Goal: Task Accomplishment & Management: Use online tool/utility

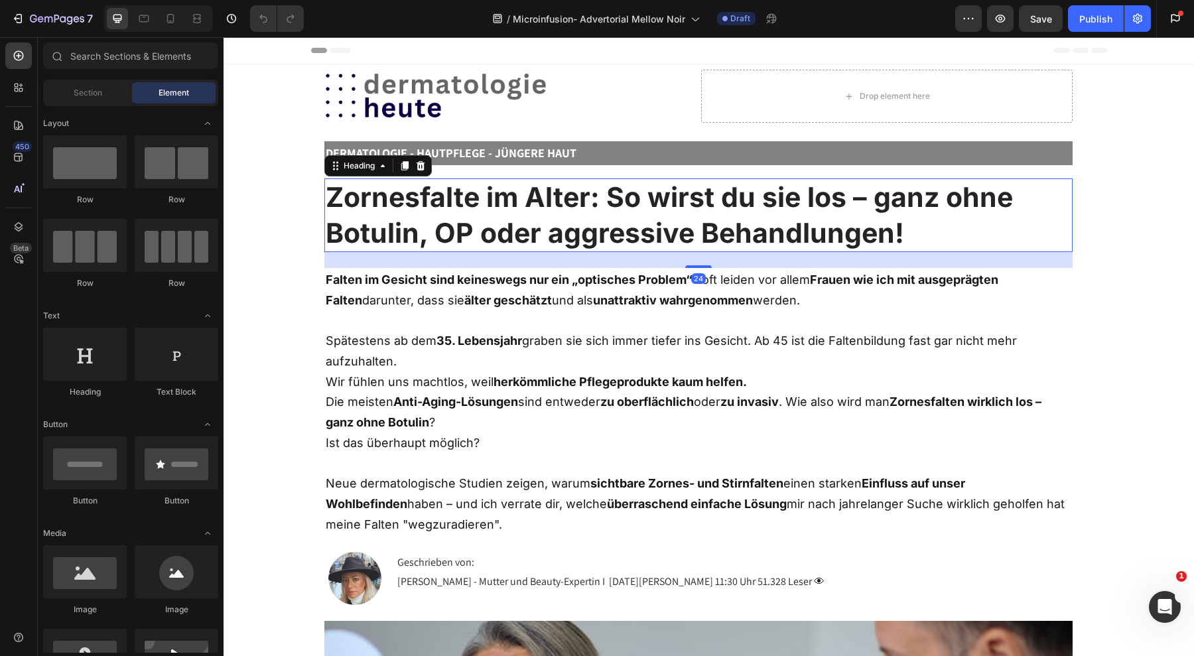
click at [527, 236] on h2 "Zornesfalte im Alter: So wirst du sie los – ganz ohne Botulin, OP oder aggressi…" at bounding box center [698, 215] width 748 height 74
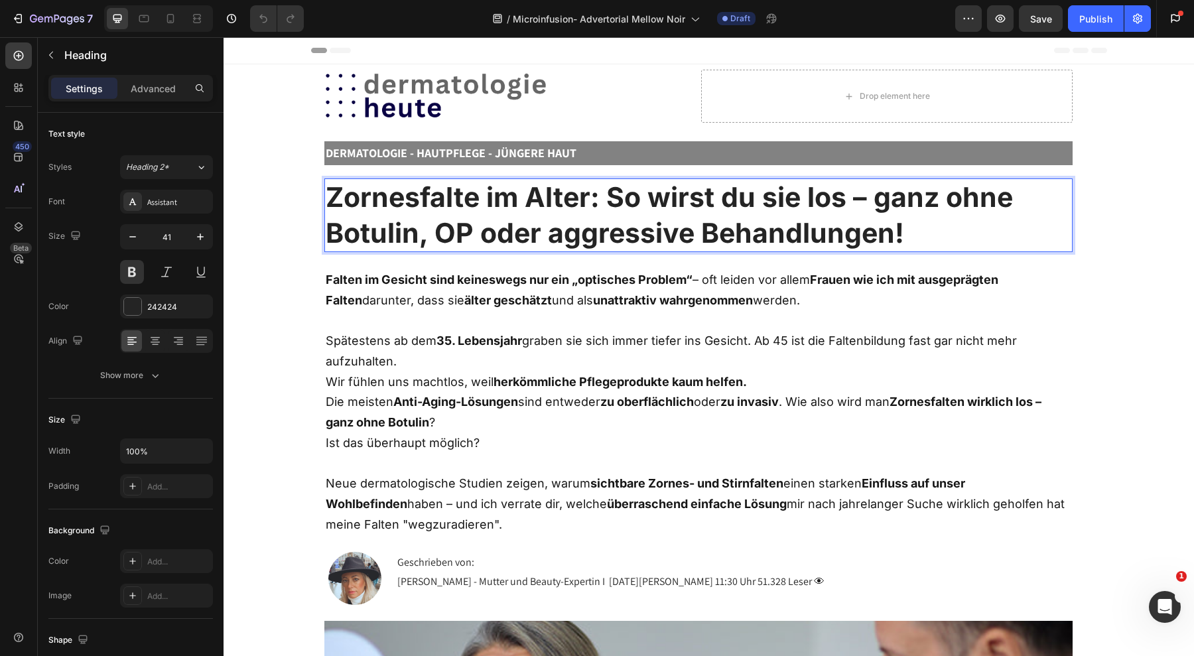
click at [527, 236] on h2 "Zornesfalte im Alter: So wirst du sie los – ganz ohne Botulin, OP oder aggressi…" at bounding box center [698, 215] width 748 height 74
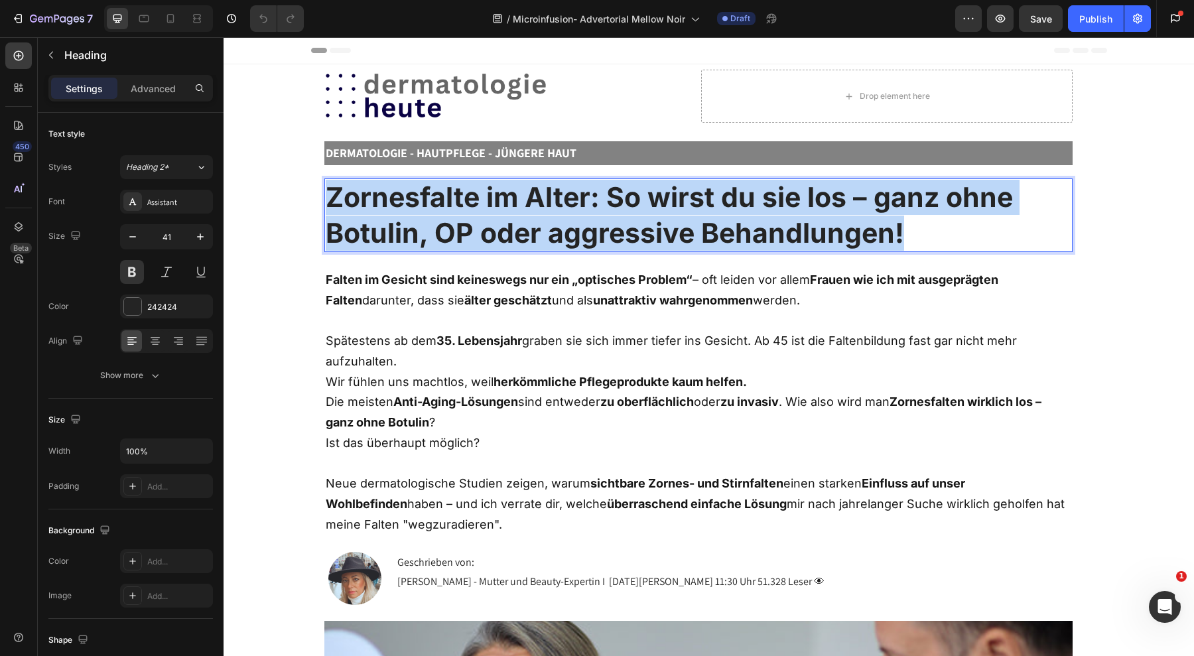
click at [527, 236] on p "Zornesfalte im Alter: So wirst du sie los – ganz ohne Botulin, OP oder aggressi…" at bounding box center [699, 215] width 746 height 71
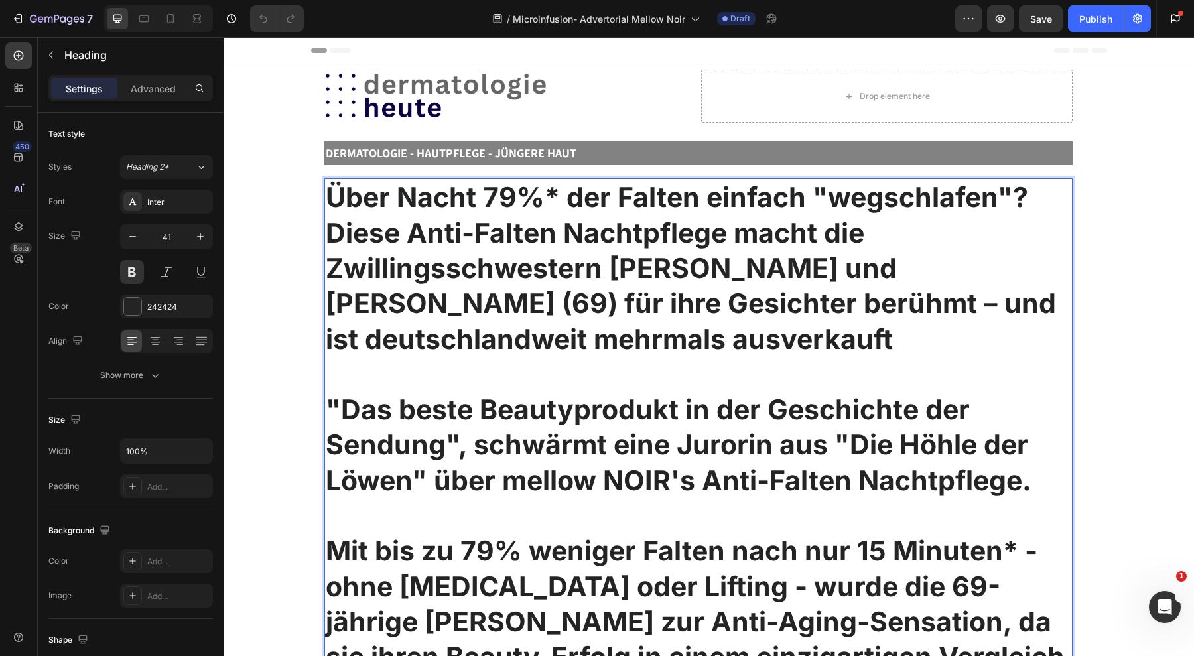
scroll to position [14233, 0]
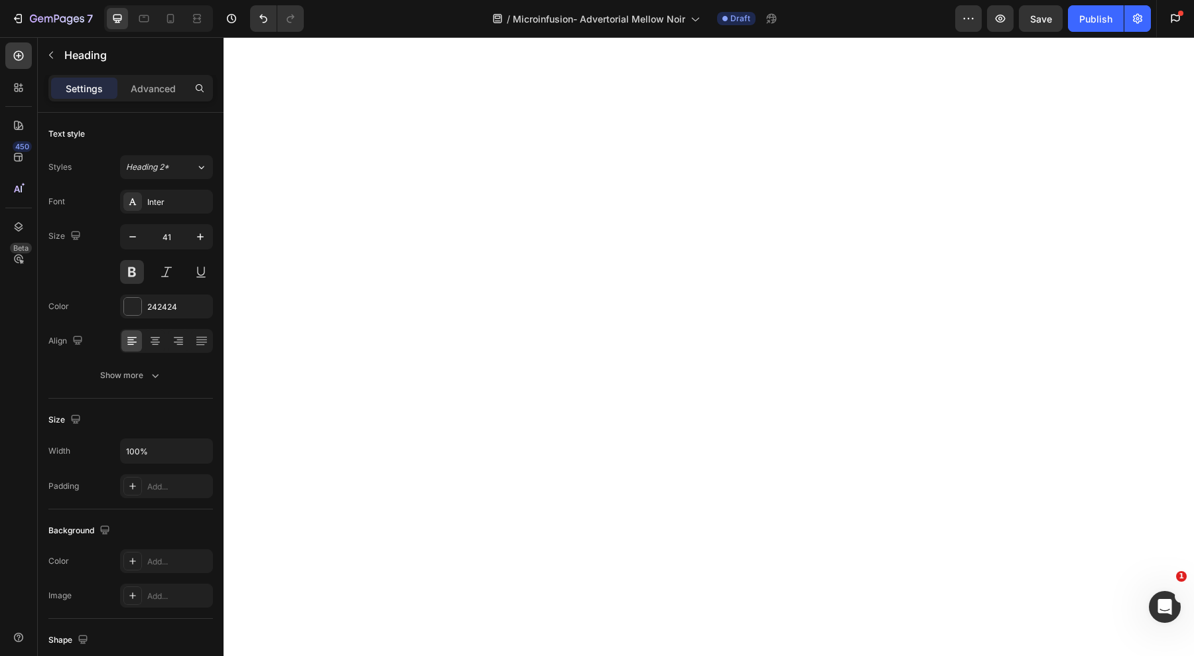
type input "16"
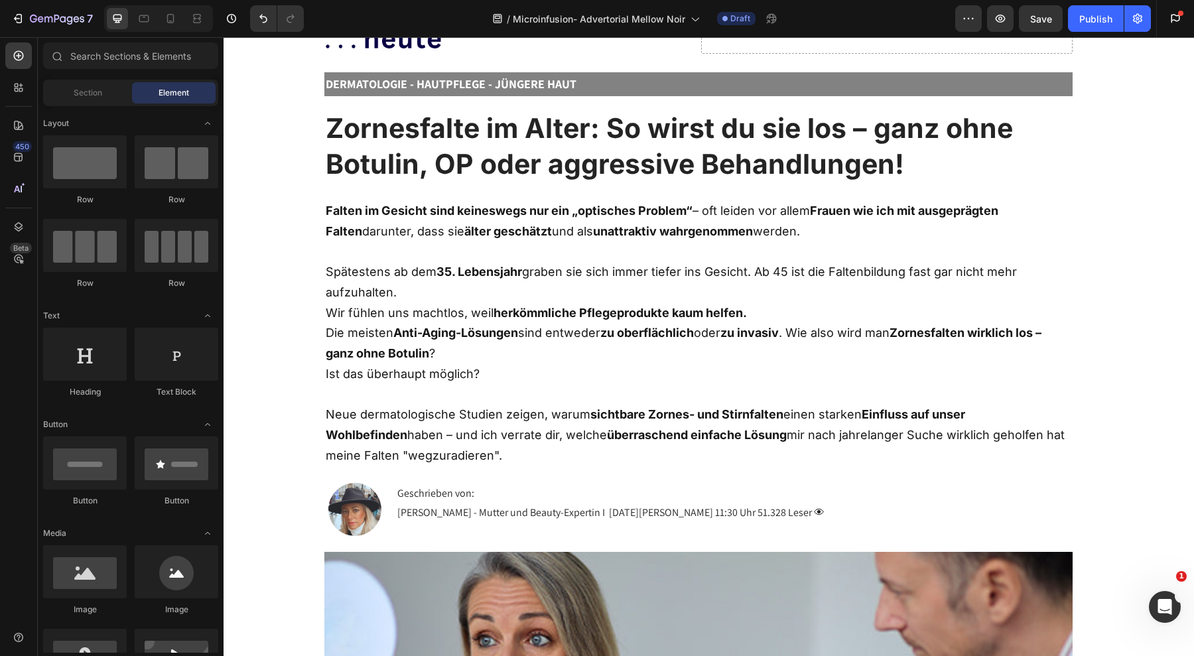
scroll to position [0, 0]
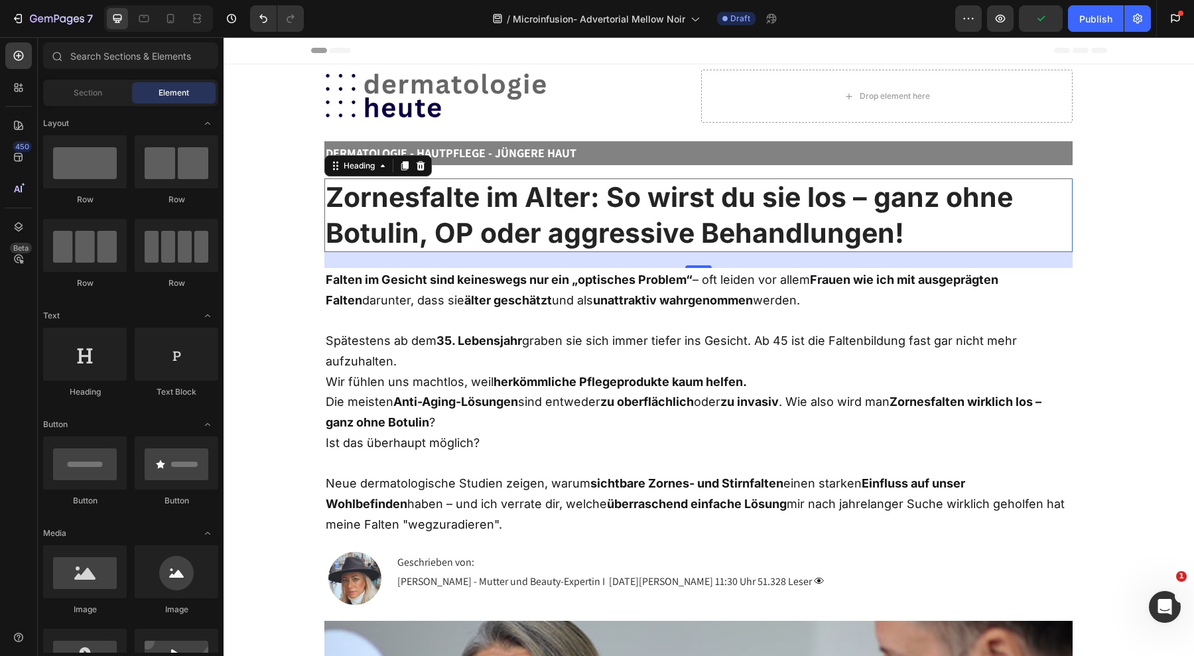
click at [609, 213] on h2 "Zornesfalte im Alter: So wirst du sie los – ganz ohne Botulin, OP oder aggressi…" at bounding box center [698, 215] width 748 height 74
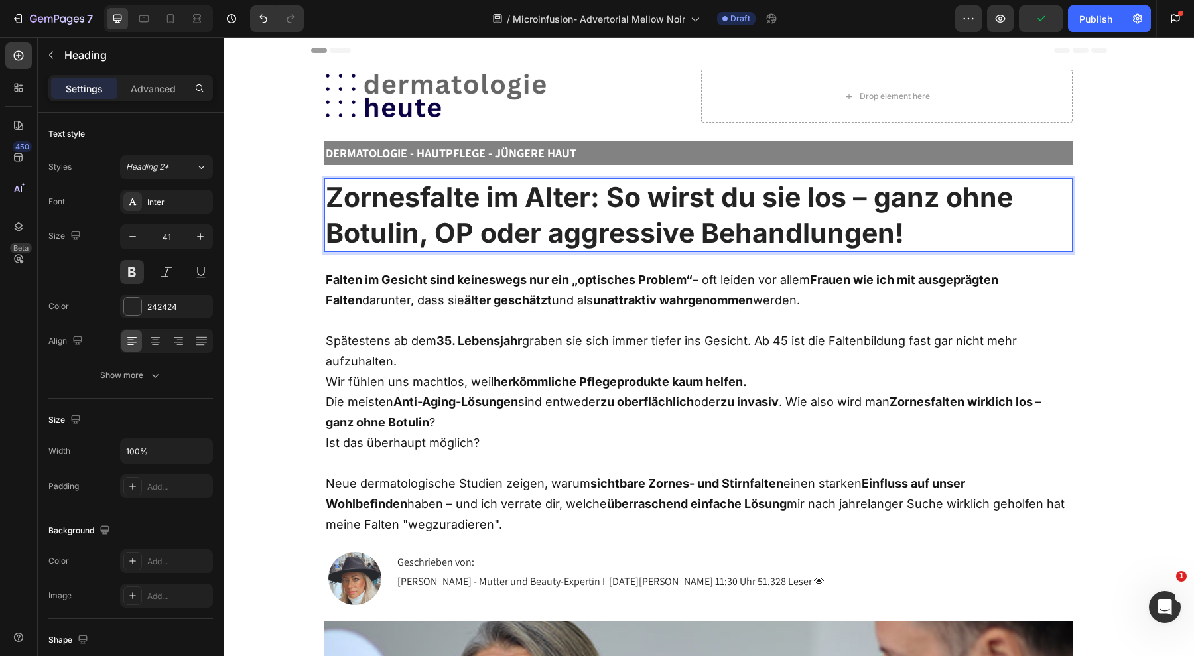
click at [609, 213] on h2 "Zornesfalte im Alter: So wirst du sie los – ganz ohne Botulin, OP oder aggressi…" at bounding box center [698, 215] width 748 height 74
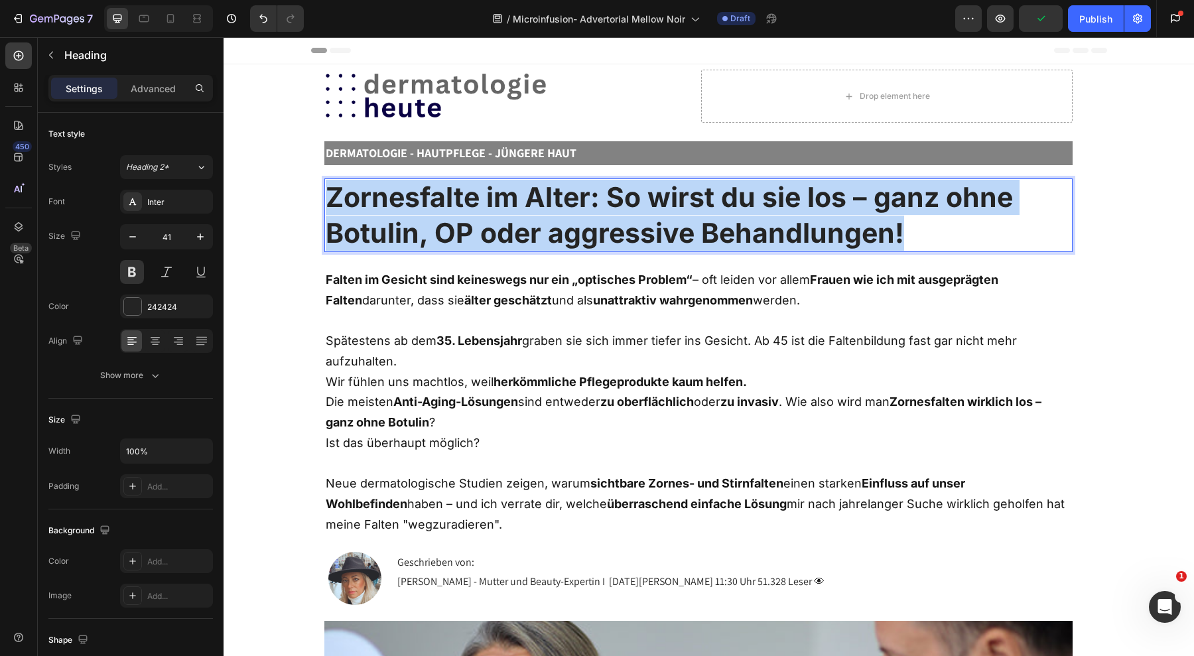
click at [609, 213] on p "Zornesfalte im Alter: So wirst du sie los – ganz ohne Botulin, OP oder aggressi…" at bounding box center [699, 215] width 746 height 71
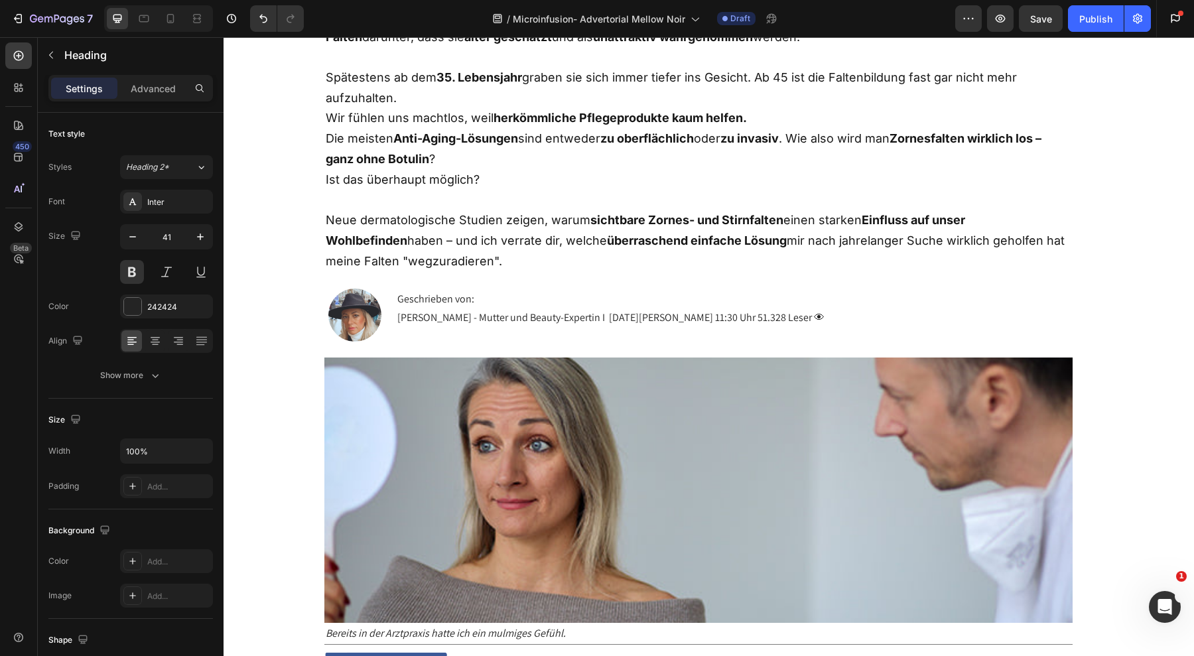
scroll to position [370, 0]
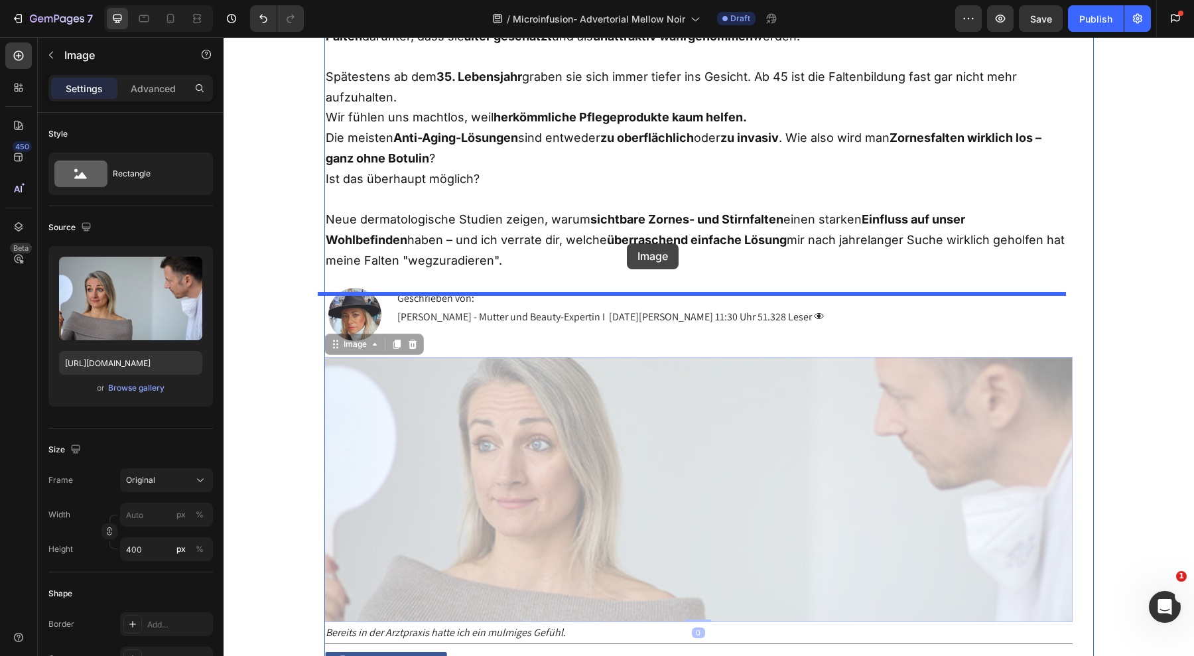
drag, startPoint x: 614, startPoint y: 431, endPoint x: 630, endPoint y: 244, distance: 188.4
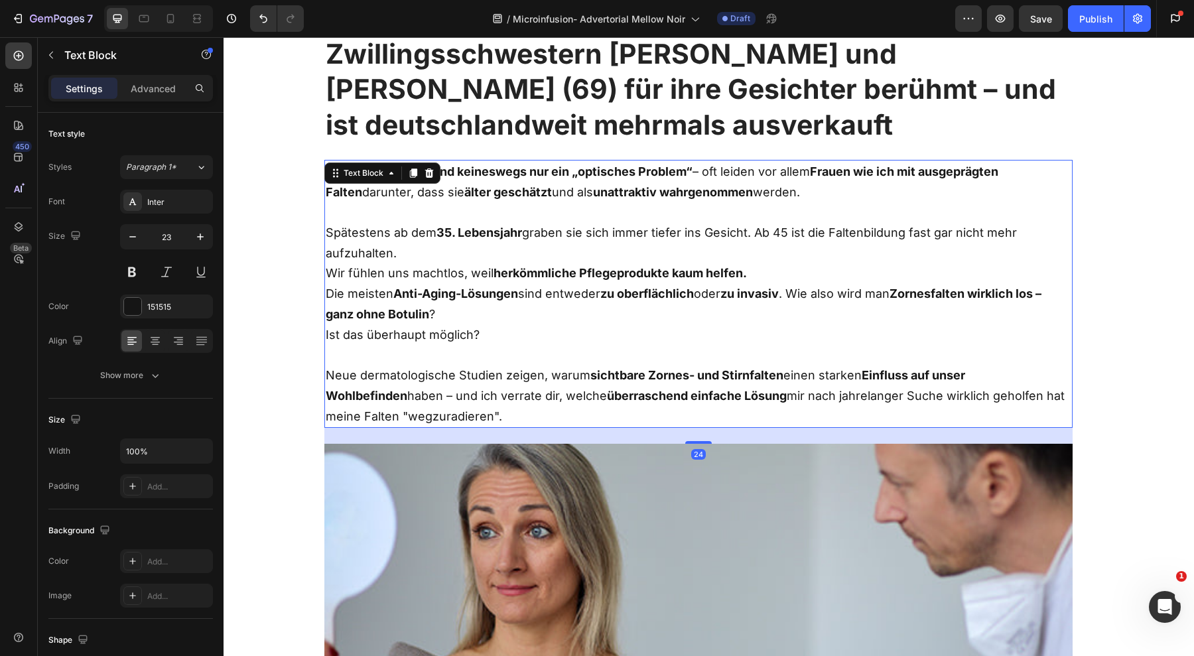
scroll to position [214, 0]
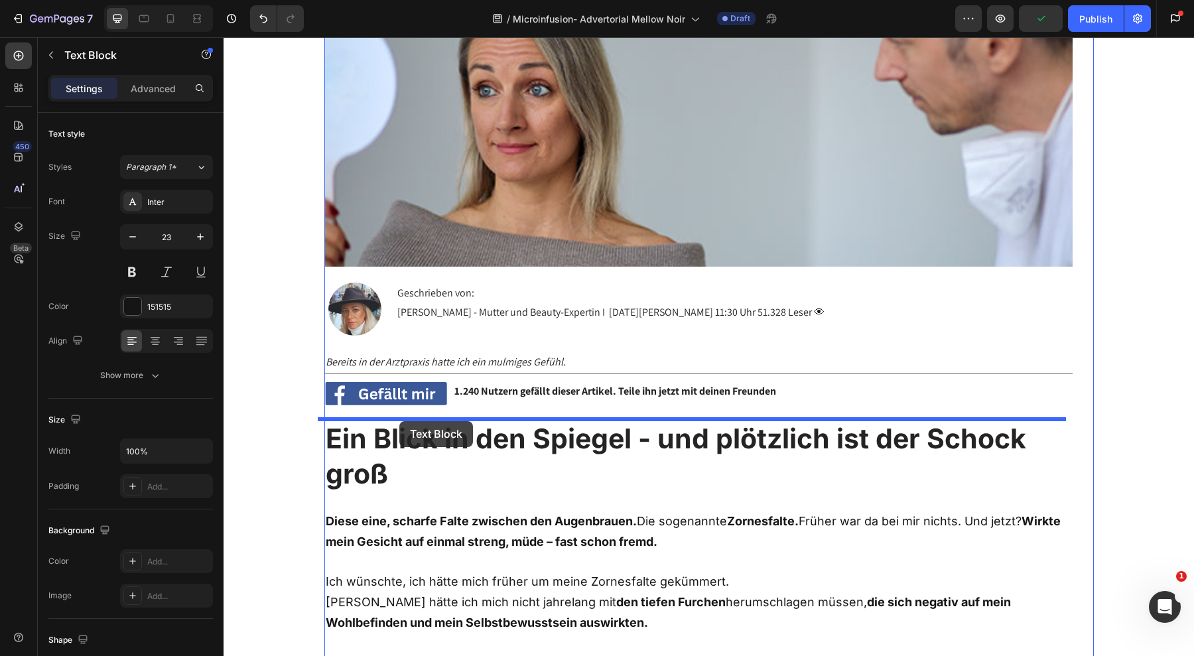
drag, startPoint x: 331, startPoint y: 173, endPoint x: 399, endPoint y: 421, distance: 257.4
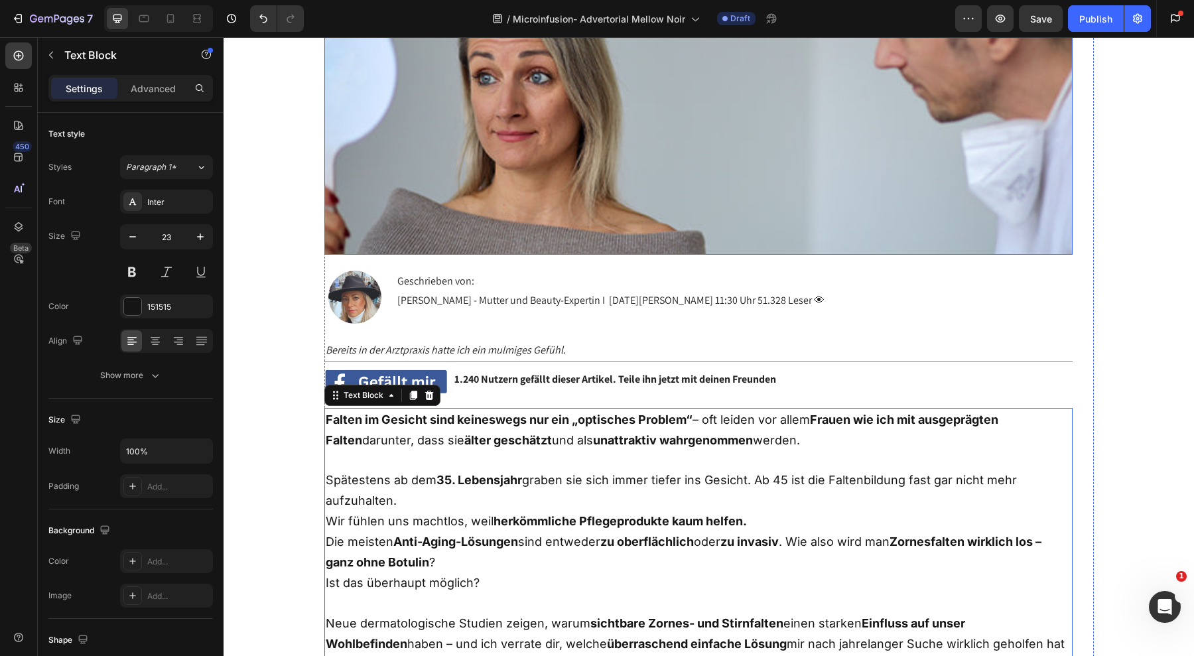
scroll to position [385, 0]
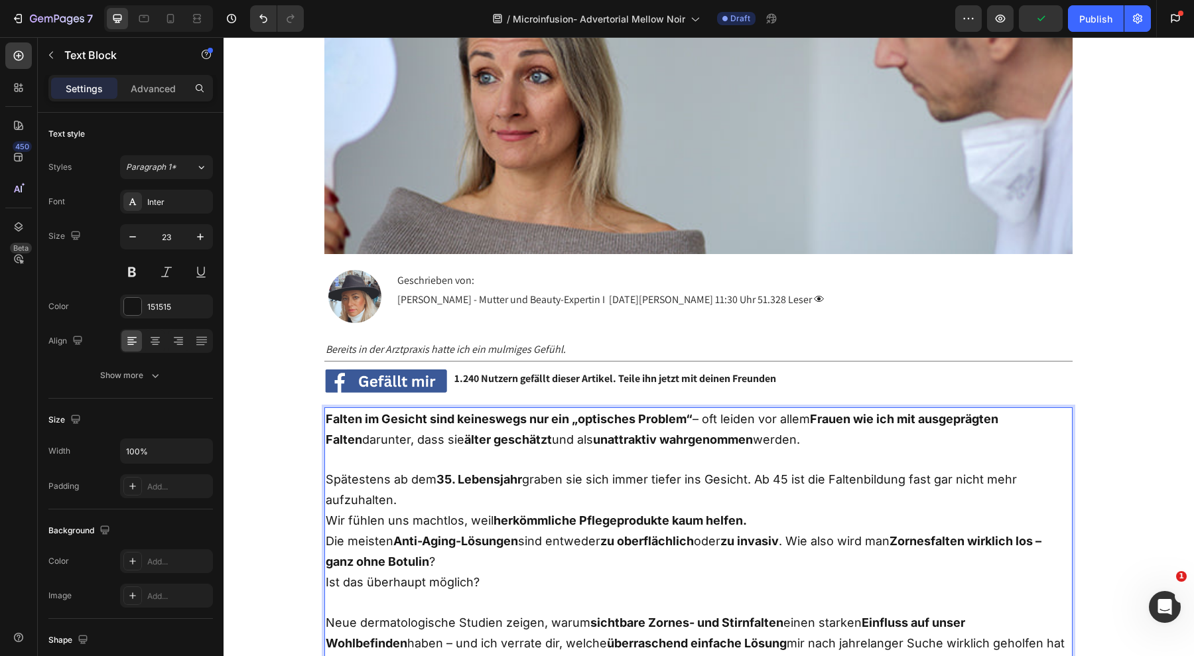
click at [601, 450] on div "Falten im Gesicht sind keineswegs nur ein „optisches Problem“ – oft leiden vor …" at bounding box center [698, 541] width 748 height 268
click at [601, 450] on p "Falten im Gesicht sind keineswegs nur ein „optisches Problem“ – oft leiden vor …" at bounding box center [699, 429] width 746 height 41
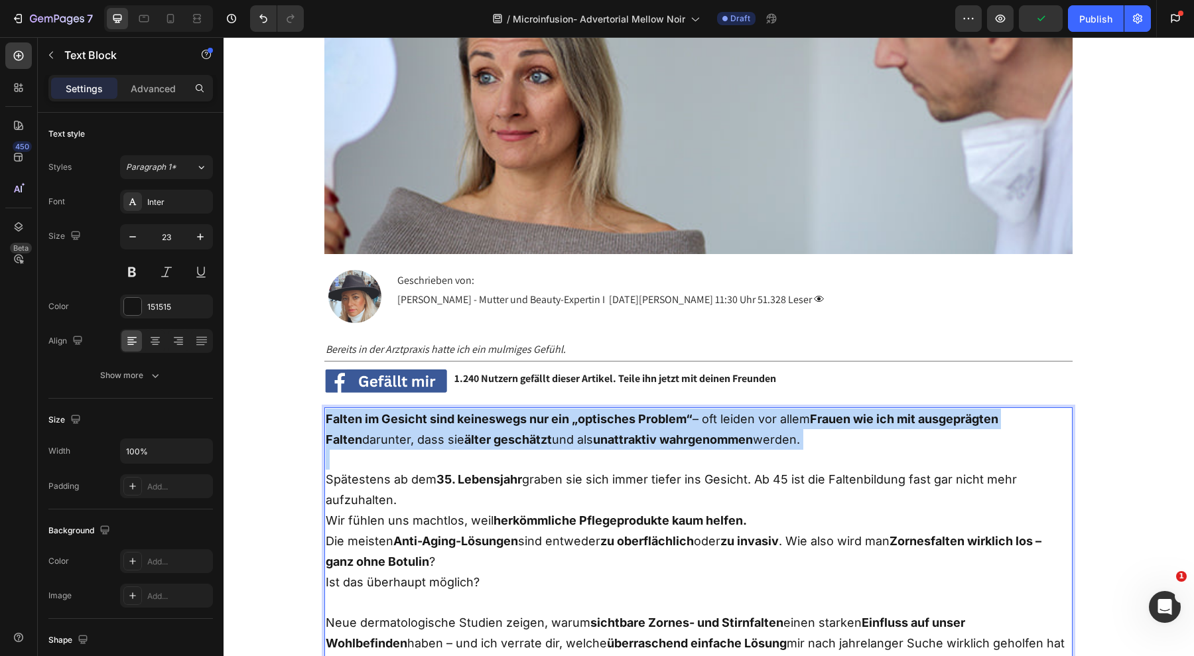
click at [601, 450] on p "Falten im Gesicht sind keineswegs nur ein „optisches Problem“ – oft leiden vor …" at bounding box center [699, 429] width 746 height 41
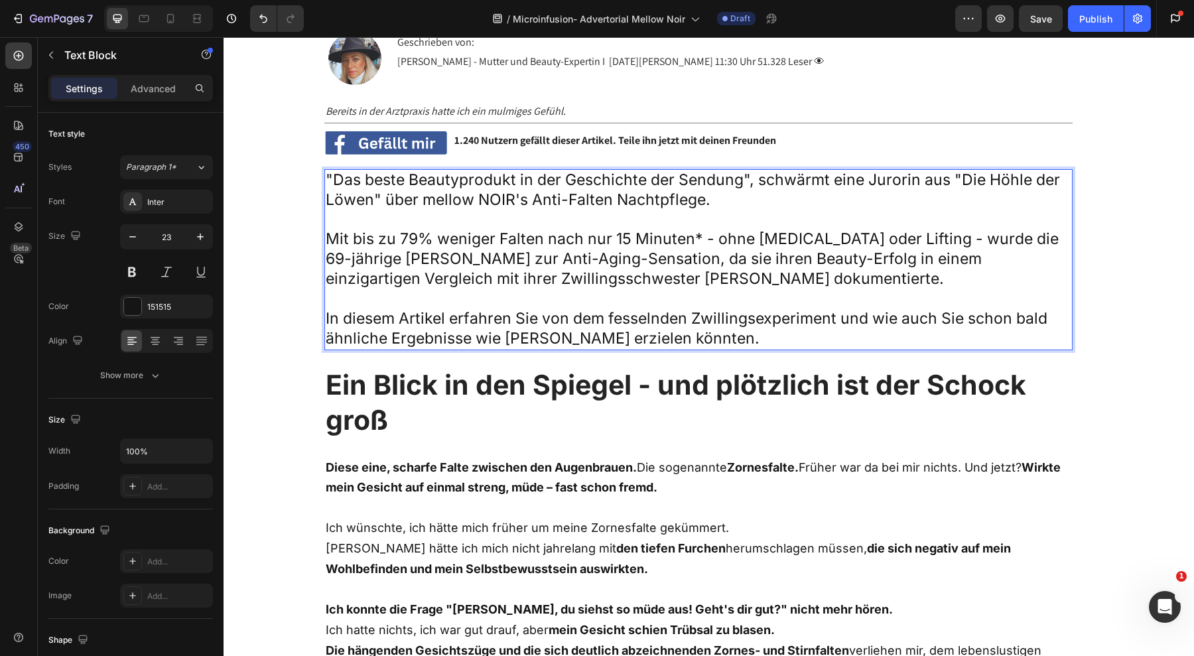
scroll to position [624, 0]
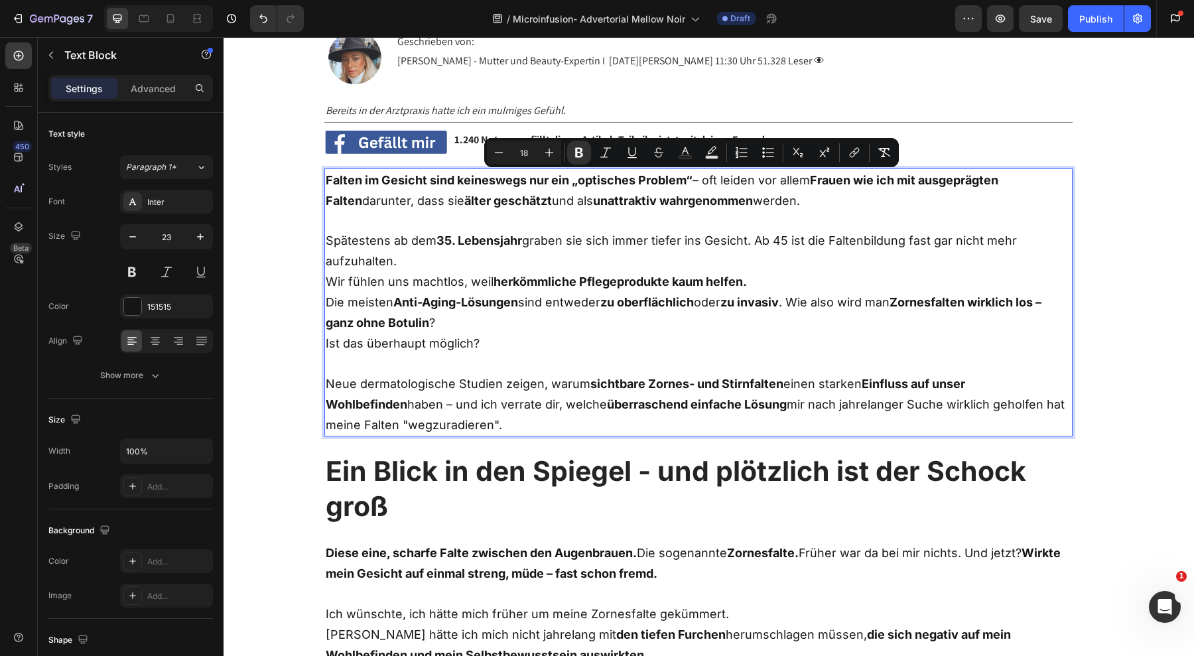
type input "23"
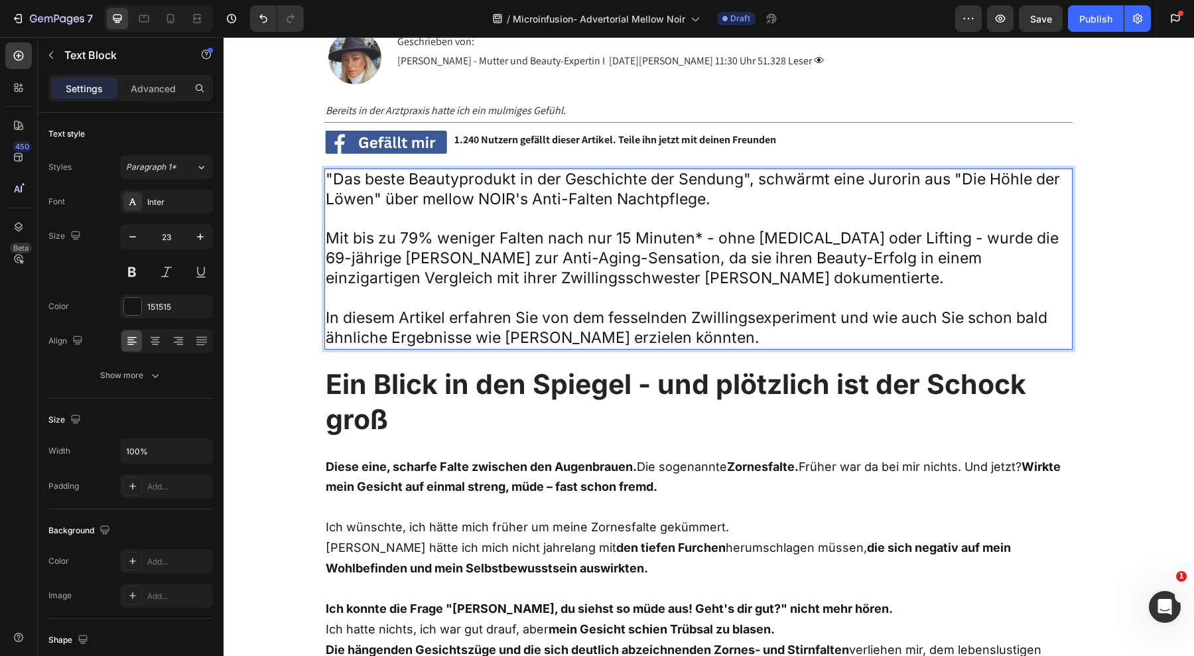
click at [429, 199] on p ""Das beste Beautyprodukt in der Geschichte der Sendung", schwärmt eine Jurorin …" at bounding box center [699, 190] width 746 height 40
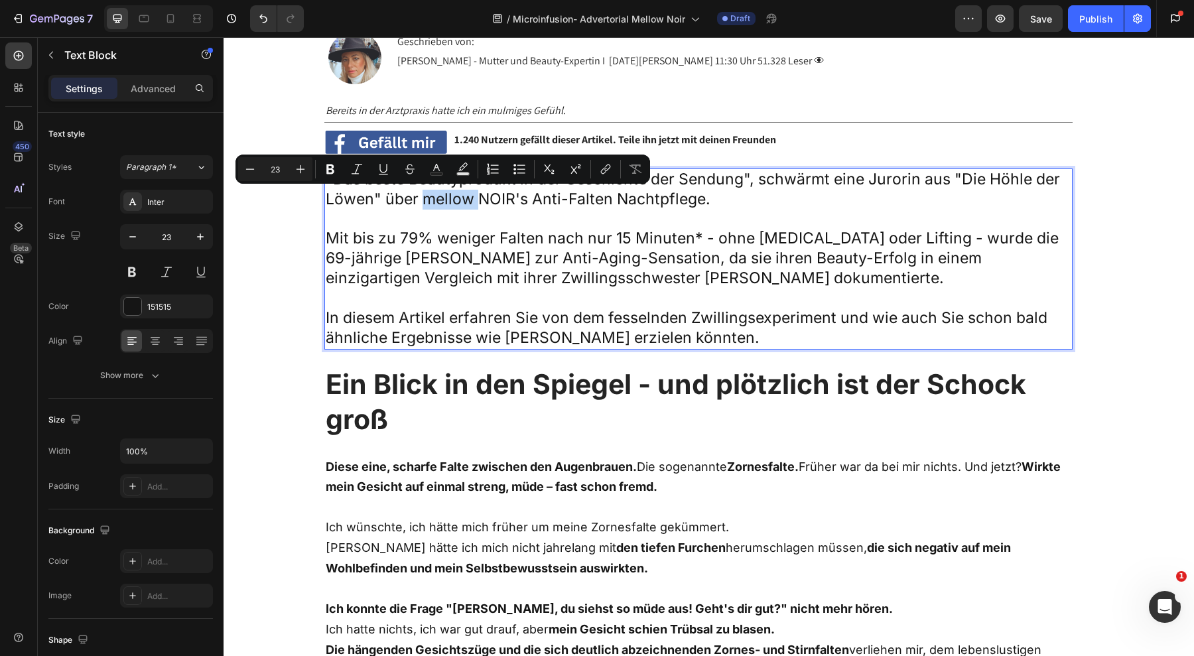
click at [429, 199] on p ""Das beste Beautyprodukt in der Geschichte der Sendung", schwärmt eine Jurorin …" at bounding box center [699, 190] width 746 height 40
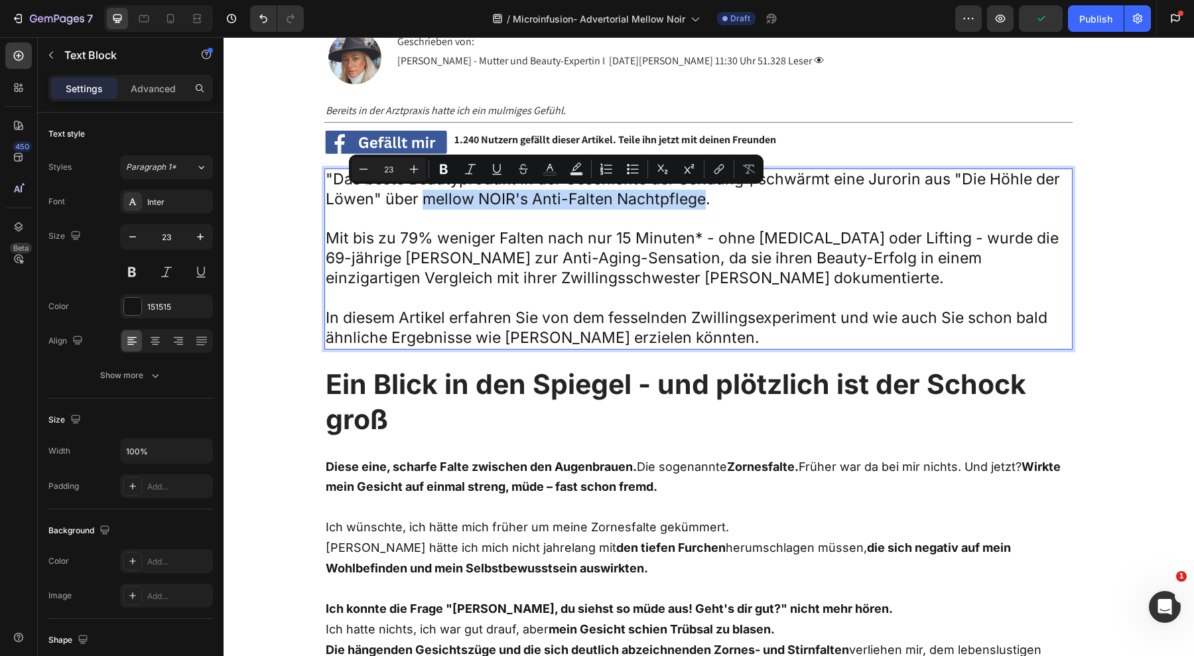
drag, startPoint x: 418, startPoint y: 200, endPoint x: 694, endPoint y: 204, distance: 276.0
click at [694, 204] on p ""Das beste Beautyprodukt in der Geschichte der Sendung", schwärmt eine Jurorin …" at bounding box center [699, 190] width 746 height 40
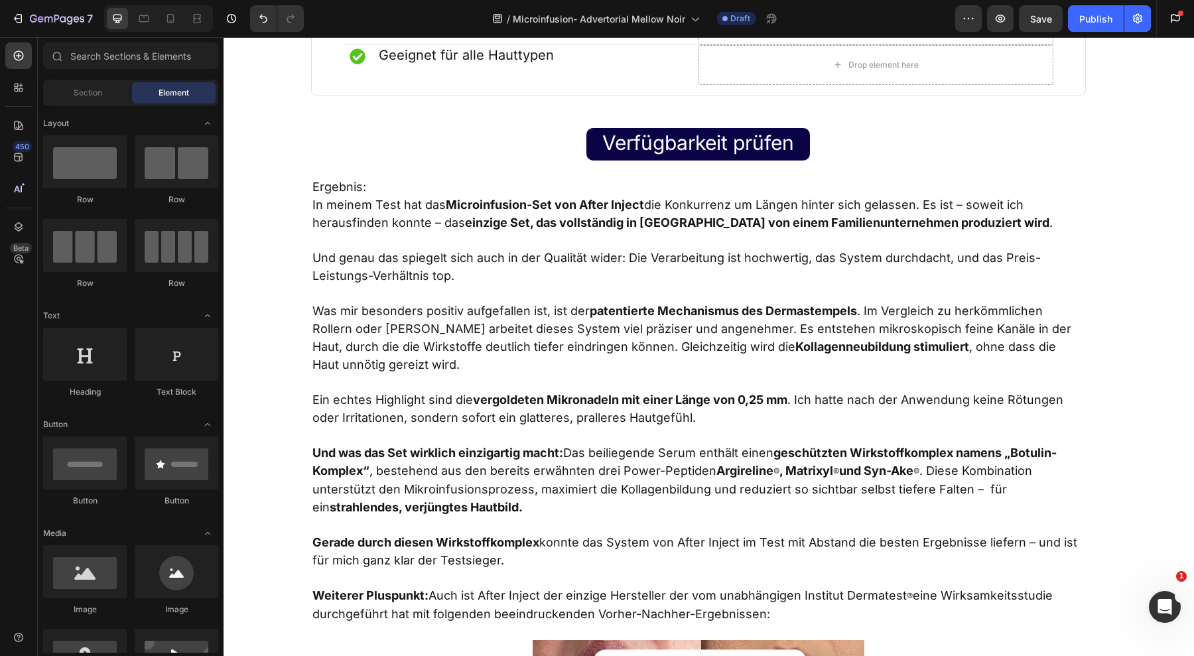
scroll to position [9475, 0]
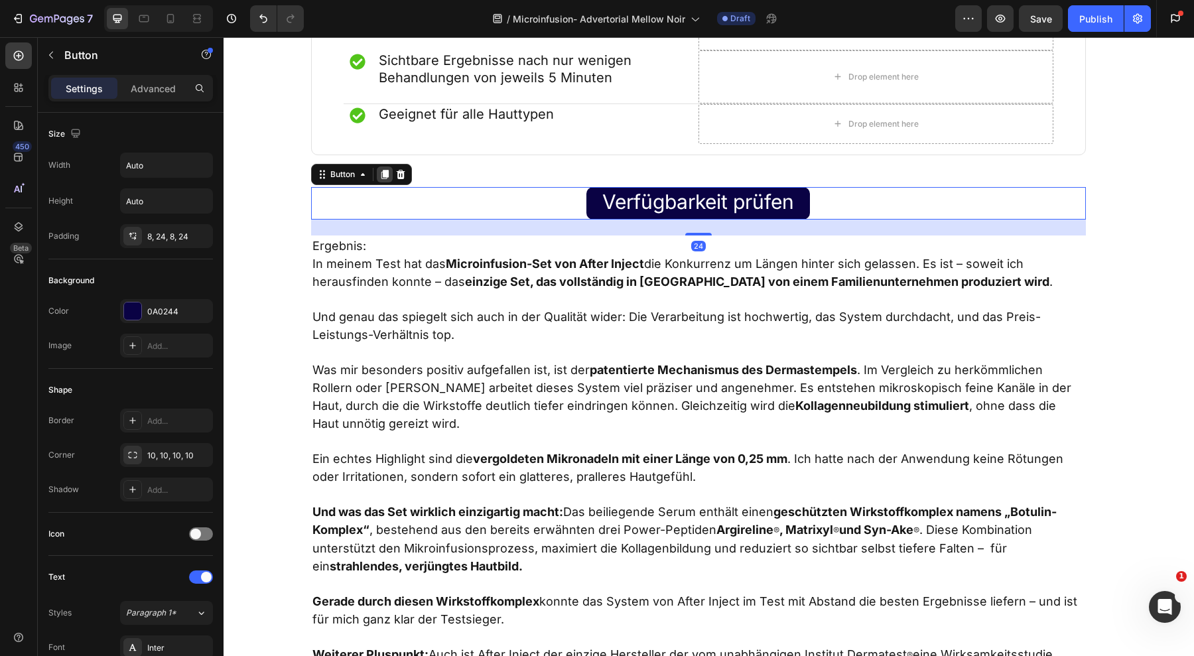
click at [381, 179] on icon at bounding box center [384, 174] width 7 height 9
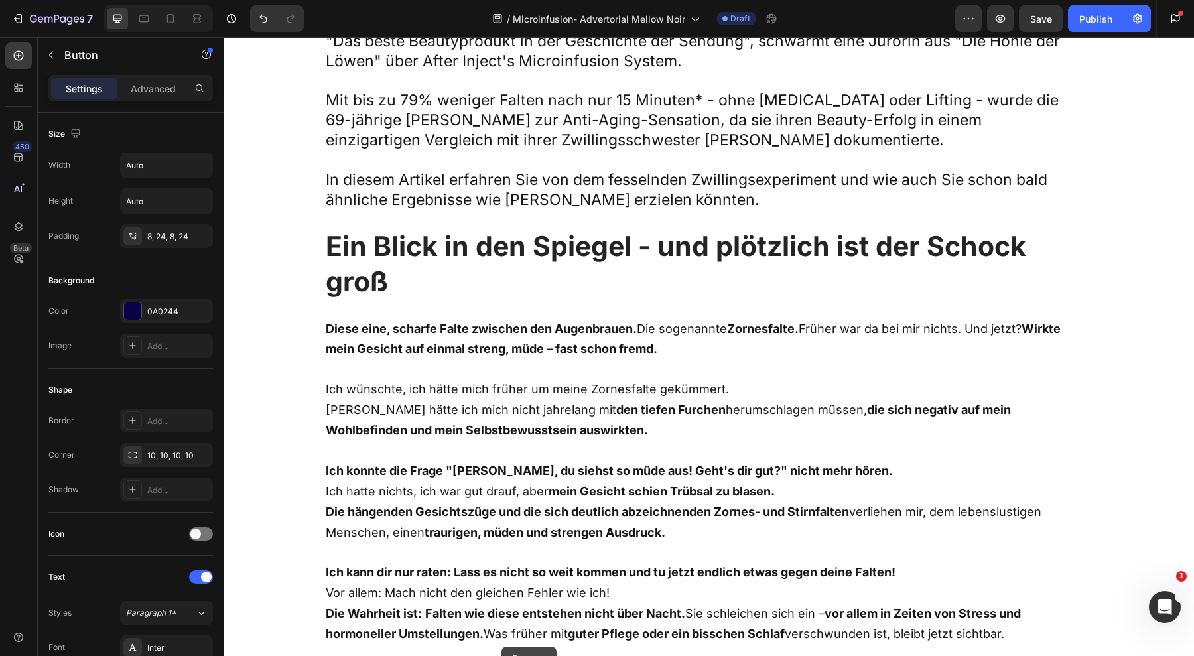
scroll to position [796, 0]
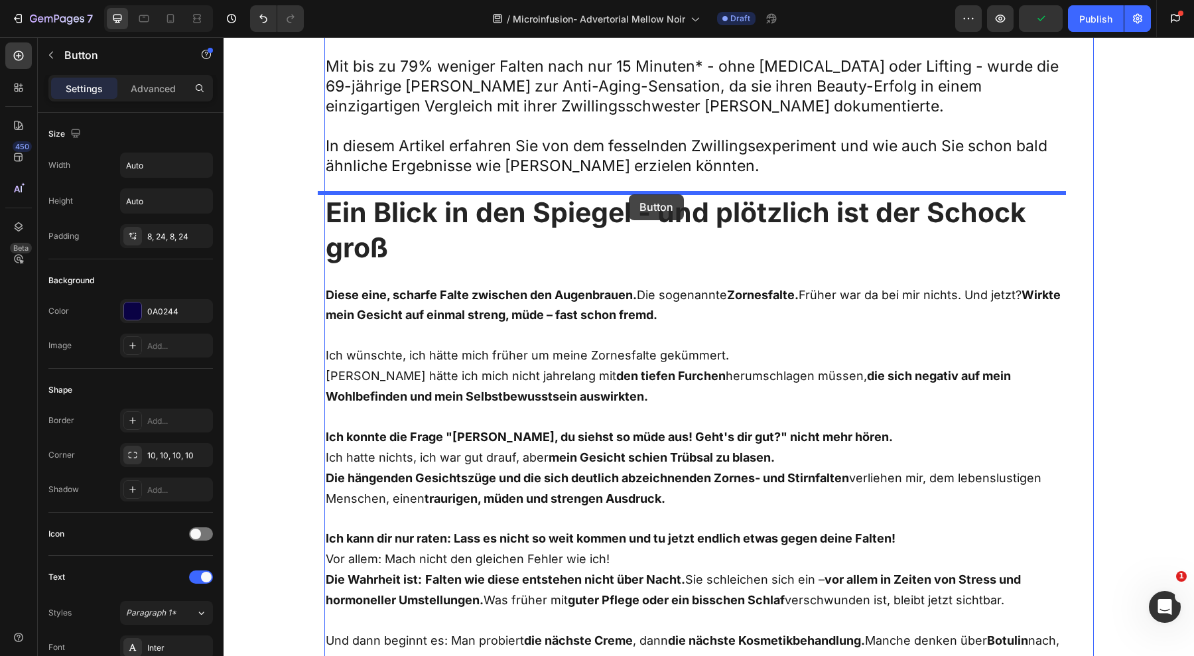
drag, startPoint x: 314, startPoint y: 253, endPoint x: 629, endPoint y: 194, distance: 320.6
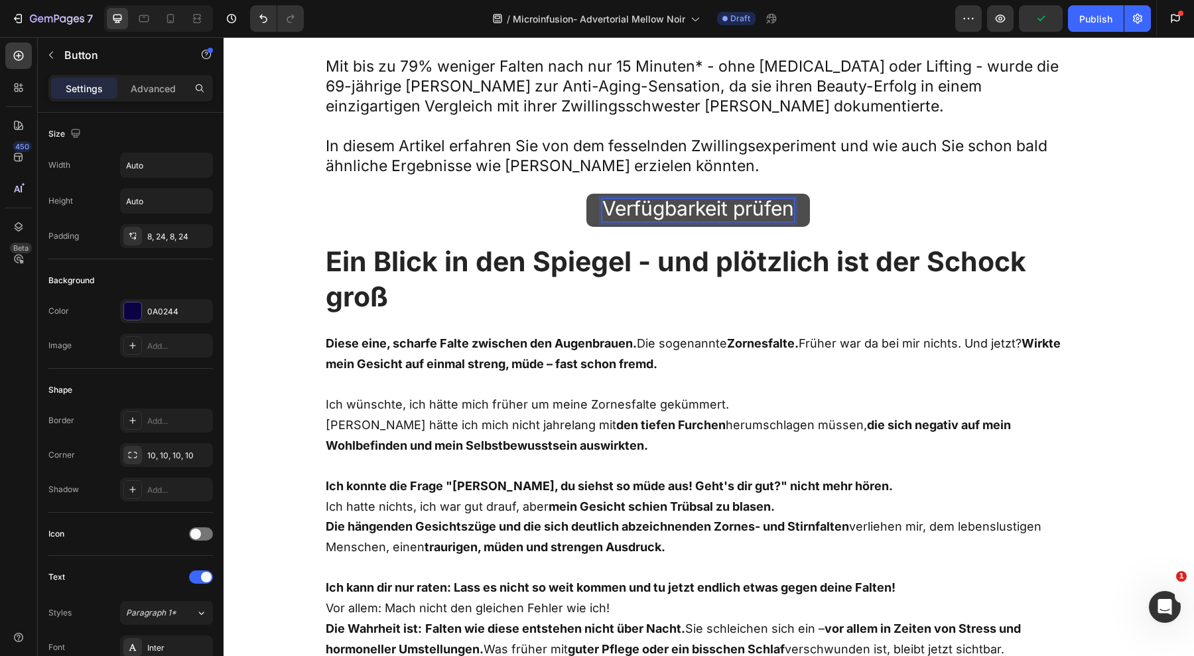
click at [679, 205] on span "Verfügbarkeit prüfen" at bounding box center [698, 208] width 192 height 24
click at [701, 206] on span "Hier kannst du die Anti-Falten-" at bounding box center [698, 208] width 287 height 24
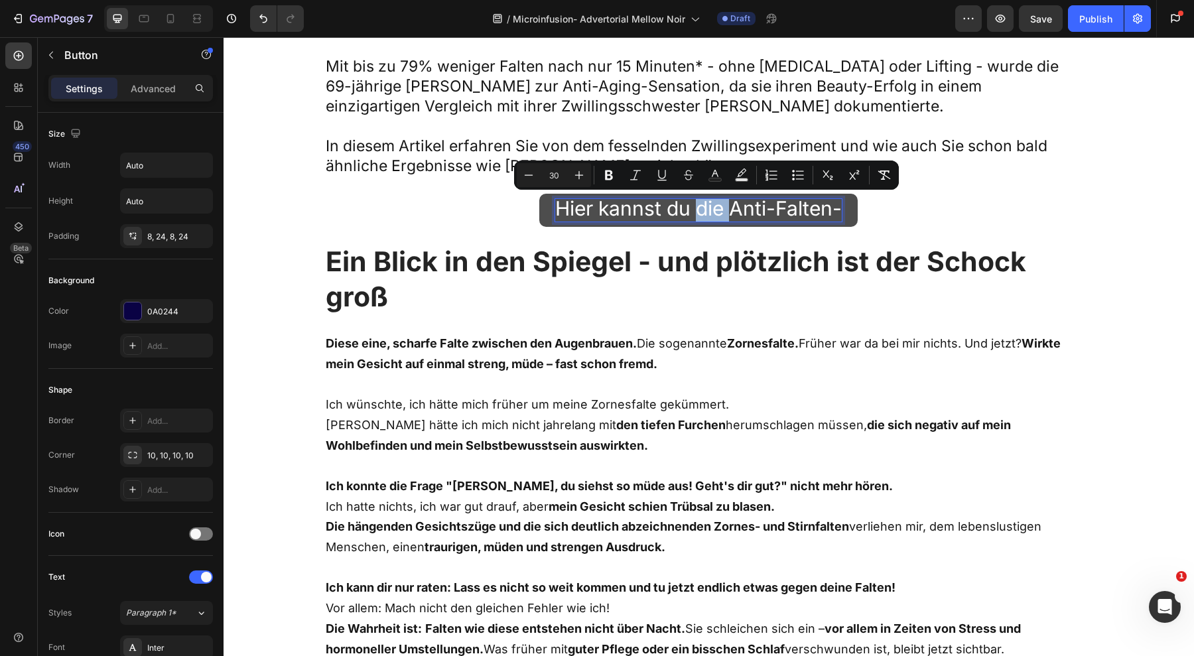
click at [701, 206] on span "Hier kannst du die Anti-Falten-" at bounding box center [698, 208] width 287 height 24
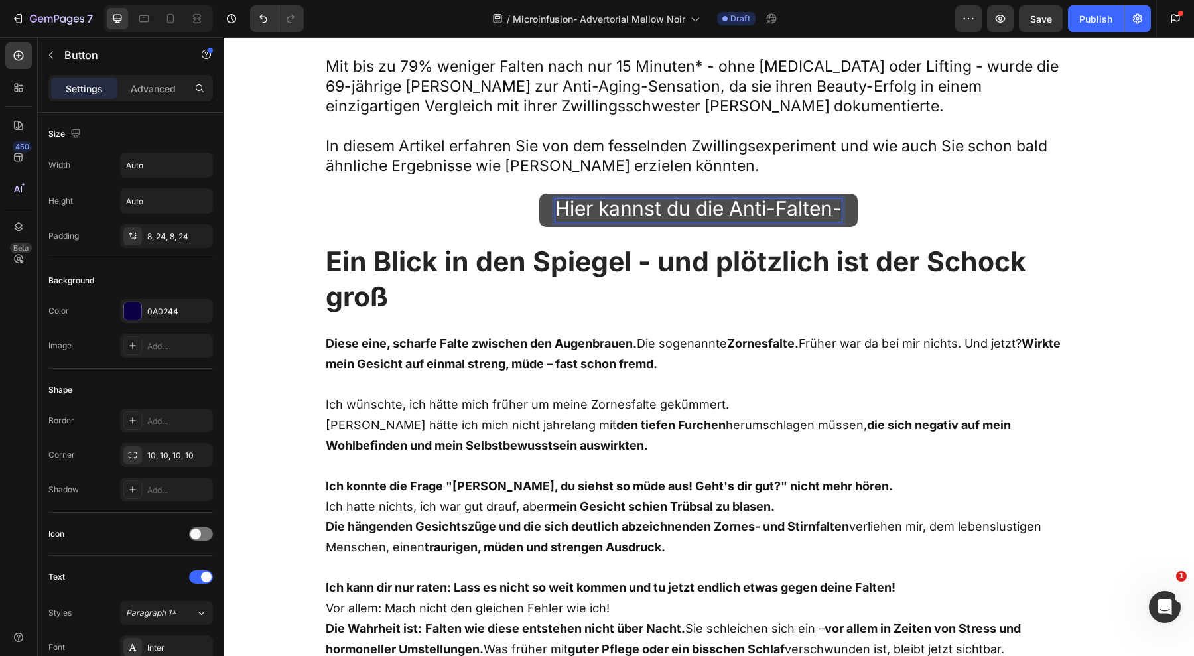
click at [701, 206] on span "Hier kannst du die Anti-Falten-" at bounding box center [698, 208] width 287 height 24
click at [833, 210] on span "Hier kannst du das Anti-Falten-" at bounding box center [698, 208] width 293 height 24
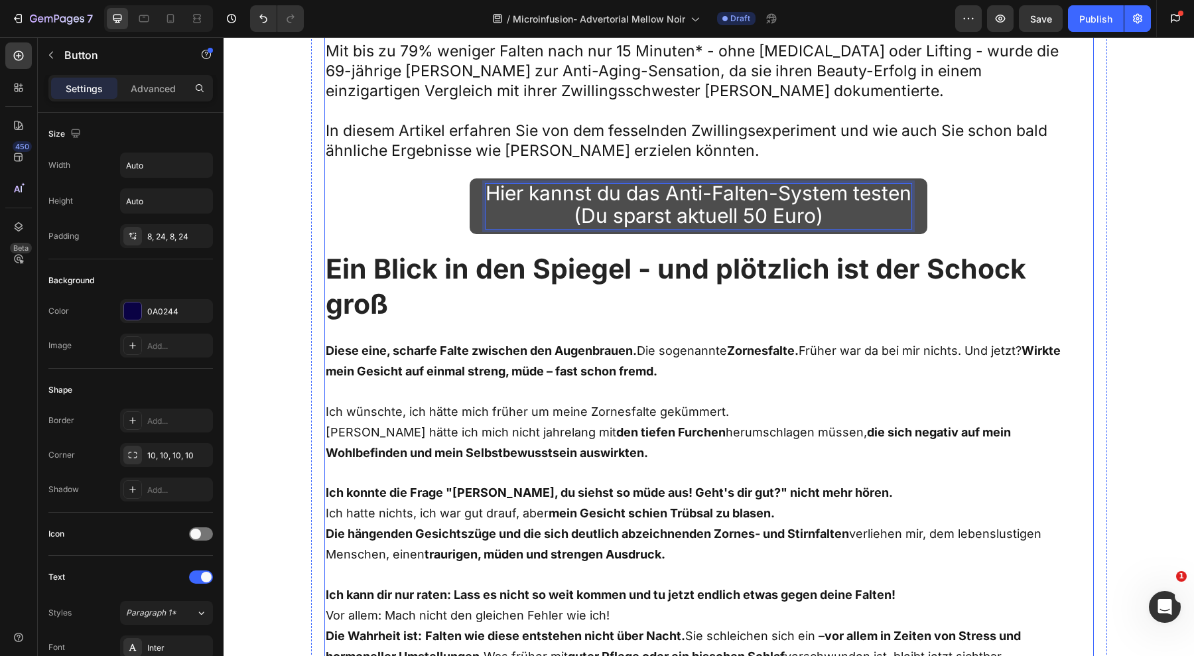
scroll to position [858, 0]
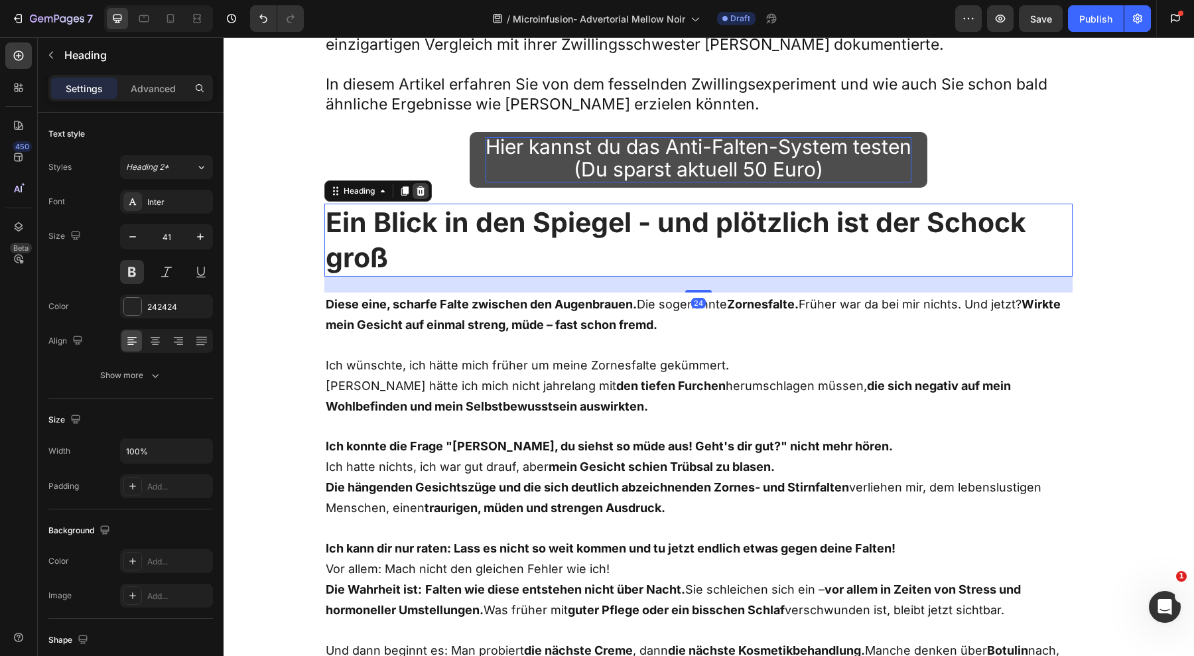
click at [418, 188] on icon at bounding box center [420, 191] width 11 height 11
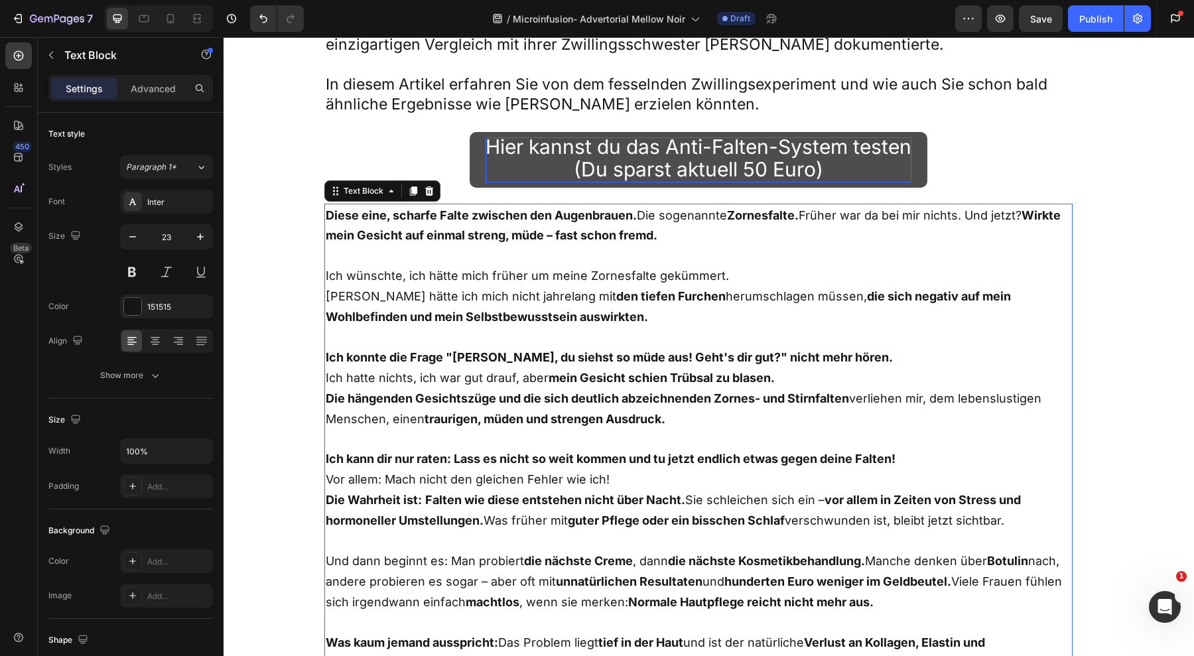
click at [454, 268] on p "Ich wünschte, ich hätte mich früher um meine Zornesfalte gekümmert." at bounding box center [699, 275] width 746 height 21
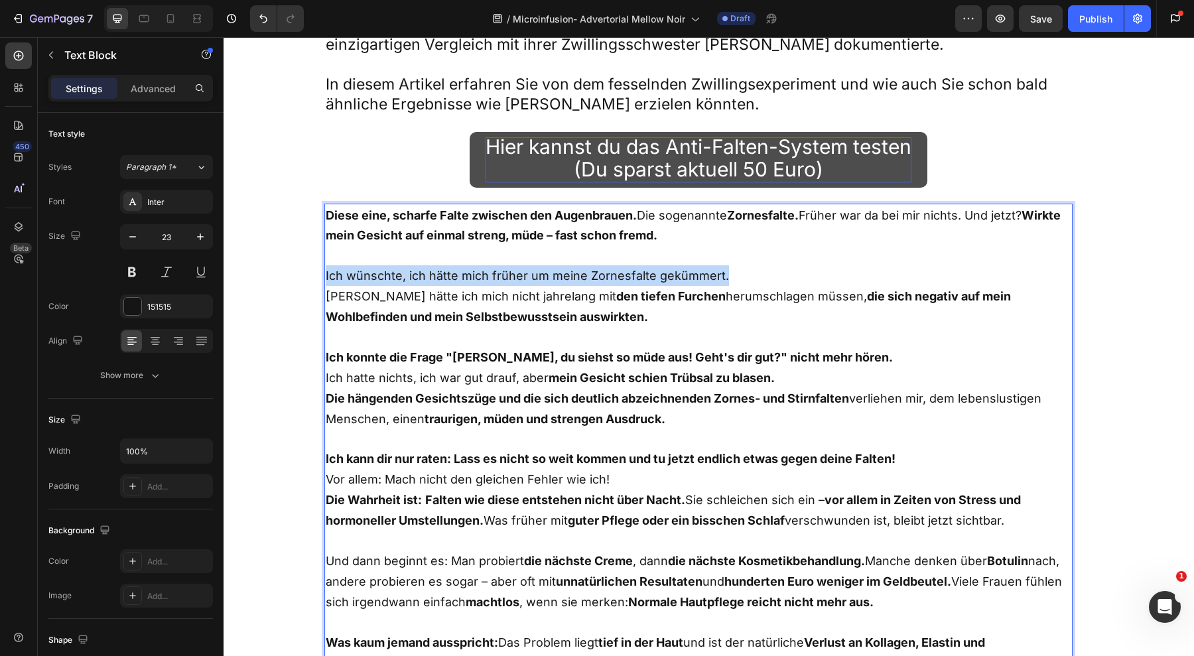
click at [454, 268] on p "Ich wünschte, ich hätte mich früher um meine Zornesfalte gekümmert." at bounding box center [699, 275] width 746 height 21
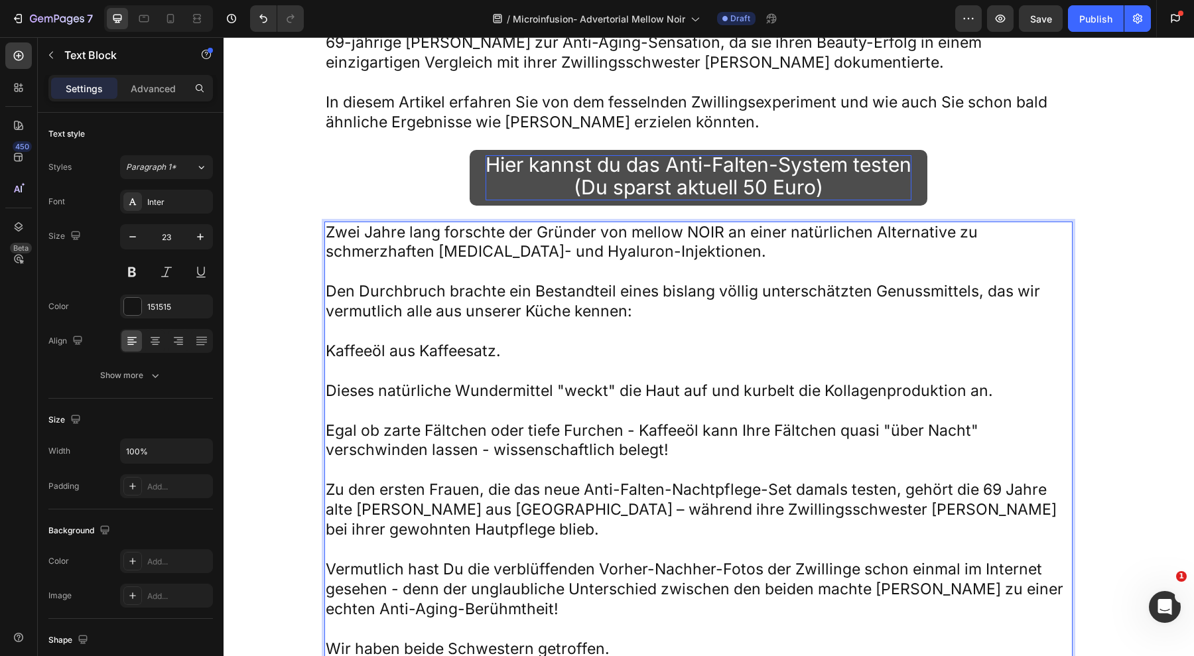
scroll to position [888, 0]
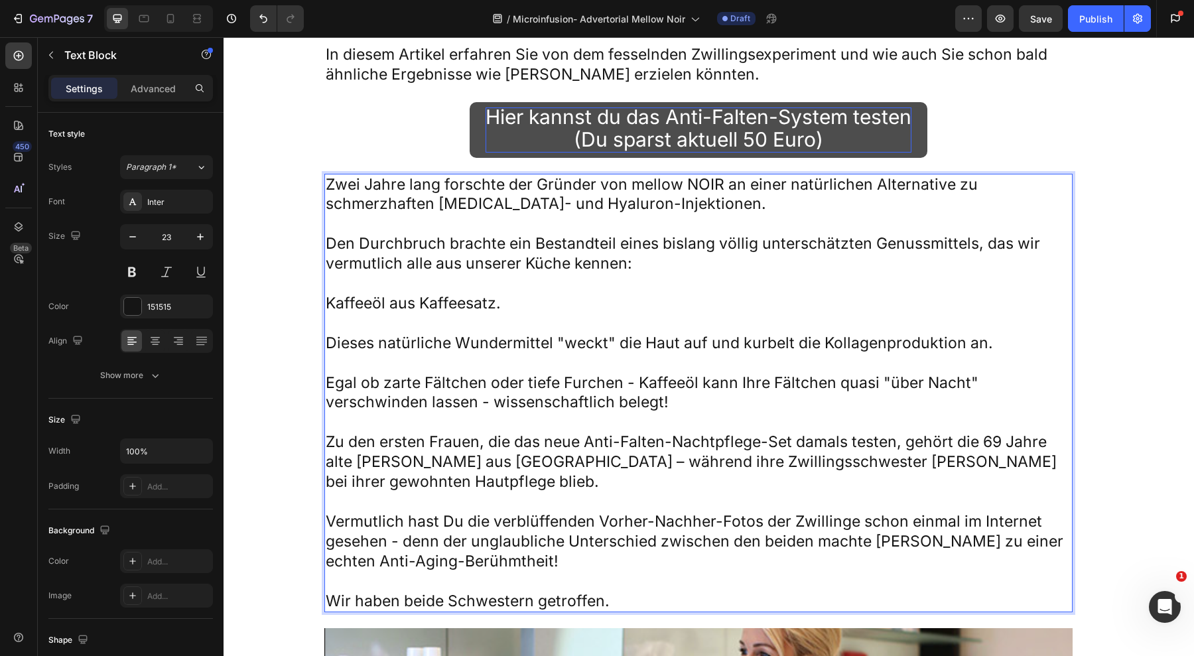
click at [547, 180] on p "Zwei Jahre lang forschte der Gründer von mellow NOIR an einer natürlichen Alter…" at bounding box center [699, 195] width 746 height 40
click at [332, 178] on p "Zwei Jahre lang forschte die Gründerin von mellow NOIR an einer natürlichen Alt…" at bounding box center [699, 195] width 746 height 40
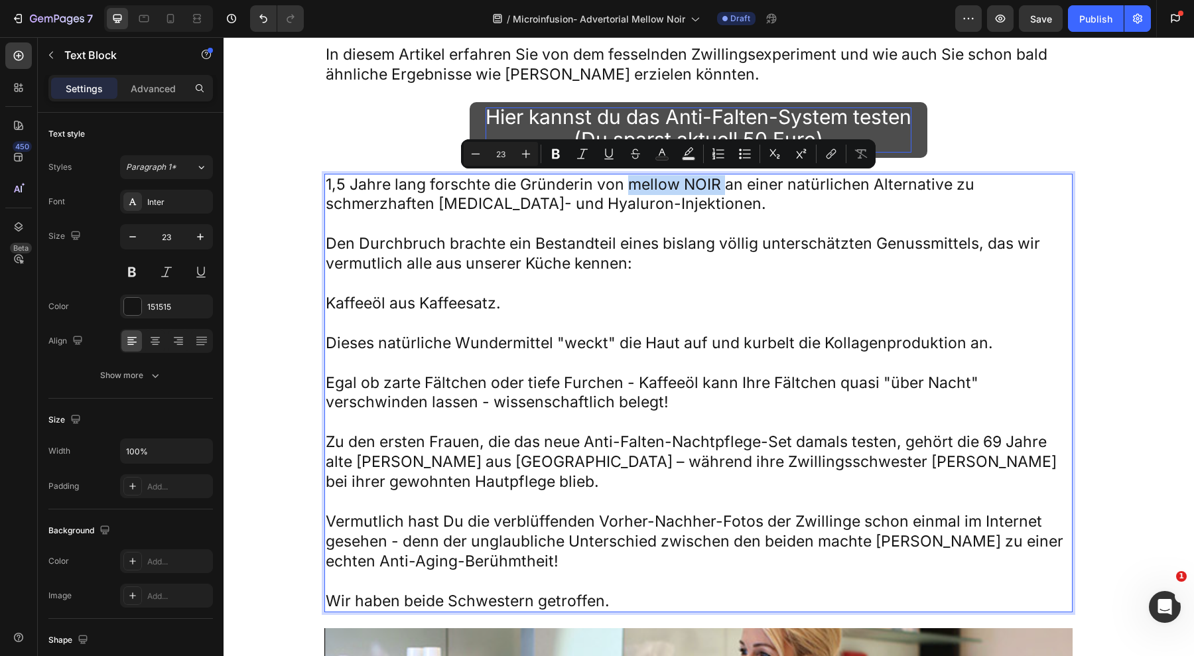
drag, startPoint x: 622, startPoint y: 183, endPoint x: 717, endPoint y: 184, distance: 94.2
click at [717, 184] on p "1,5 Jahre lang forschte die Gründerin von mellow NOIR an einer natürlichen Alte…" at bounding box center [699, 195] width 746 height 40
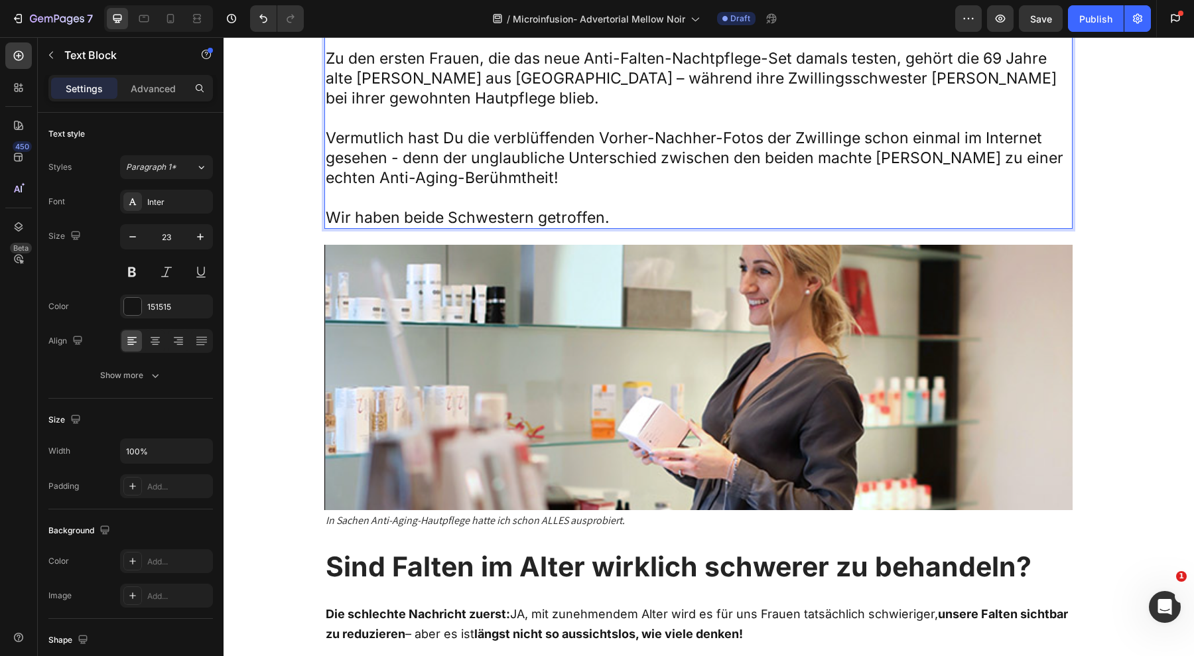
scroll to position [1272, 0]
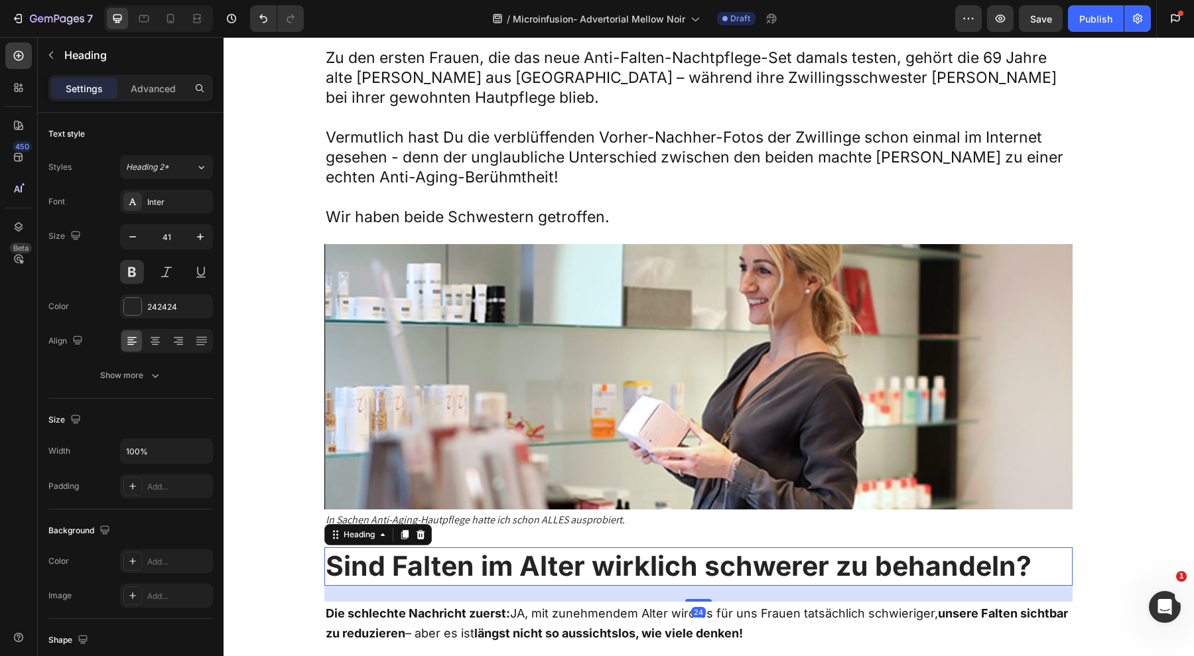
click at [549, 565] on h2 "Sind Falten im Alter wirklich schwerer zu behandeln?" at bounding box center [698, 566] width 748 height 38
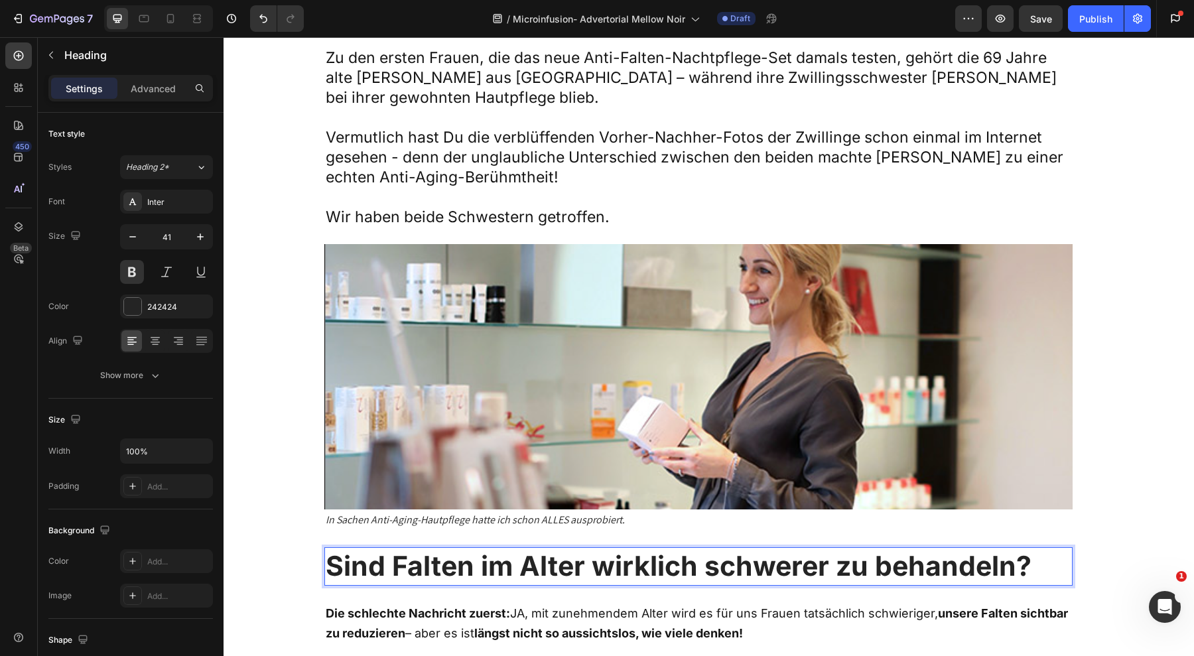
click at [549, 565] on p "Sind Falten im Alter wirklich schwerer zu behandeln?" at bounding box center [699, 566] width 746 height 35
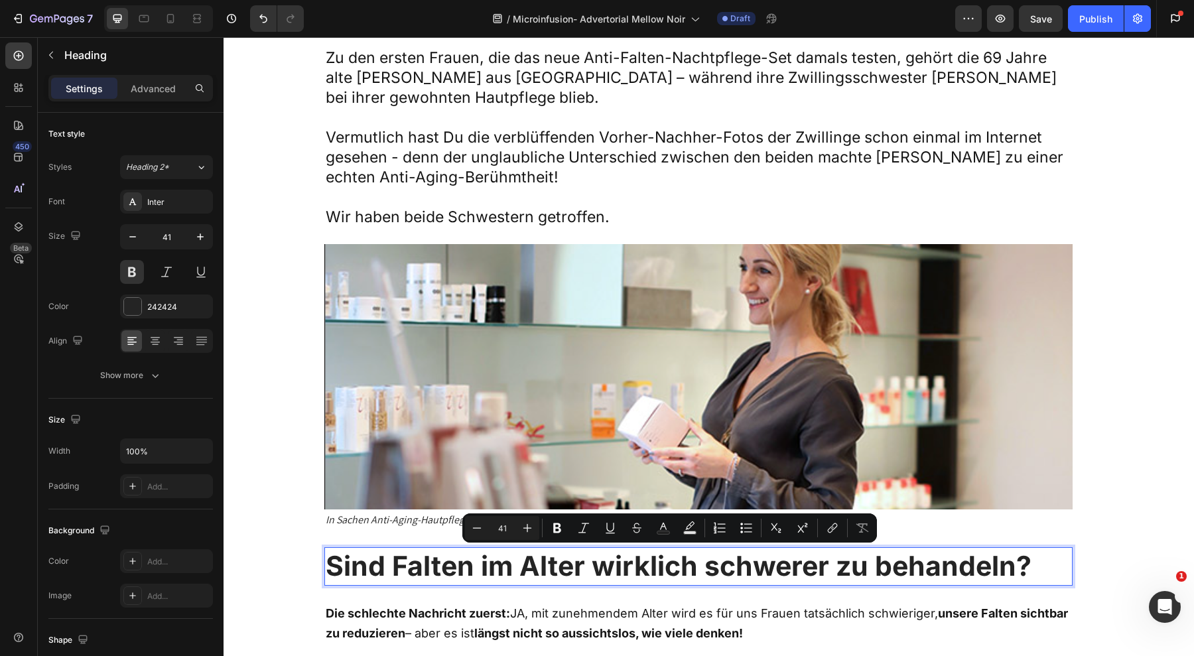
scroll to position [1319, 0]
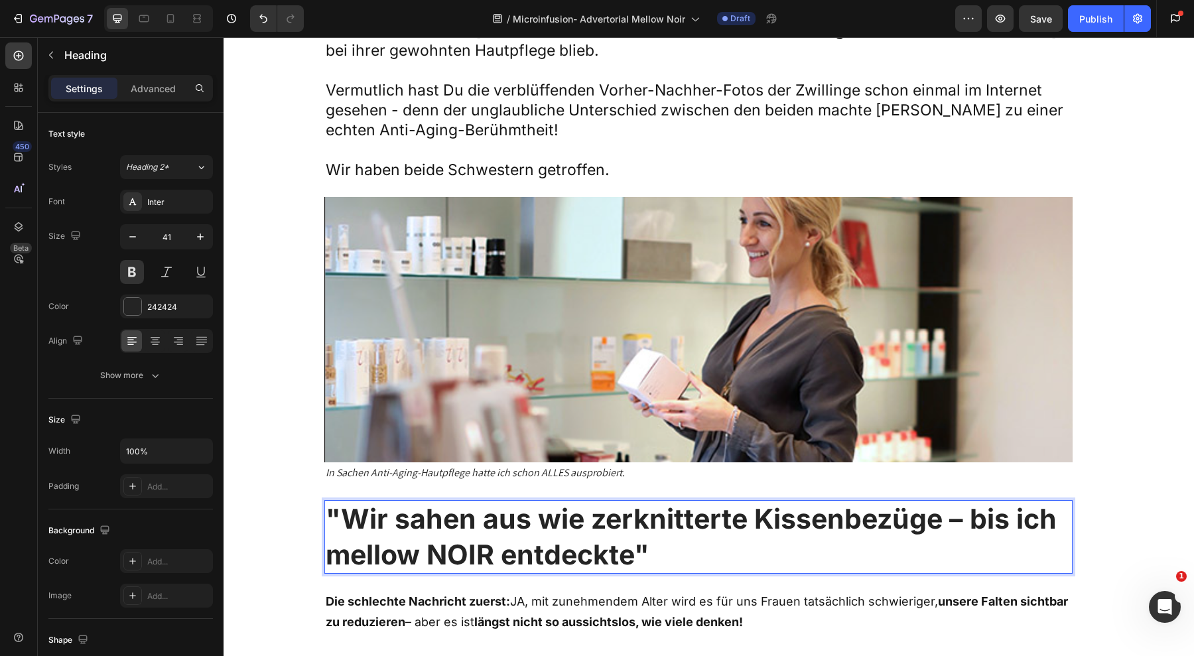
click at [588, 506] on strong ""Wir sahen aus wie zerknitterte Kissenbezüge – bis ich mellow NOIR entdeckte"" at bounding box center [691, 536] width 731 height 68
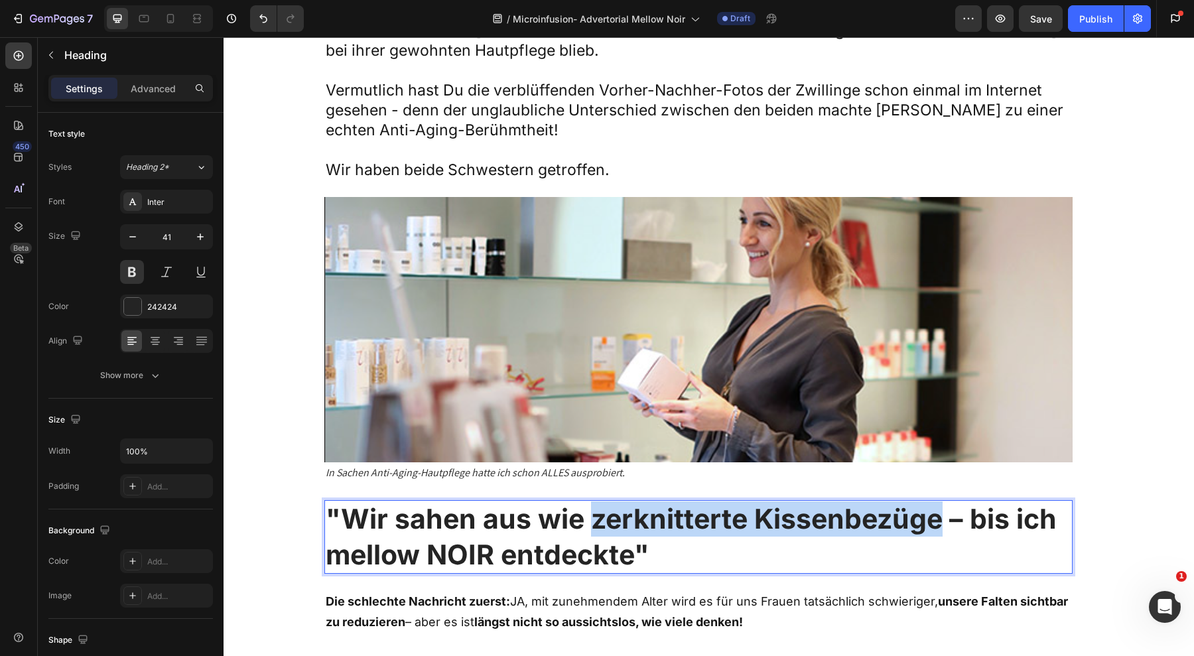
drag, startPoint x: 588, startPoint y: 506, endPoint x: 932, endPoint y: 524, distance: 344.1
click at [932, 524] on strong ""Wir sahen aus wie zerknitterte Kissenbezüge – bis ich mellow NOIR entdeckte"" at bounding box center [691, 536] width 731 height 68
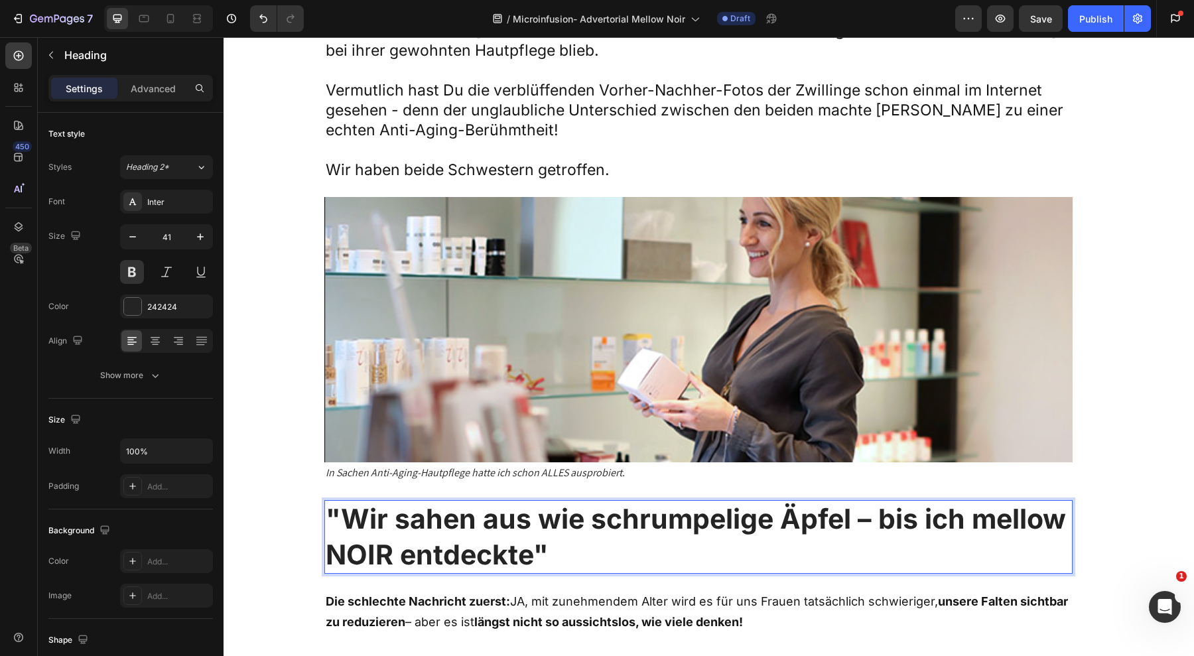
click at [955, 518] on strong ""Wir sahen aus wie schrumpelige Äpfel – bis ich mellow NOIR entdeckte"" at bounding box center [696, 536] width 740 height 68
drag, startPoint x: 965, startPoint y: 520, endPoint x: 387, endPoint y: 558, distance: 579.9
click at [387, 558] on strong ""Wir sahen aus wie schrumpelige Äpfel – bis ich mellow NOIR entdeckte"" at bounding box center [696, 536] width 740 height 68
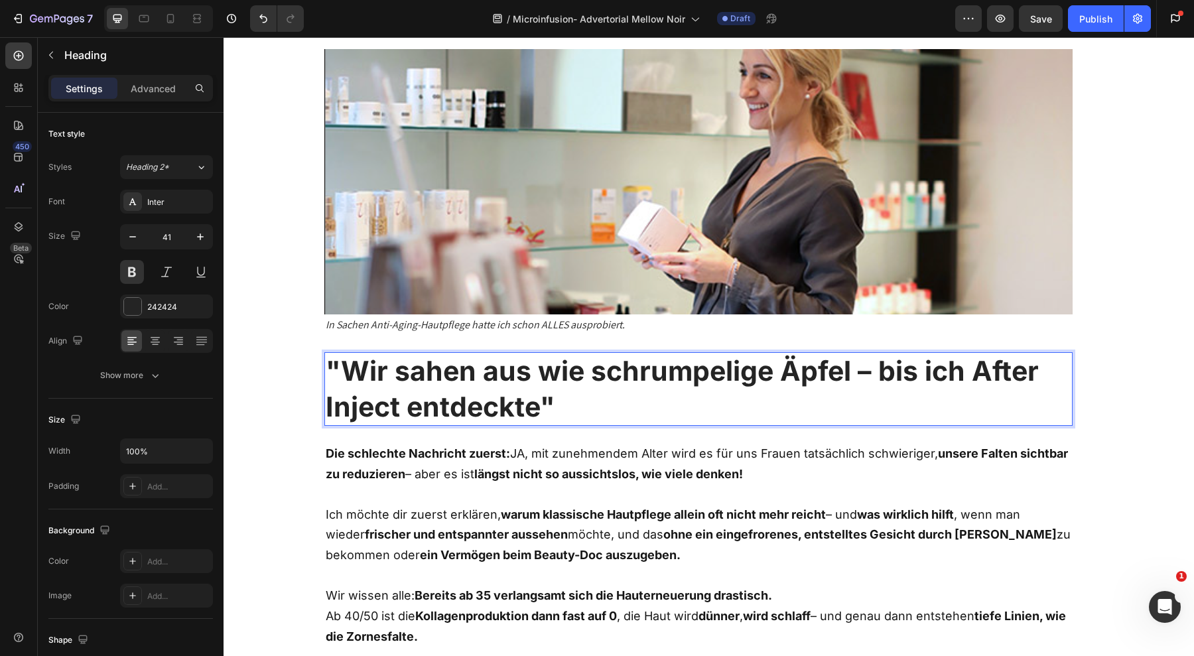
scroll to position [1261, 0]
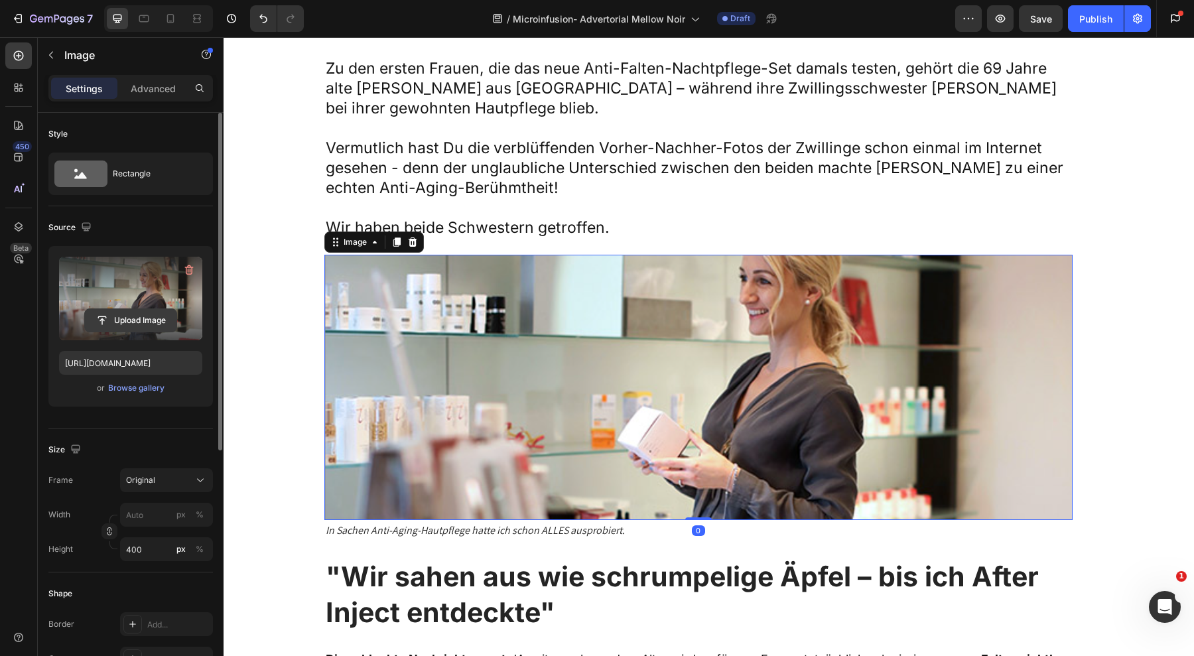
click at [149, 315] on input "file" at bounding box center [131, 320] width 92 height 23
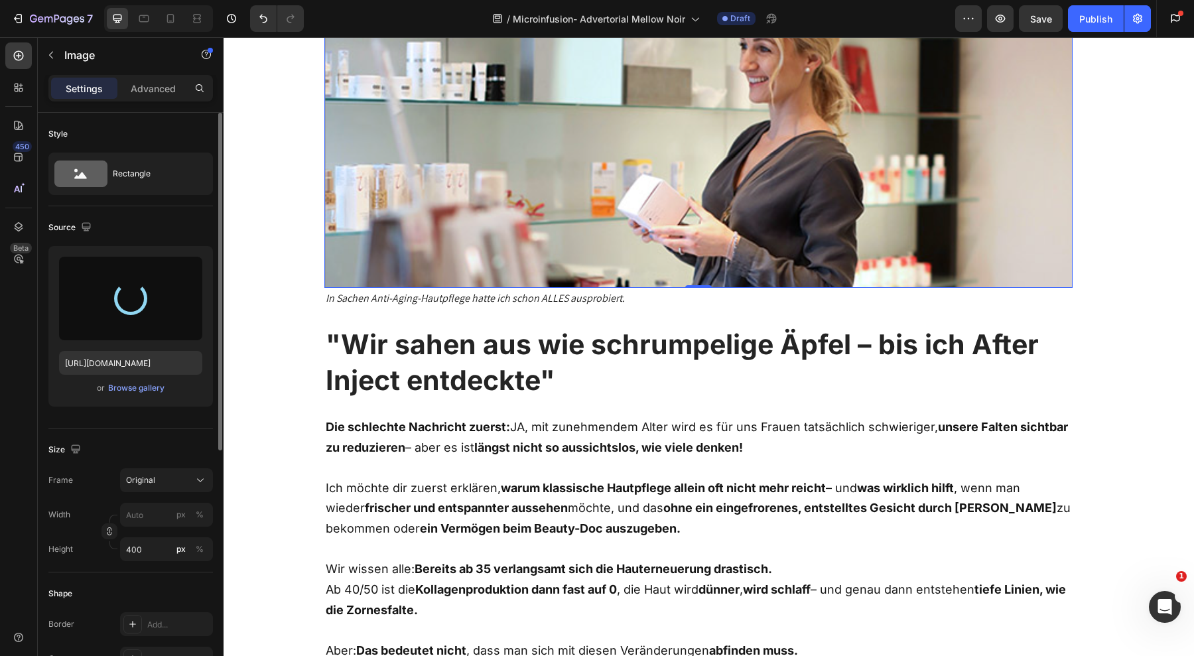
scroll to position [1493, 0]
type input "[URL][DOMAIN_NAME]"
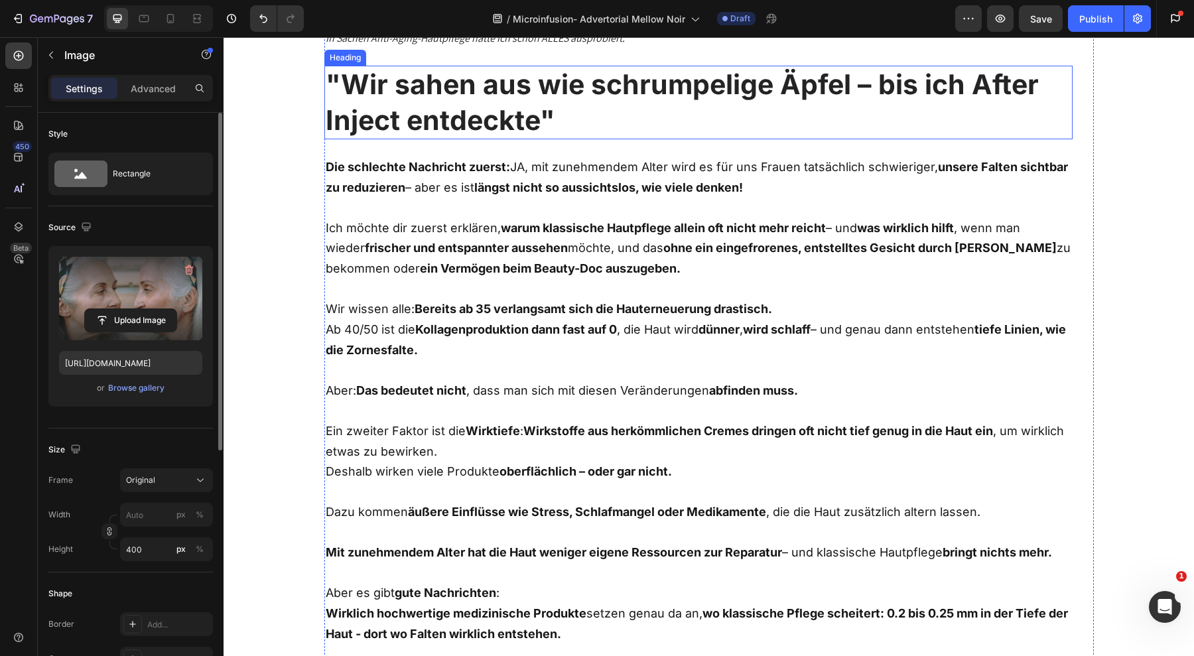
scroll to position [1755, 0]
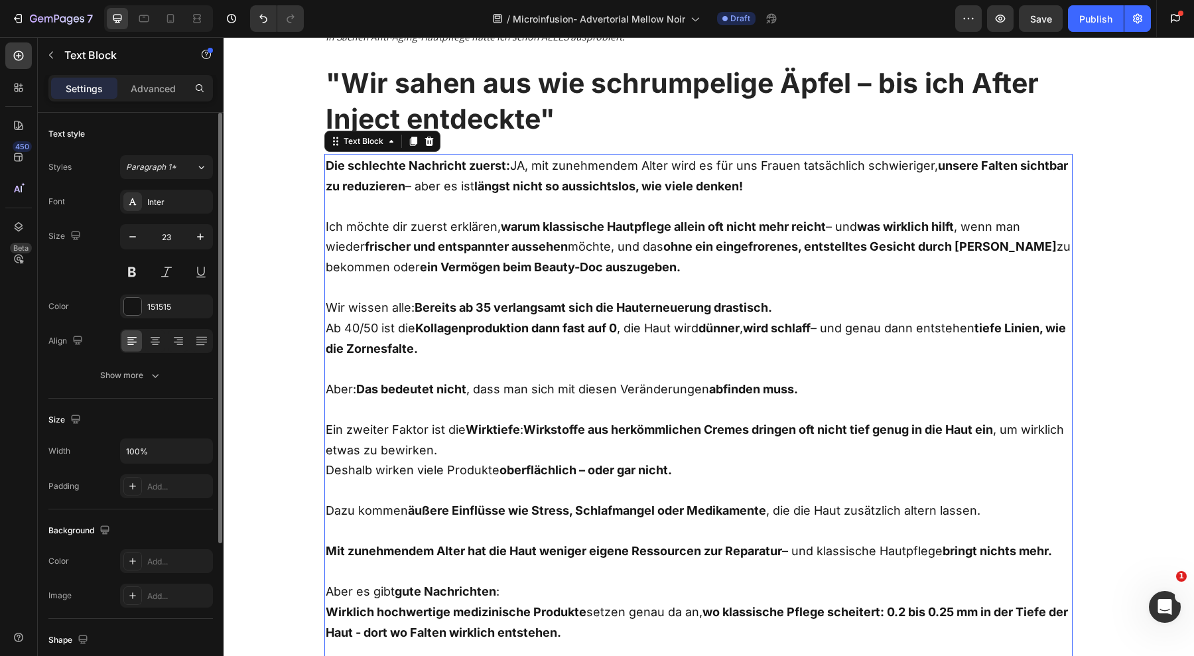
click at [599, 342] on p "Wir wissen alle: Bereits ab 35 verlangsamt sich die Hauterneuerung drastisch. A…" at bounding box center [699, 328] width 746 height 62
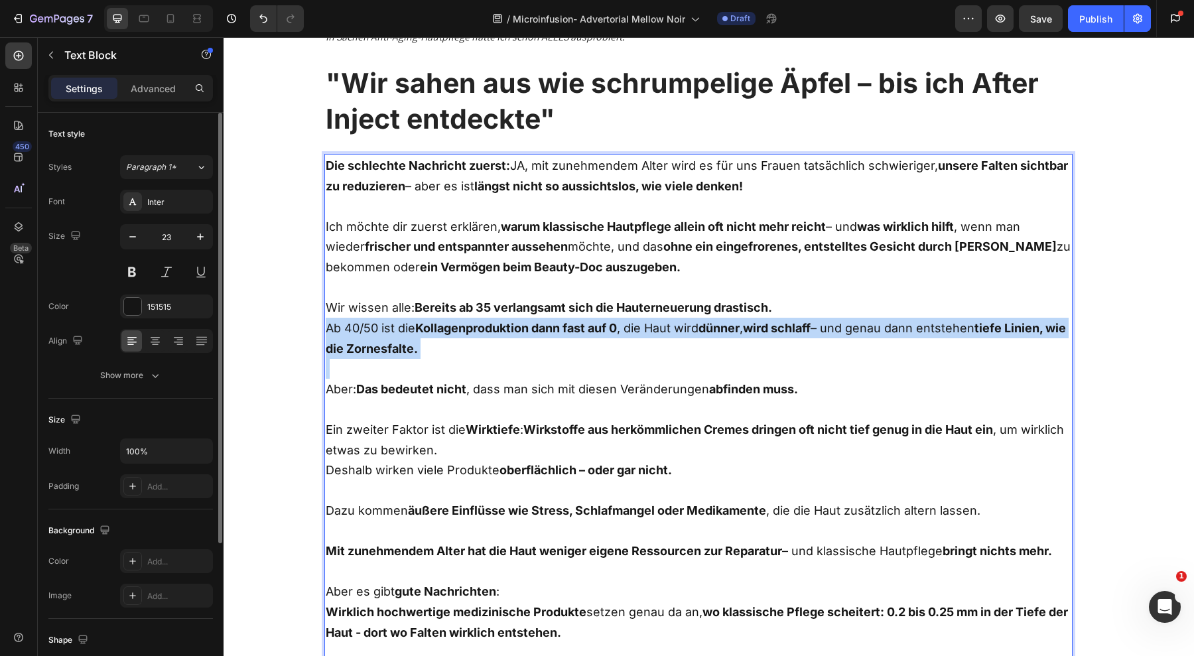
click at [599, 342] on p "Wir wissen alle: Bereits ab 35 verlangsamt sich die Hauterneuerung drastisch. A…" at bounding box center [699, 328] width 746 height 62
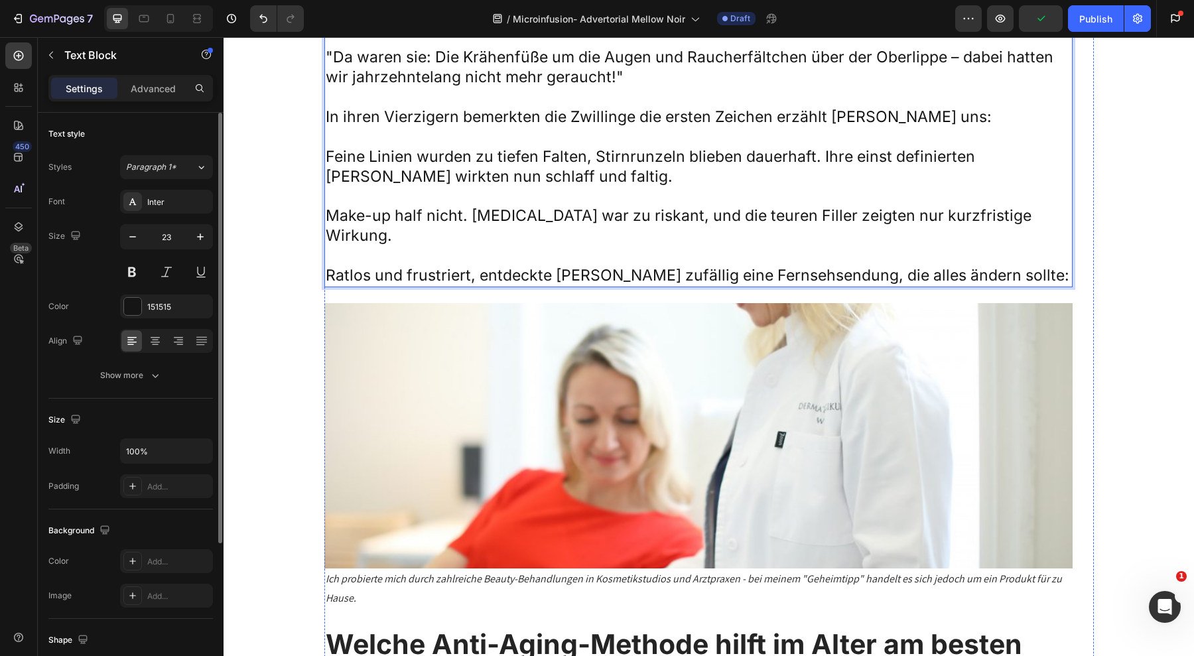
scroll to position [2240, 0]
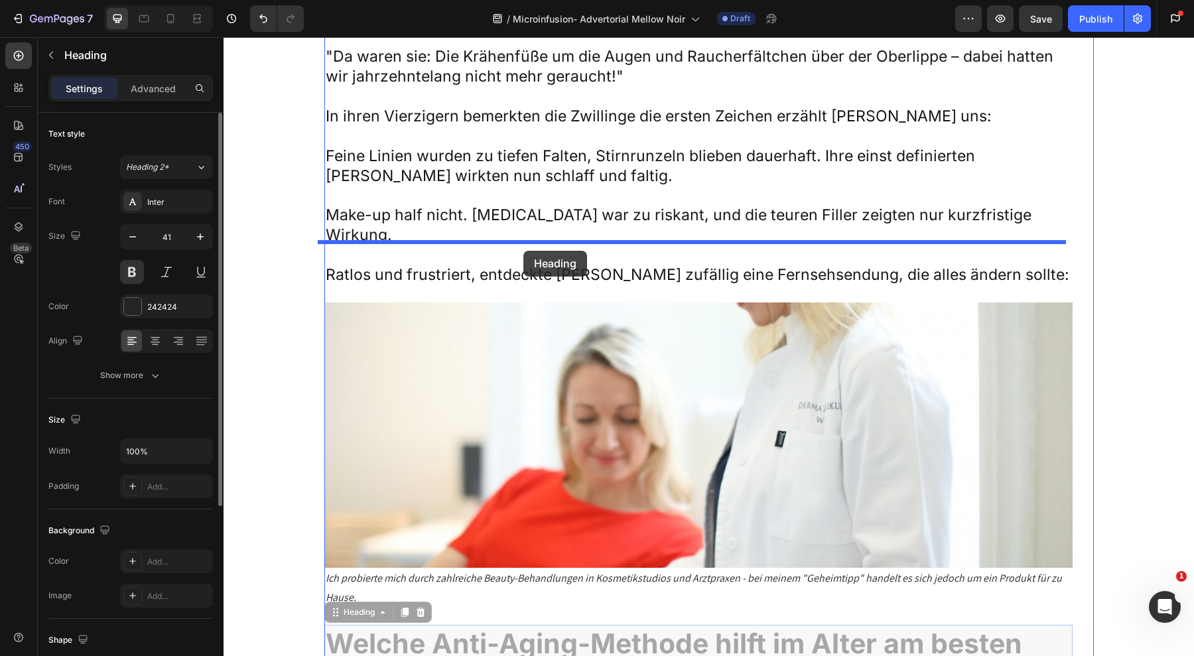
drag, startPoint x: 496, startPoint y: 577, endPoint x: 524, endPoint y: 250, distance: 328.3
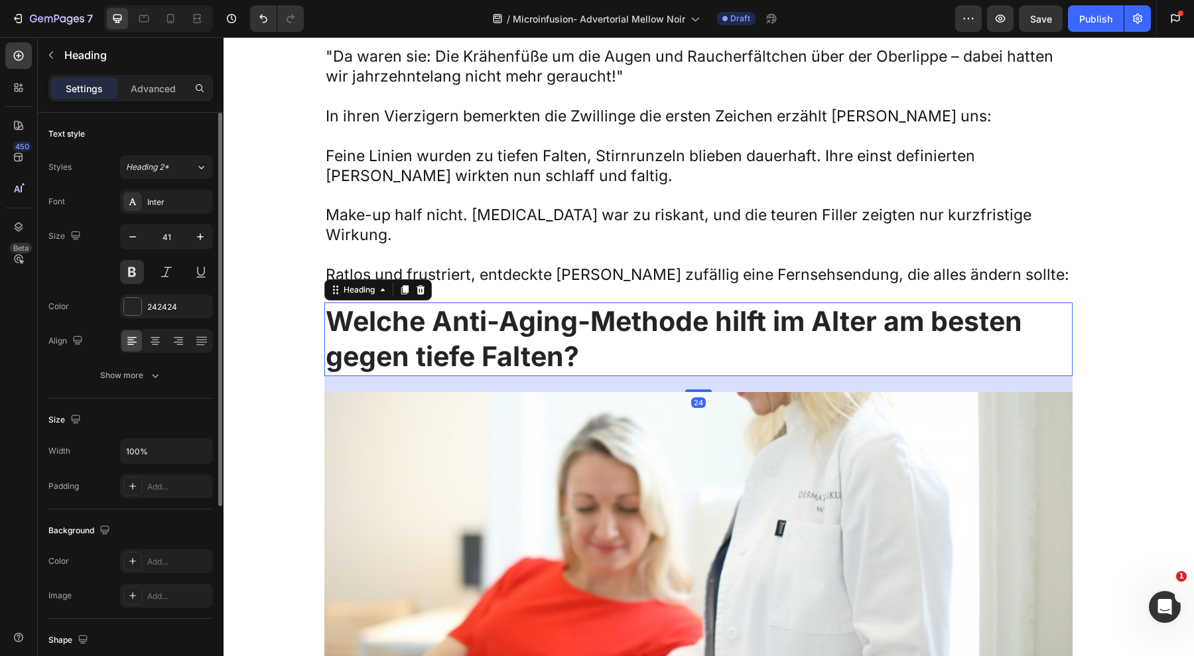
click at [524, 303] on h2 "Welche Anti-Aging-Methode hilft im Alter am besten gegen tiefe Falten?" at bounding box center [698, 340] width 748 height 74
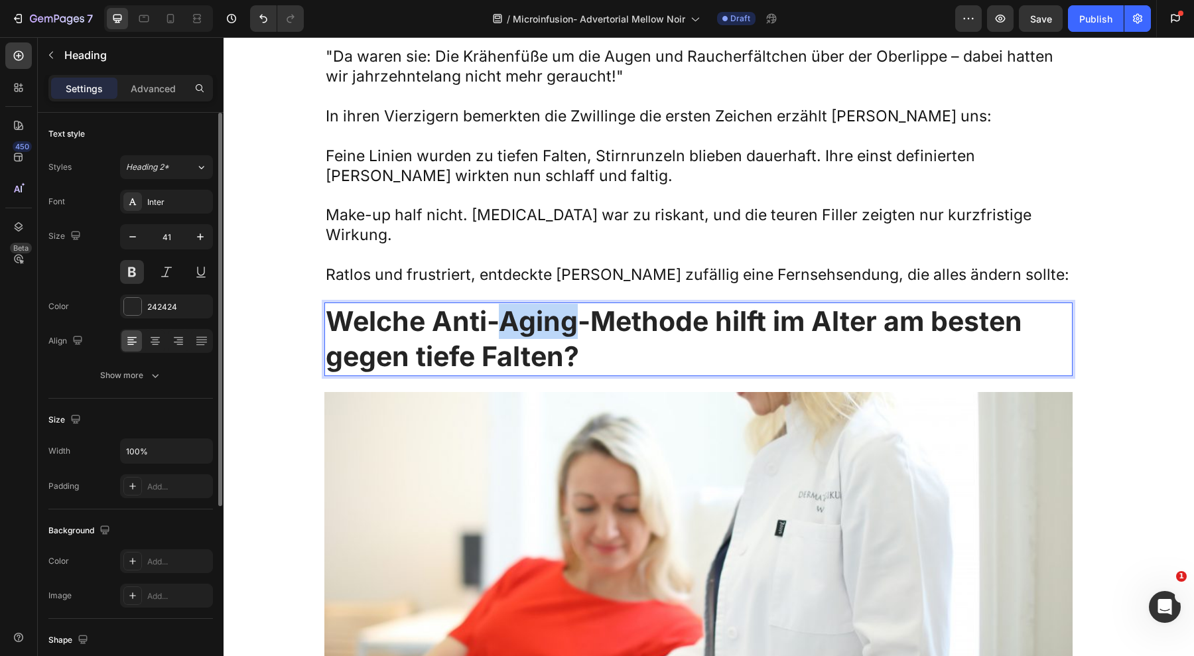
click at [524, 304] on p "Welche Anti-Aging-Methode hilft im Alter am besten gegen tiefe Falten?" at bounding box center [699, 339] width 746 height 71
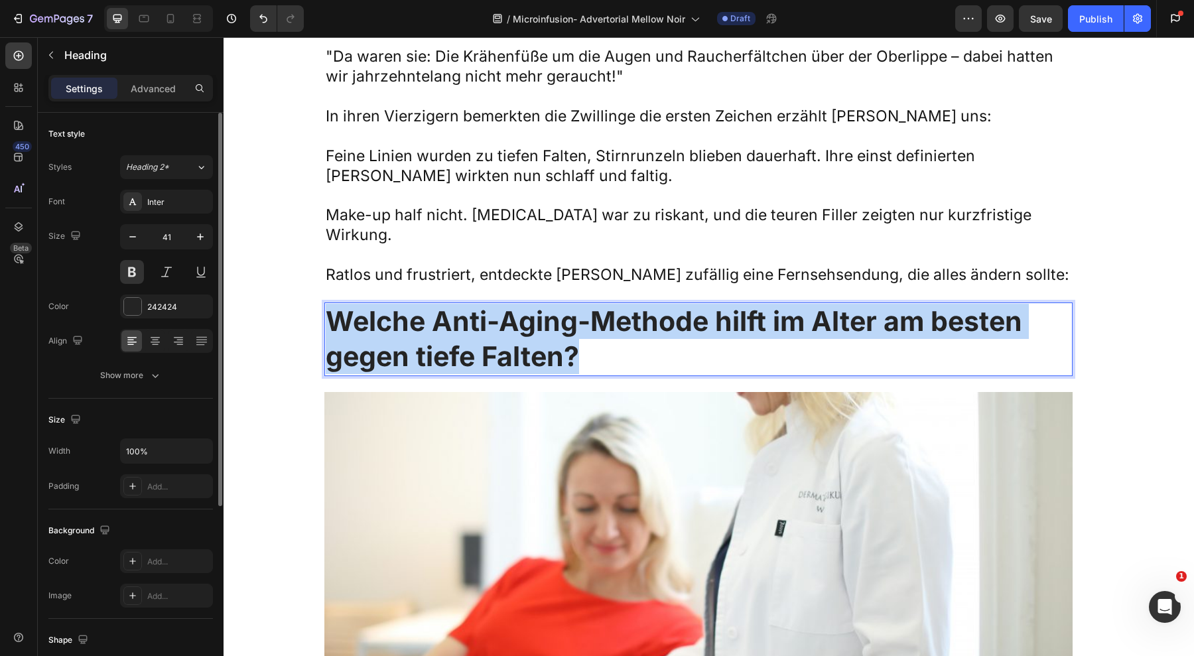
click at [524, 304] on p "Welche Anti-Aging-Methode hilft im Alter am besten gegen tiefe Falten?" at bounding box center [699, 339] width 746 height 71
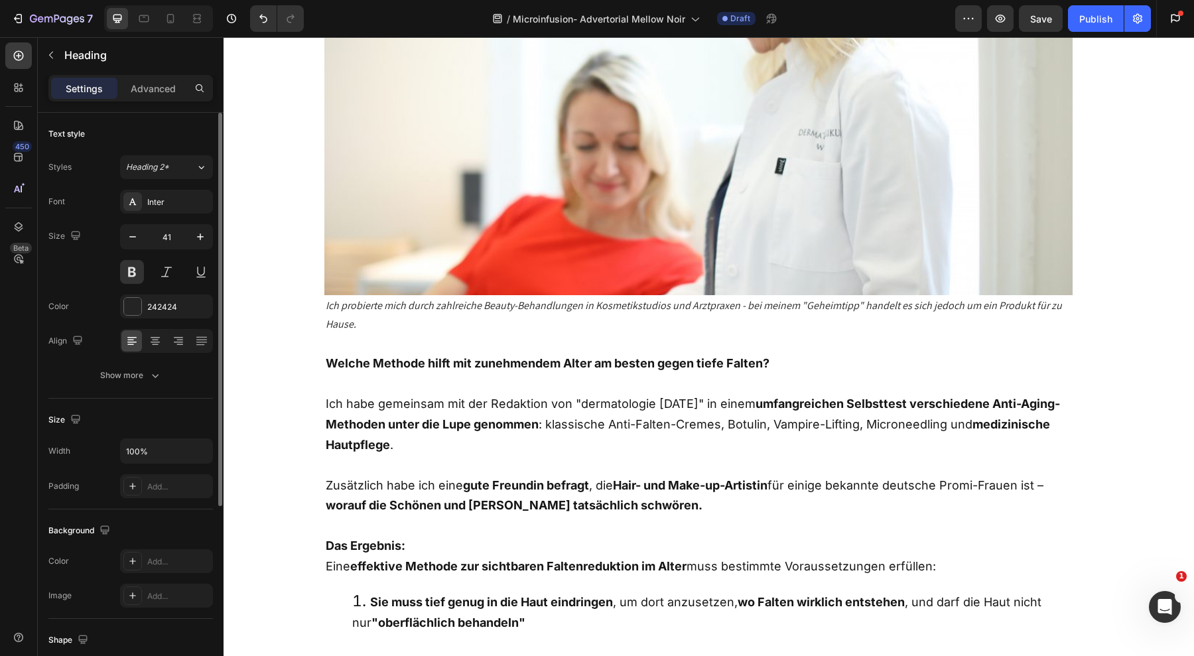
scroll to position [2615, 0]
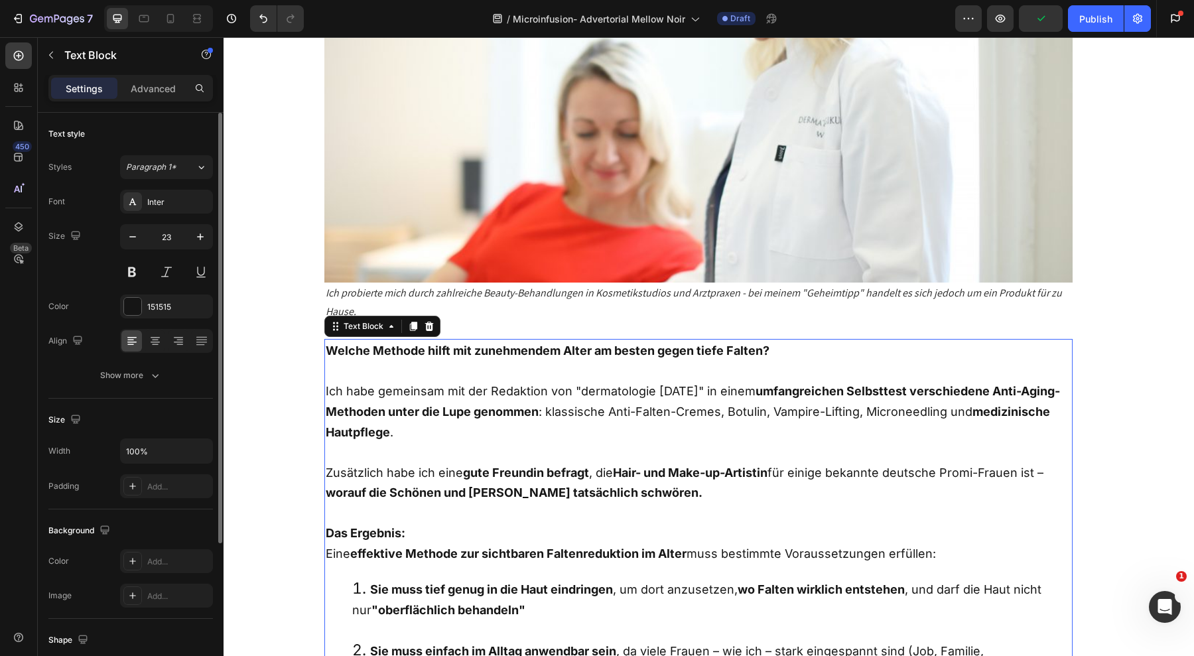
click at [460, 443] on p at bounding box center [699, 453] width 746 height 20
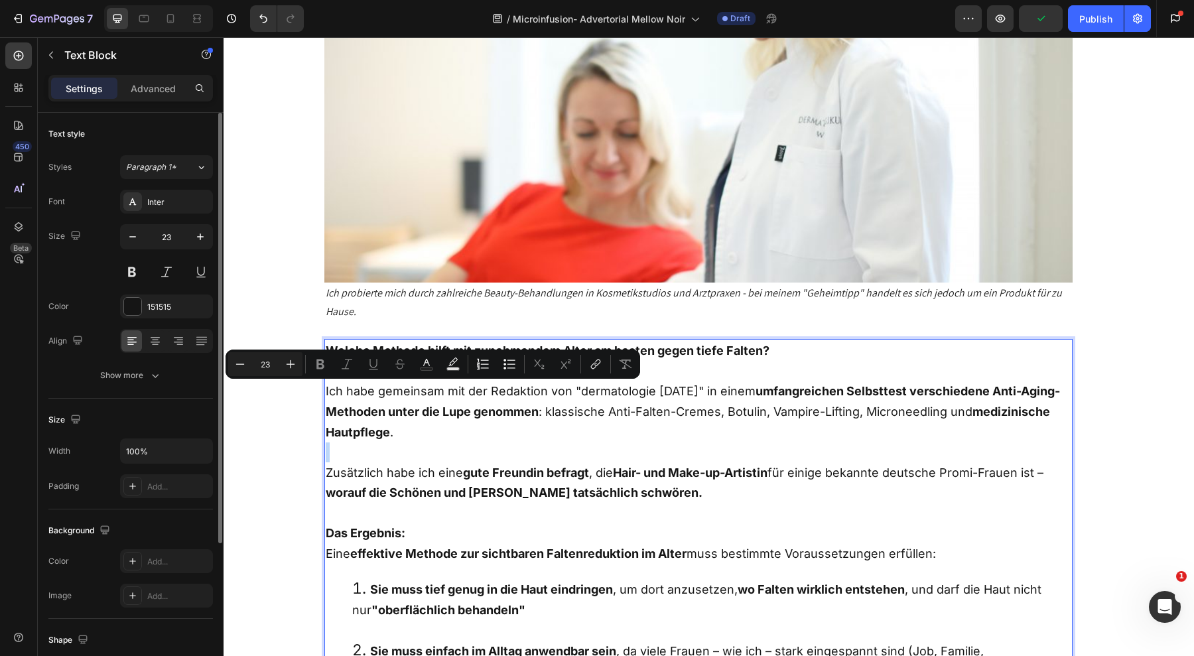
click at [460, 443] on p "Rich Text Editor. Editing area: main" at bounding box center [699, 453] width 746 height 20
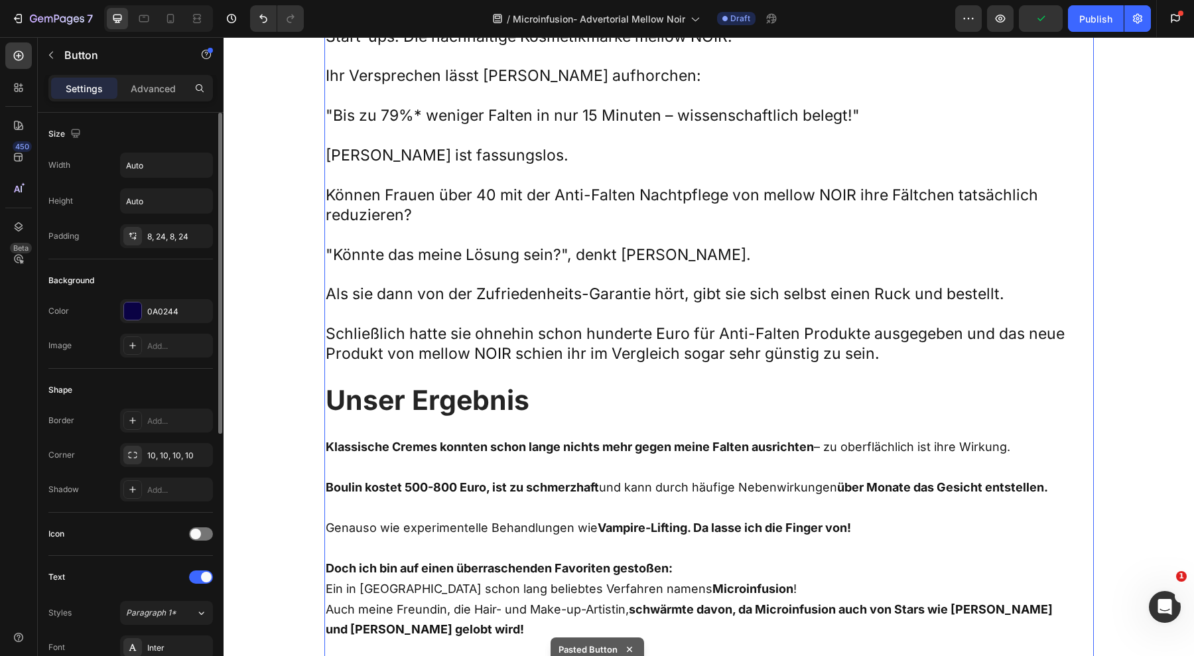
scroll to position [3182, 0]
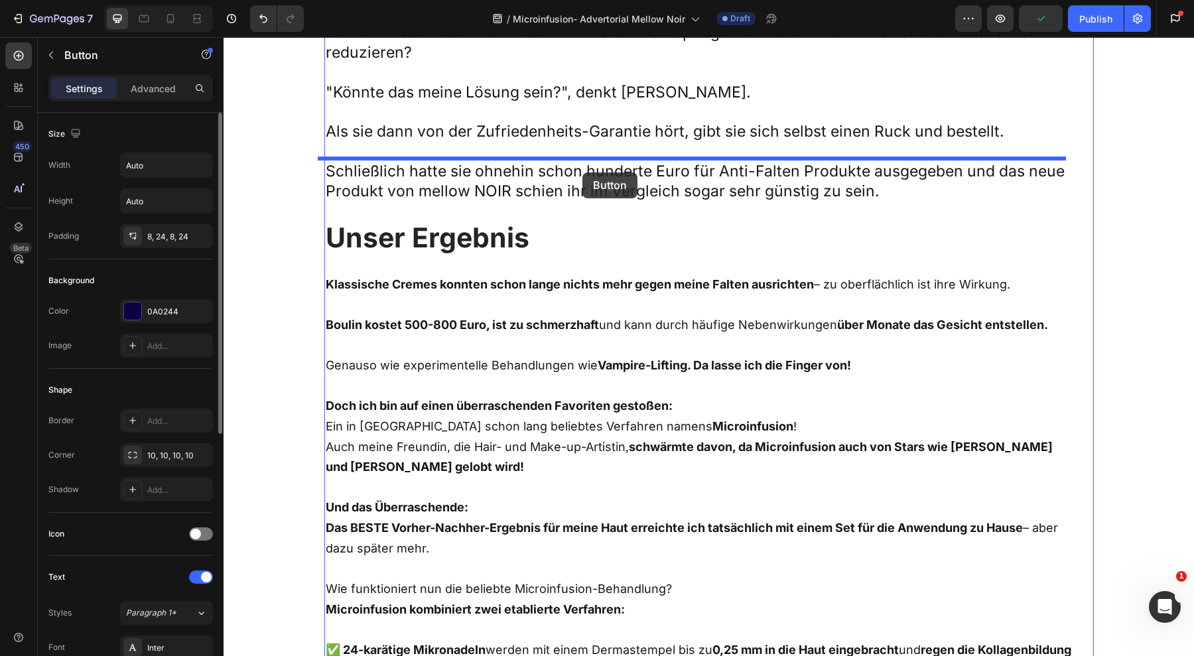
drag, startPoint x: 332, startPoint y: 438, endPoint x: 583, endPoint y: 173, distance: 364.7
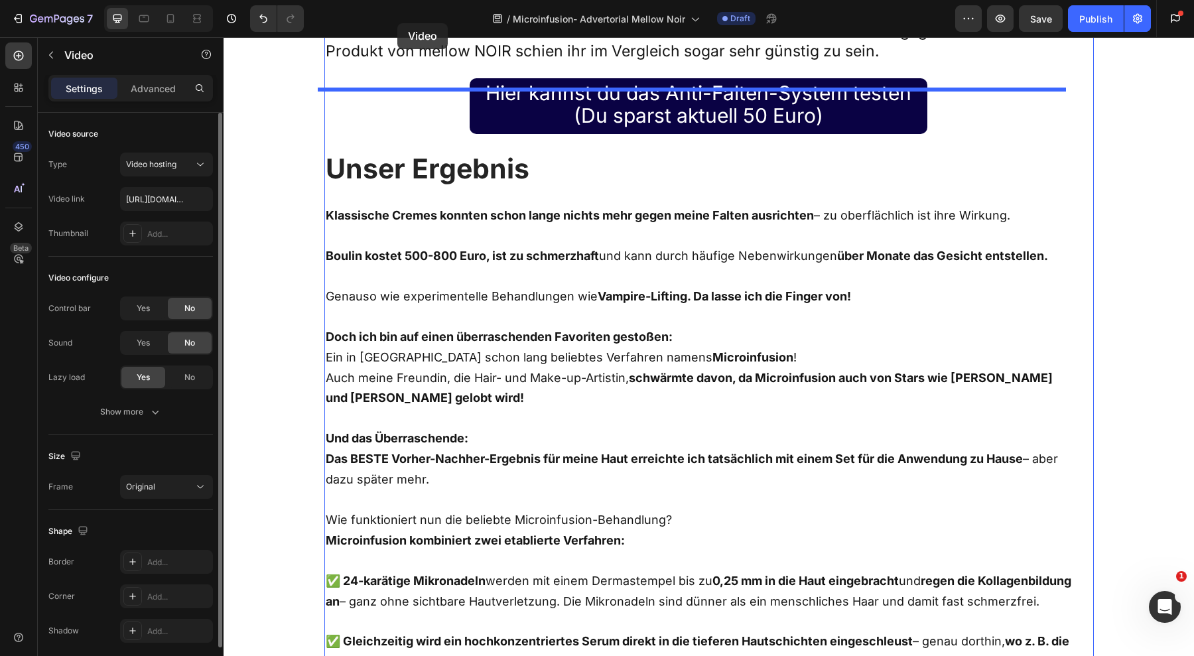
scroll to position [3187, 0]
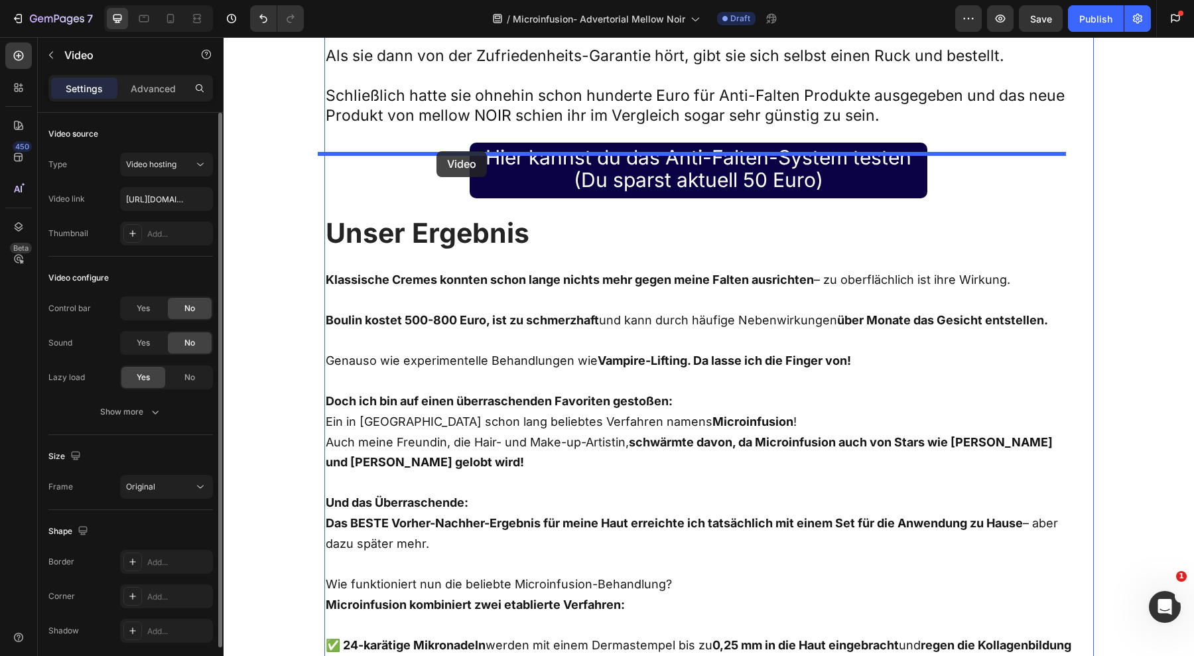
drag, startPoint x: 328, startPoint y: 192, endPoint x: 437, endPoint y: 150, distance: 116.2
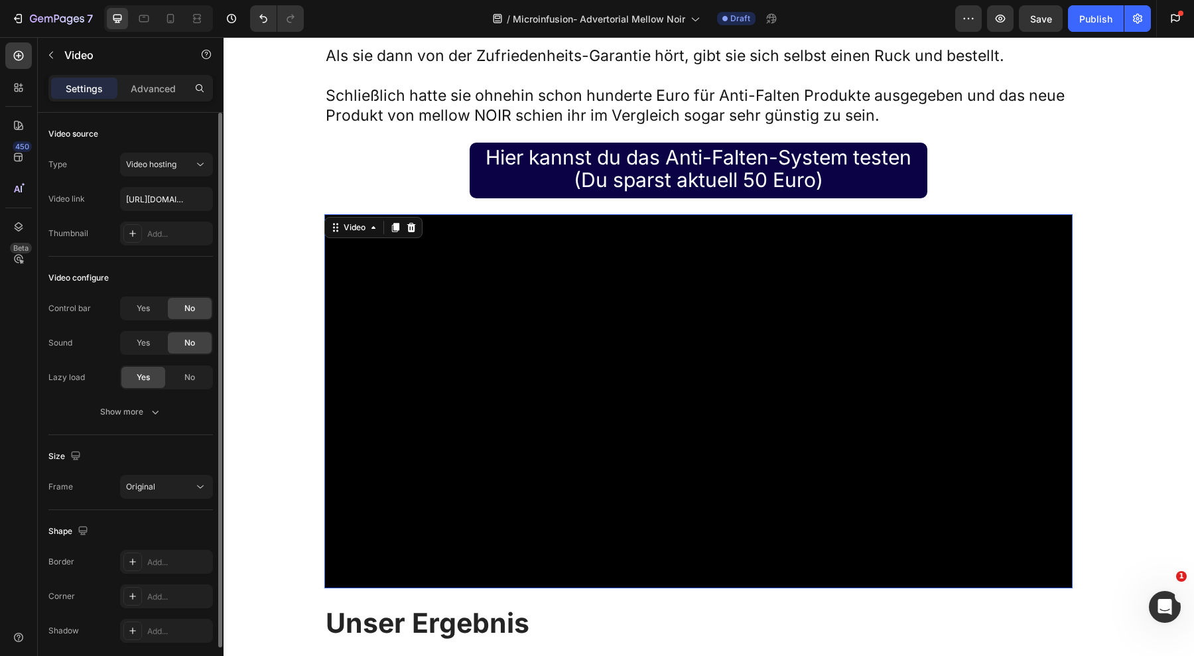
scroll to position [3472, 0]
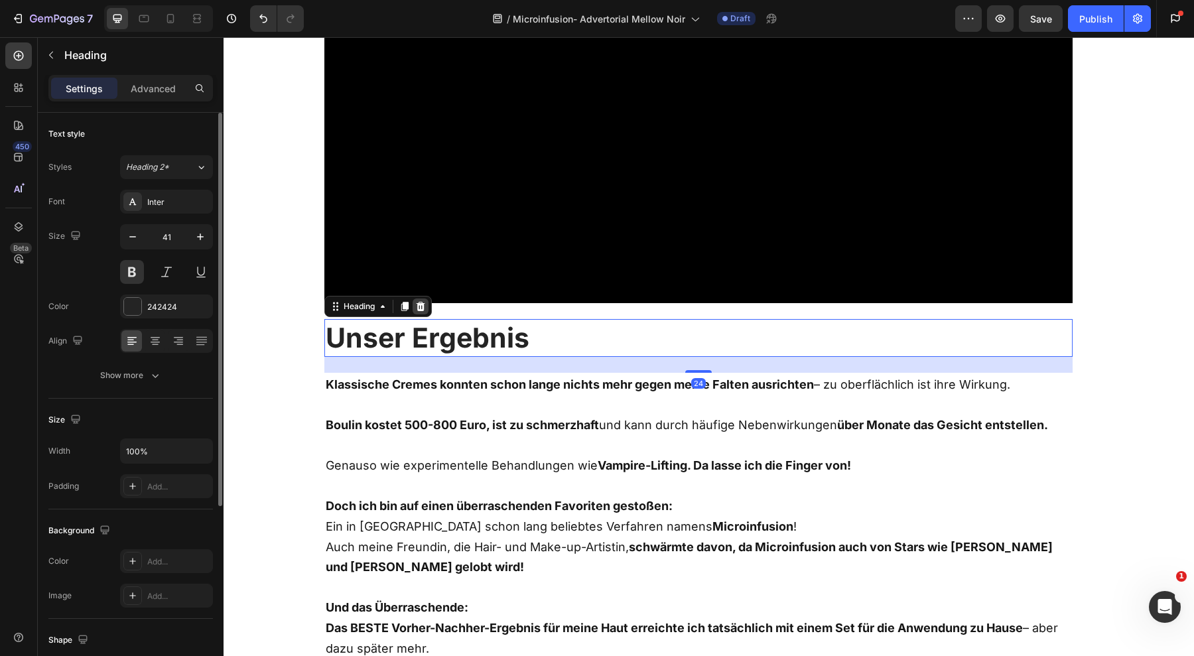
click at [415, 301] on icon at bounding box center [420, 306] width 11 height 11
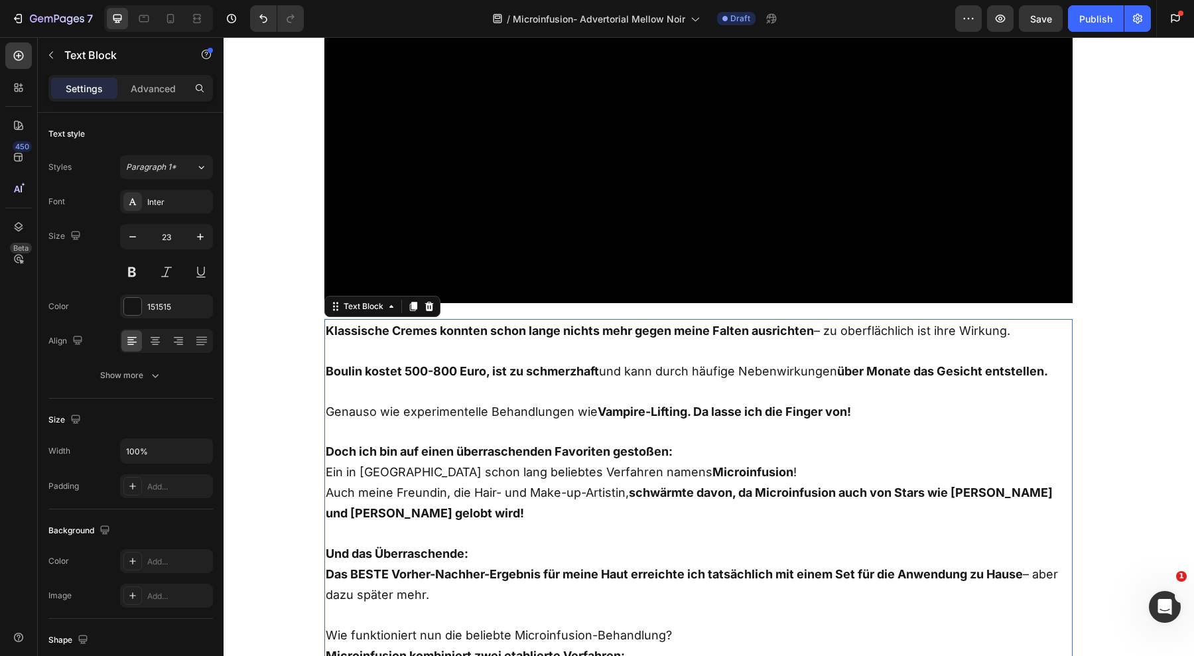
click at [451, 405] on span "Genauso wie experimentelle Behandlungen wie Vampire-Lifting. Da lasse ich die F…" at bounding box center [588, 412] width 525 height 14
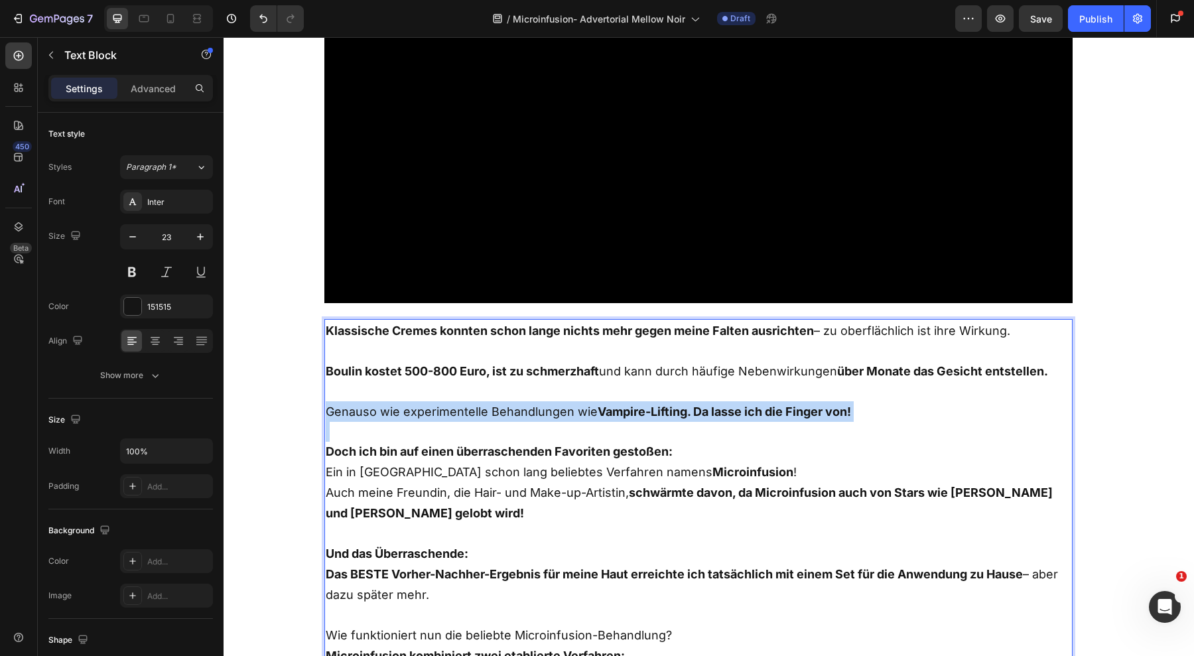
click at [451, 405] on span "Genauso wie experimentelle Behandlungen wie Vampire-Lifting. Da lasse ich die F…" at bounding box center [588, 412] width 525 height 14
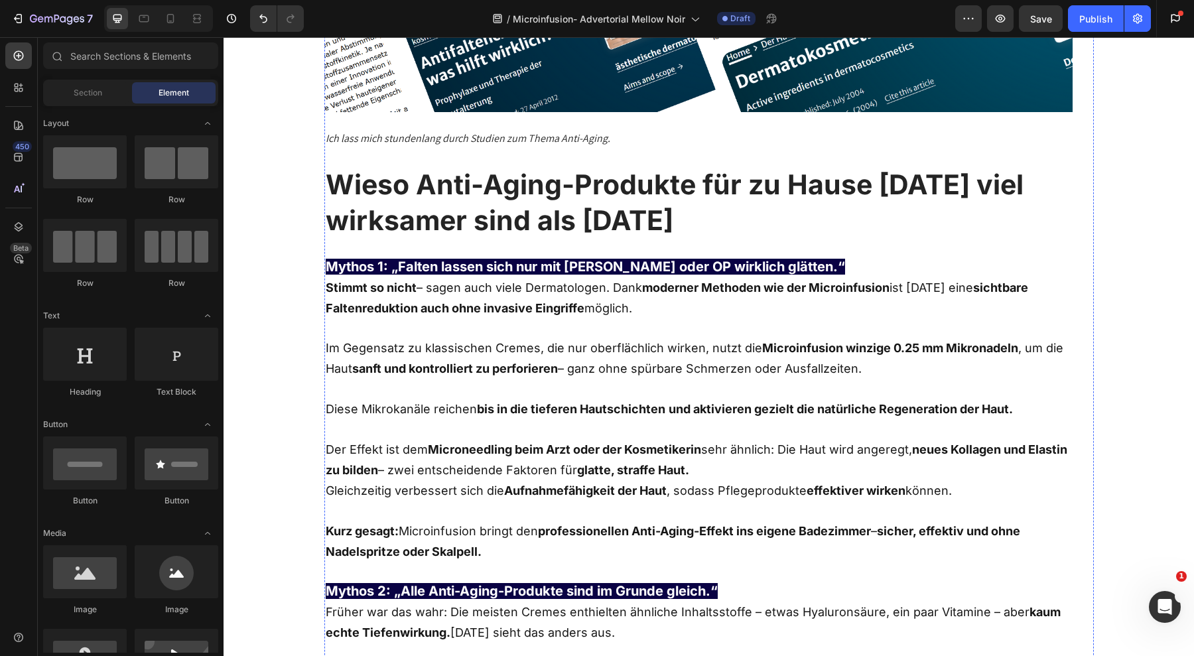
scroll to position [4367, 0]
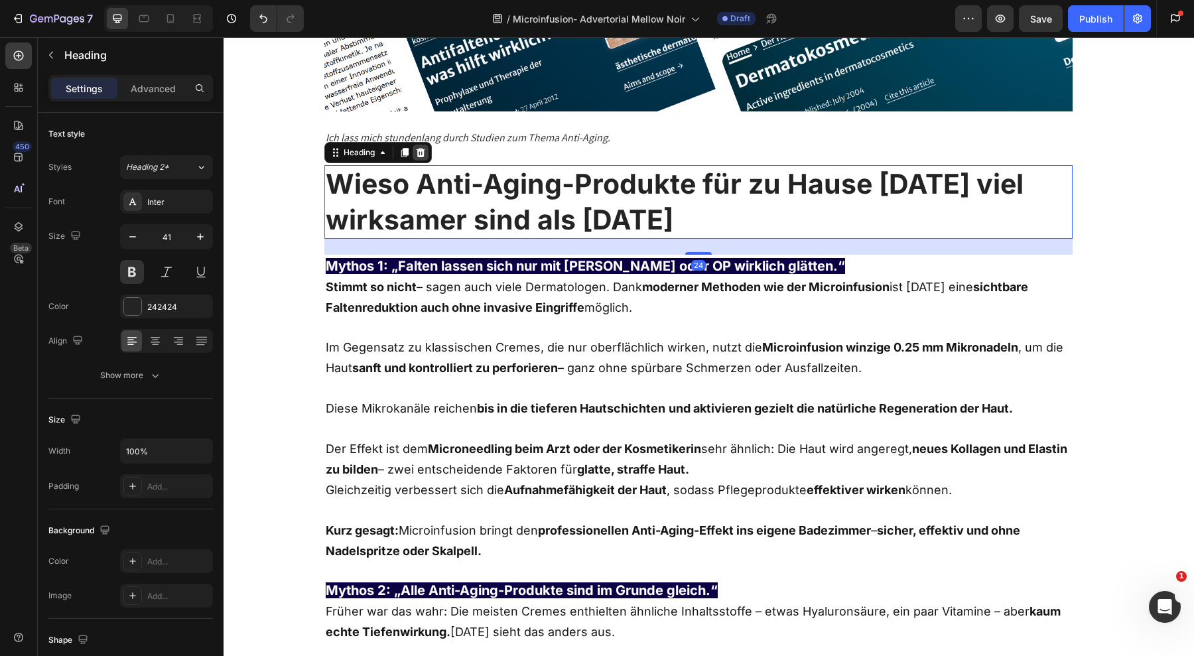
click at [416, 148] on icon at bounding box center [420, 152] width 9 height 9
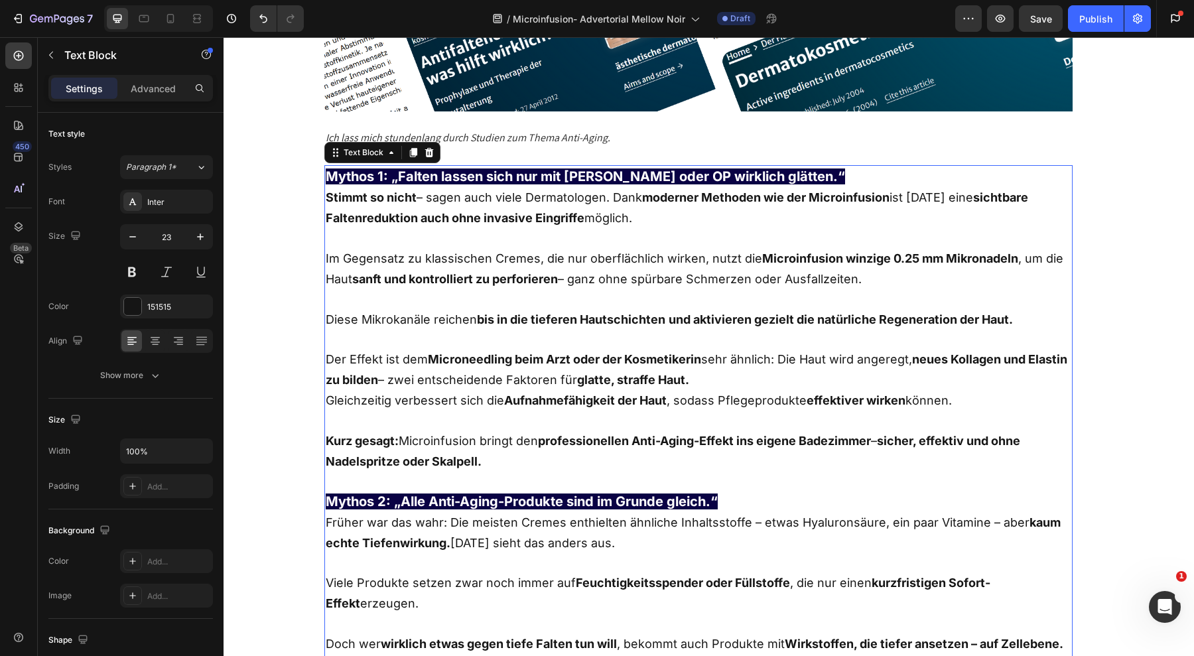
click at [437, 169] on strong "Mythos 1: „Falten lassen sich nur mit [PERSON_NAME] oder OP wirklich glätten.“" at bounding box center [586, 177] width 520 height 16
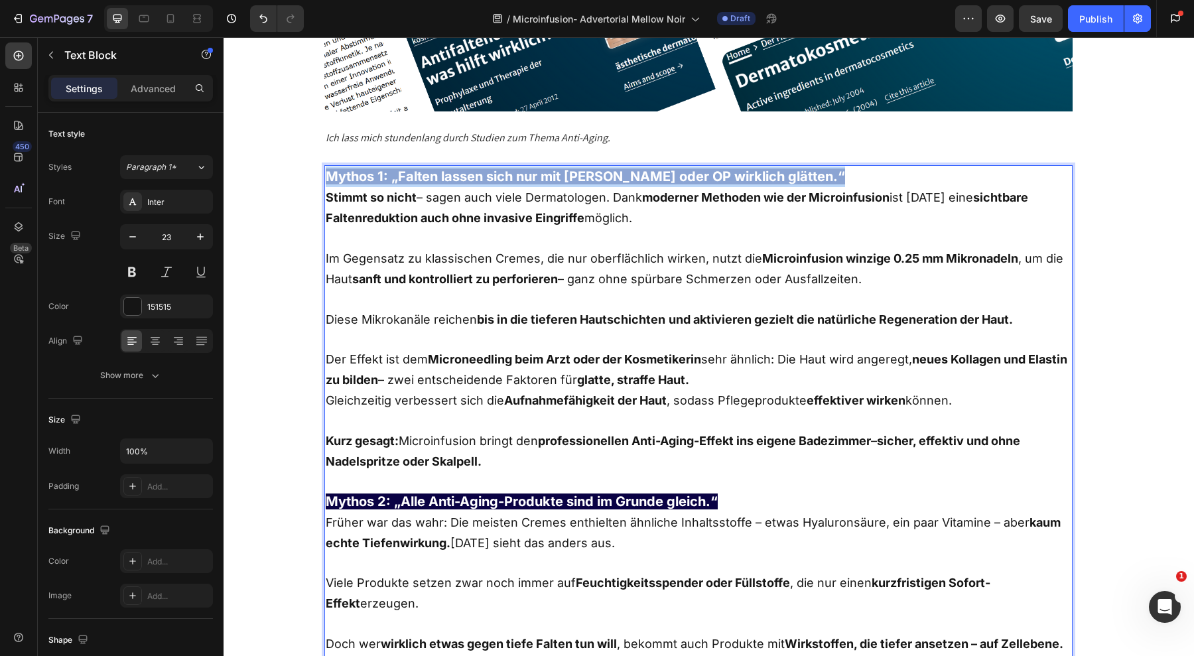
click at [437, 169] on strong "Mythos 1: „Falten lassen sich nur mit [PERSON_NAME] oder OP wirklich glätten.“" at bounding box center [586, 177] width 520 height 16
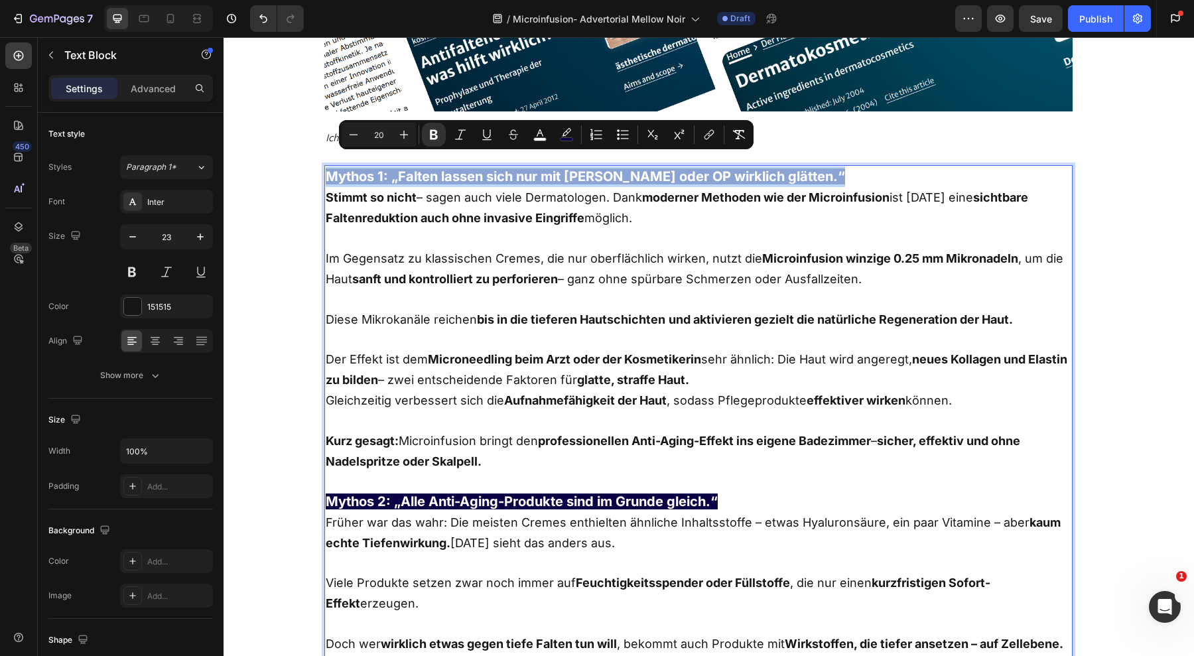
click at [437, 169] on strong "Mythos 1: „Falten lassen sich nur mit [PERSON_NAME] oder OP wirklich glätten.“" at bounding box center [586, 177] width 520 height 16
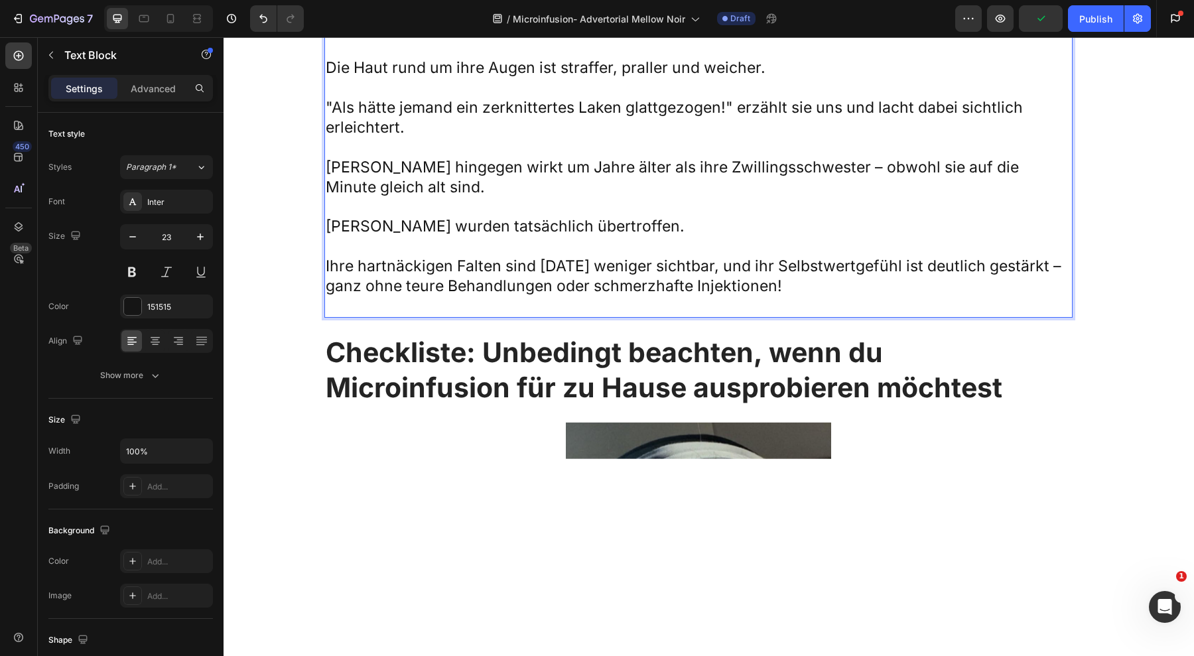
scroll to position [4715, 0]
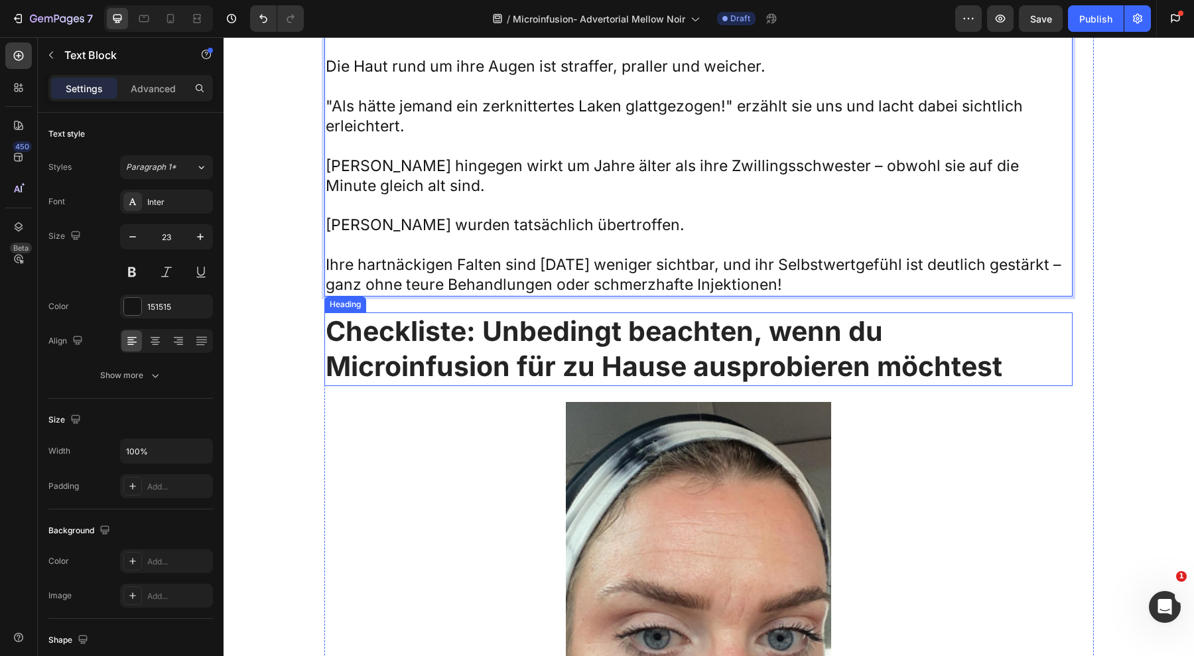
click at [745, 324] on strong "Checkliste: Unbedingt beachten, wenn du Microinfusion für zu Hause ausprobieren…" at bounding box center [664, 349] width 677 height 68
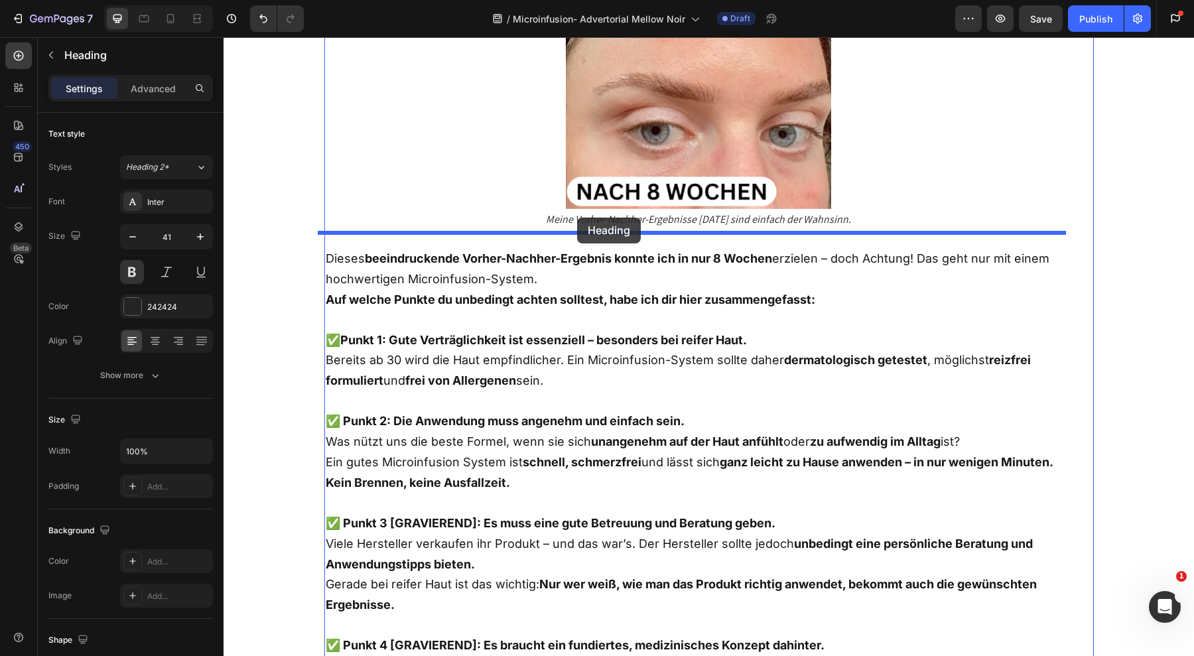
drag, startPoint x: 328, startPoint y: 289, endPoint x: 577, endPoint y: 218, distance: 258.7
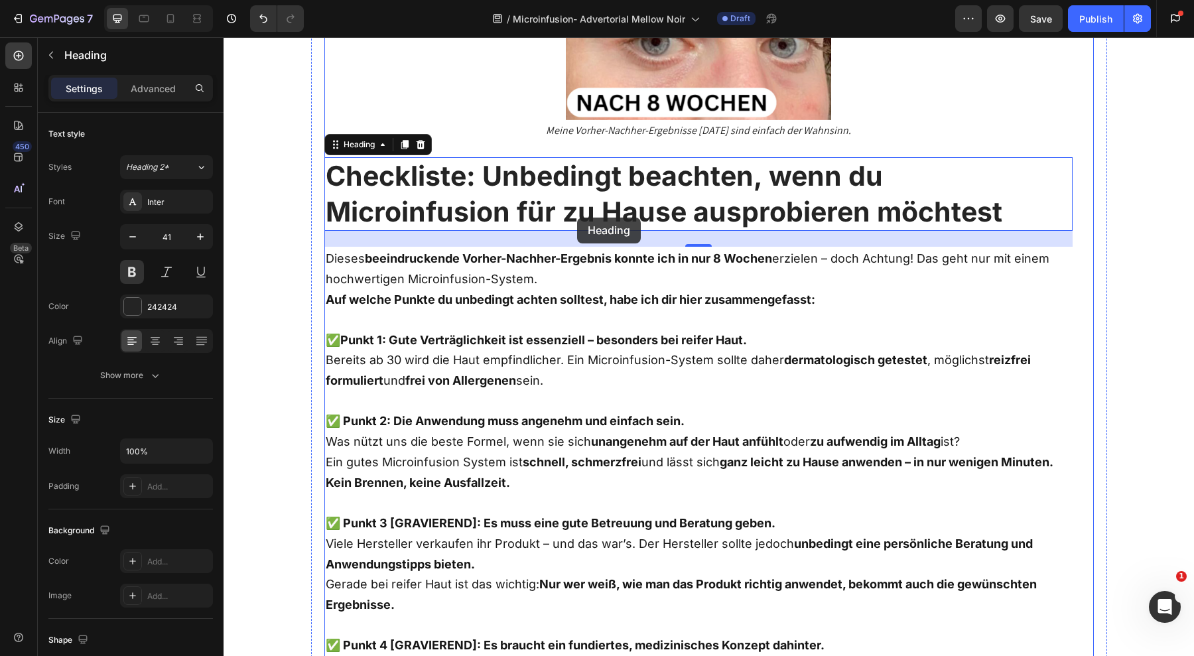
scroll to position [5463, 0]
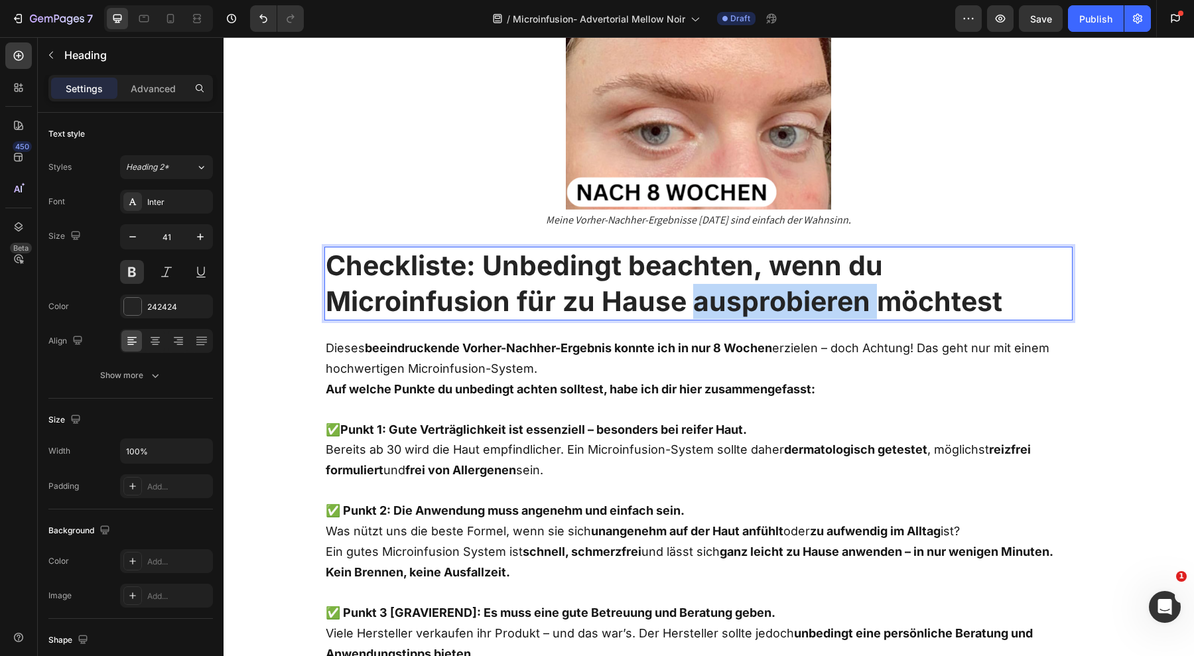
click at [571, 273] on strong "Checkliste: Unbedingt beachten, wenn du Microinfusion für zu Hause ausprobieren…" at bounding box center [664, 283] width 677 height 68
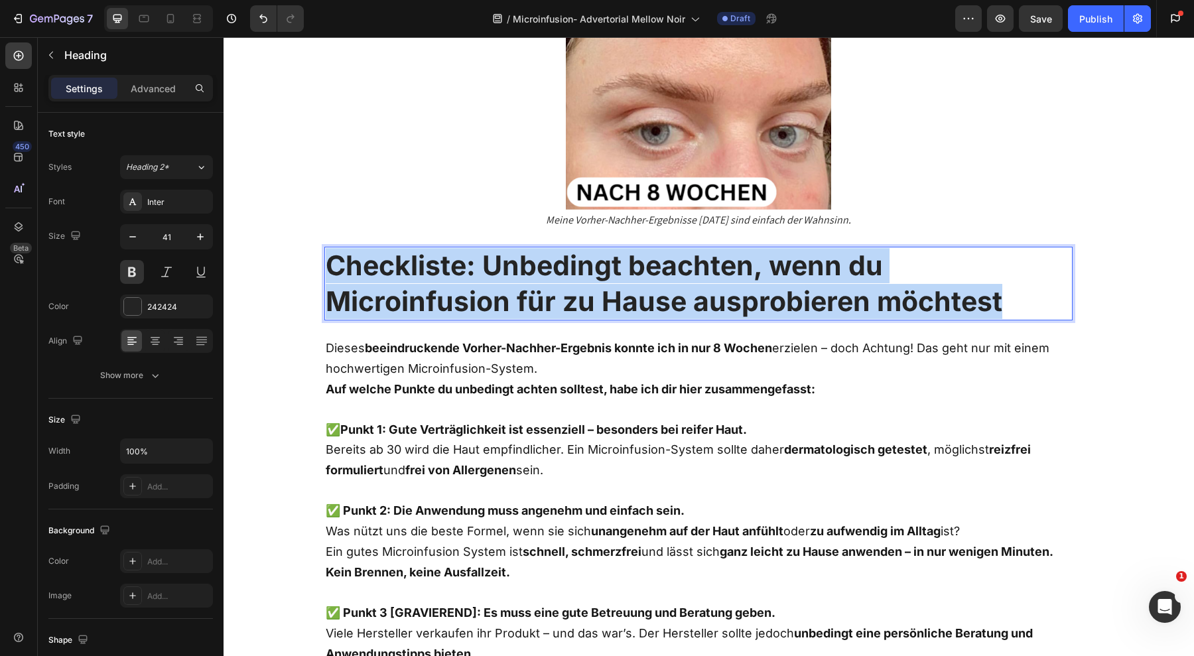
click at [571, 273] on strong "Checkliste: Unbedingt beachten, wenn du Microinfusion für zu Hause ausprobieren…" at bounding box center [664, 283] width 677 height 68
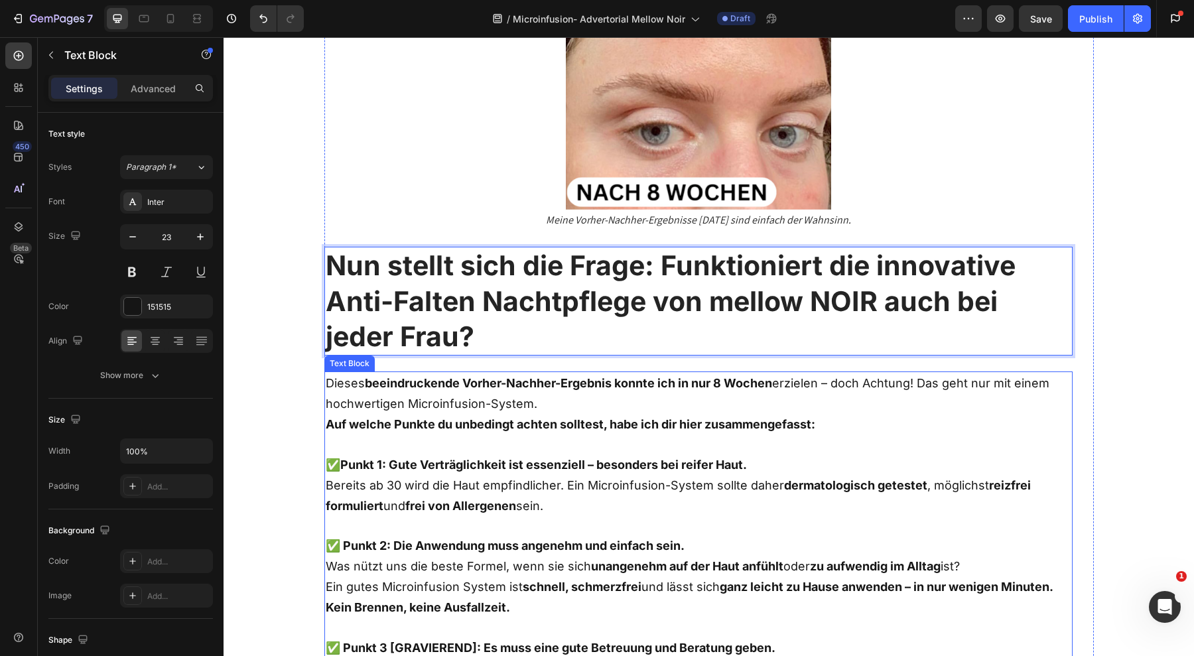
click at [543, 386] on p "Dieses beeindruckende Vorher-Nachher-Ergebnis konnte ich in nur 8 Wochen erziel…" at bounding box center [699, 393] width 746 height 41
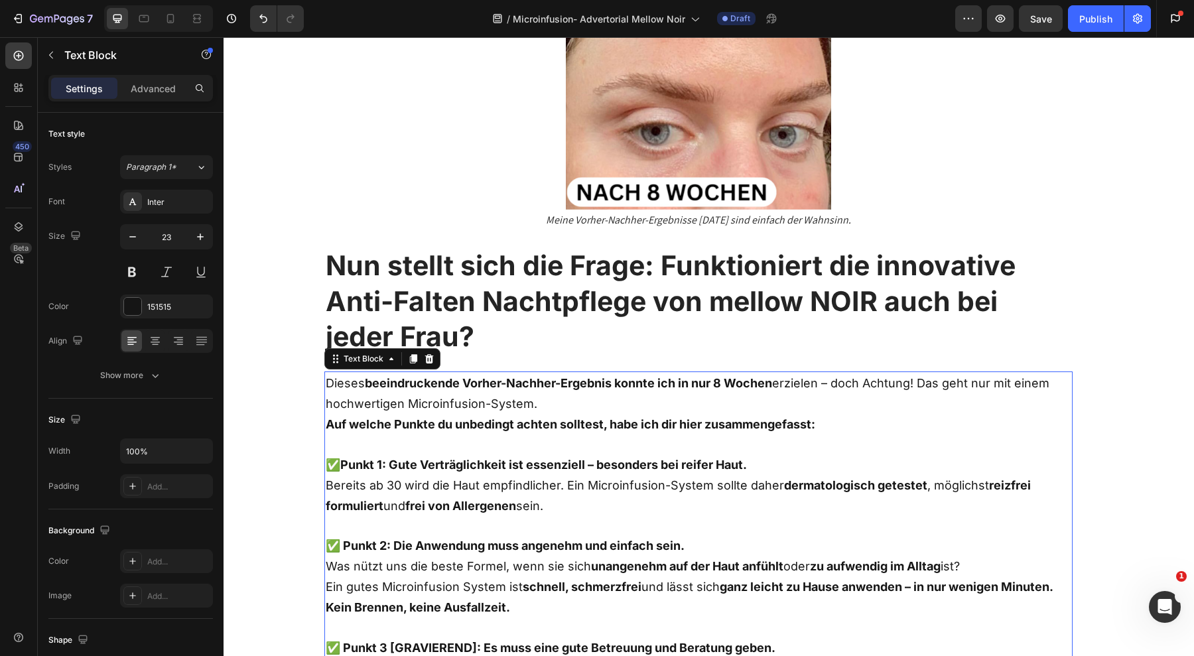
click at [543, 386] on p "Dieses beeindruckende Vorher-Nachher-Ergebnis konnte ich in nur 8 Wochen erziel…" at bounding box center [699, 393] width 746 height 41
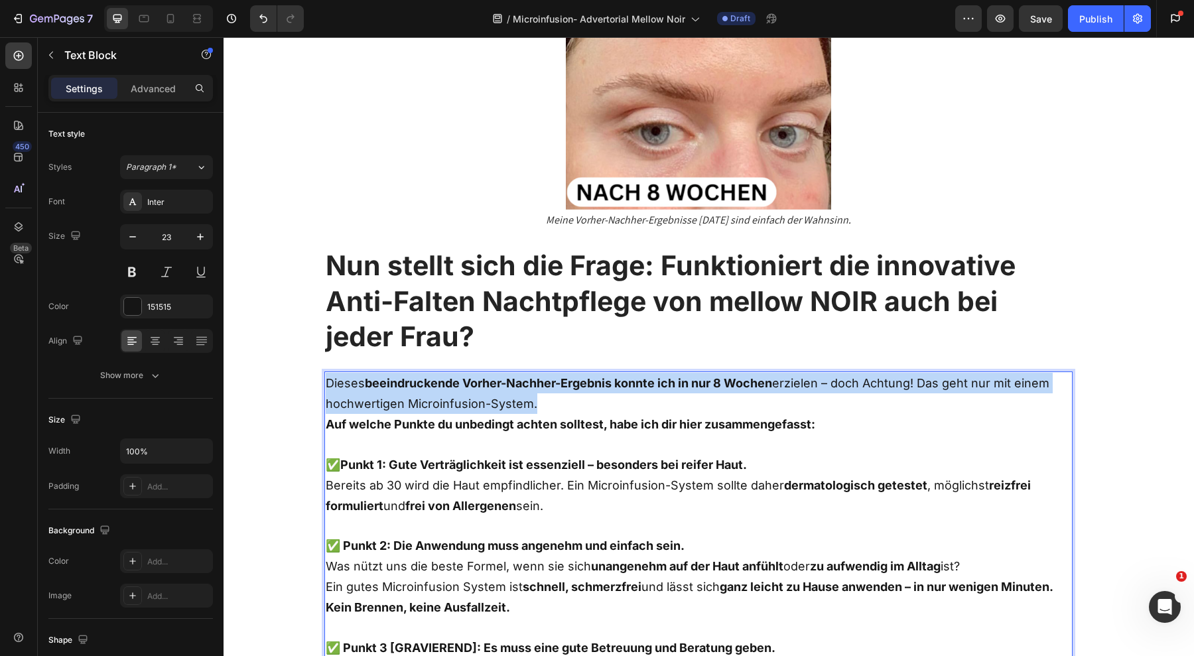
click at [543, 386] on p "Dieses beeindruckende Vorher-Nachher-Ergebnis konnte ich in nur 8 Wochen erziel…" at bounding box center [699, 393] width 746 height 41
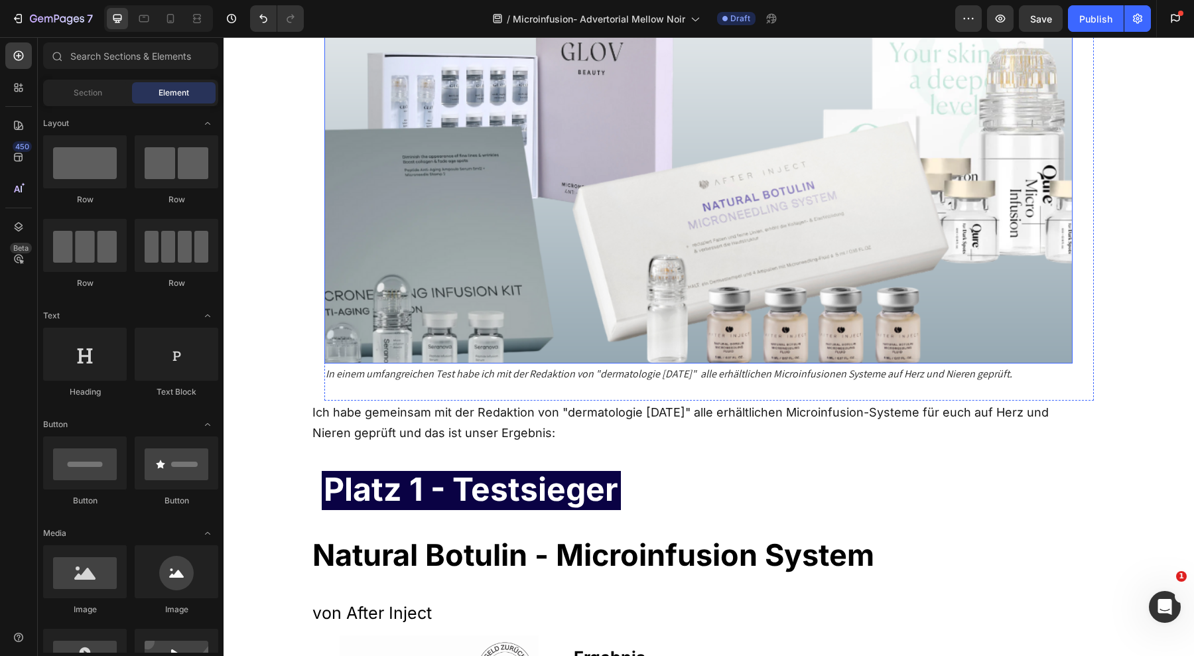
scroll to position [5962, 0]
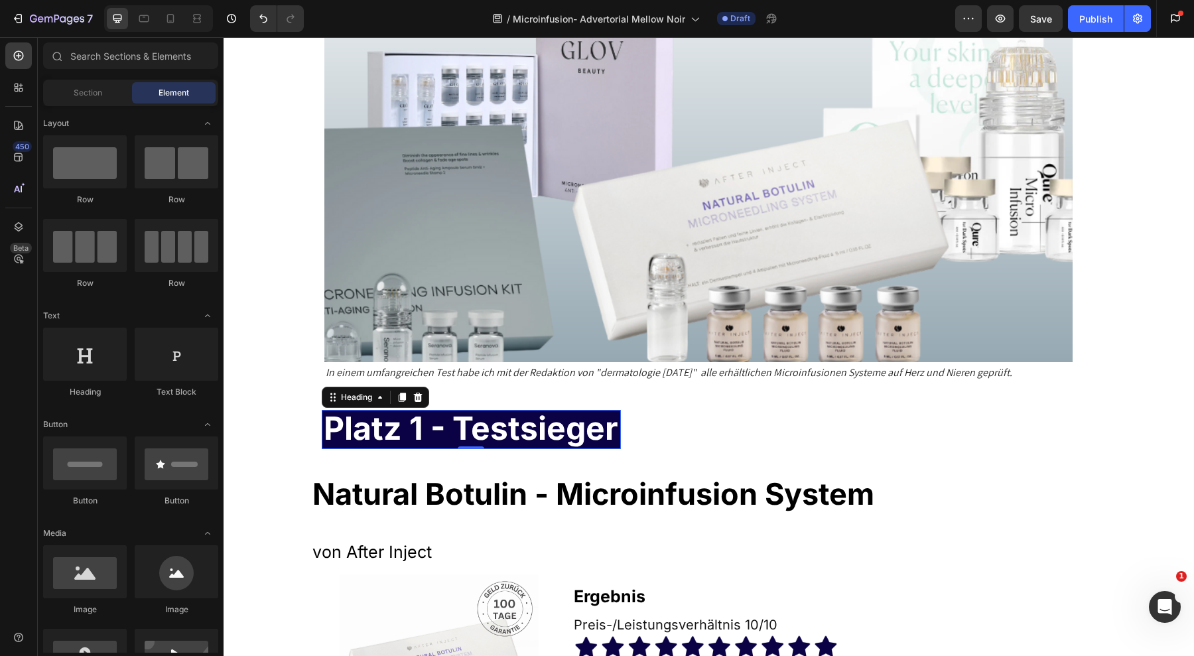
click at [464, 424] on strong "Platz 1 - Testsieger" at bounding box center [471, 428] width 295 height 39
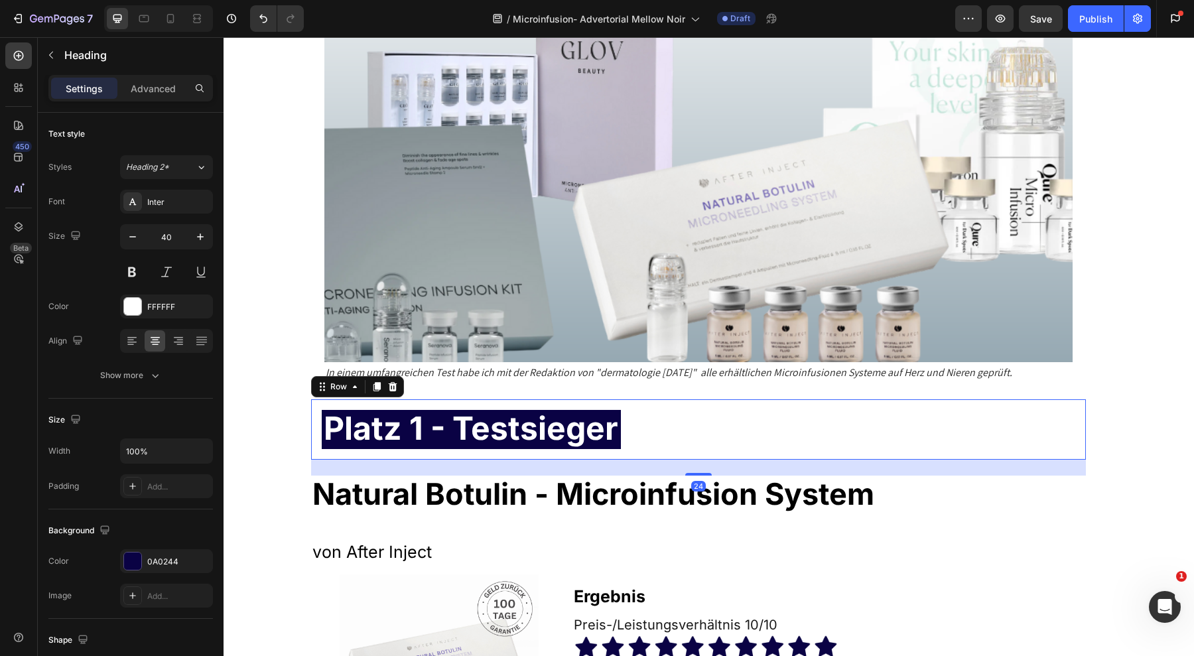
click at [682, 415] on div "Heading" at bounding box center [861, 429] width 449 height 60
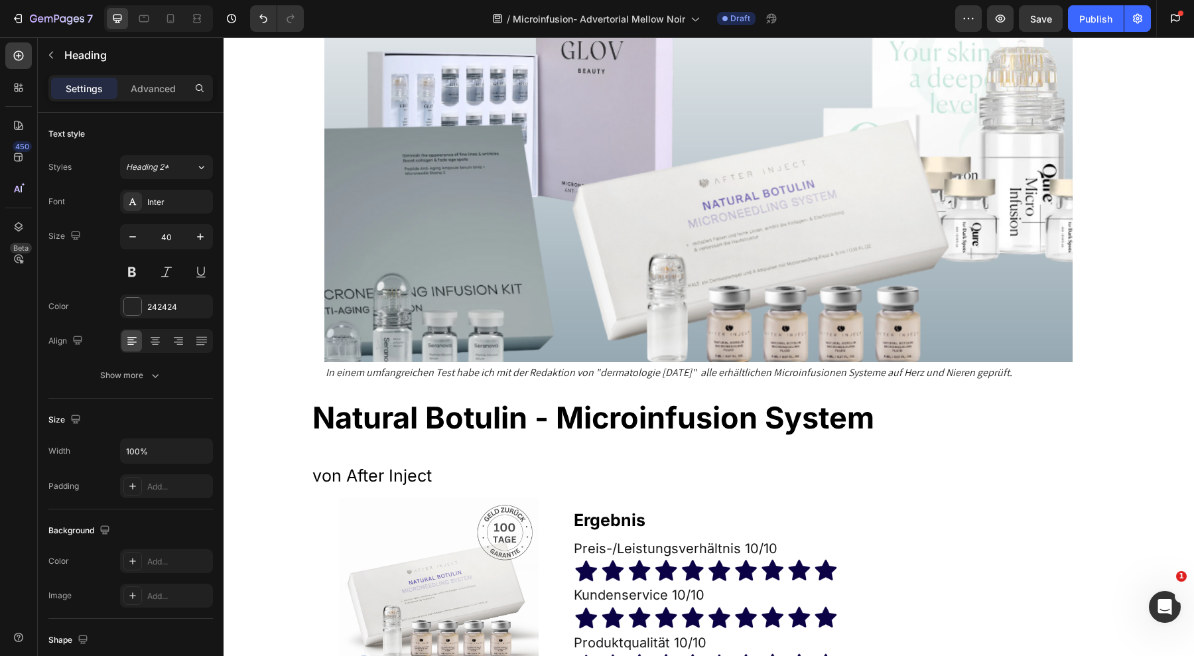
click at [682, 415] on strong "Natural Botulin - Microinfusion System" at bounding box center [594, 417] width 562 height 36
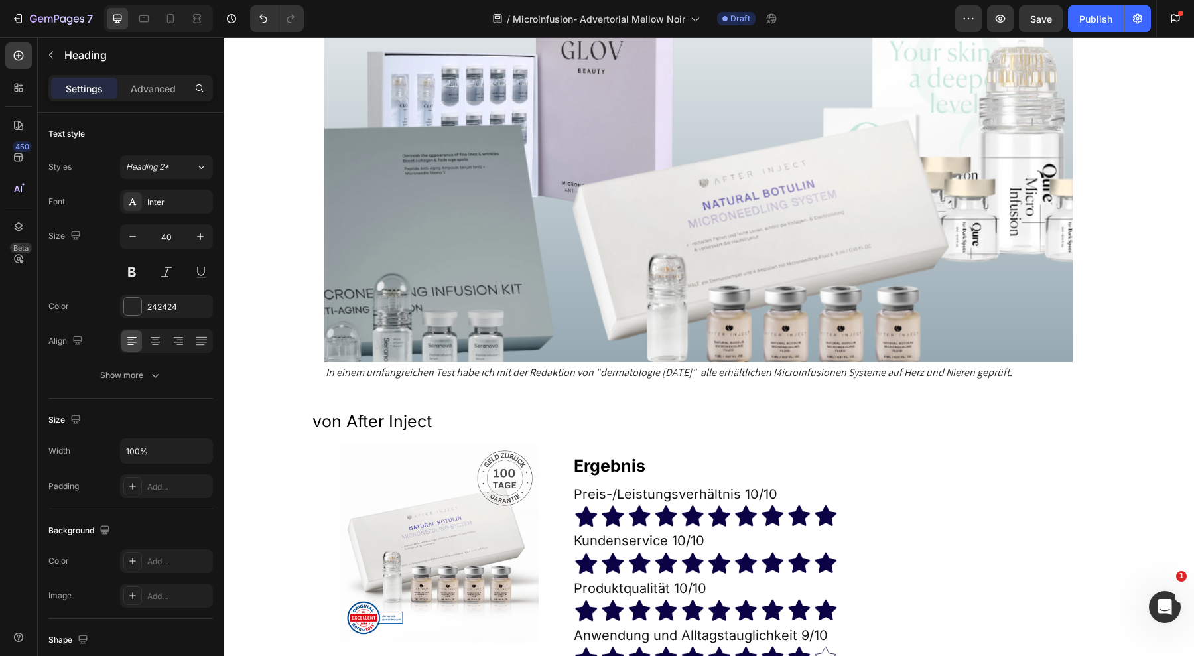
click at [682, 415] on h1 "von After Inject" at bounding box center [698, 419] width 775 height 40
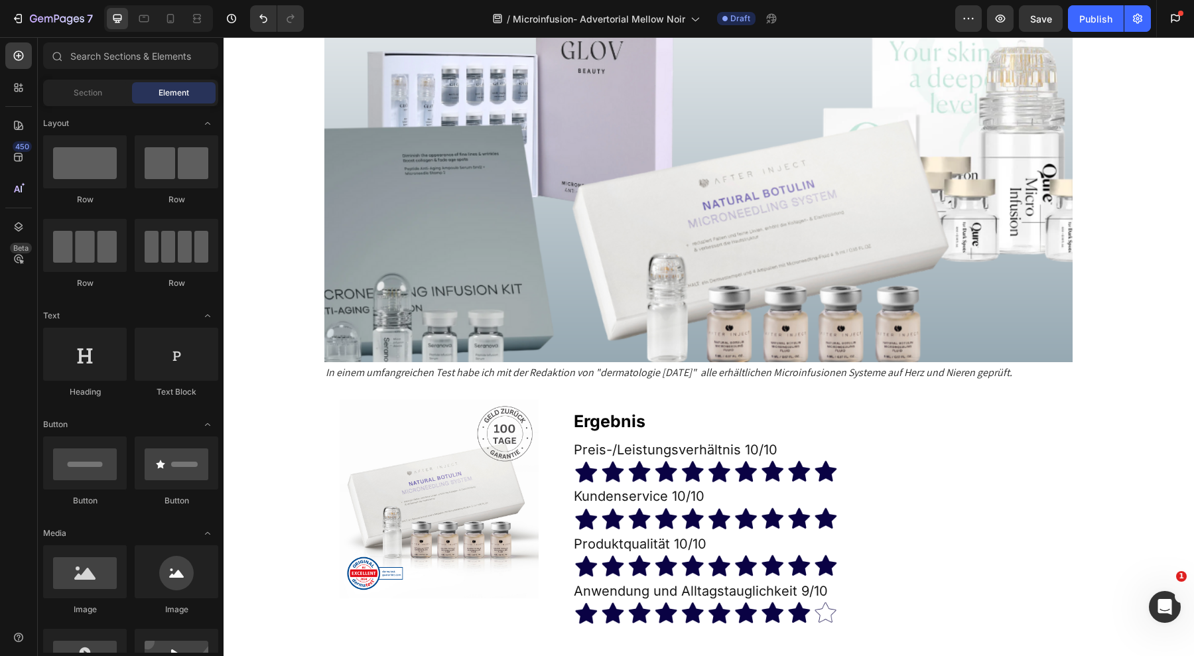
click at [682, 415] on h1 "Ergebnis" at bounding box center [829, 419] width 513 height 40
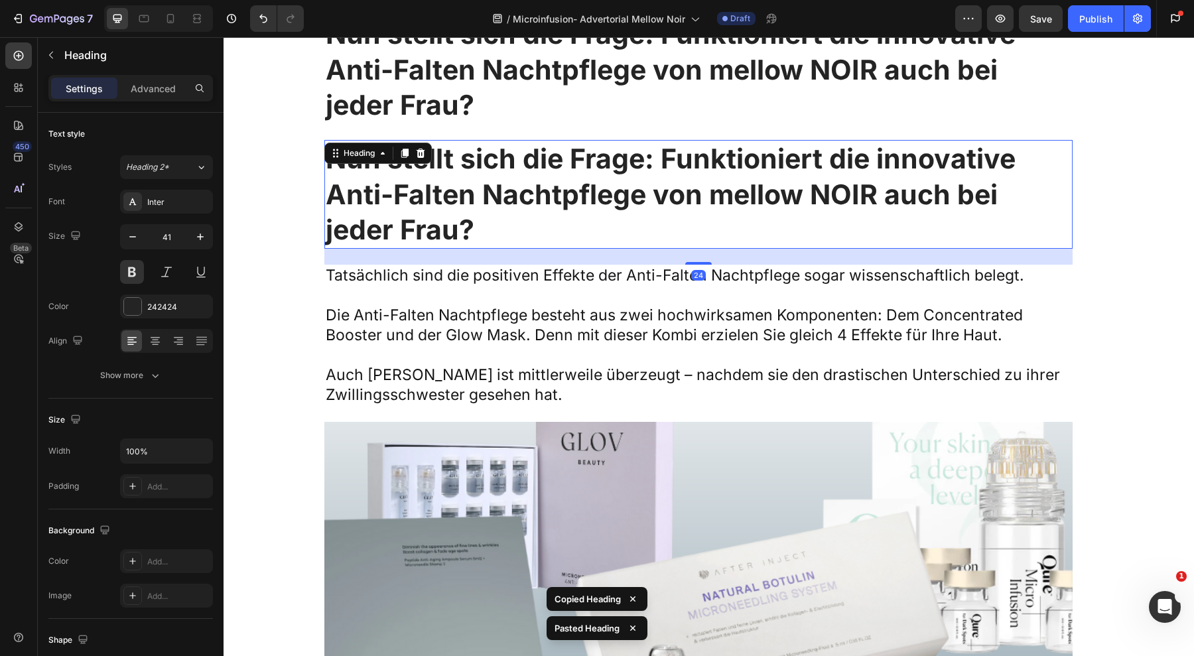
scroll to position [5737, 0]
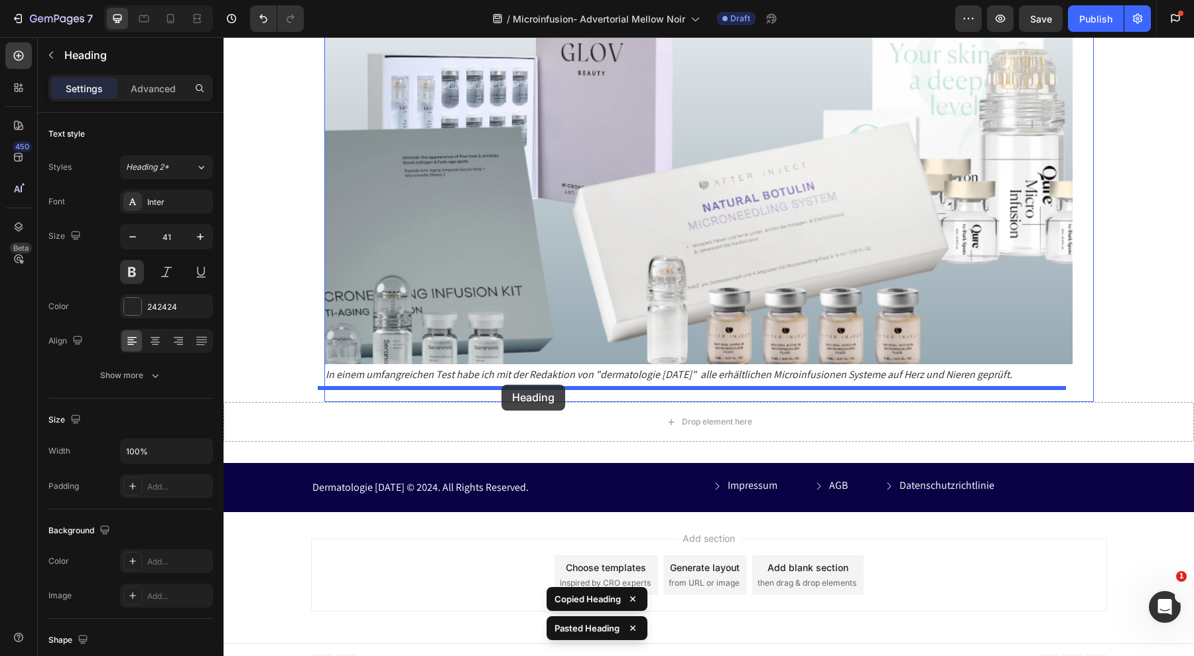
drag, startPoint x: 329, startPoint y: 102, endPoint x: 503, endPoint y: 385, distance: 332.4
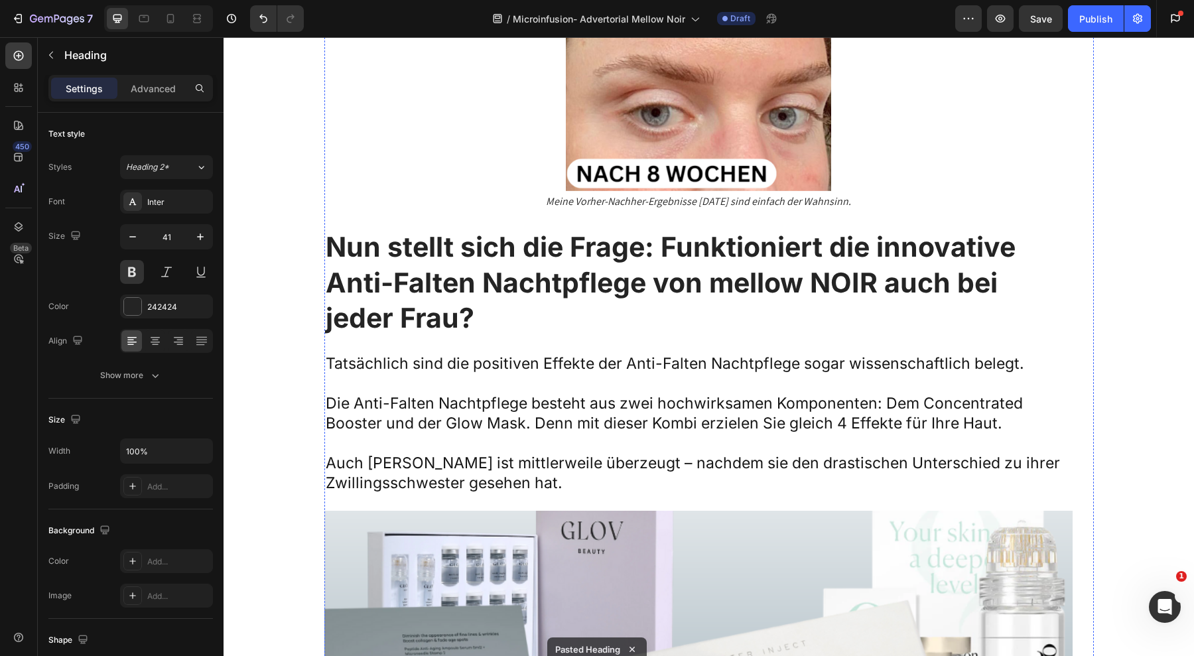
scroll to position [5478, 0]
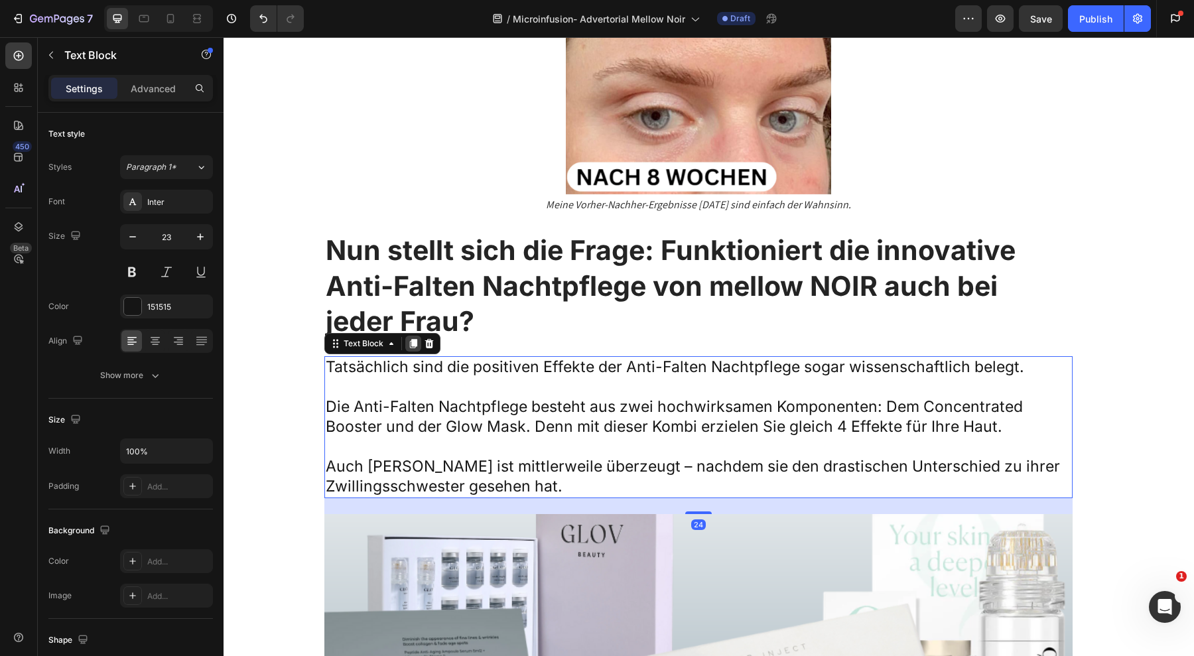
click at [409, 339] on icon at bounding box center [412, 343] width 7 height 9
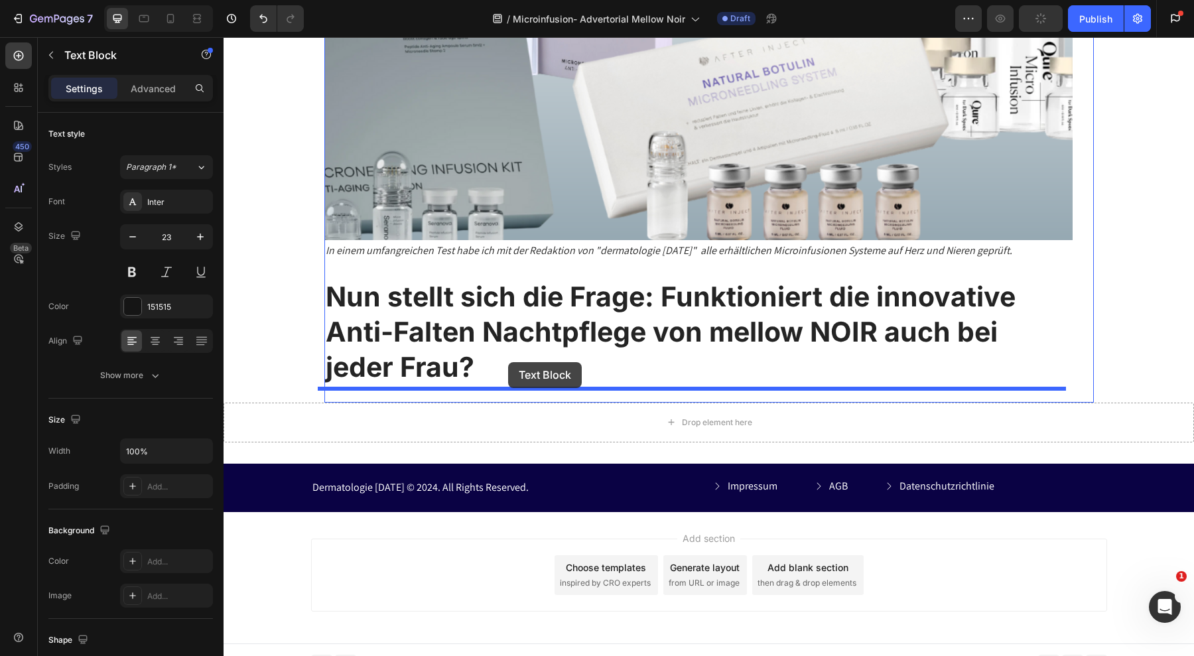
drag, startPoint x: 332, startPoint y: 490, endPoint x: 508, endPoint y: 362, distance: 217.7
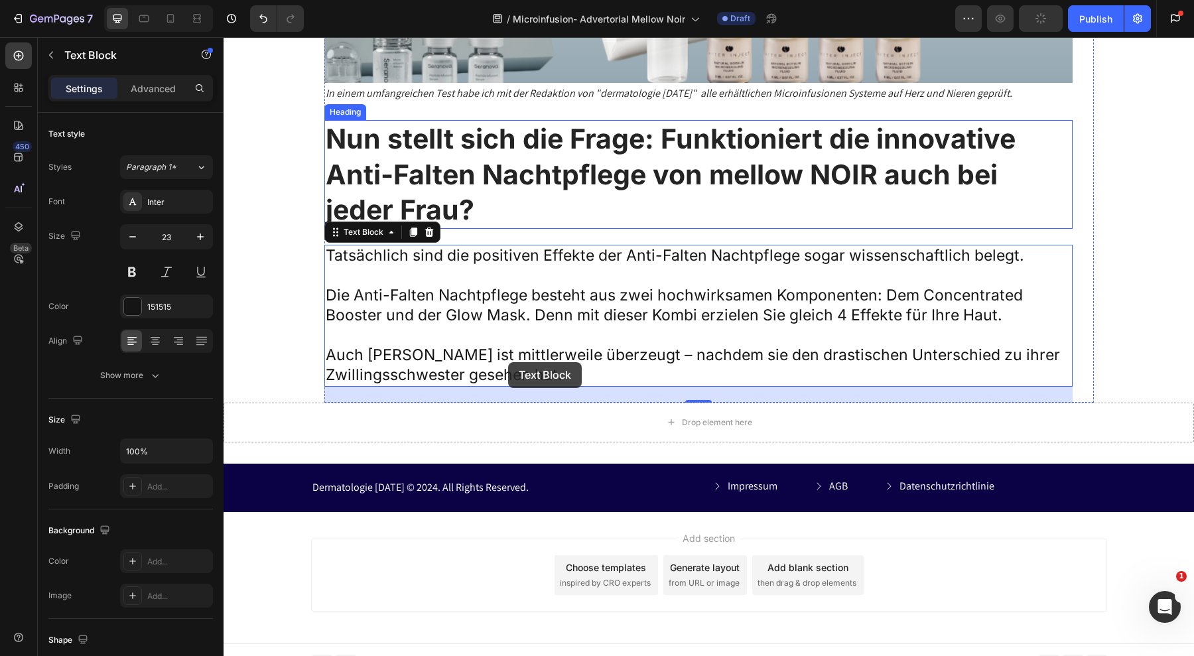
scroll to position [6084, 0]
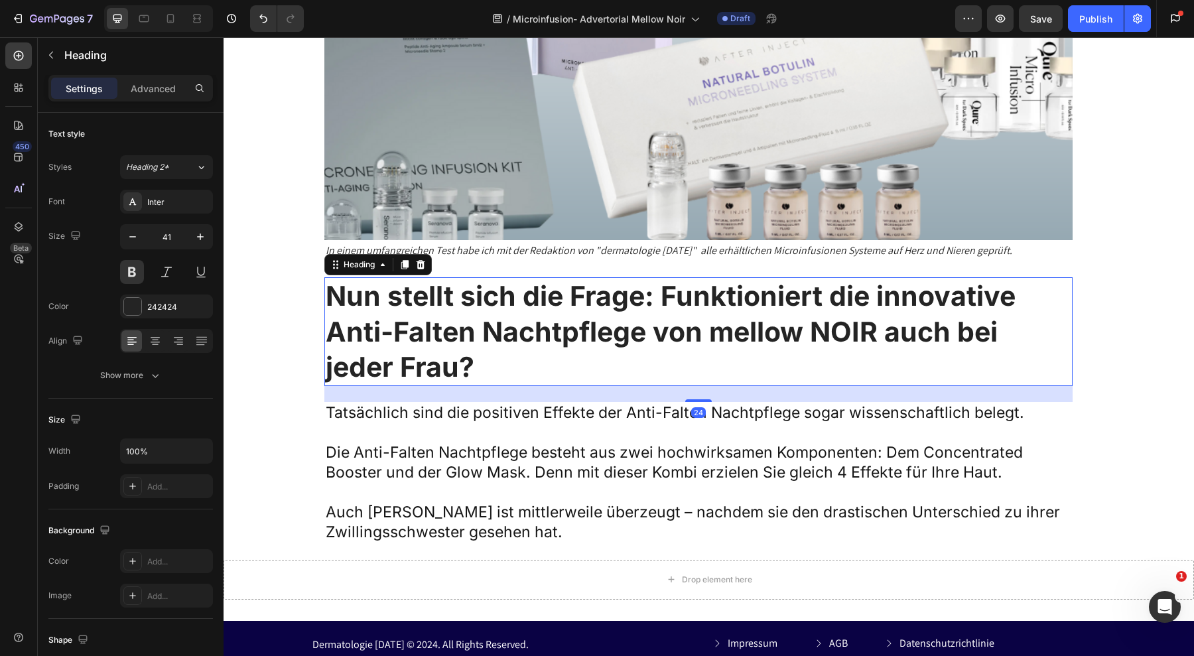
click at [483, 316] on strong "Nun stellt sich die Frage: Funktioniert die innovative Anti-Falten Nachtpflege …" at bounding box center [671, 331] width 690 height 104
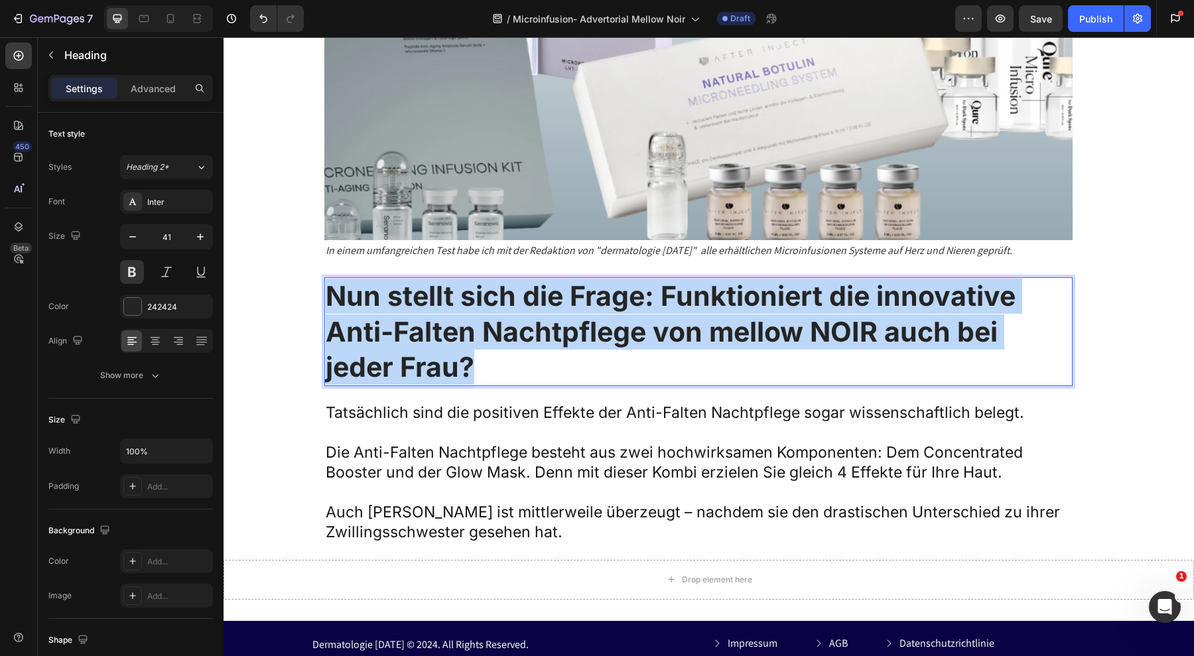
click at [483, 316] on strong "Nun stellt sich die Frage: Funktioniert die innovative Anti-Falten Nachtpflege …" at bounding box center [671, 331] width 690 height 104
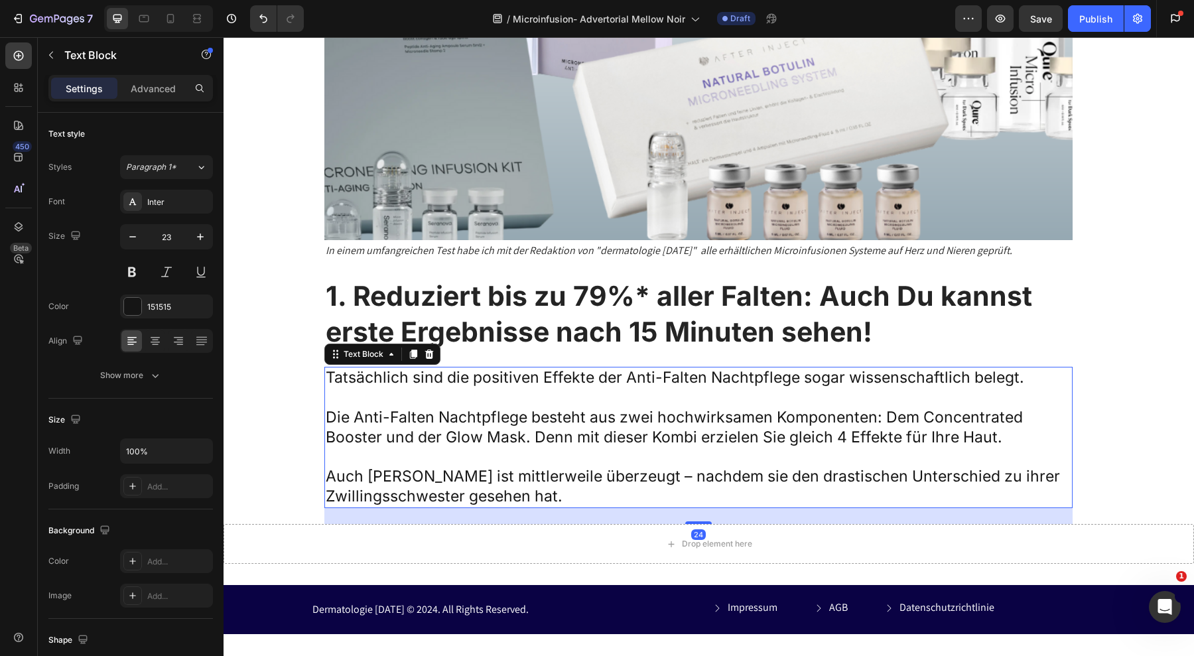
click at [458, 448] on p at bounding box center [699, 458] width 746 height 20
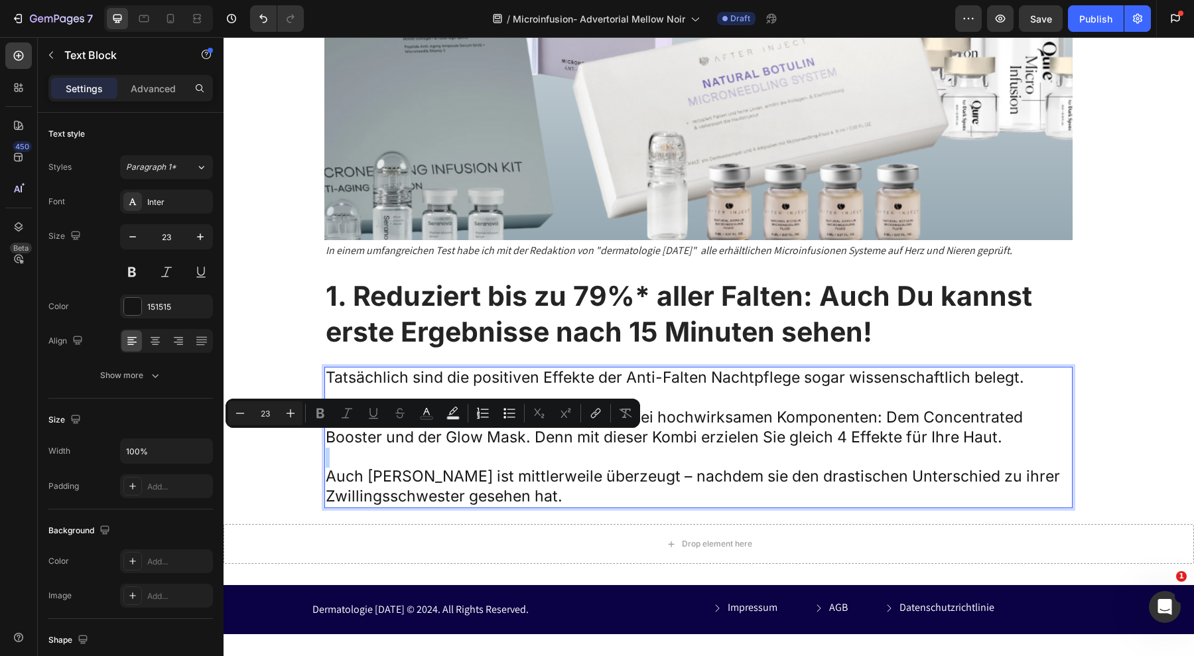
click at [458, 448] on p "Rich Text Editor. Editing area: main" at bounding box center [699, 458] width 746 height 20
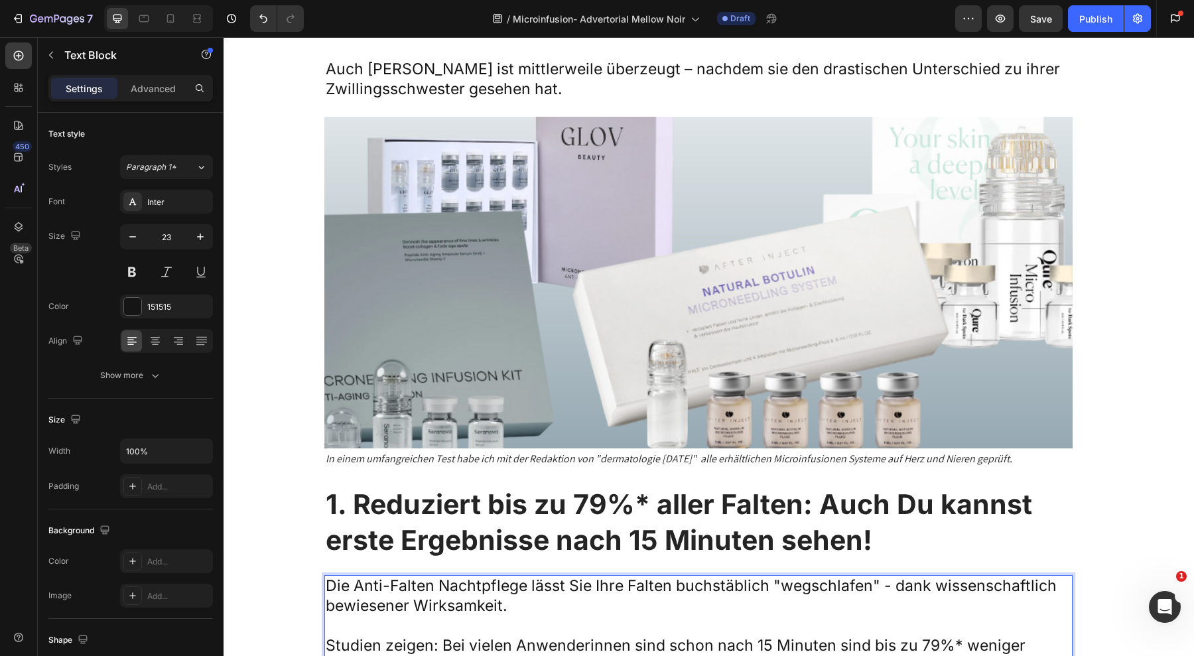
scroll to position [5875, 0]
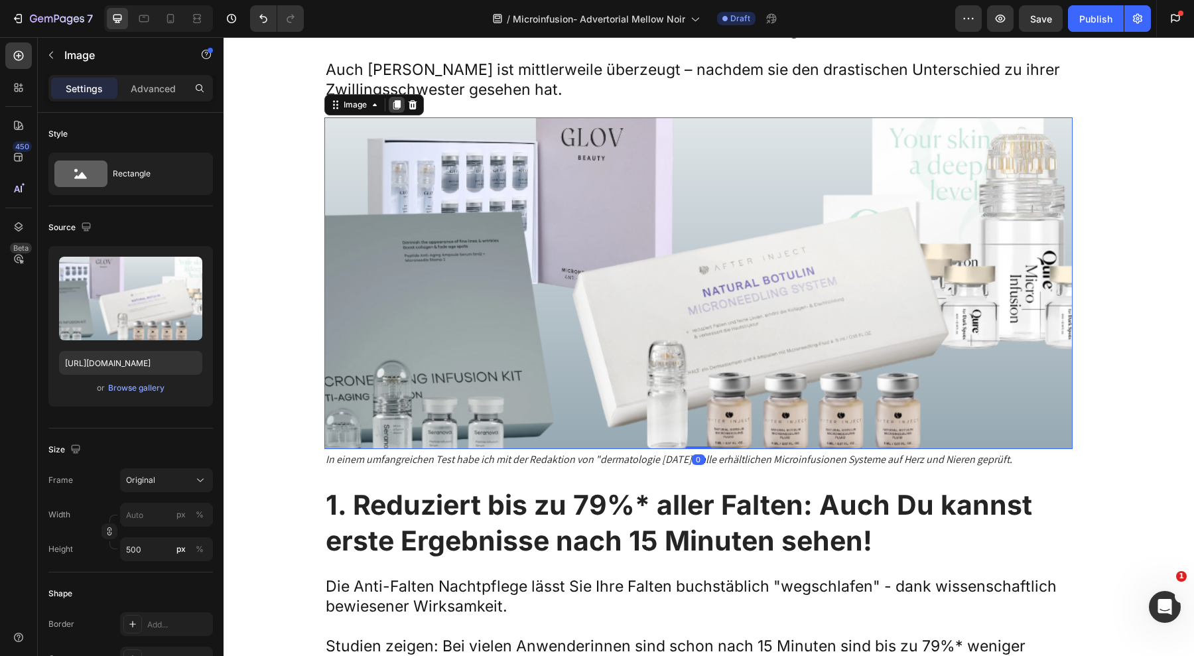
click at [393, 100] on icon at bounding box center [396, 104] width 7 height 9
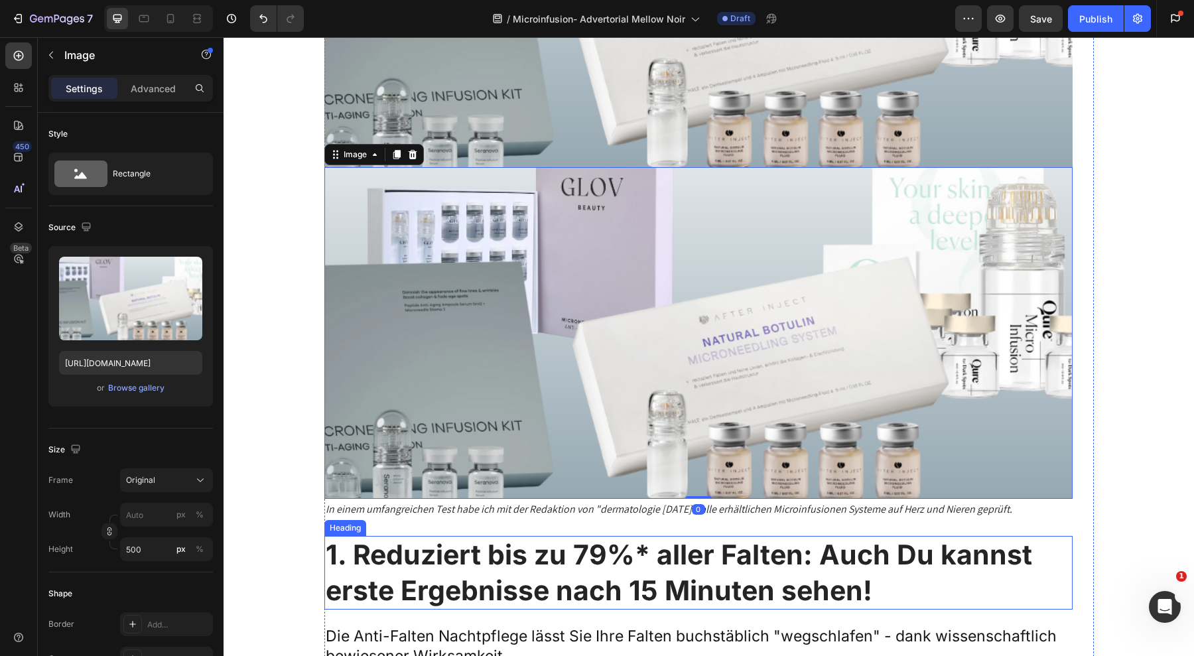
scroll to position [6156, 0]
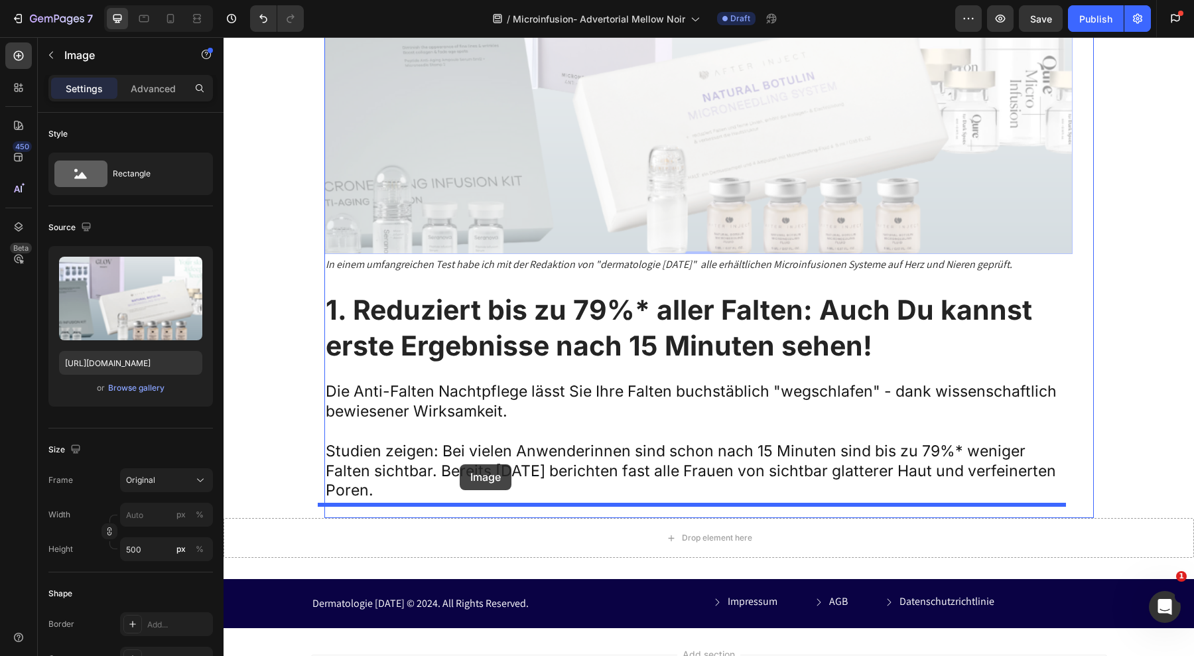
drag, startPoint x: 329, startPoint y: 141, endPoint x: 460, endPoint y: 468, distance: 352.3
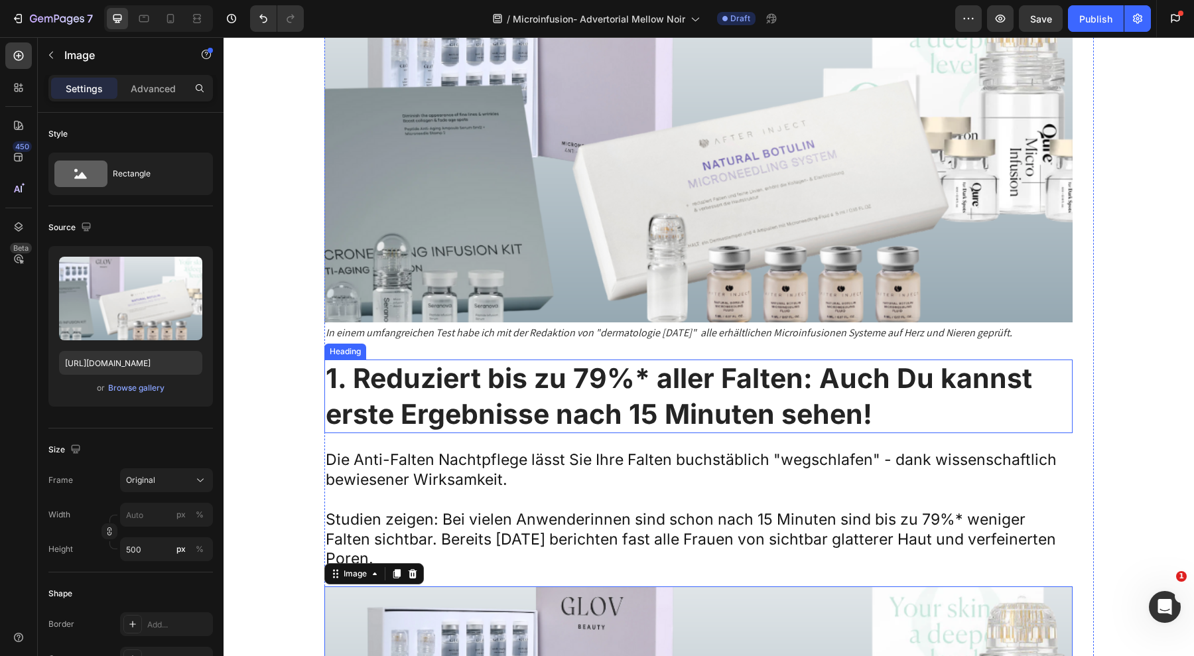
scroll to position [6186, 0]
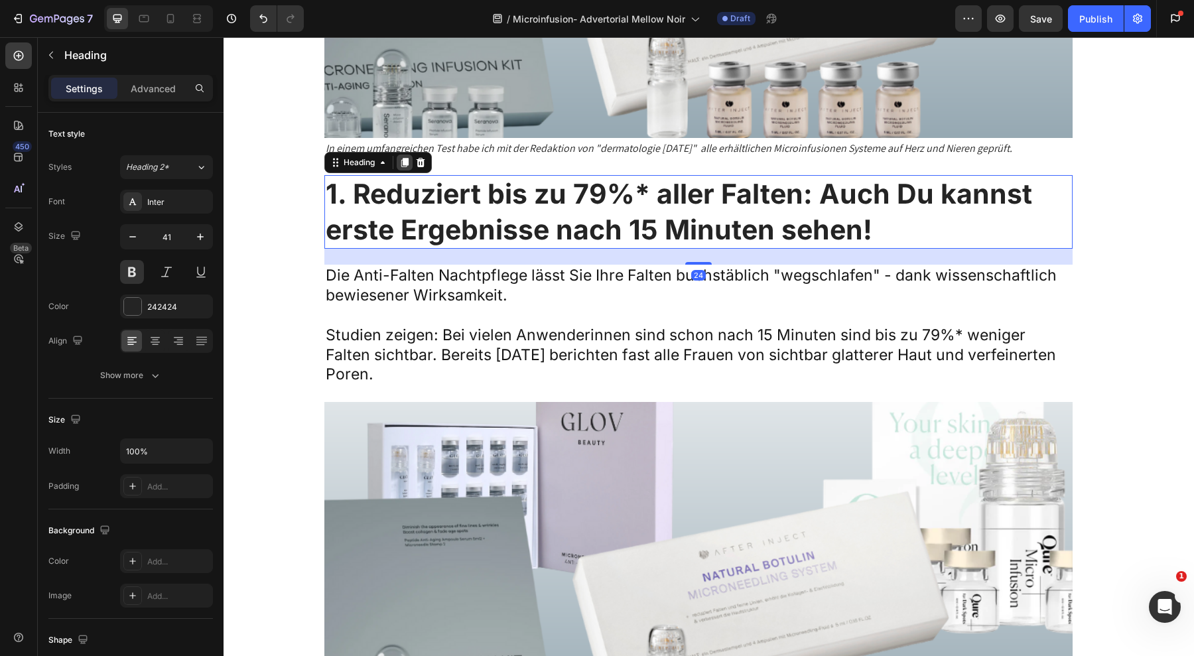
click at [401, 159] on icon at bounding box center [404, 163] width 7 height 9
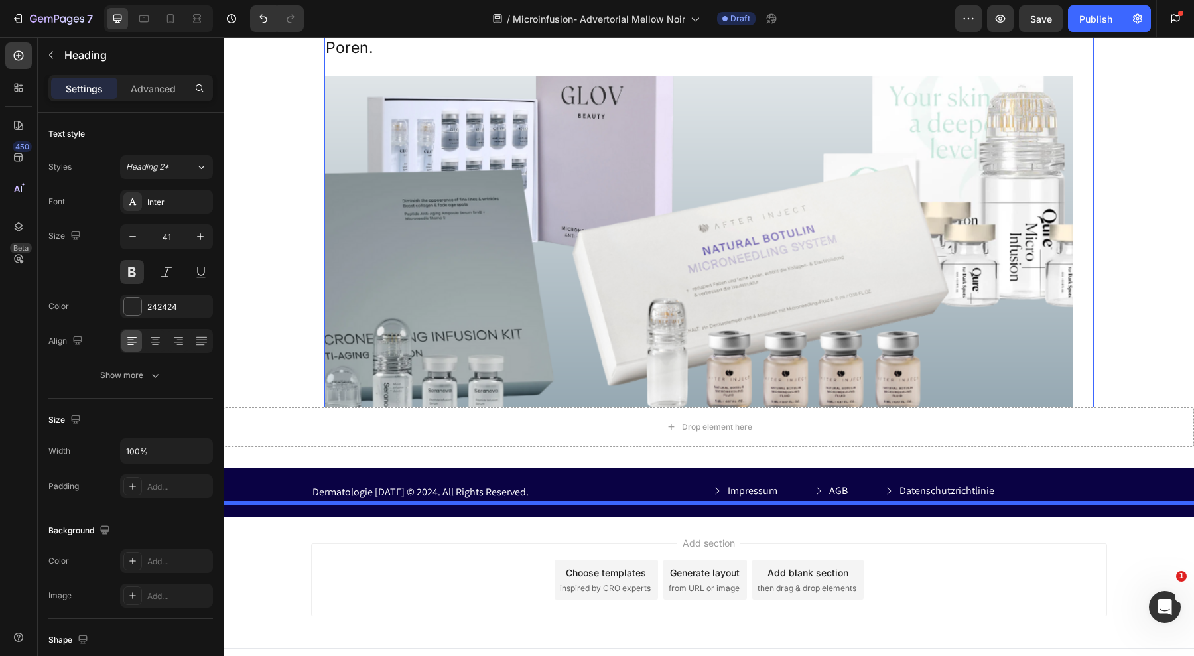
scroll to position [6607, 0]
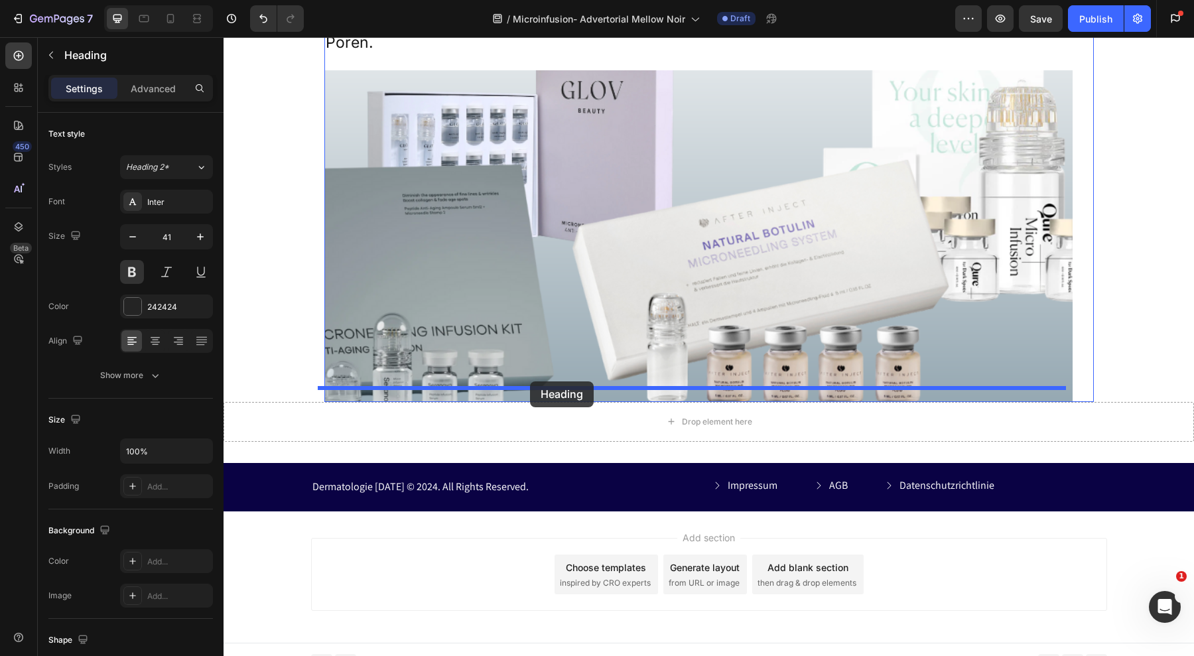
drag, startPoint x: 325, startPoint y: 235, endPoint x: 530, endPoint y: 382, distance: 252.1
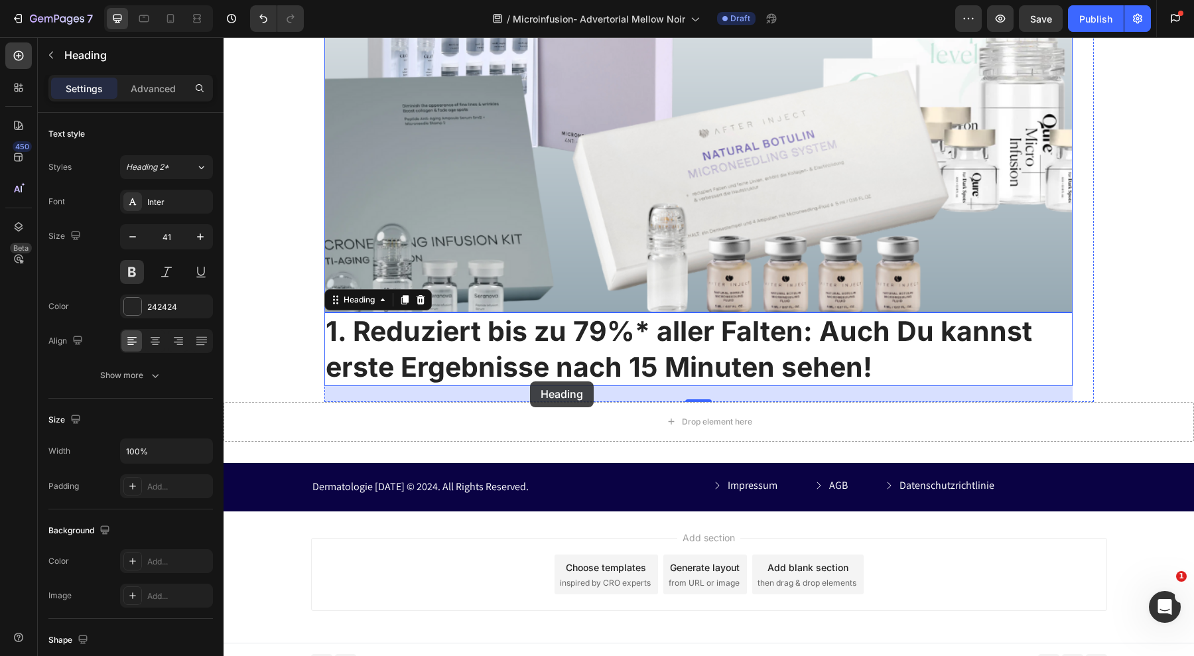
scroll to position [6518, 0]
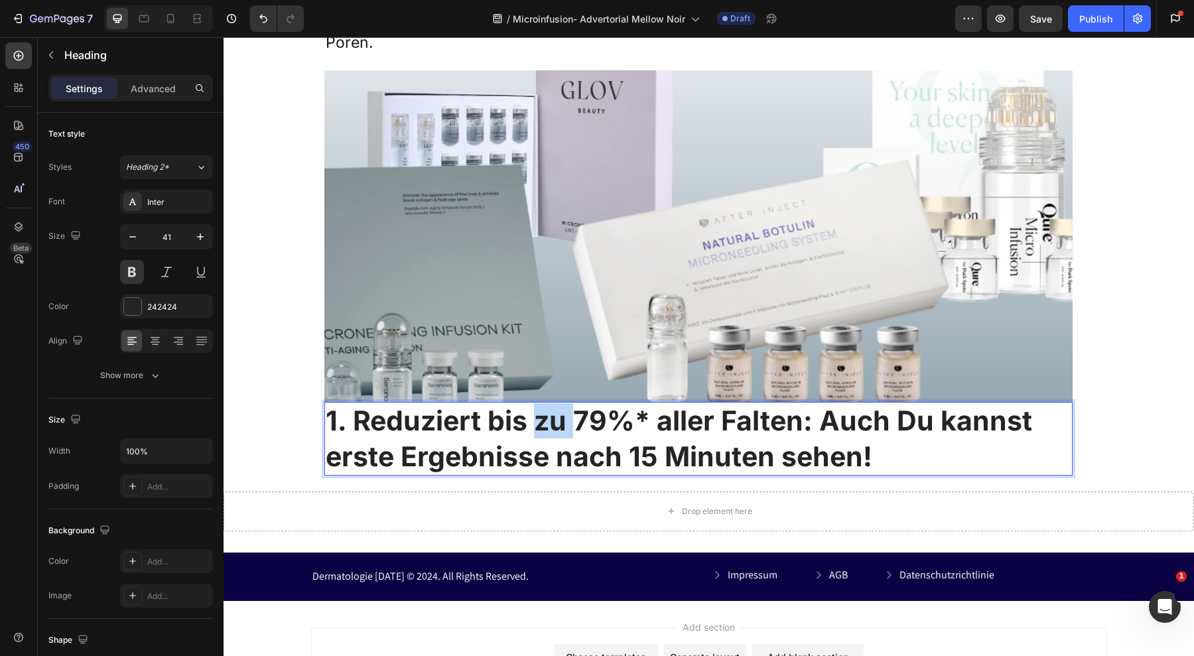
click at [539, 419] on strong "1. Reduziert bis zu 79%* aller Falten: Auch Du kannst erste Ergebnisse nach 15 …" at bounding box center [679, 438] width 707 height 68
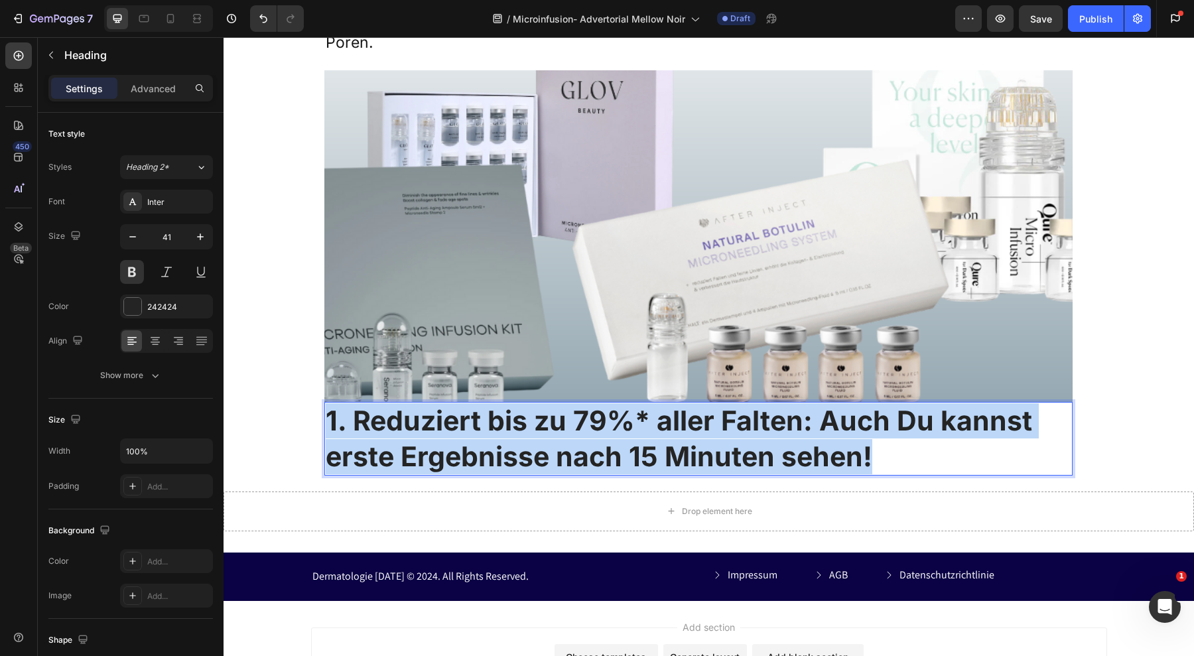
click at [539, 419] on strong "1. Reduziert bis zu 79%* aller Falten: Auch Du kannst erste Ergebnisse nach 15 …" at bounding box center [679, 438] width 707 height 68
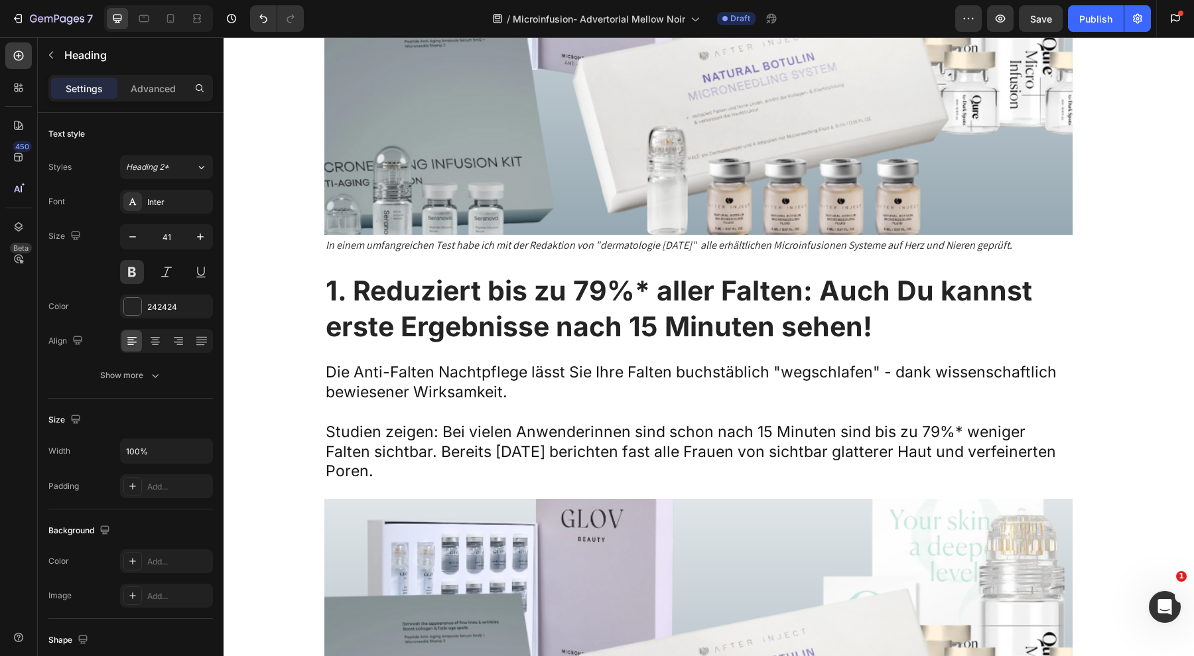
scroll to position [6086, 0]
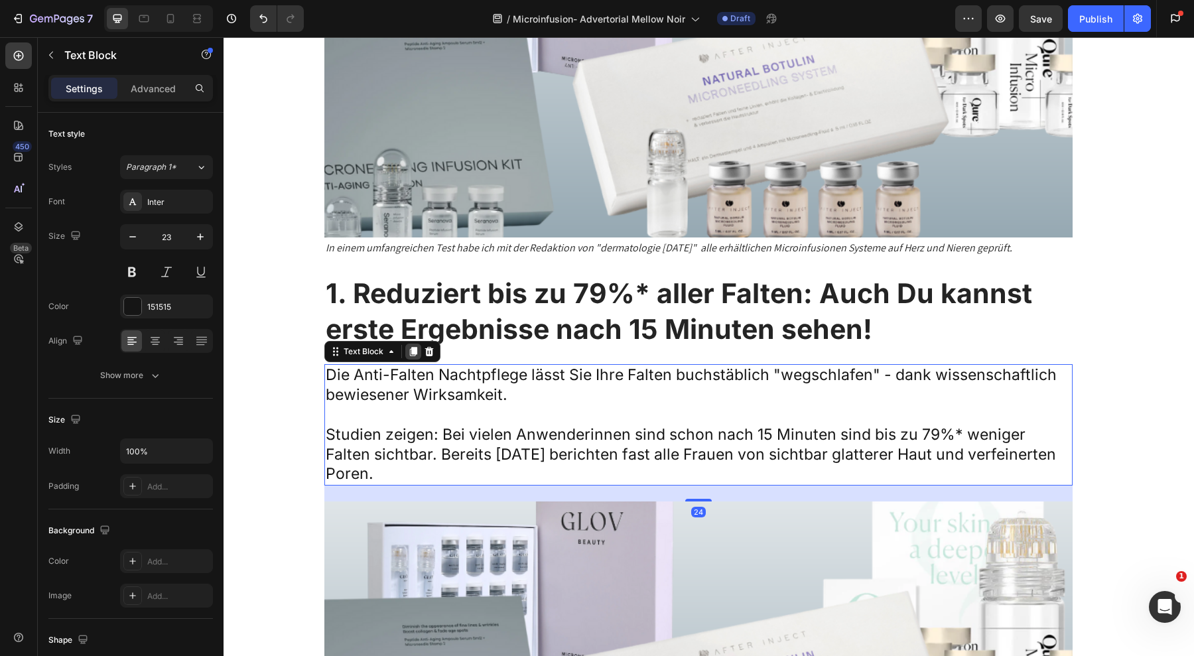
click at [408, 346] on icon at bounding box center [413, 351] width 11 height 11
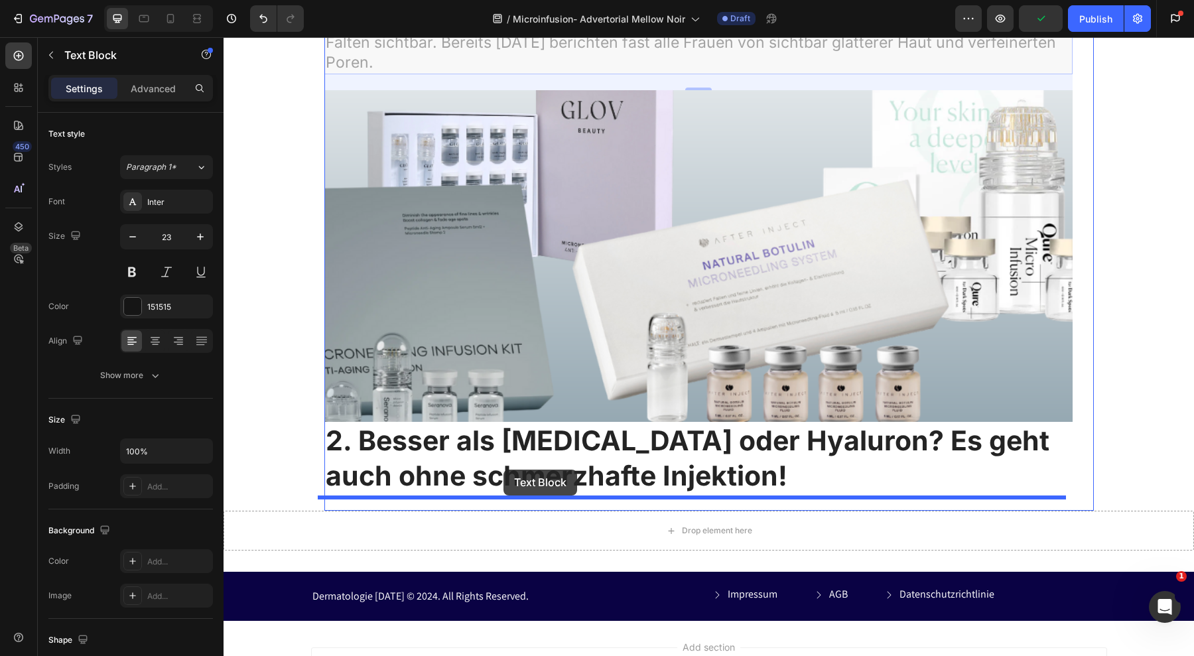
drag, startPoint x: 333, startPoint y: 480, endPoint x: 504, endPoint y: 470, distance: 170.8
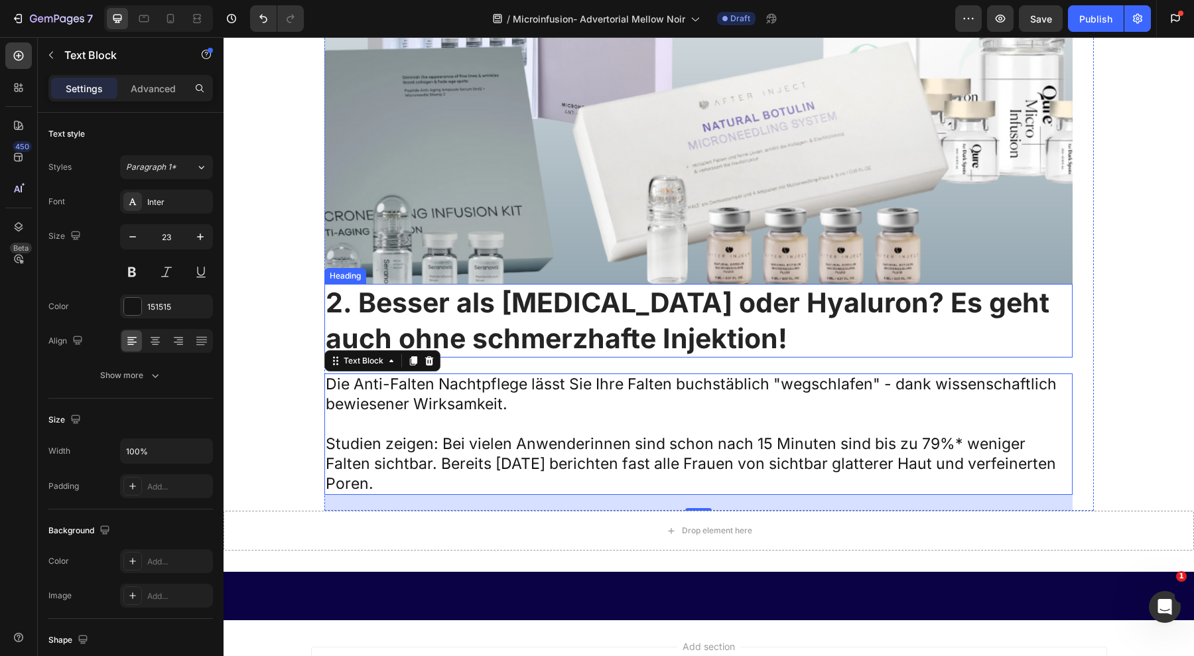
scroll to position [6498, 0]
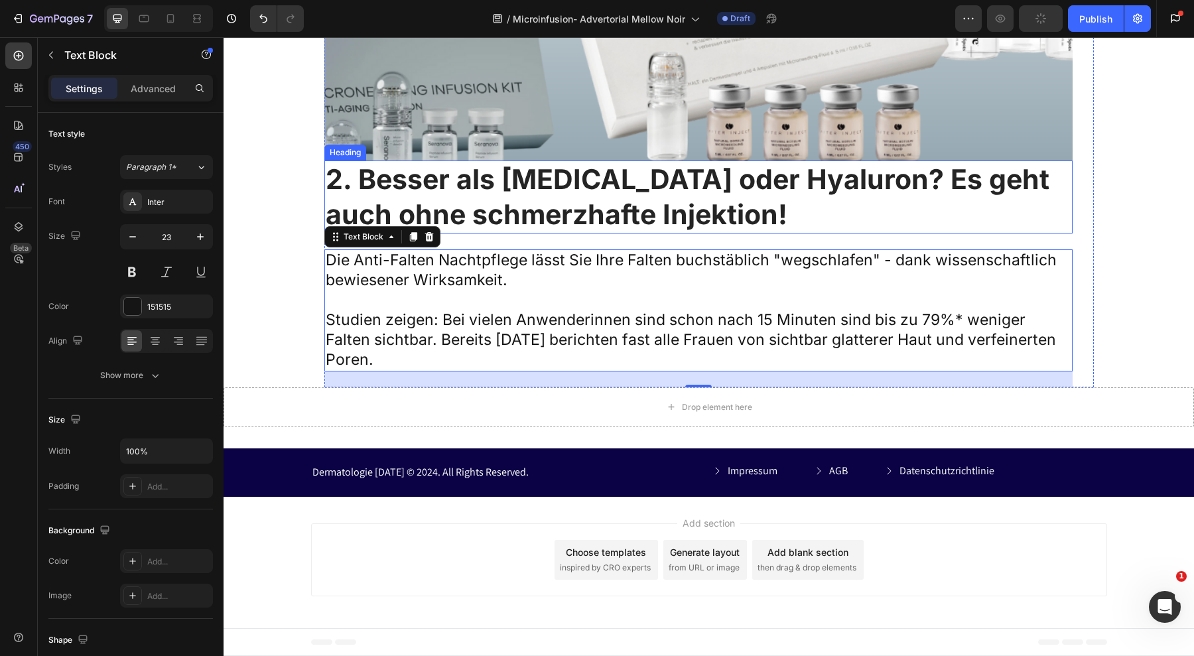
scroll to position [6678, 0]
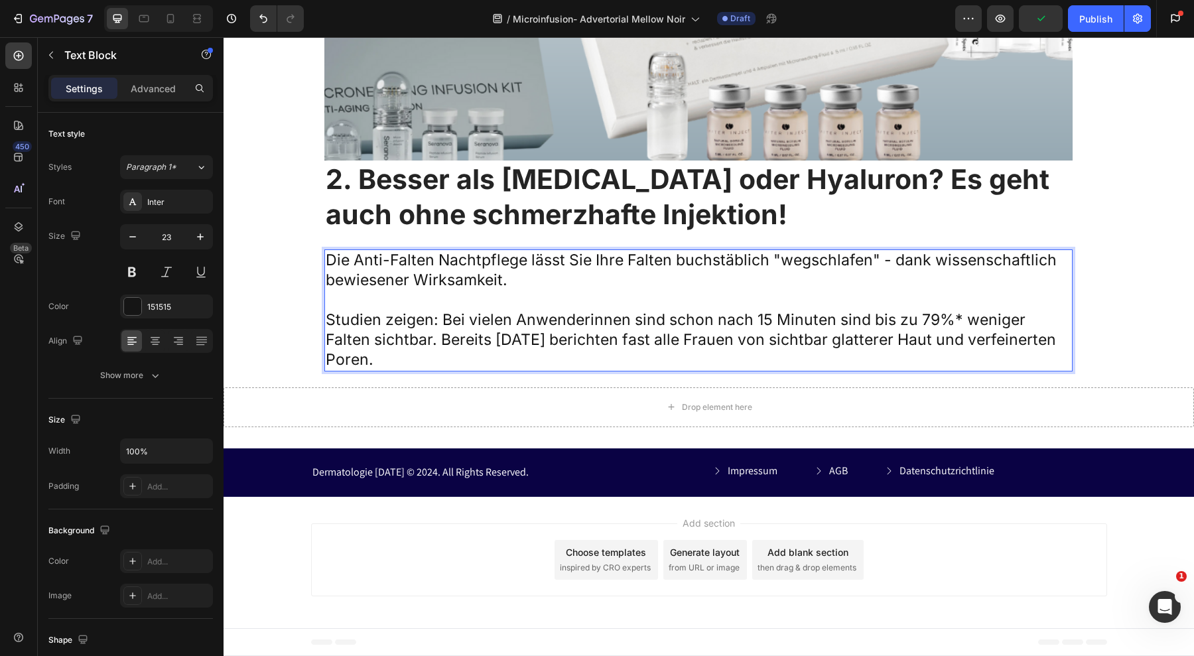
click at [488, 291] on p "Die Anti-Falten Nachtpflege lässt Sie Ihre Falten buchstäblich "wegschlafen" - …" at bounding box center [699, 271] width 746 height 40
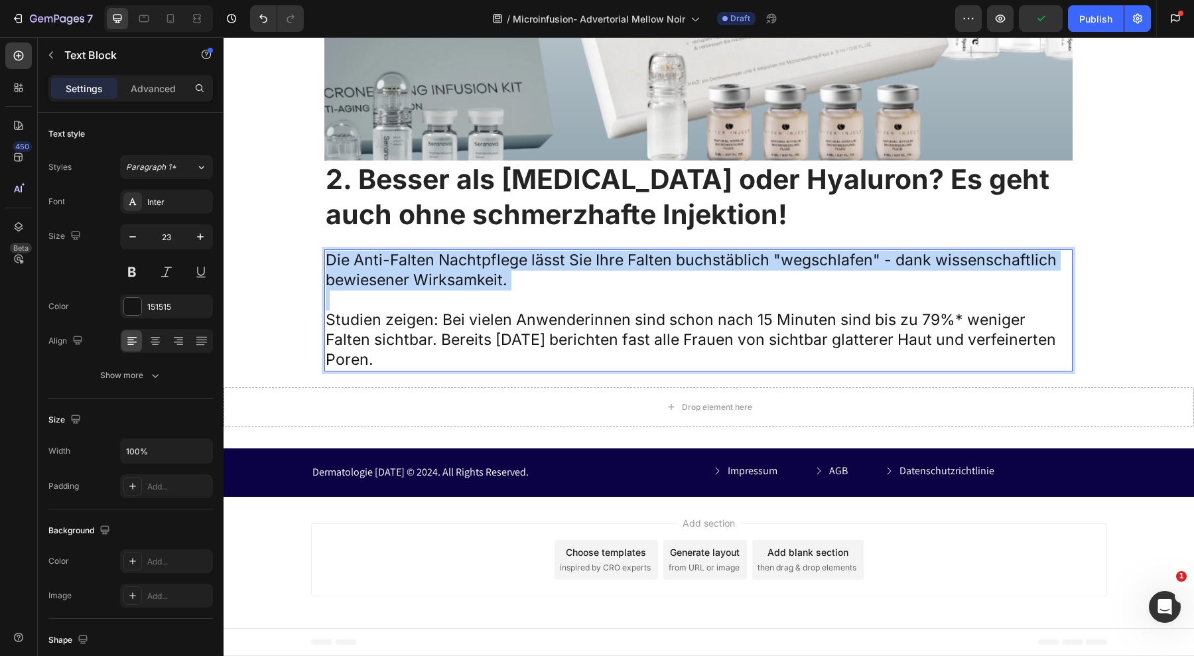
click at [488, 291] on p "Die Anti-Falten Nachtpflege lässt Sie Ihre Falten buchstäblich "wegschlafen" - …" at bounding box center [699, 271] width 746 height 40
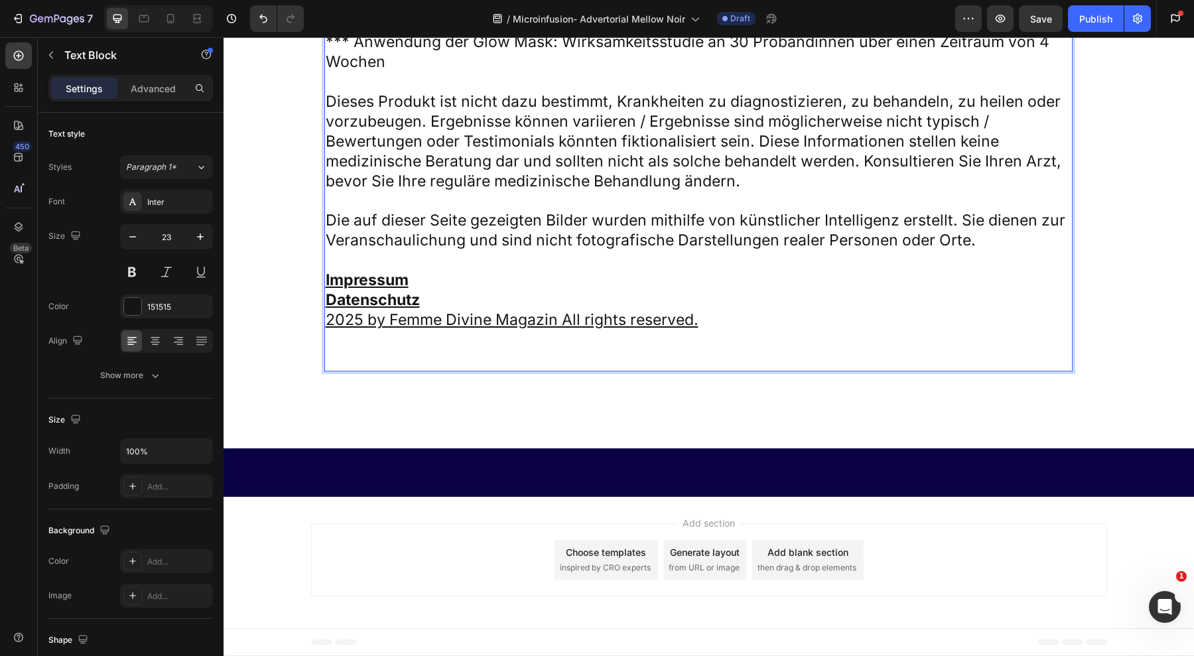
scroll to position [6745, 0]
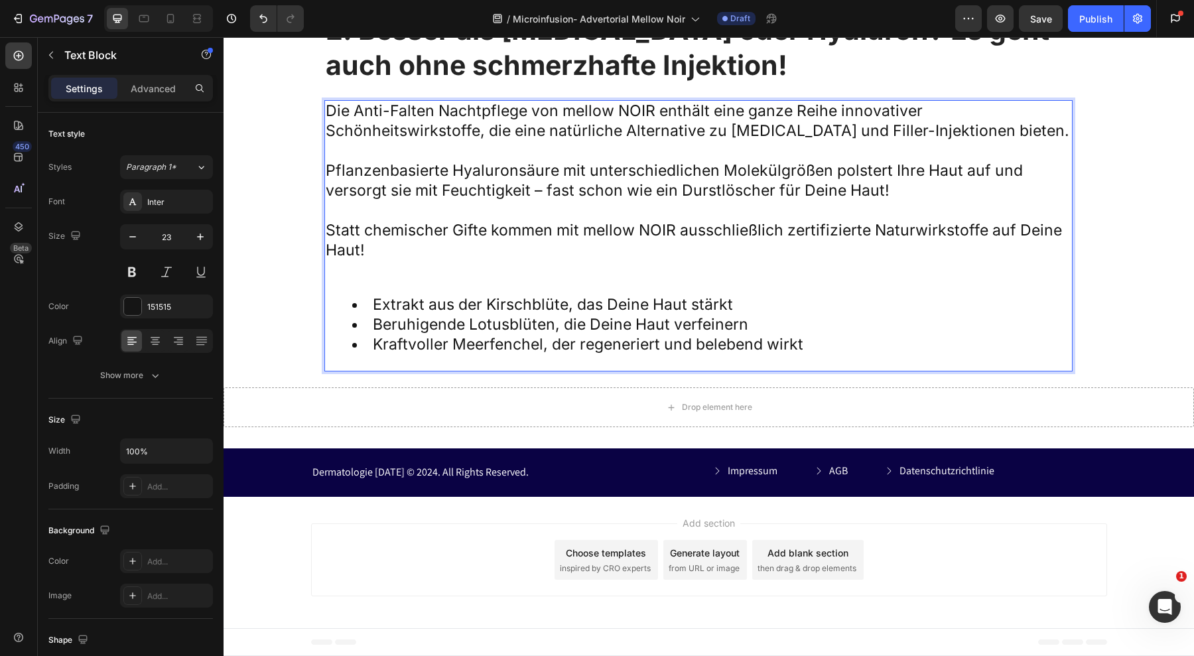
click at [347, 280] on p "Rich Text Editor. Editing area: main" at bounding box center [699, 270] width 746 height 20
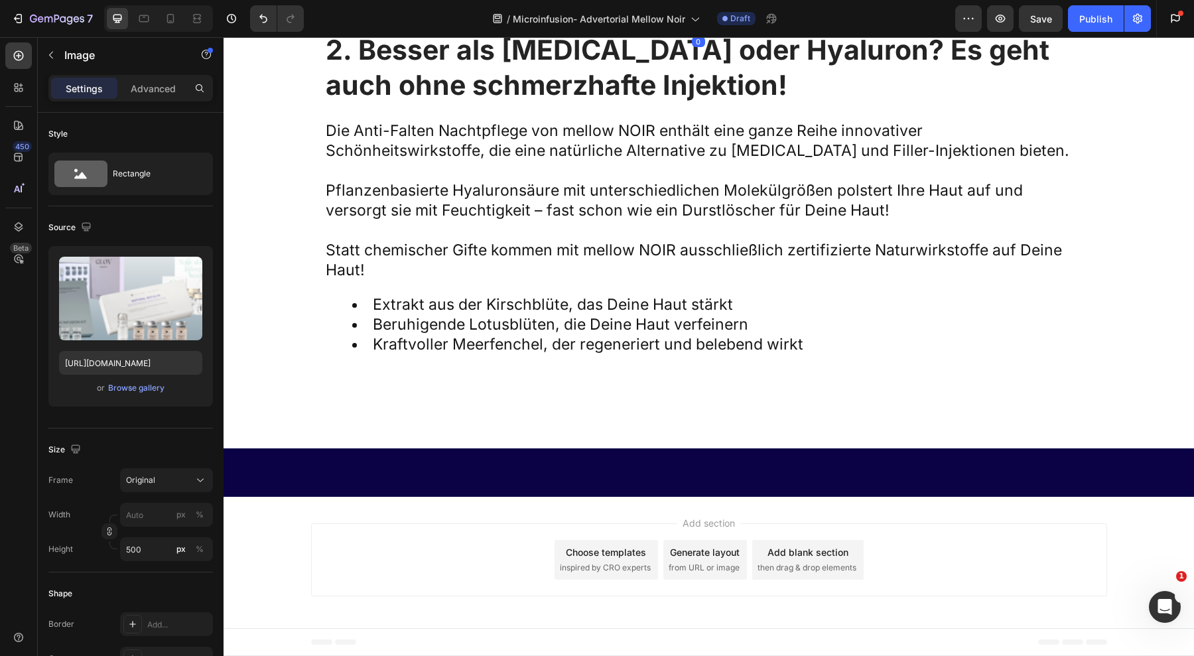
scroll to position [6342, 0]
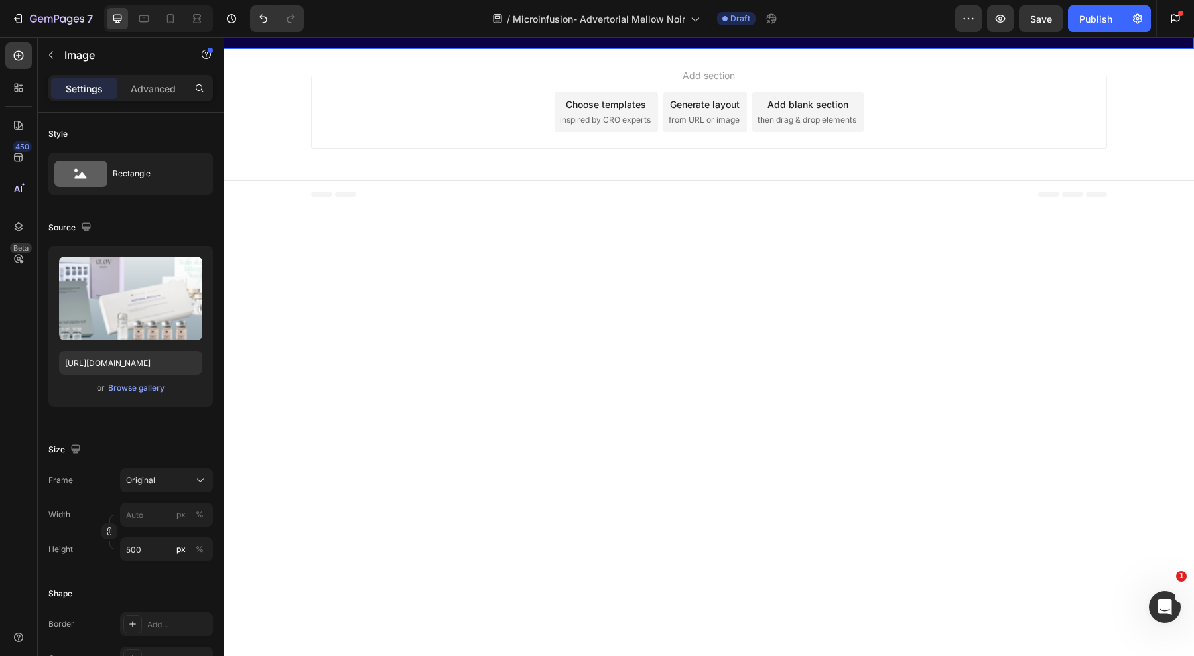
scroll to position [7090, 0]
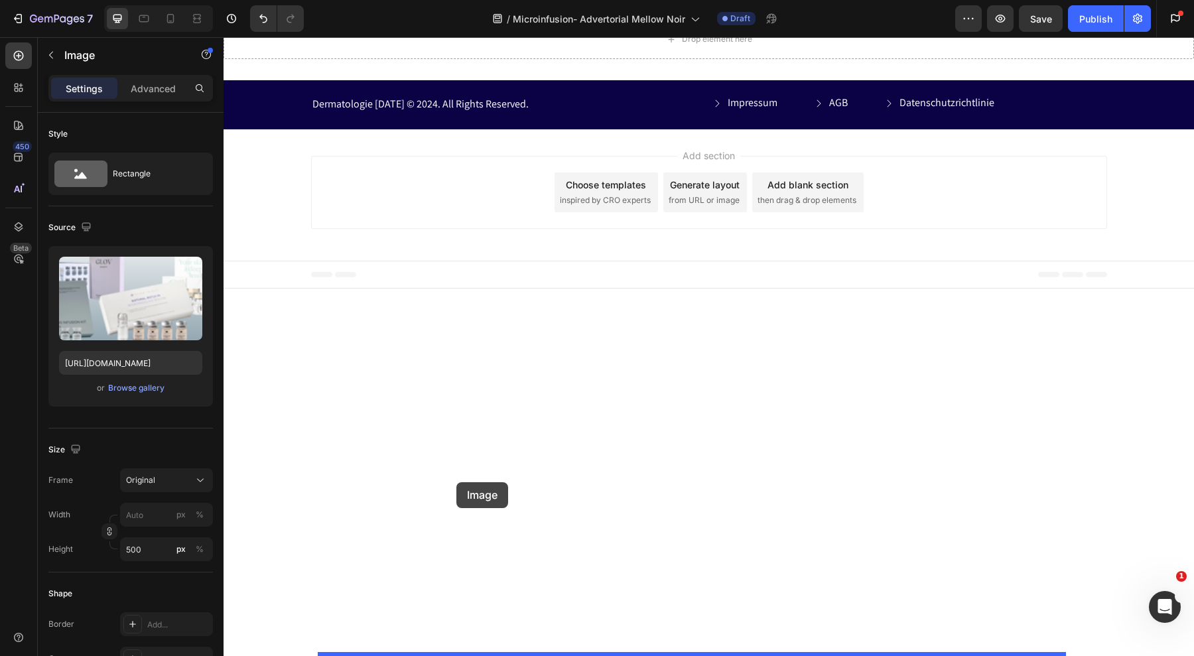
drag, startPoint x: 326, startPoint y: 66, endPoint x: 456, endPoint y: 482, distance: 436.1
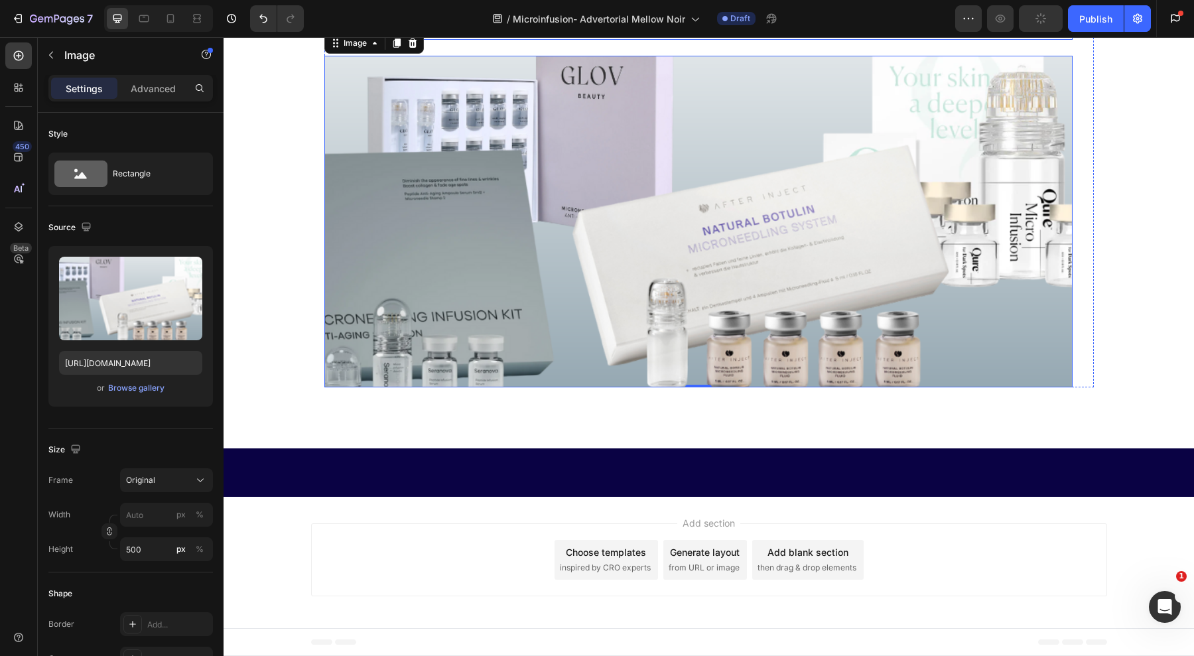
scroll to position [6793, 0]
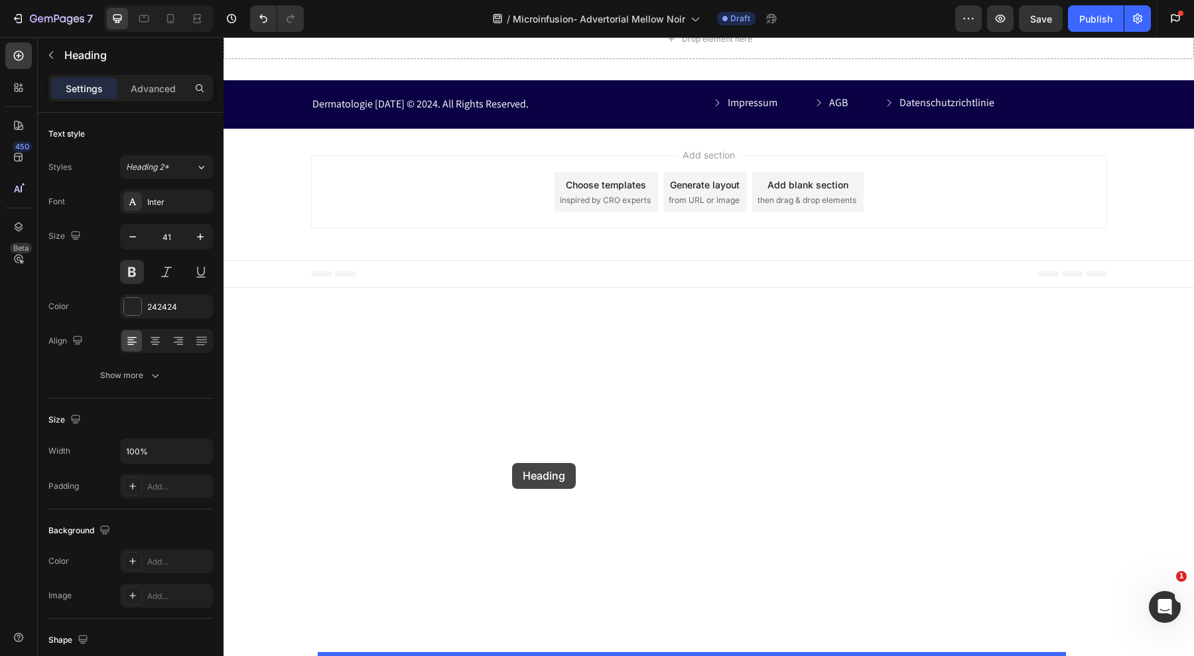
drag, startPoint x: 333, startPoint y: 192, endPoint x: 512, endPoint y: 464, distance: 325.2
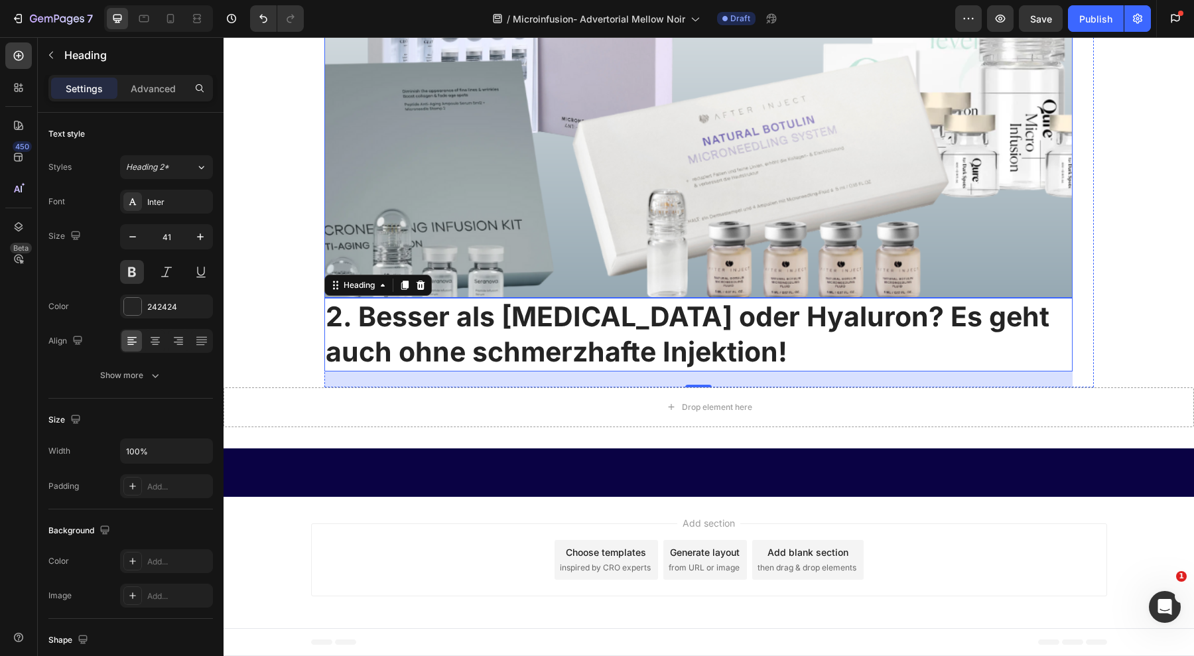
scroll to position [7087, 0]
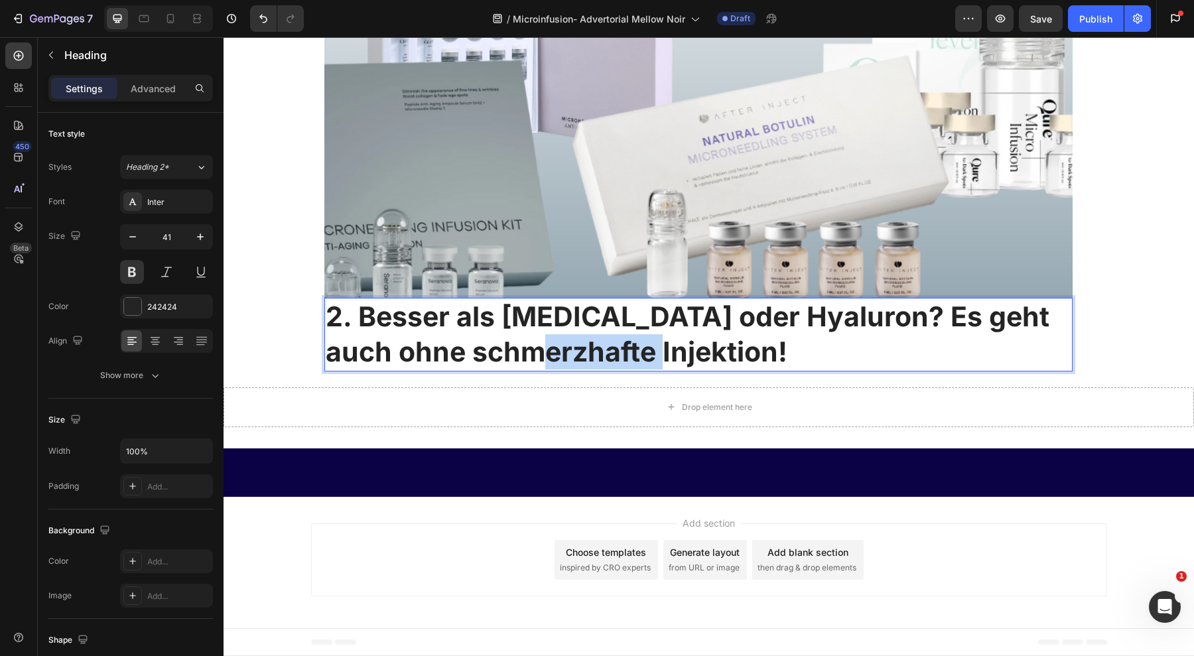
click at [536, 368] on strong "2. Besser als [MEDICAL_DATA] oder Hyaluron? Es geht auch ohne schmerzhafte Inje…" at bounding box center [688, 334] width 724 height 68
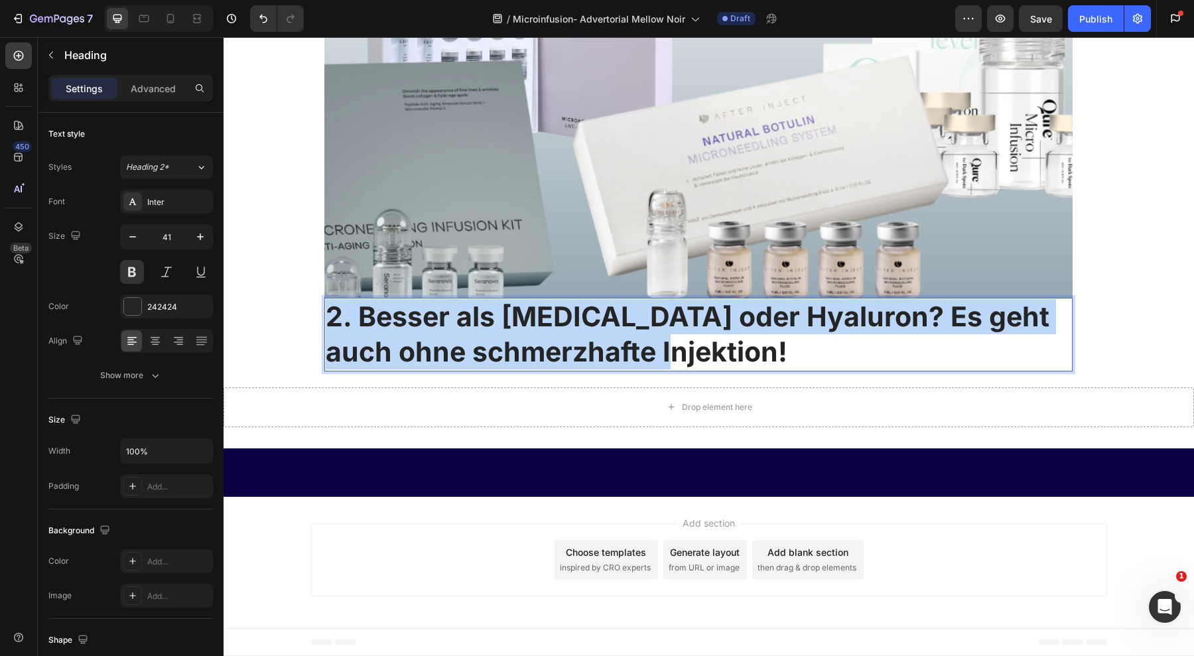
click at [536, 368] on strong "2. Besser als [MEDICAL_DATA] oder Hyaluron? Es geht auch ohne schmerzhafte Inje…" at bounding box center [688, 334] width 724 height 68
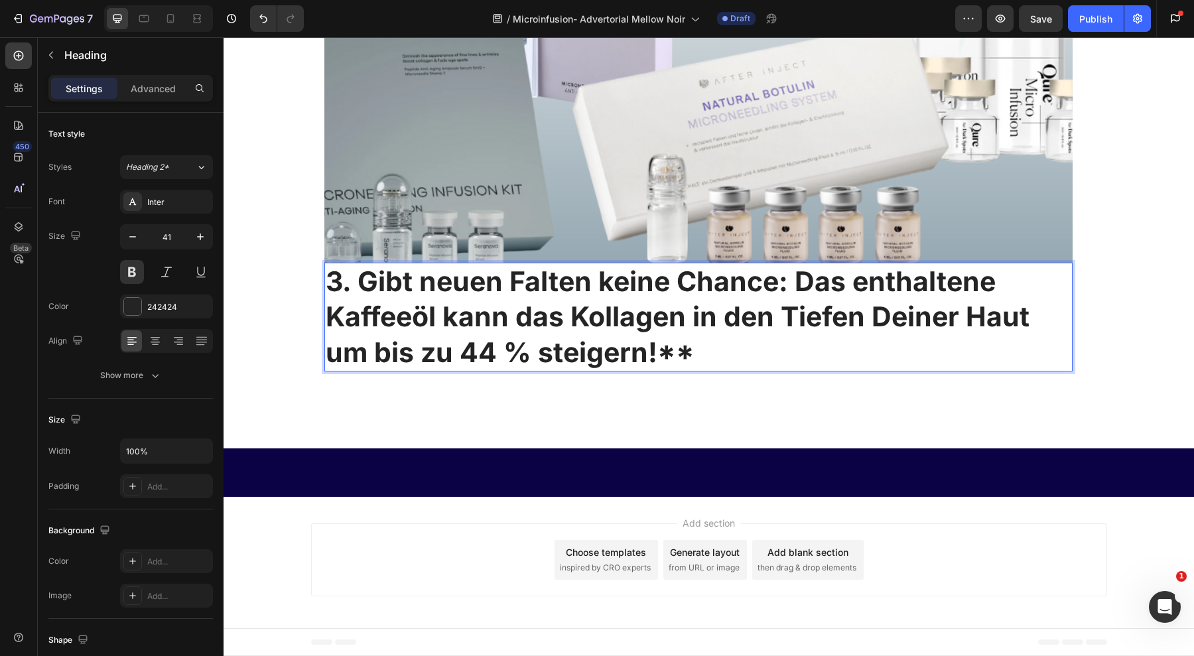
scroll to position [6912, 0]
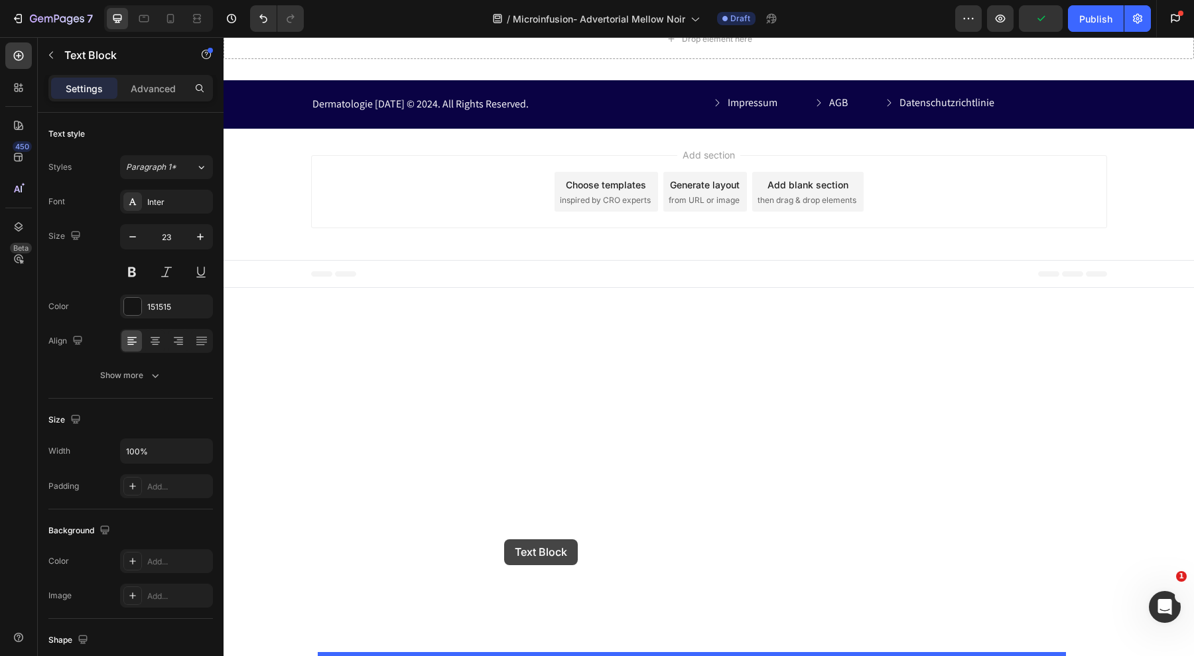
drag, startPoint x: 325, startPoint y: 336, endPoint x: 504, endPoint y: 543, distance: 273.8
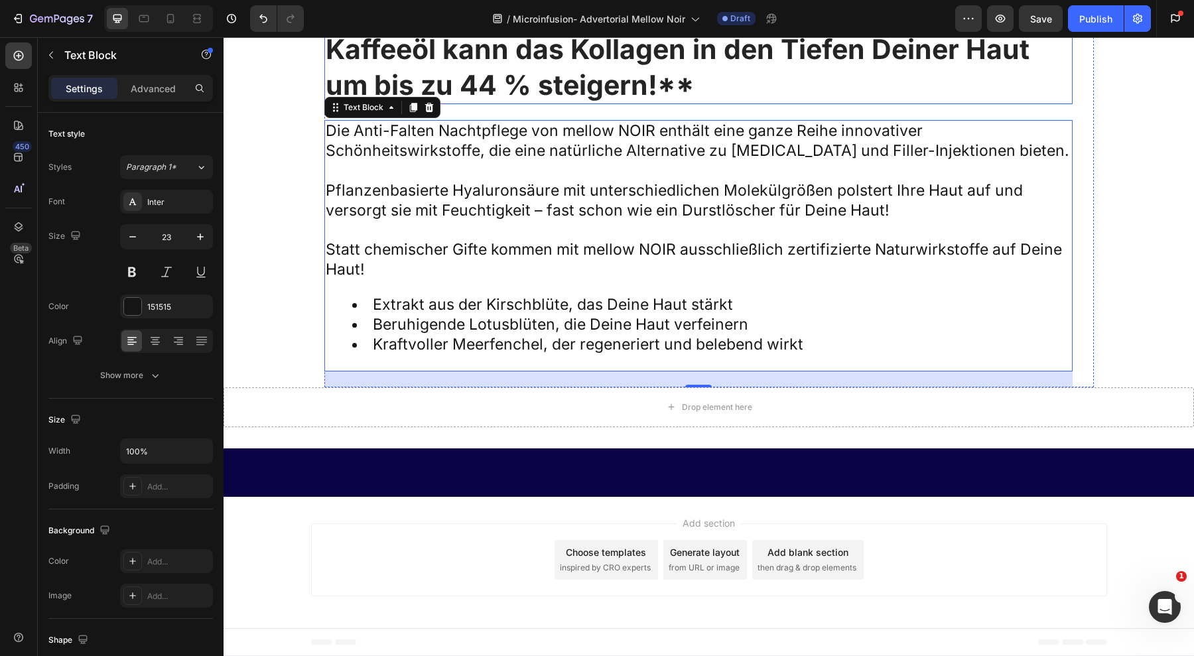
scroll to position [7369, 0]
click at [492, 221] on p "Pflanzenbasierte Hyaluronsäure mit unterschiedlichen Molekülgrößen polstert Ihr…" at bounding box center [699, 201] width 746 height 40
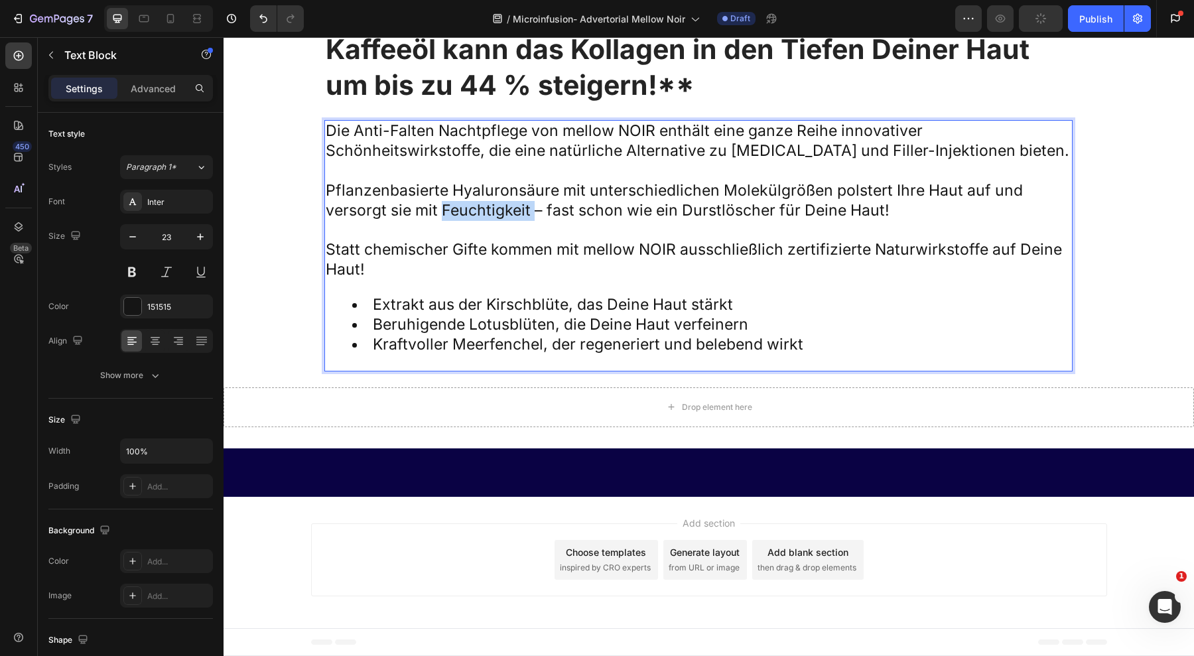
click at [492, 221] on p "Pflanzenbasierte Hyaluronsäure mit unterschiedlichen Molekülgrößen polstert Ihr…" at bounding box center [699, 201] width 746 height 40
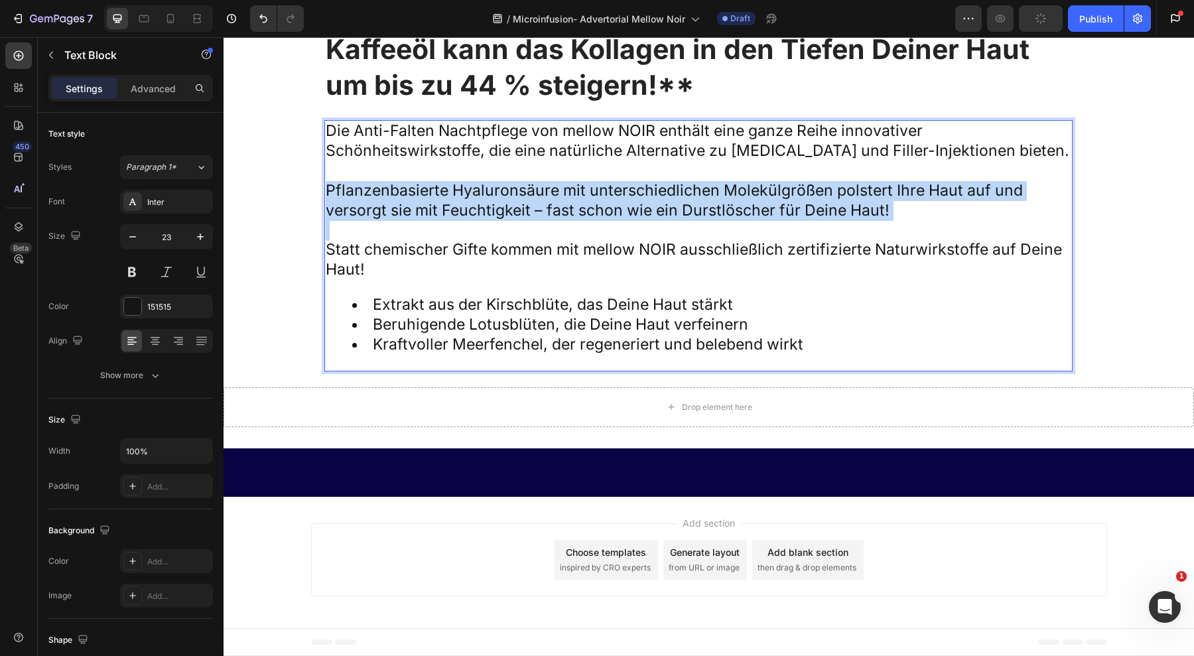
click at [492, 221] on p "Pflanzenbasierte Hyaluronsäure mit unterschiedlichen Molekülgrößen polstert Ihr…" at bounding box center [699, 201] width 746 height 40
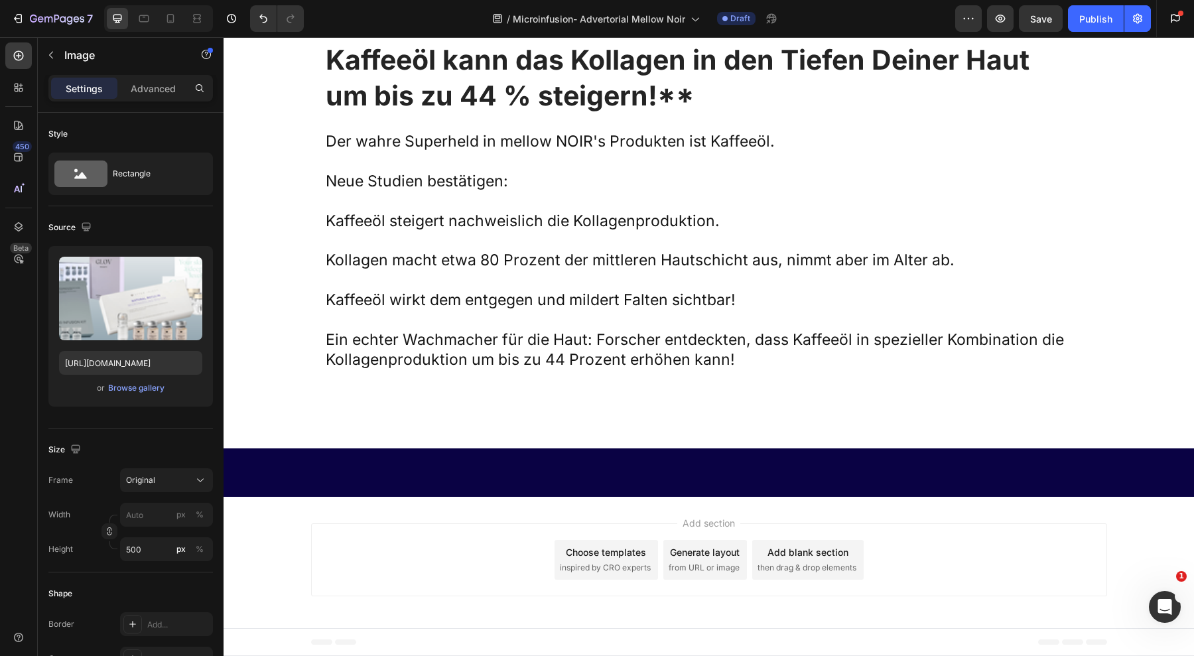
scroll to position [7042, 0]
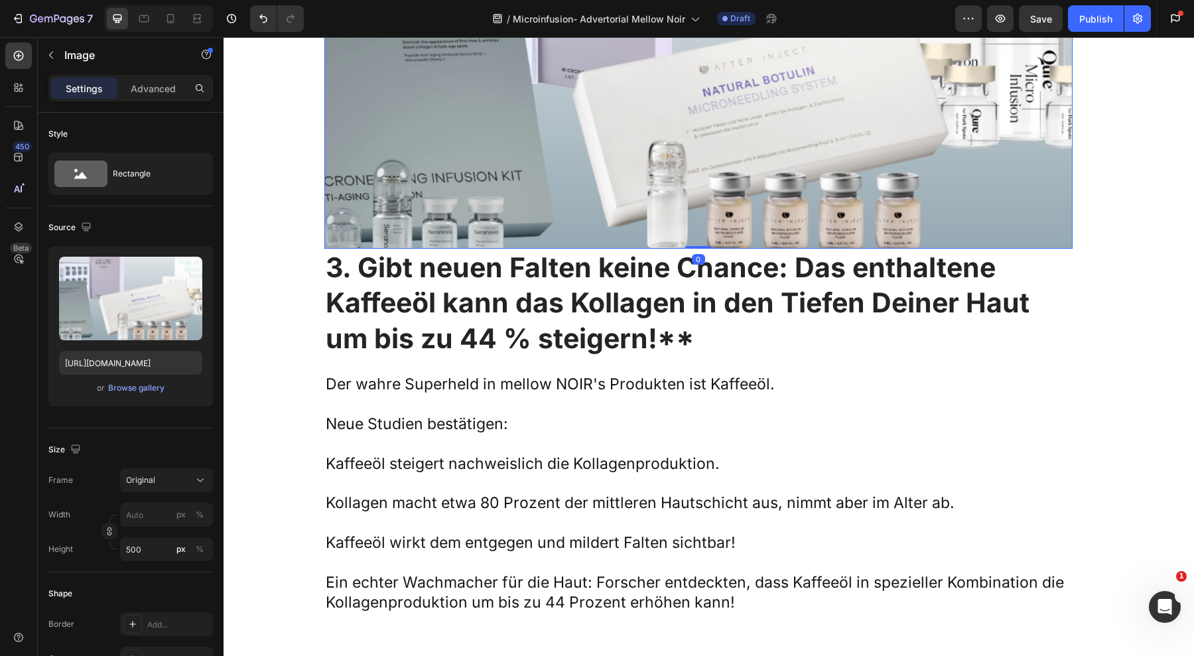
scroll to position [7511, 0]
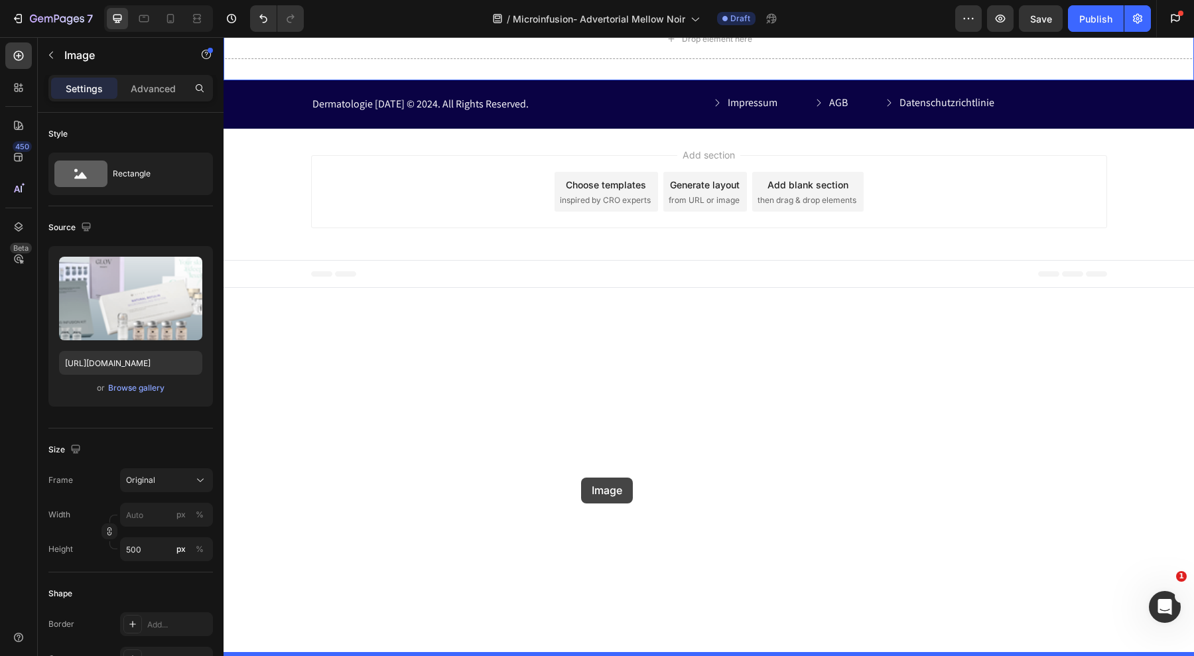
drag, startPoint x: 324, startPoint y: 68, endPoint x: 581, endPoint y: 478, distance: 484.2
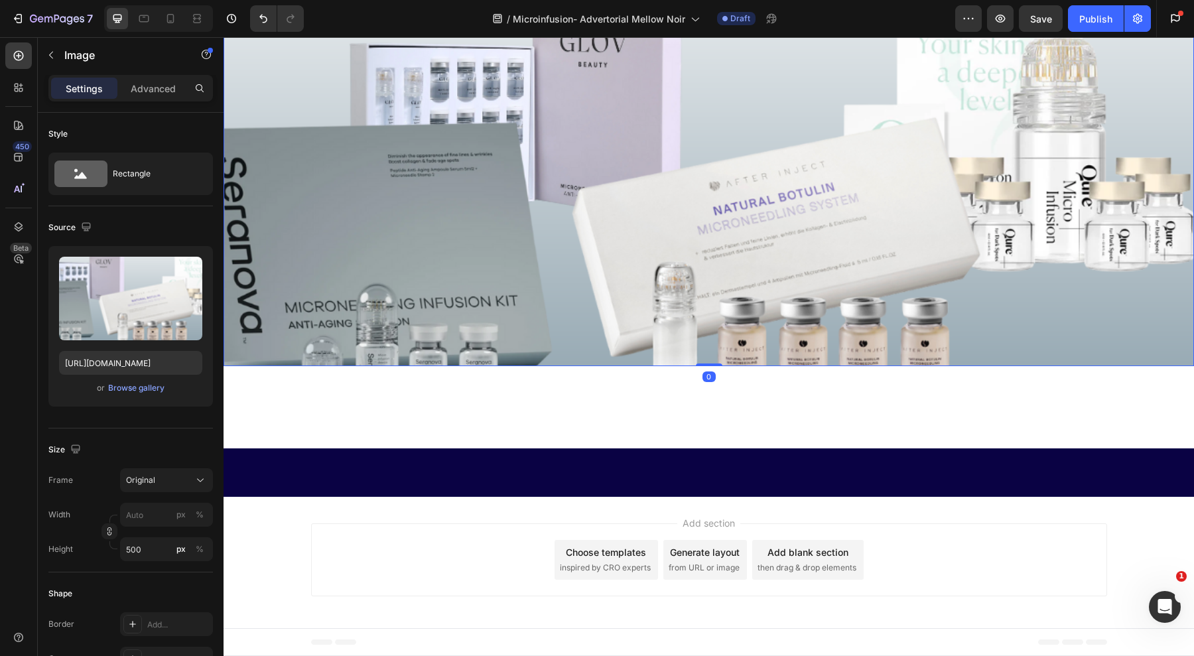
scroll to position [7494, 0]
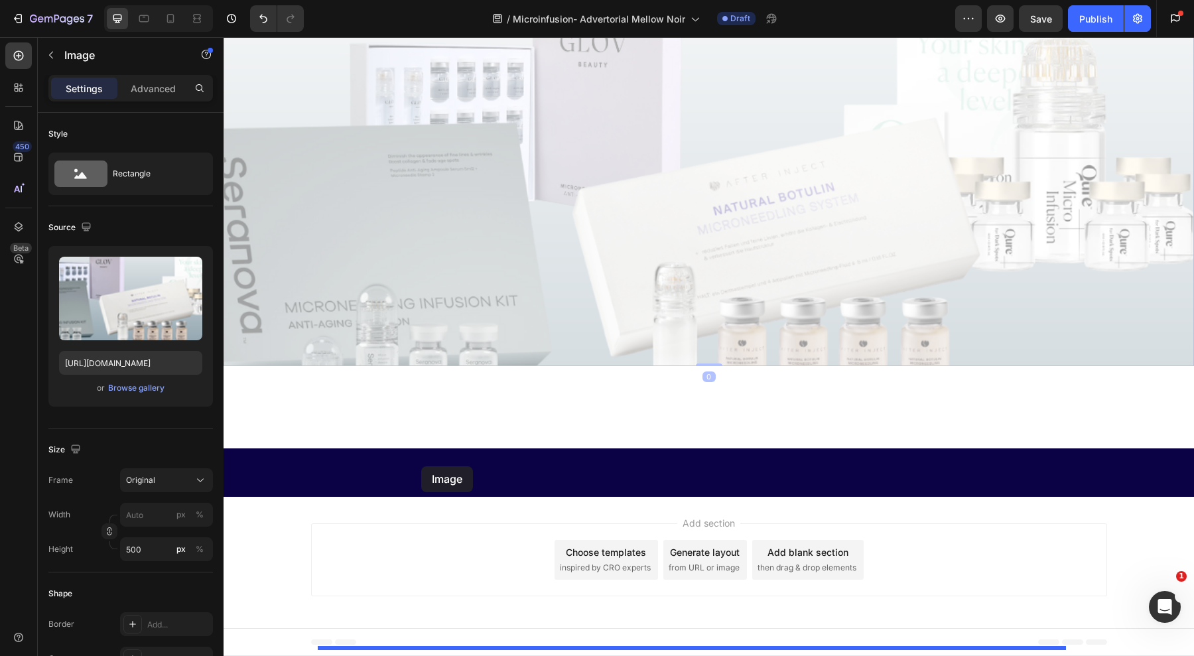
drag, startPoint x: 236, startPoint y: 486, endPoint x: 421, endPoint y: 466, distance: 186.8
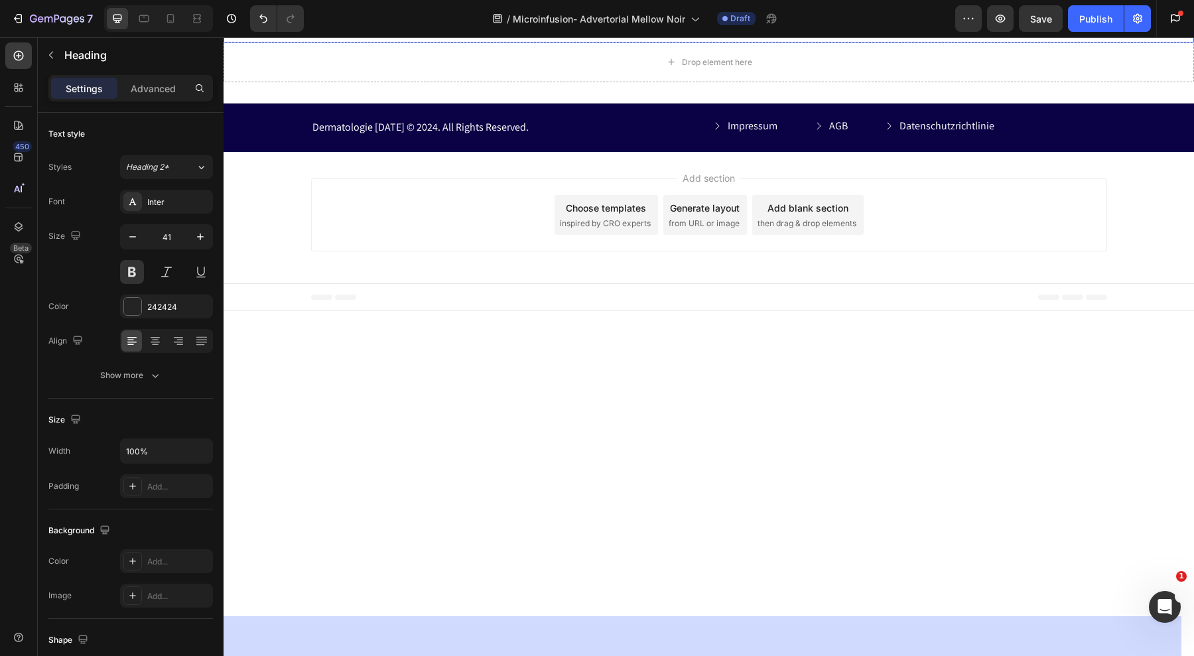
scroll to position [8081, 0]
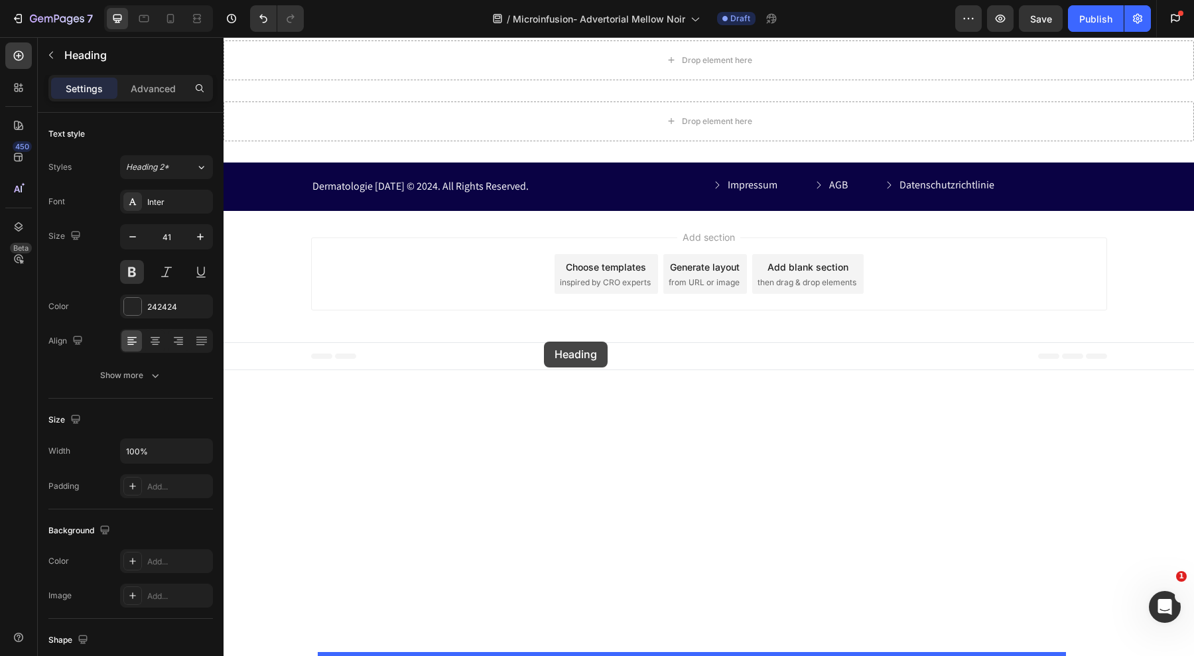
drag, startPoint x: 330, startPoint y: 216, endPoint x: 544, endPoint y: 342, distance: 248.1
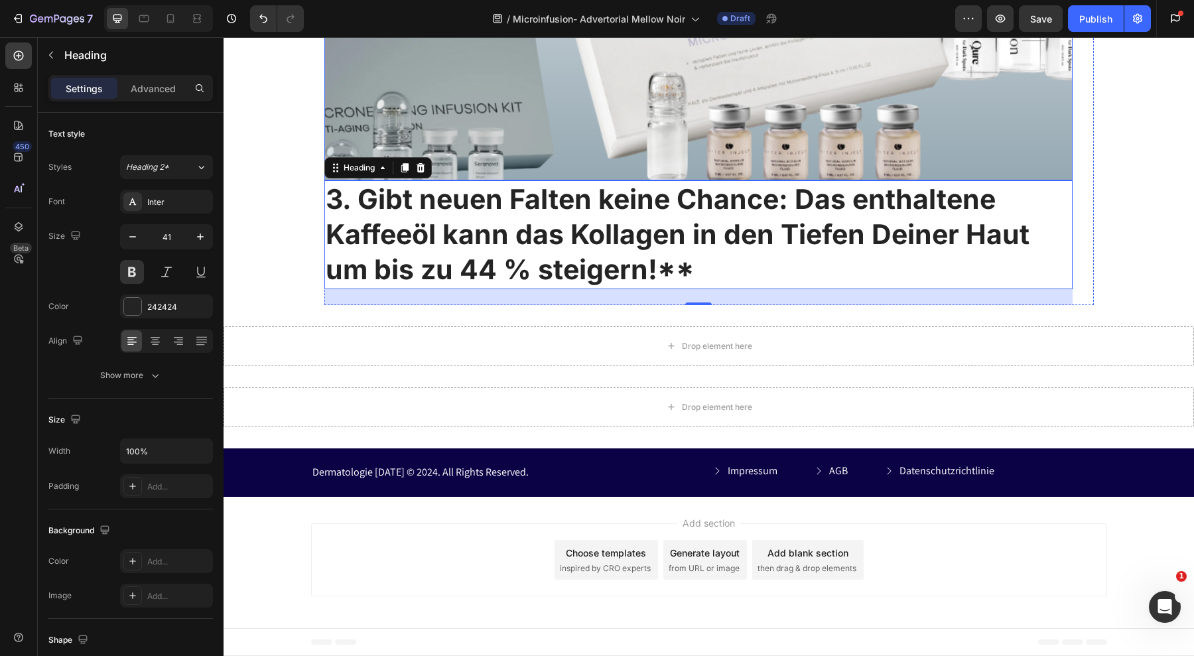
scroll to position [7957, 0]
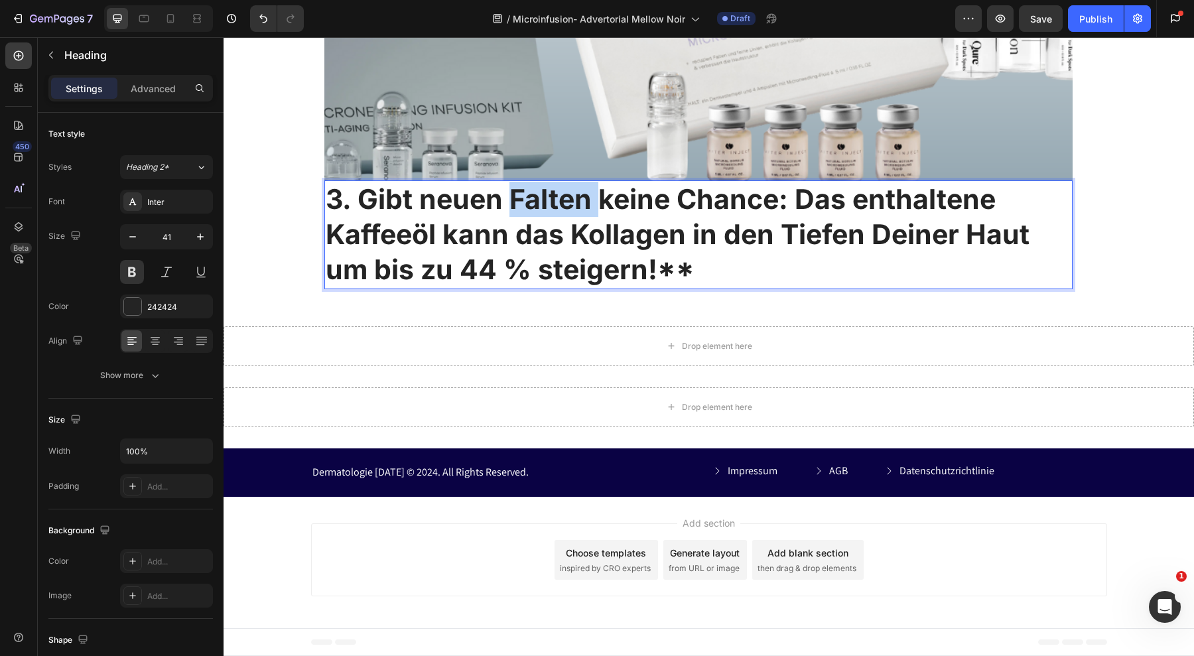
click at [544, 287] on strong "3. Gibt neuen Falten keine Chance: Das enthaltene Kaffeeöl kann das Kollagen in…" at bounding box center [678, 234] width 704 height 104
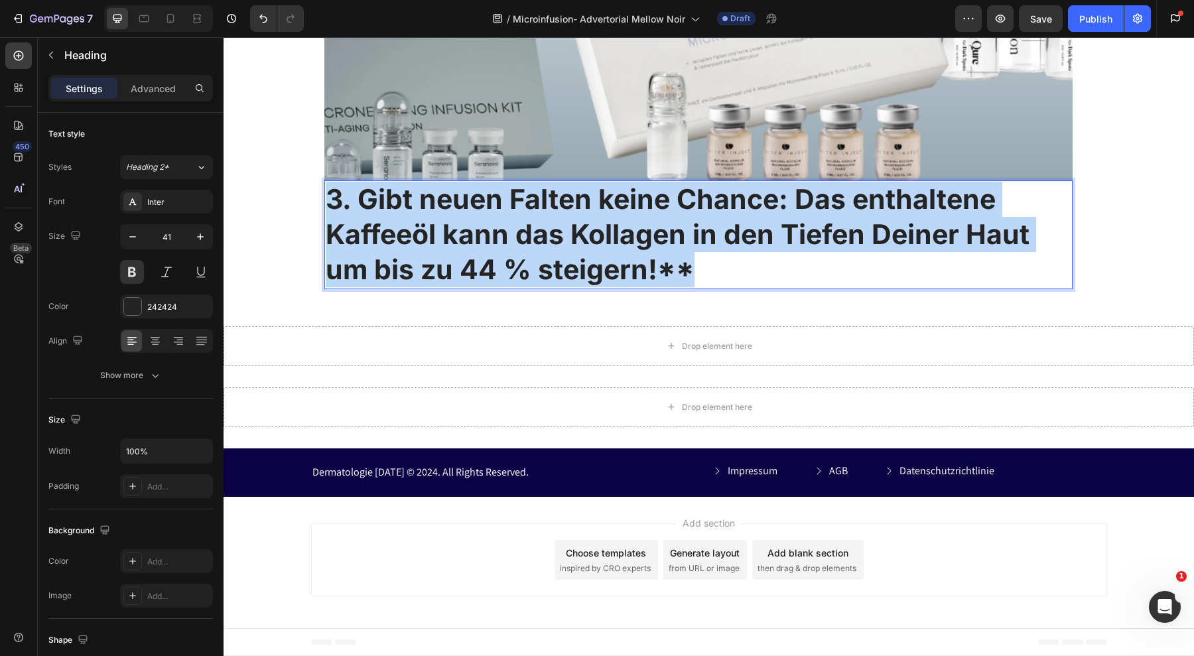
click at [544, 287] on strong "3. Gibt neuen Falten keine Chance: Das enthaltene Kaffeeöl kann das Kollagen in…" at bounding box center [678, 234] width 704 height 104
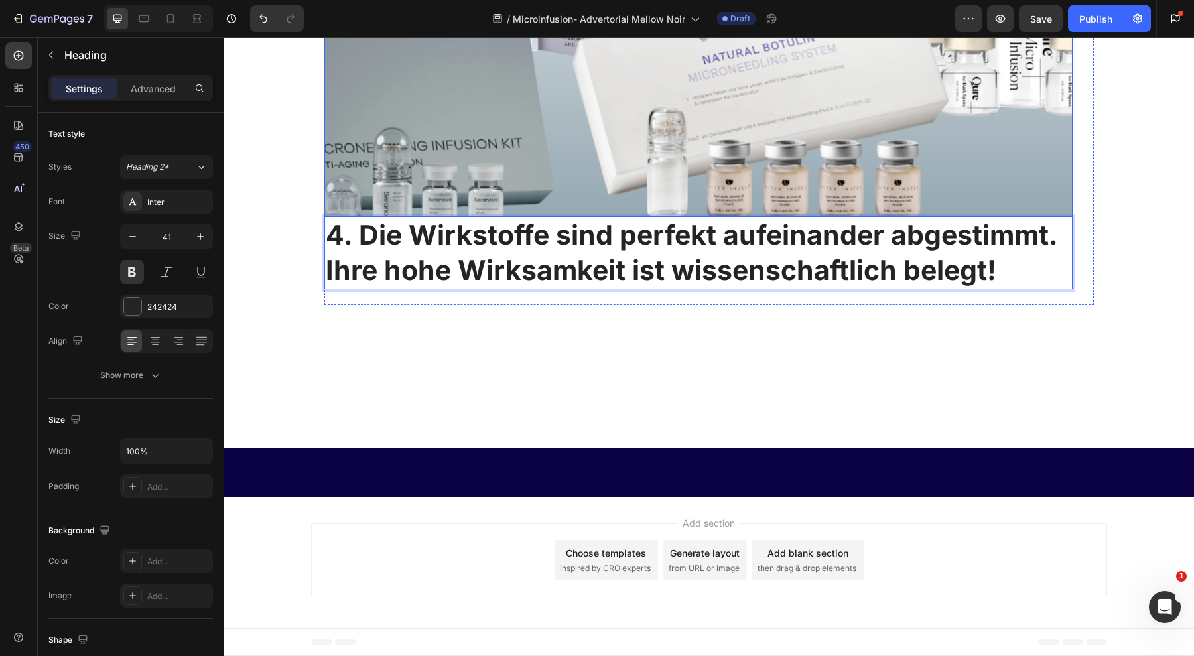
scroll to position [7551, 0]
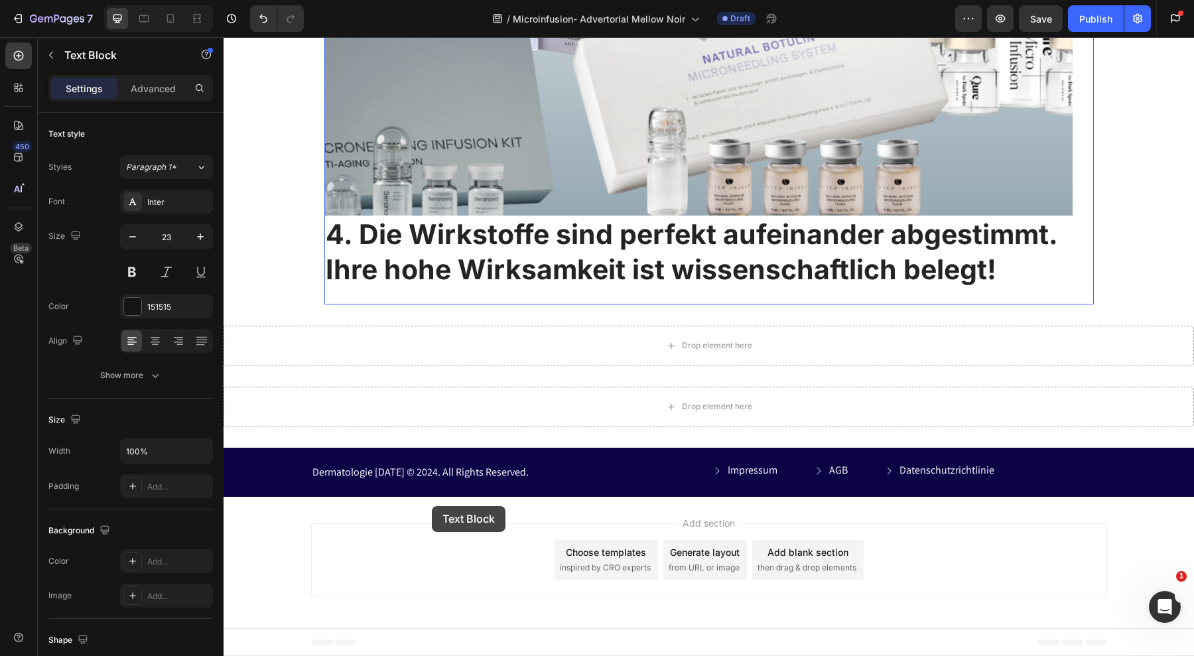
scroll to position [8347, 0]
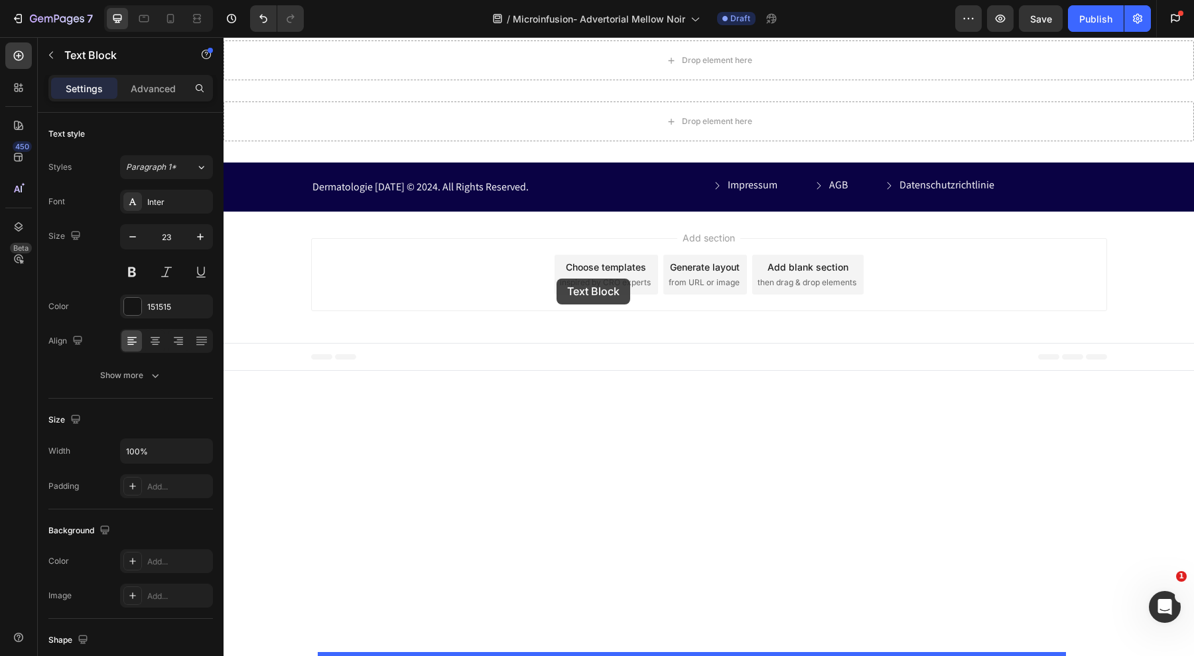
drag, startPoint x: 334, startPoint y: 412, endPoint x: 557, endPoint y: 279, distance: 259.2
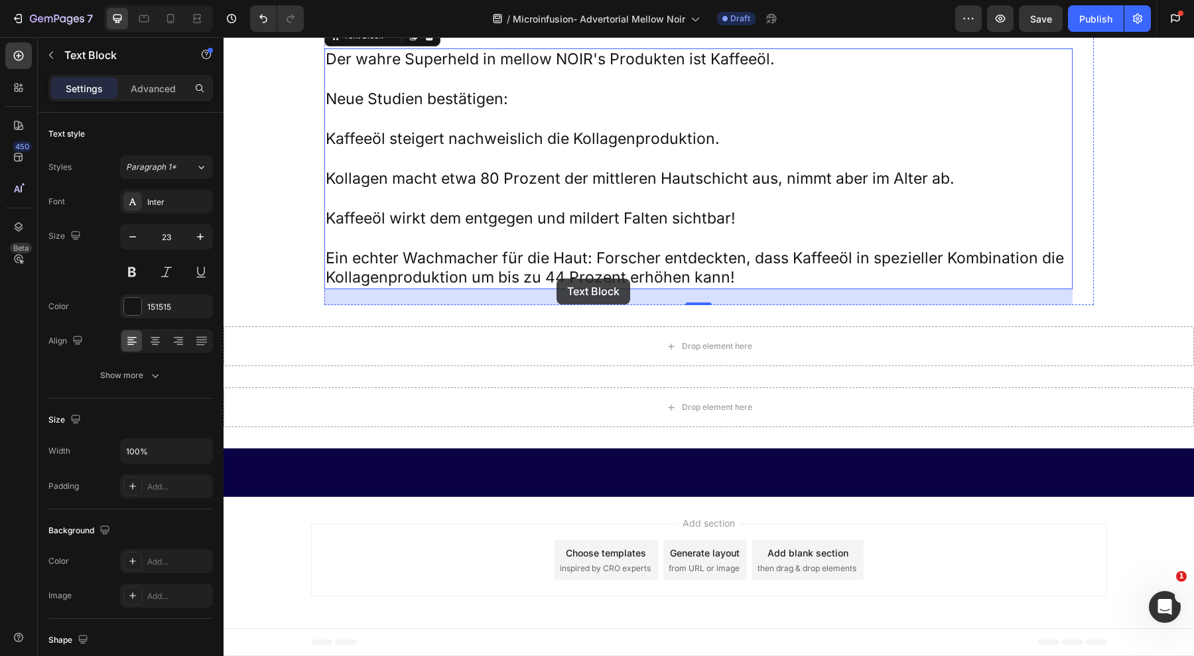
scroll to position [8091, 0]
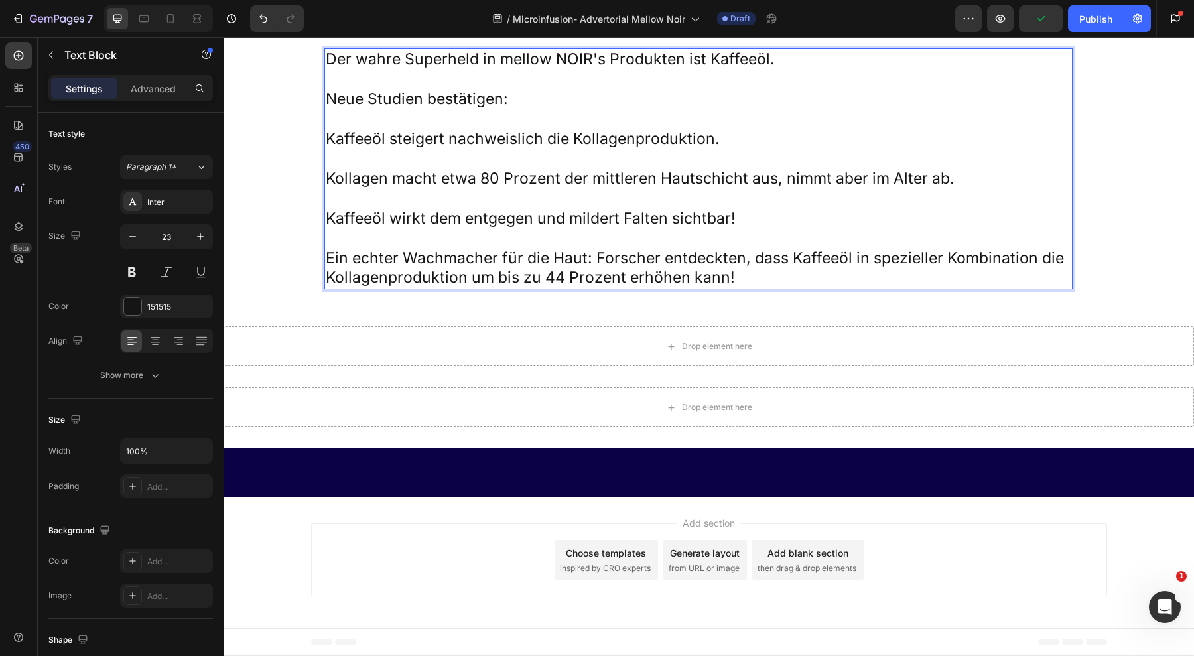
click at [490, 209] on p "Rich Text Editor. Editing area: main" at bounding box center [699, 199] width 746 height 20
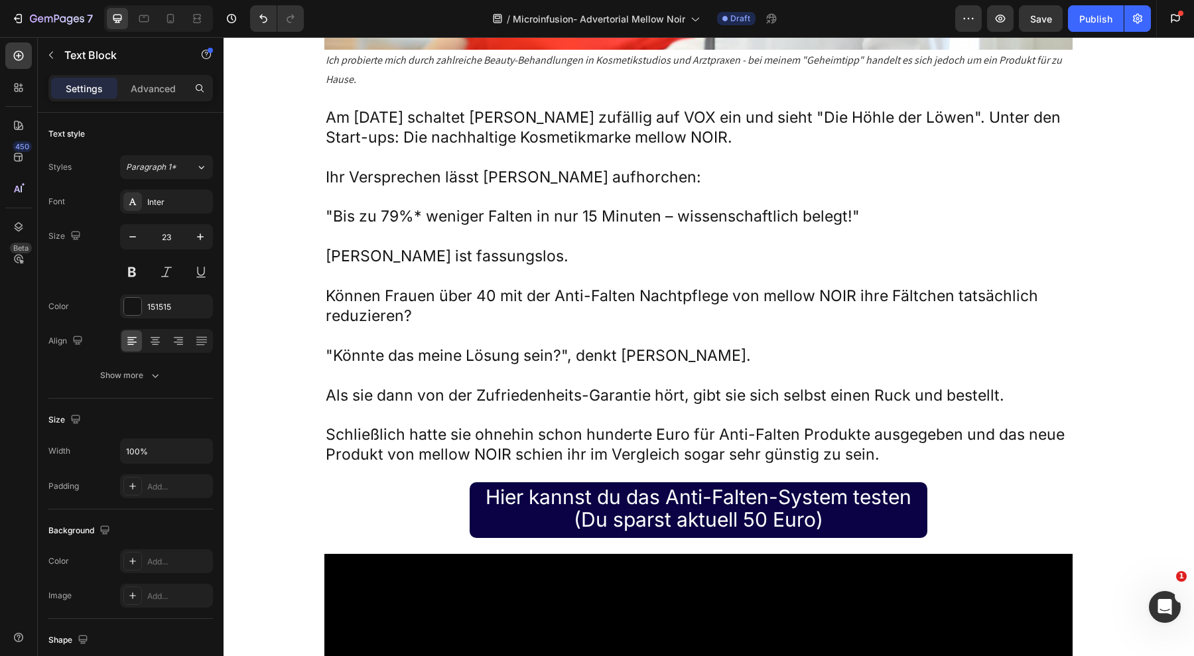
scroll to position [2842, 0]
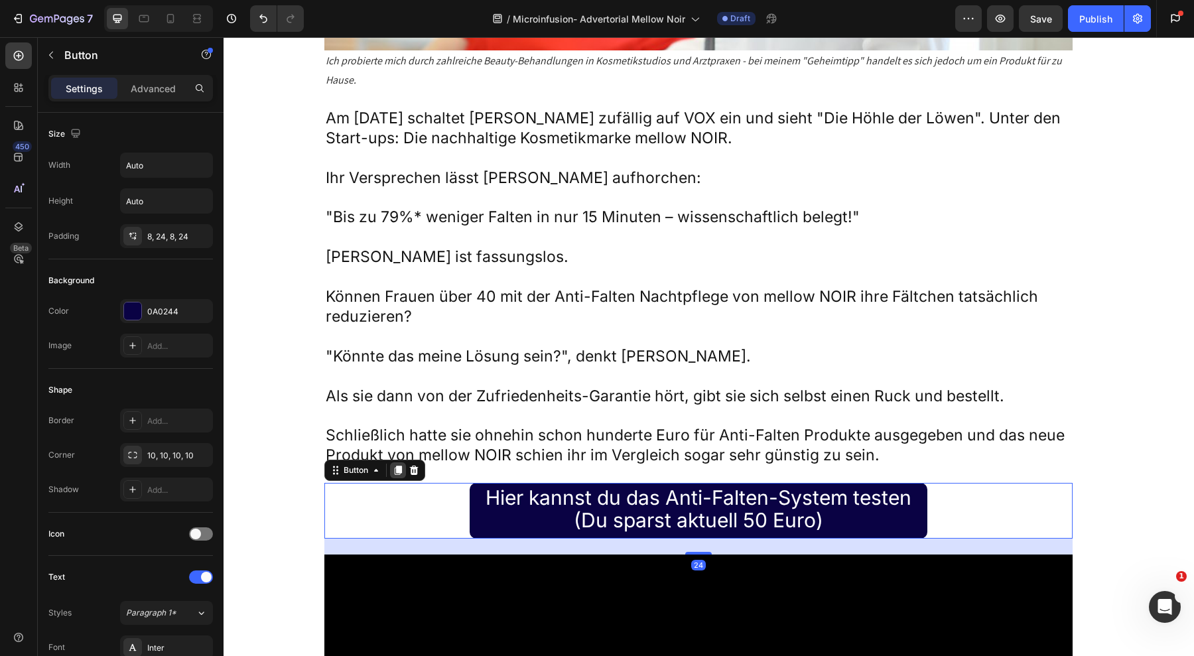
click at [395, 465] on icon at bounding box center [398, 470] width 11 height 11
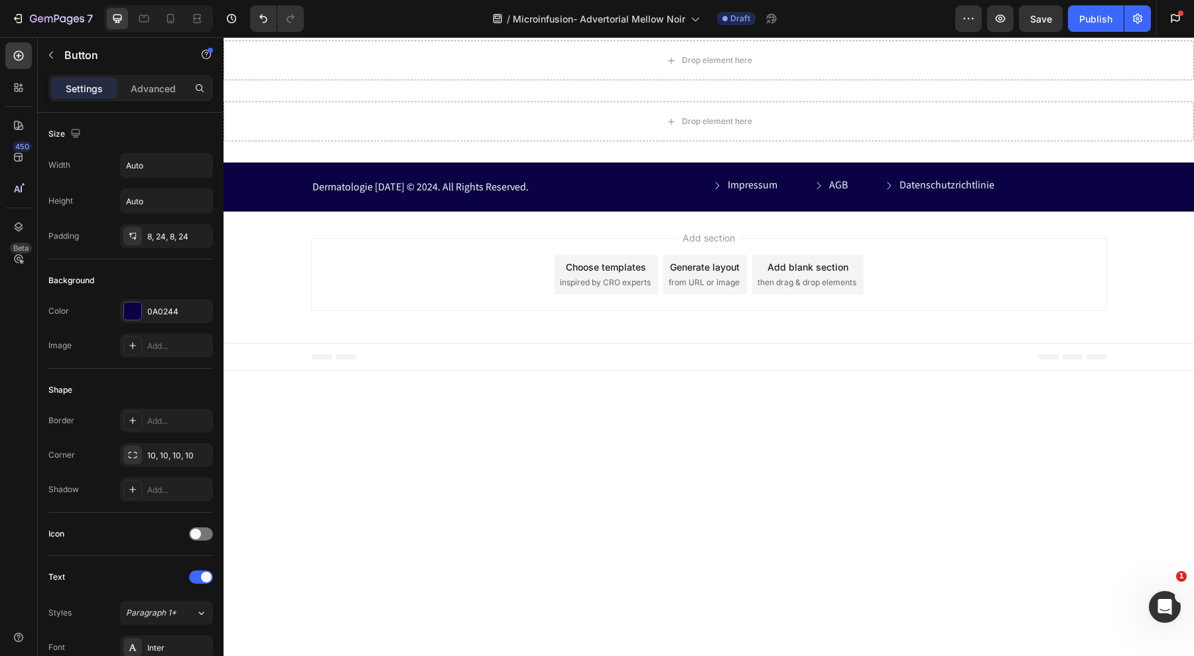
scroll to position [8319, 0]
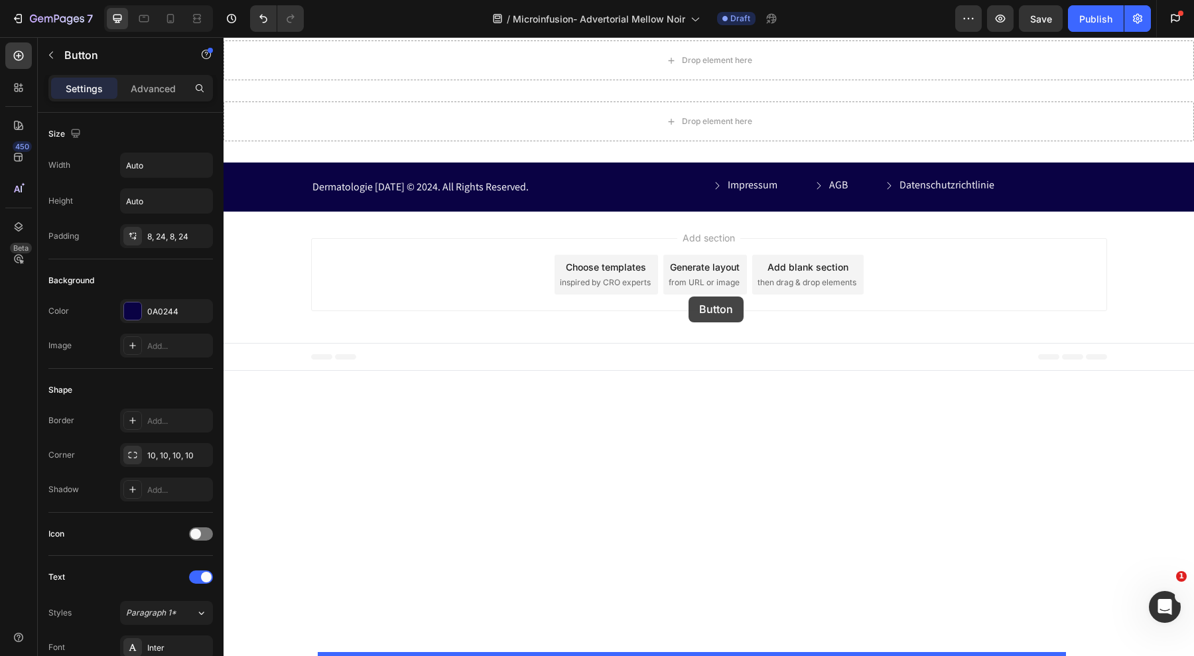
drag, startPoint x: 328, startPoint y: 484, endPoint x: 689, endPoint y: 297, distance: 406.3
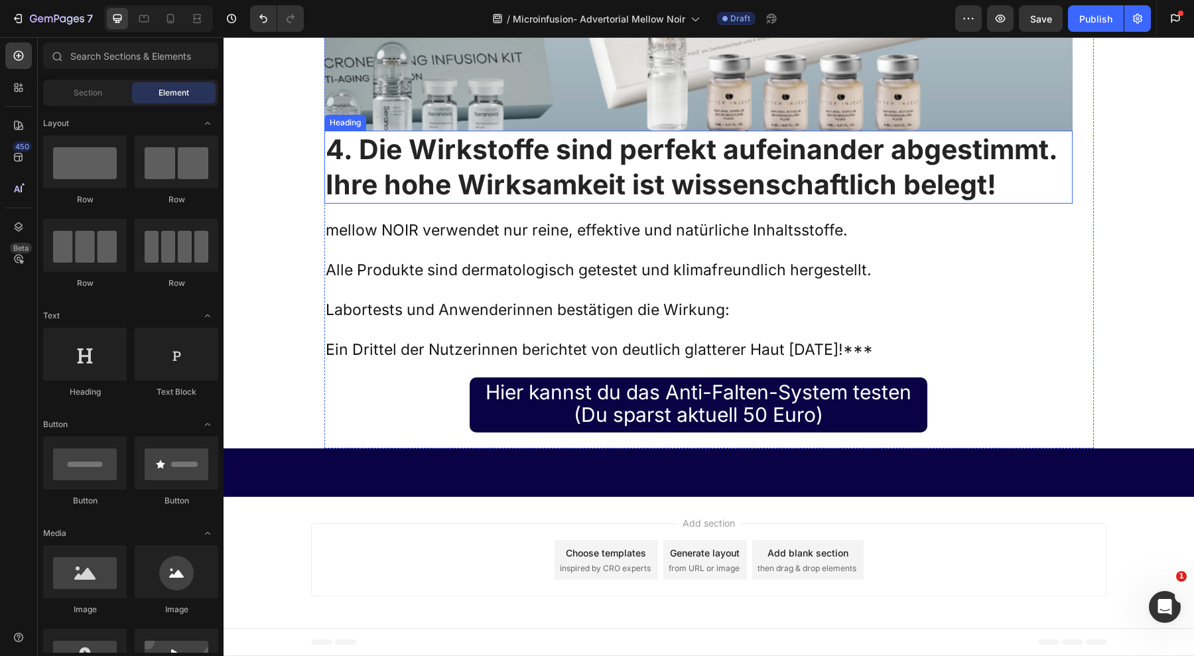
scroll to position [7828, 0]
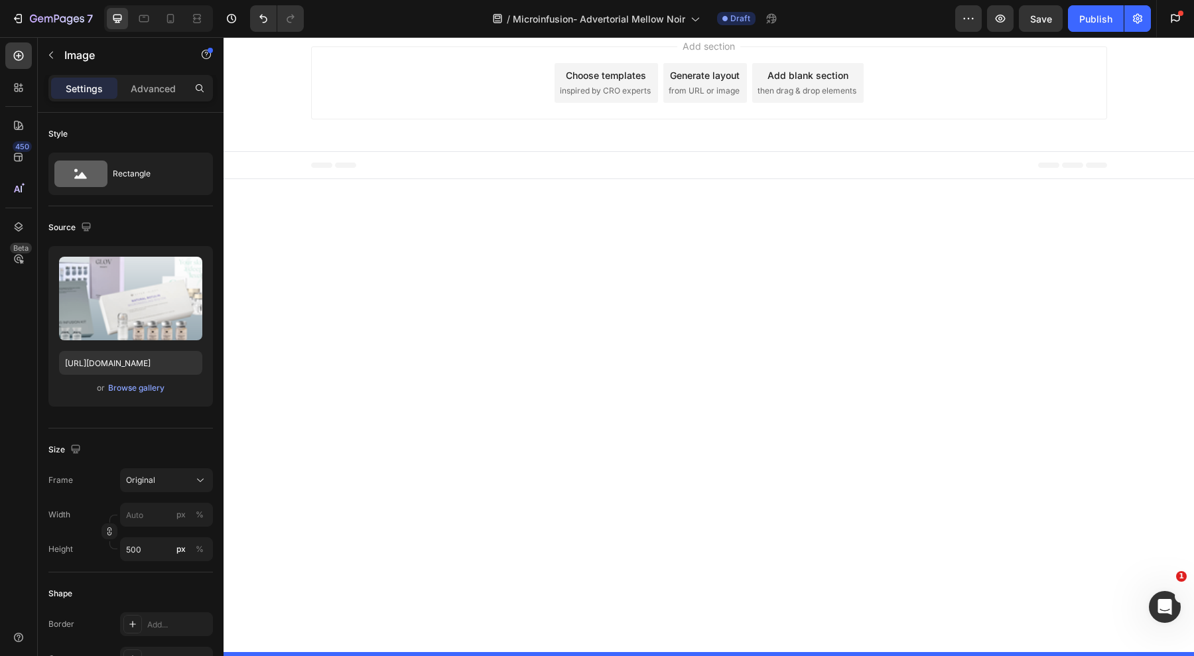
scroll to position [8508, 0]
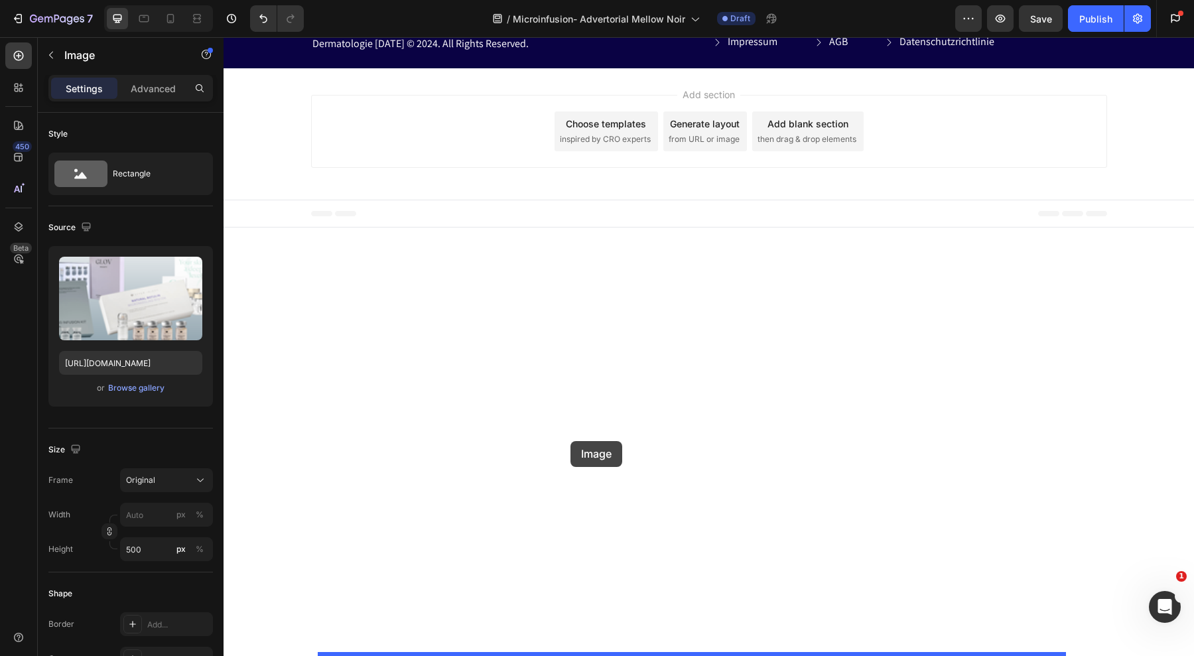
drag, startPoint x: 325, startPoint y: 70, endPoint x: 571, endPoint y: 441, distance: 445.3
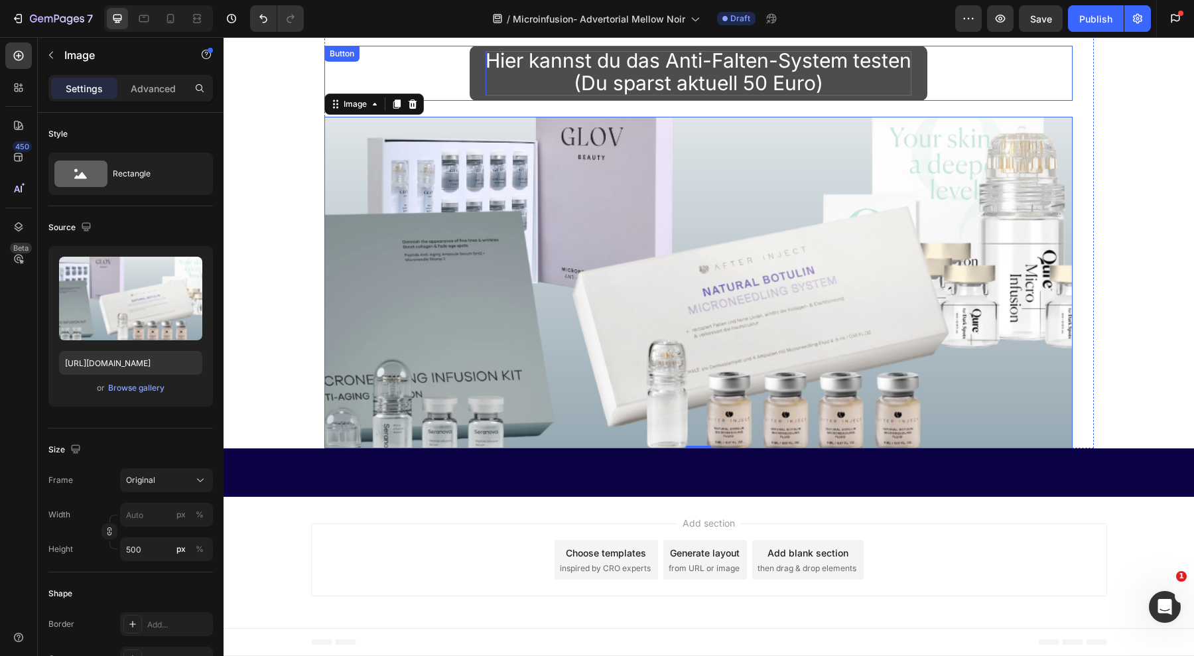
scroll to position [8125, 0]
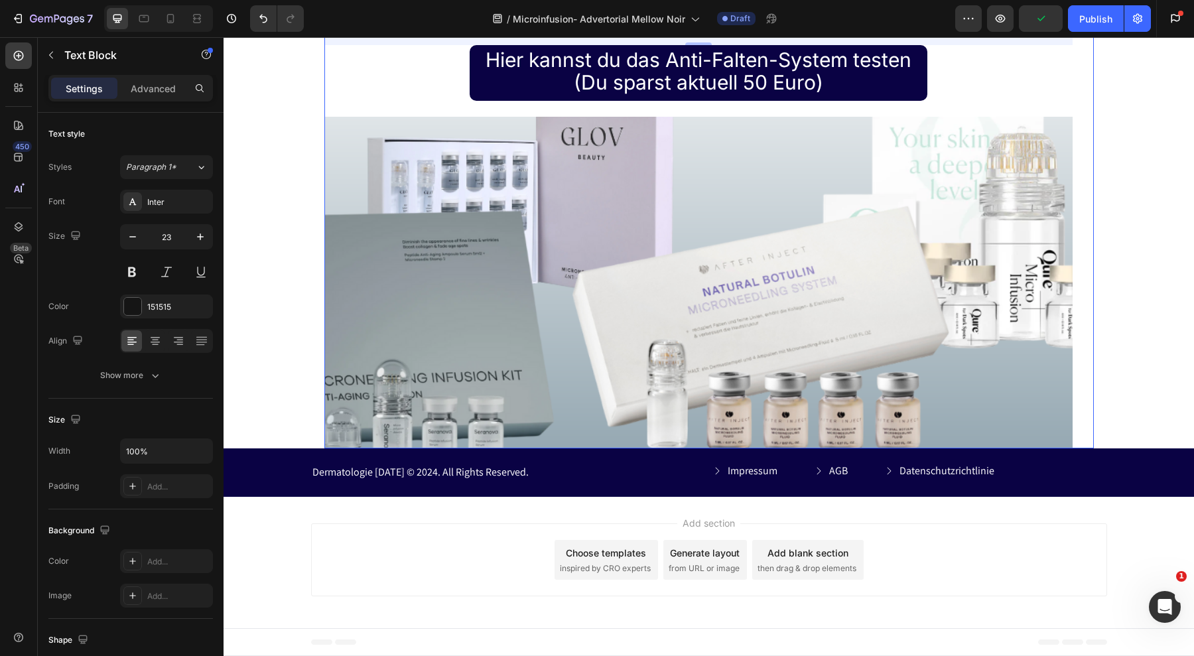
scroll to position [8665, 0]
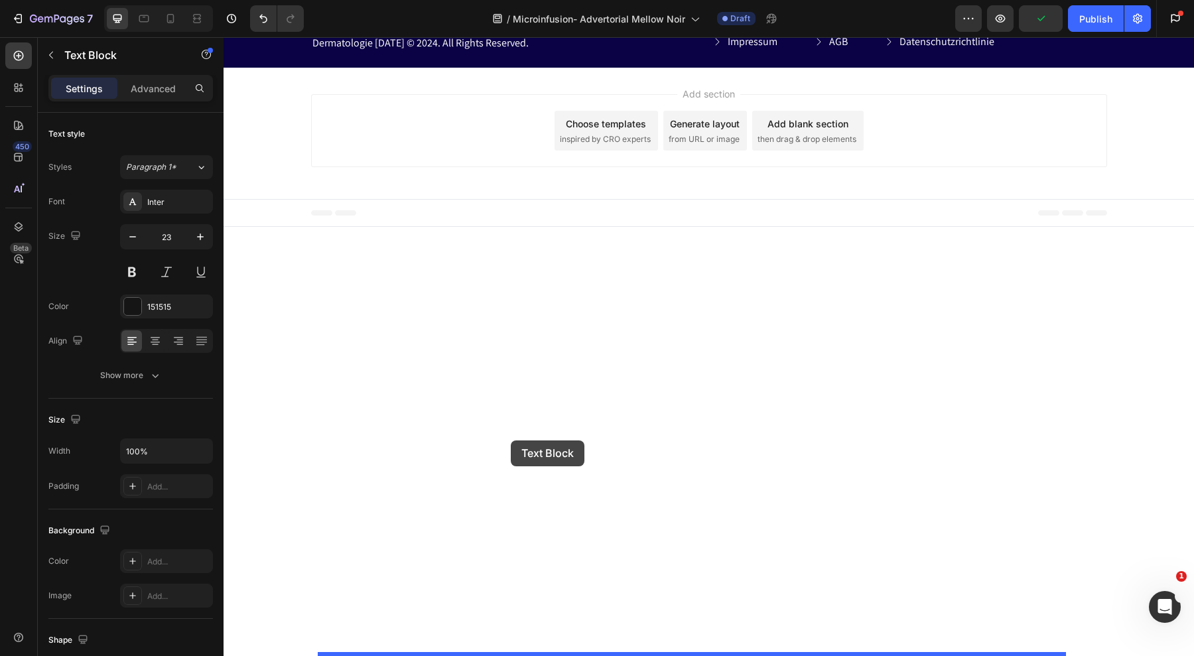
drag, startPoint x: 327, startPoint y: 261, endPoint x: 511, endPoint y: 441, distance: 257.1
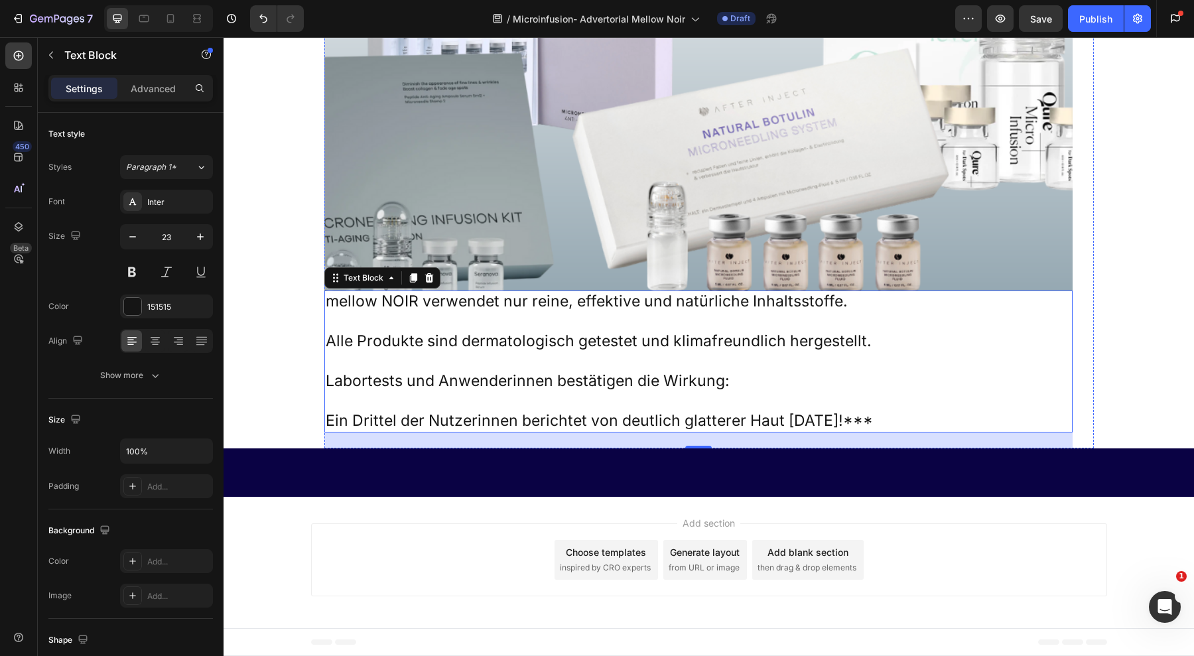
scroll to position [8116, 0]
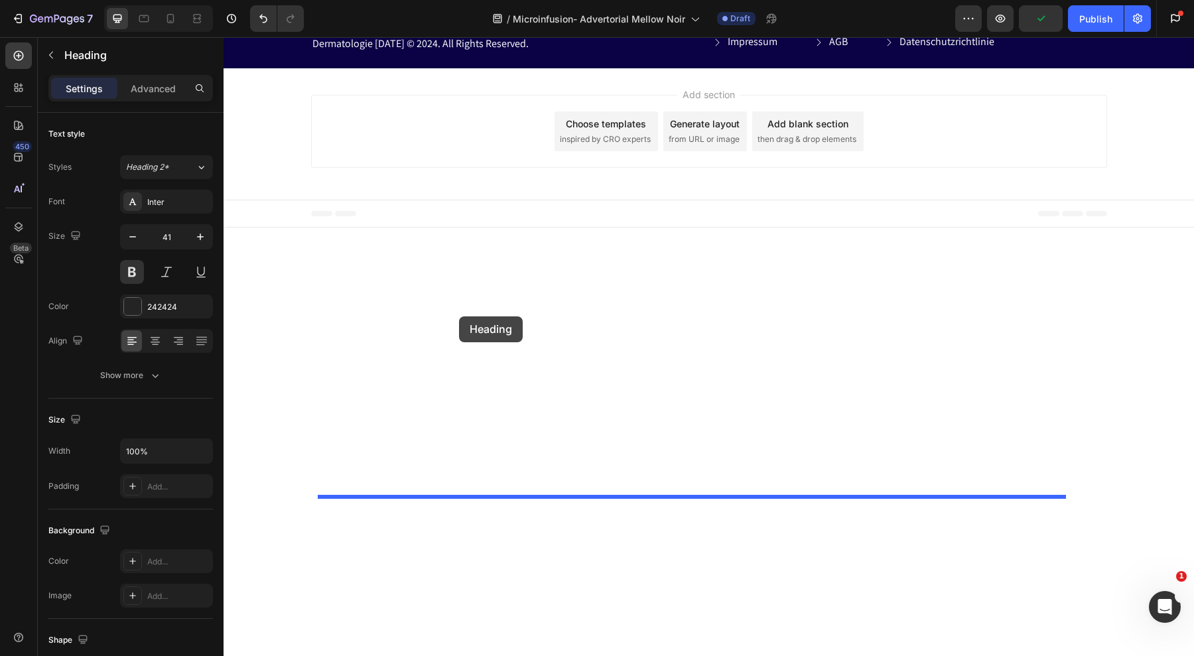
drag, startPoint x: 327, startPoint y: 271, endPoint x: 459, endPoint y: 316, distance: 139.7
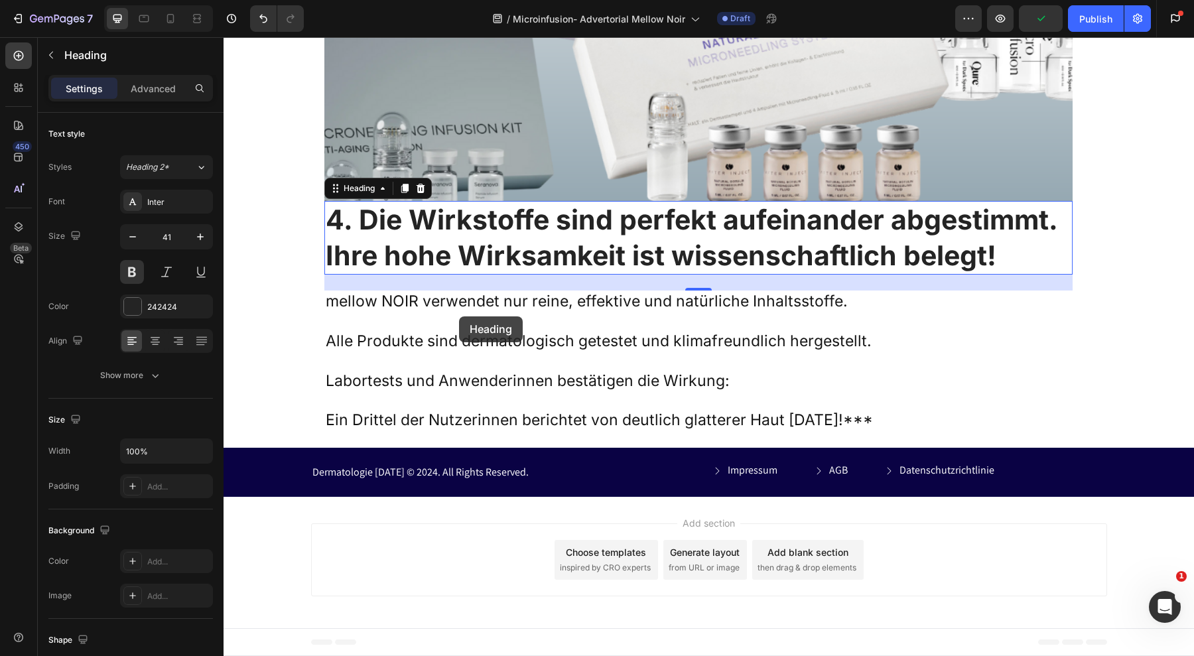
scroll to position [8665, 0]
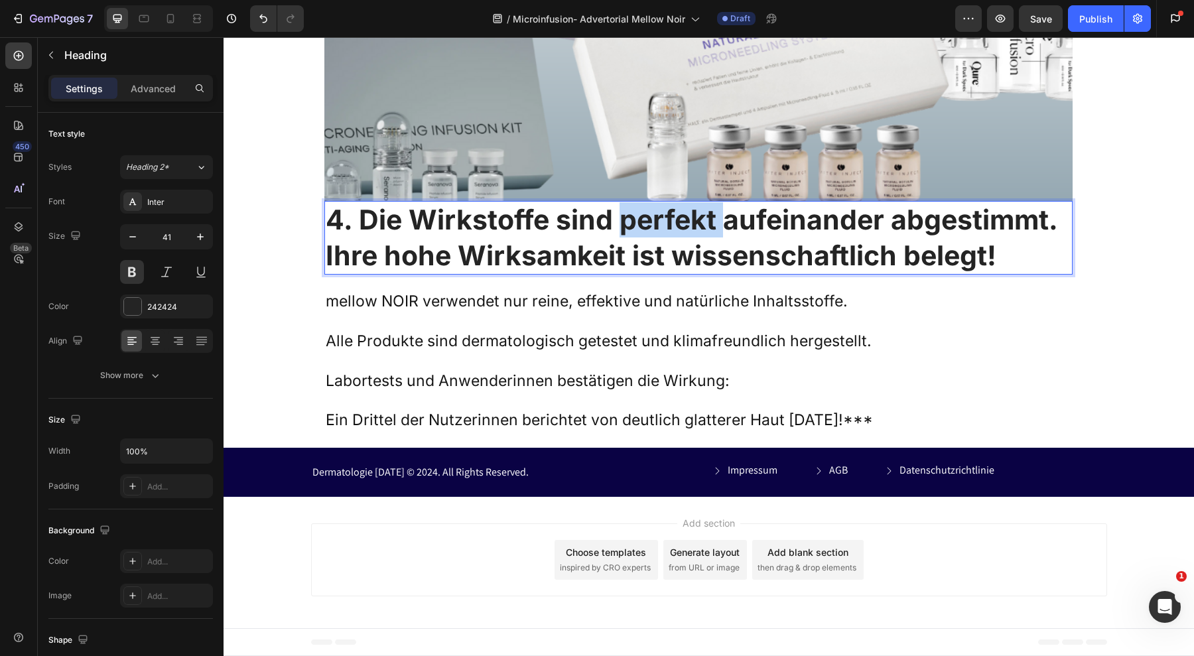
click at [640, 271] on strong "4. Die Wirkstoffe sind perfekt aufeinander abgestimmt. Ihre hohe Wirksamkeit is…" at bounding box center [692, 237] width 732 height 68
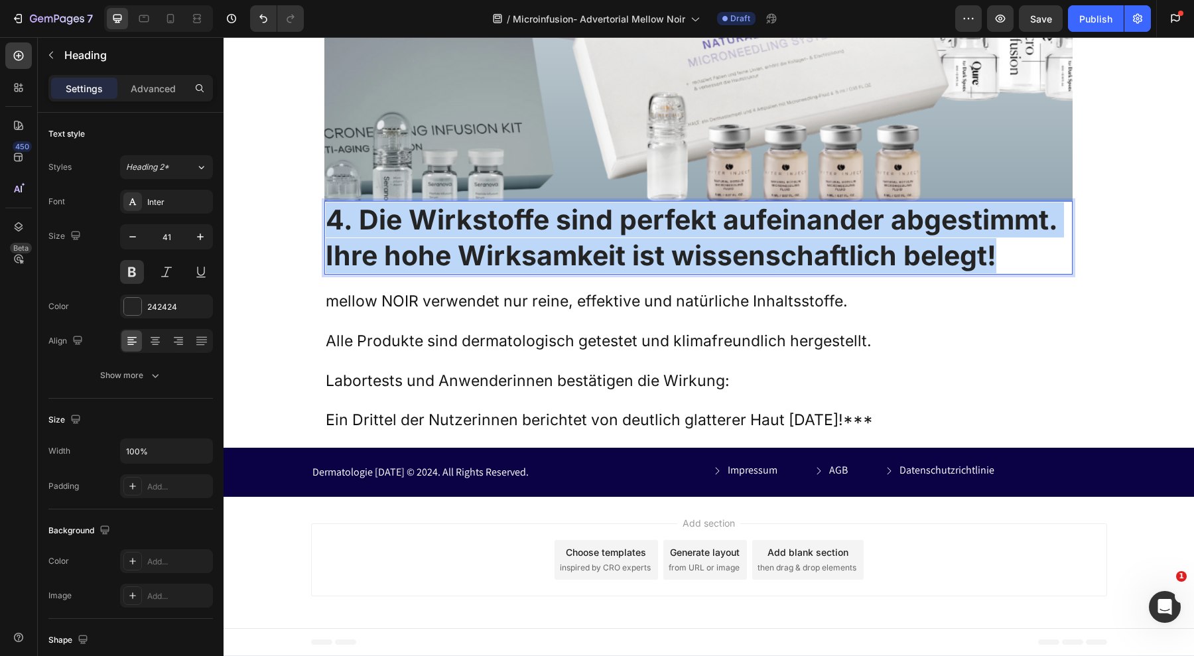
click at [640, 271] on strong "4. Die Wirkstoffe sind perfekt aufeinander abgestimmt. Ihre hohe Wirksamkeit is…" at bounding box center [692, 237] width 732 height 68
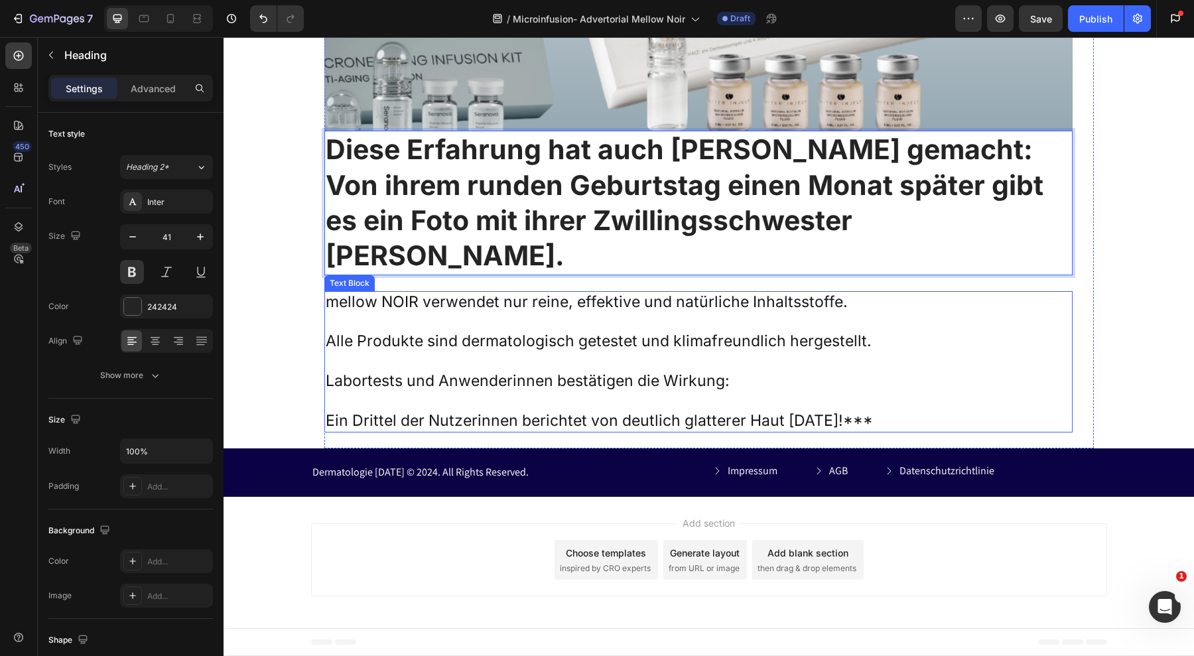
click at [608, 372] on p at bounding box center [699, 362] width 746 height 20
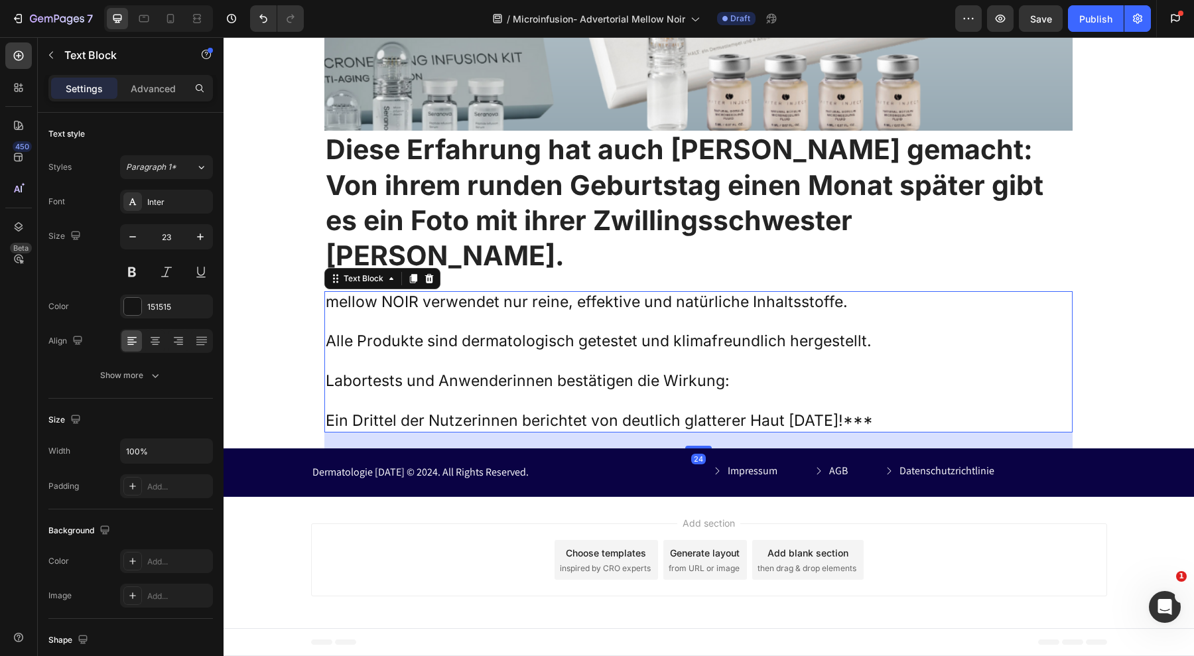
click at [608, 372] on p at bounding box center [699, 362] width 746 height 20
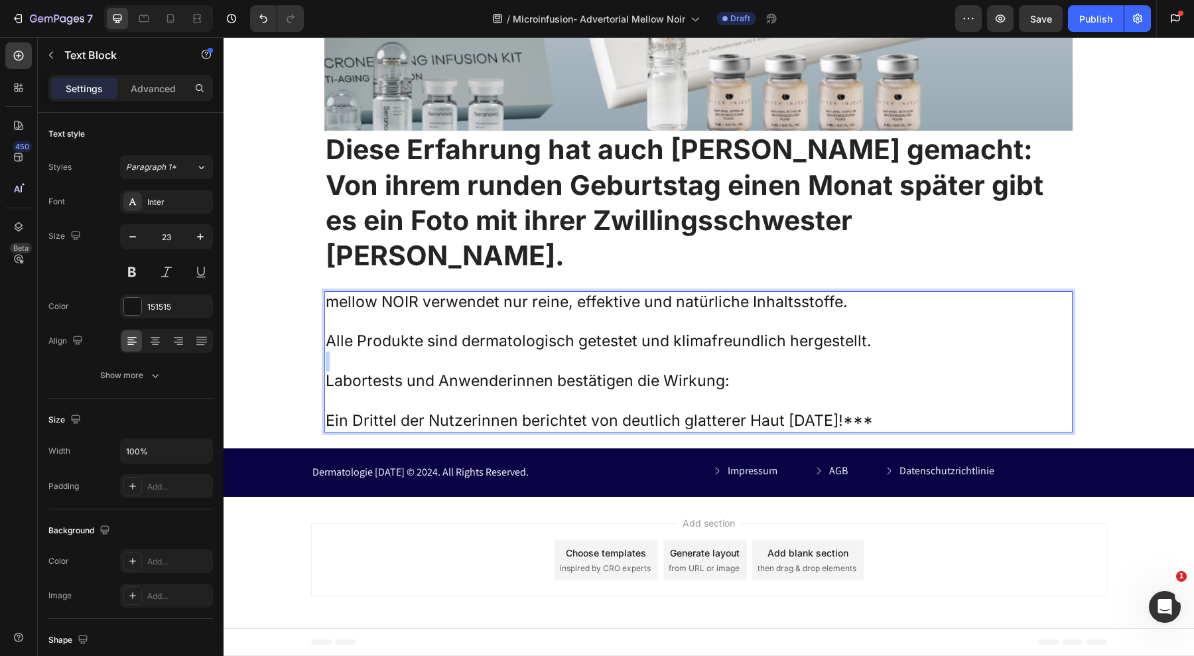
click at [608, 372] on p "Rich Text Editor. Editing area: main" at bounding box center [699, 362] width 746 height 20
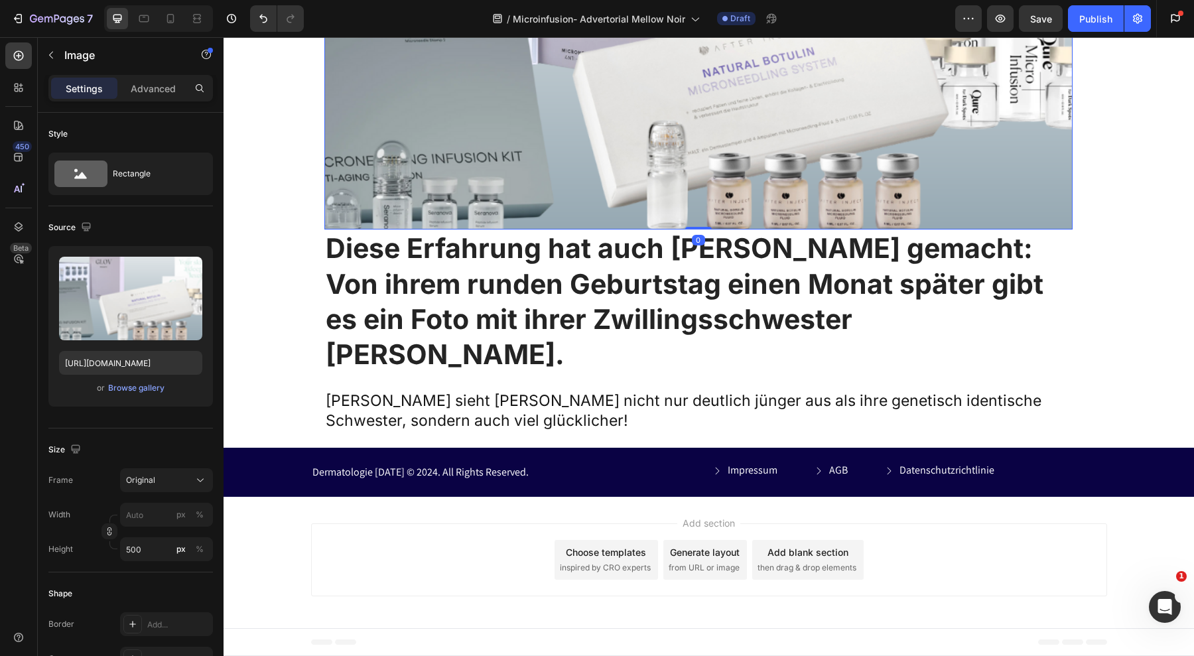
scroll to position [8486, 0]
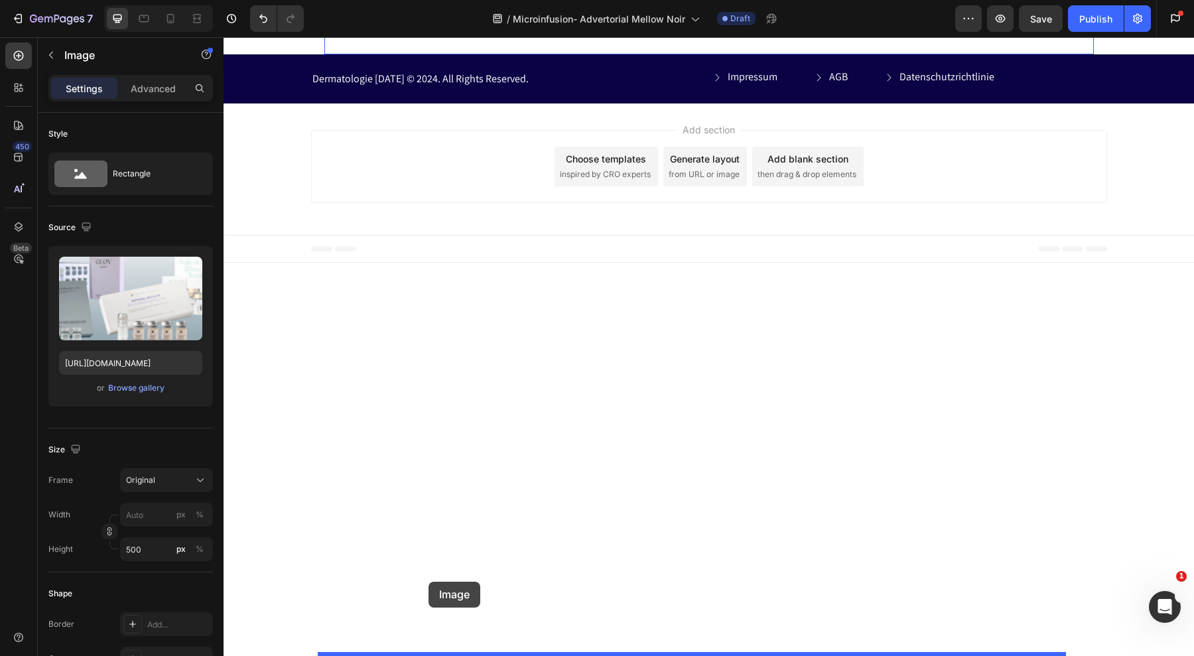
drag, startPoint x: 329, startPoint y: 69, endPoint x: 429, endPoint y: 583, distance: 523.8
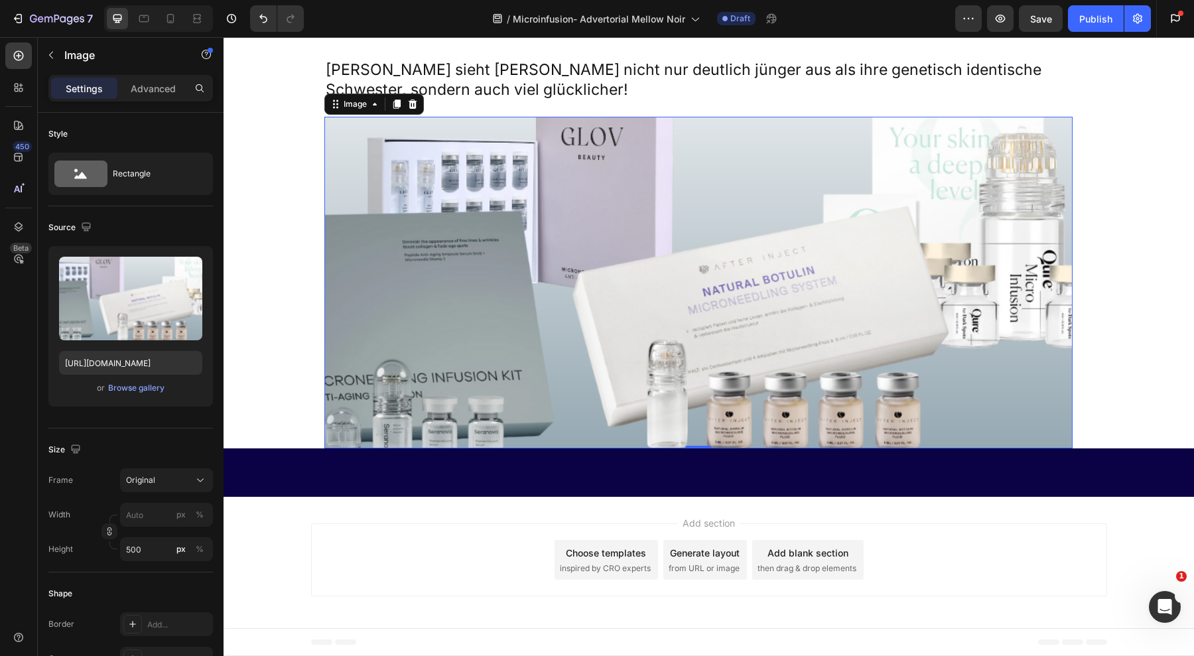
scroll to position [8588, 0]
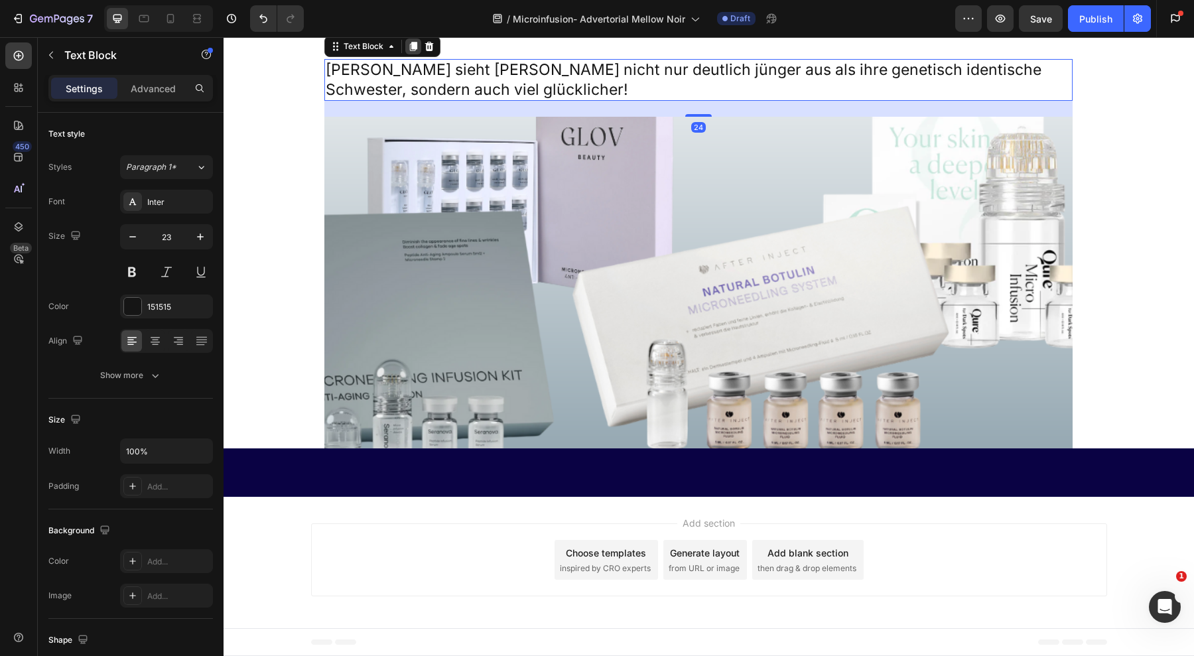
click at [409, 51] on icon at bounding box center [412, 46] width 7 height 9
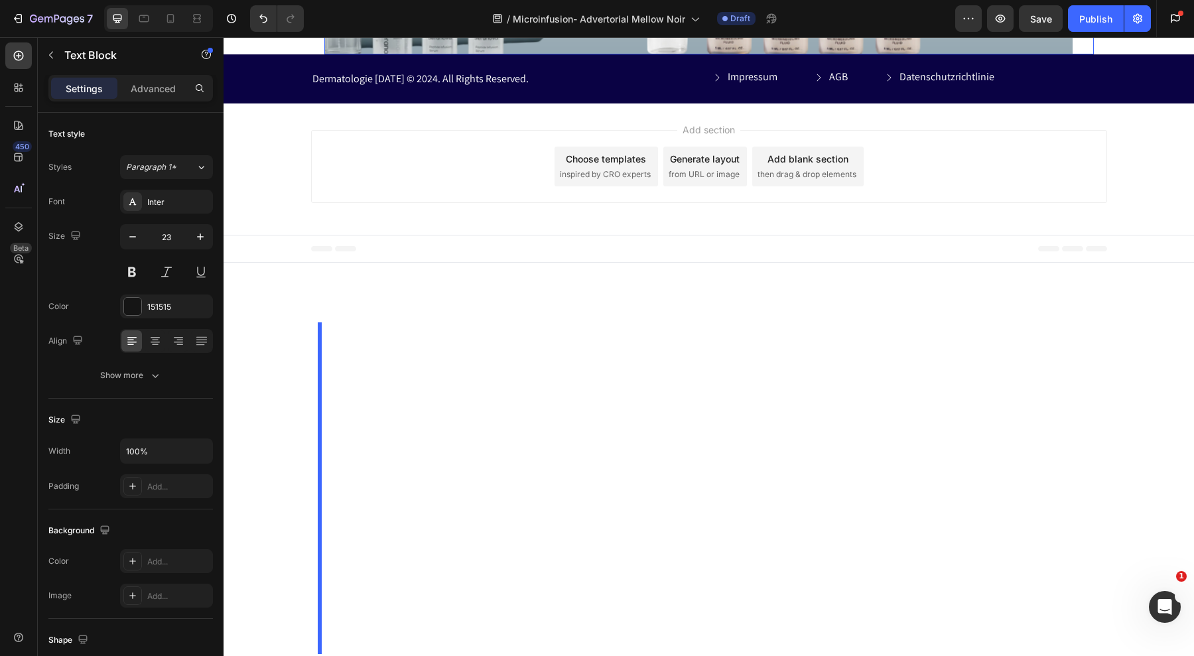
scroll to position [9081, 0]
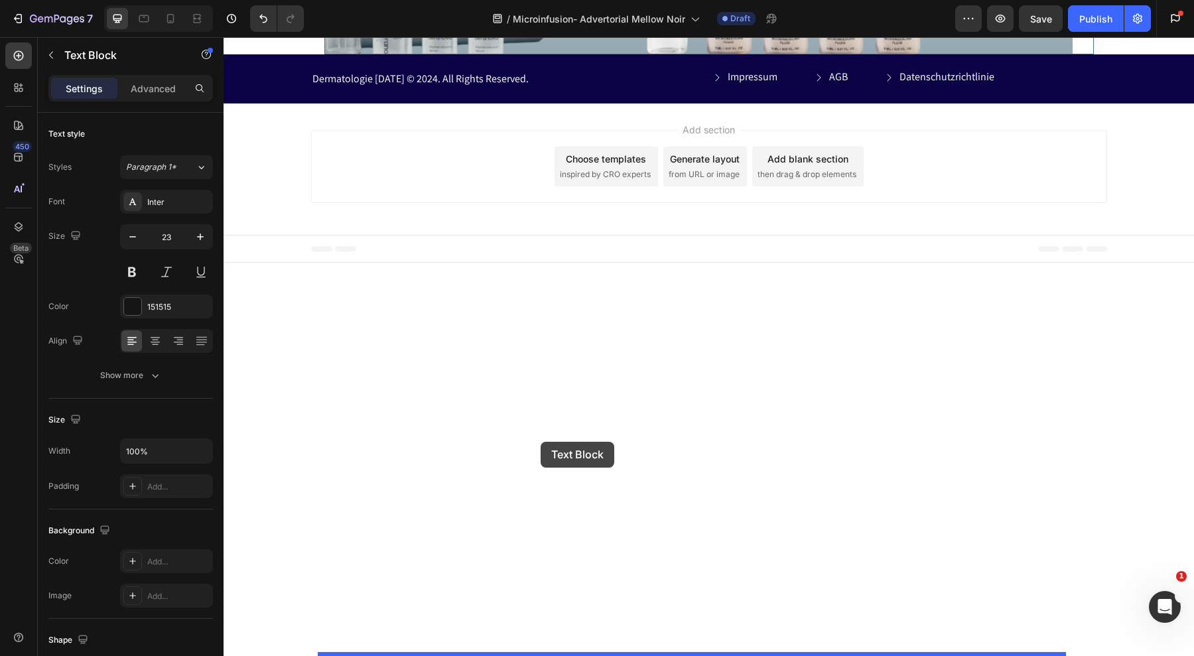
drag, startPoint x: 326, startPoint y: 541, endPoint x: 541, endPoint y: 442, distance: 236.0
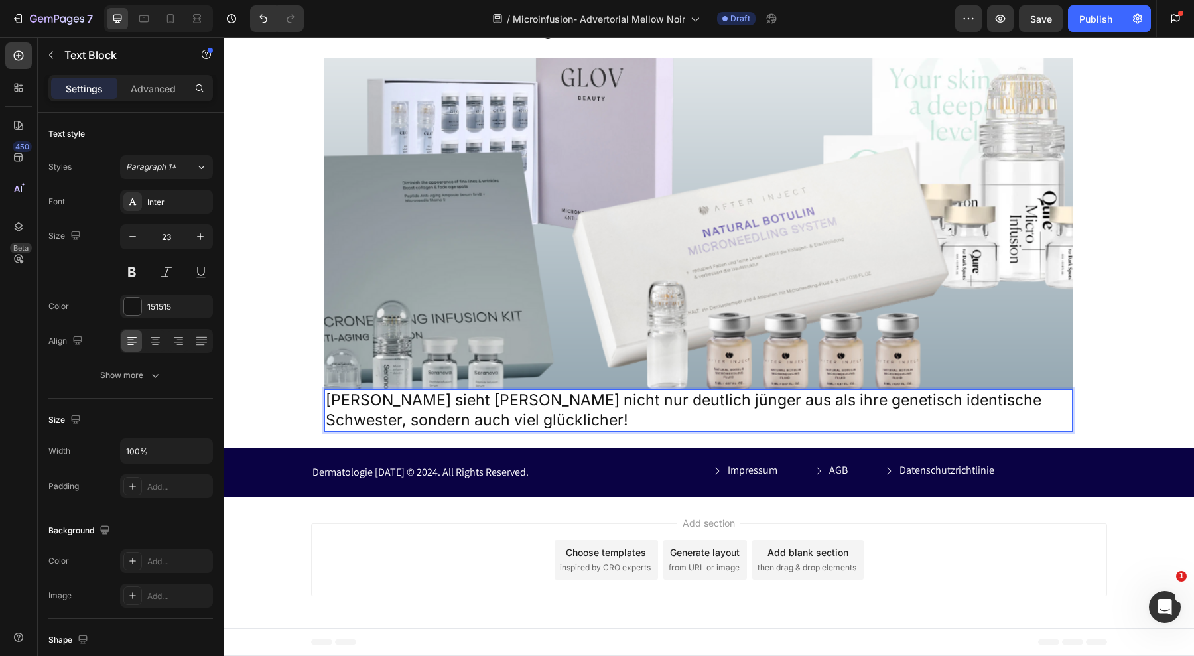
click at [591, 403] on p "[PERSON_NAME] sieht [PERSON_NAME] nicht nur deutlich jünger aus als ihre geneti…" at bounding box center [699, 411] width 746 height 40
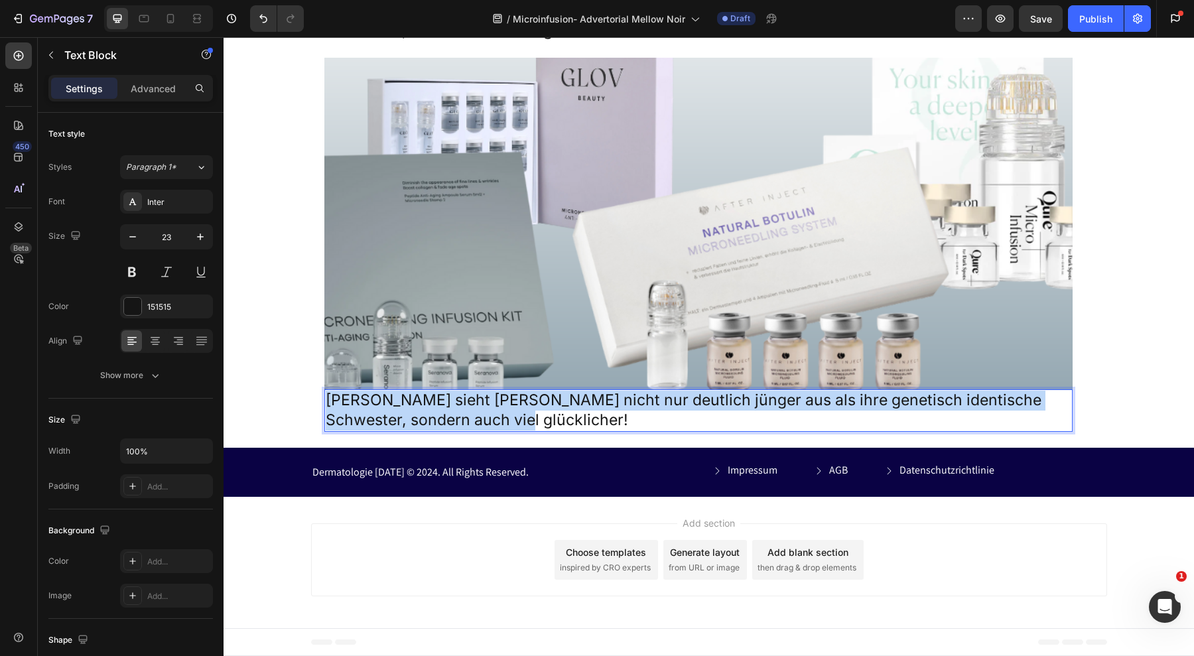
click at [591, 403] on p "[PERSON_NAME] sieht [PERSON_NAME] nicht nur deutlich jünger aus als ihre geneti…" at bounding box center [699, 411] width 746 height 40
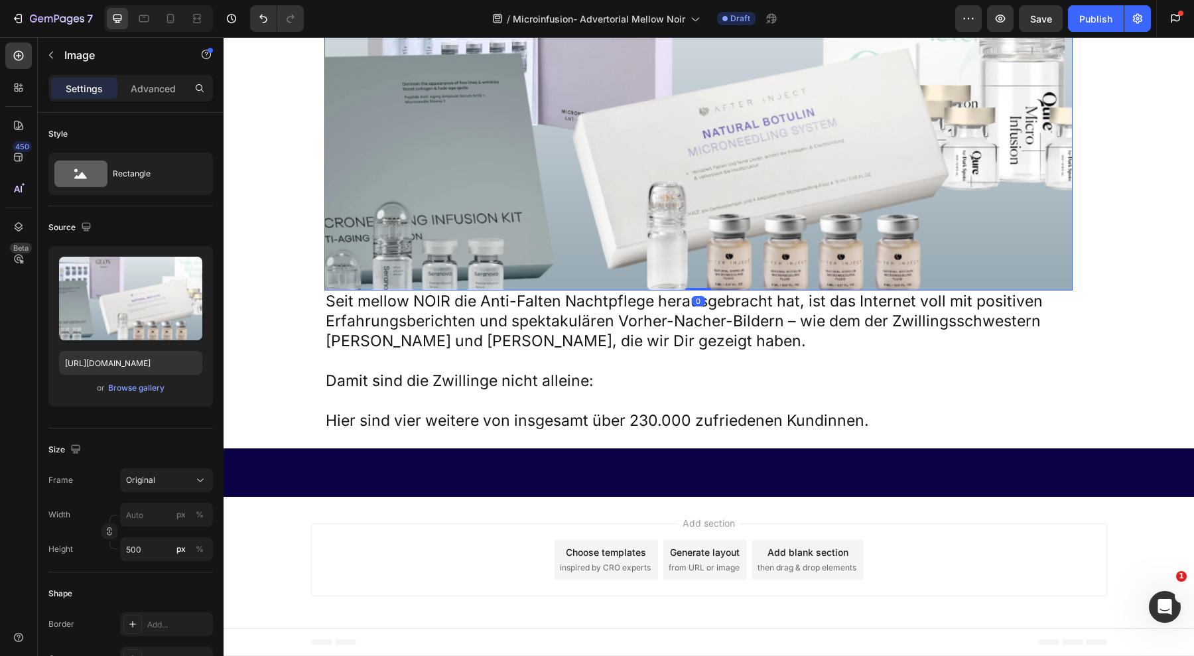
scroll to position [8951, 0]
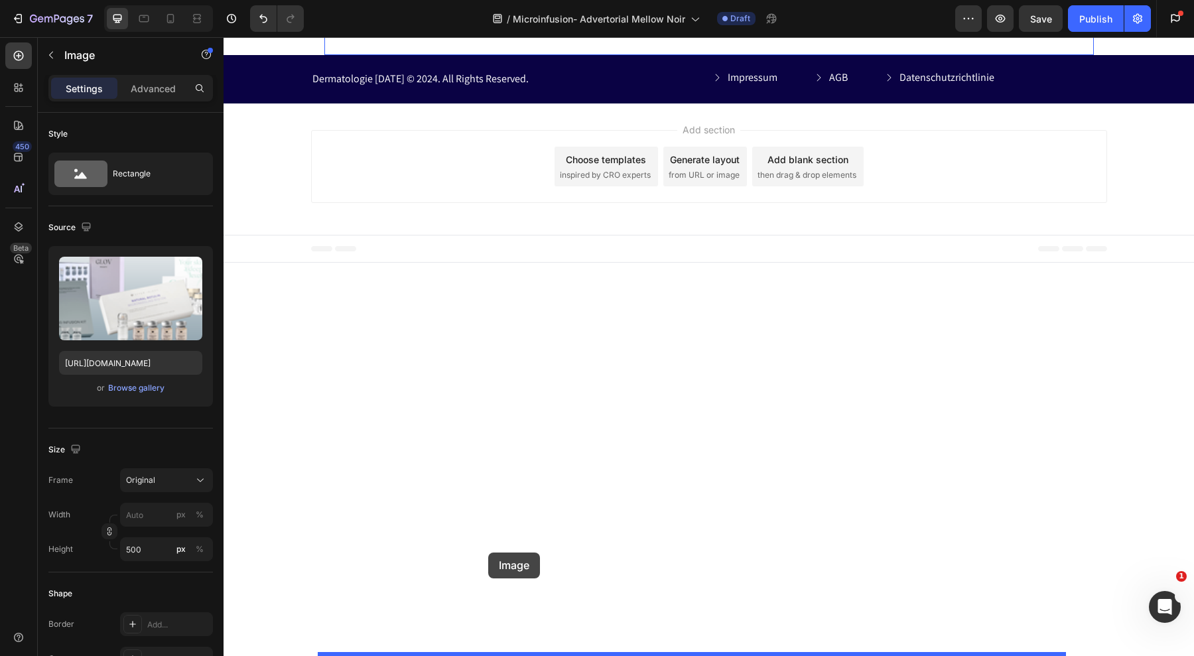
drag, startPoint x: 330, startPoint y: 73, endPoint x: 488, endPoint y: 553, distance: 505.0
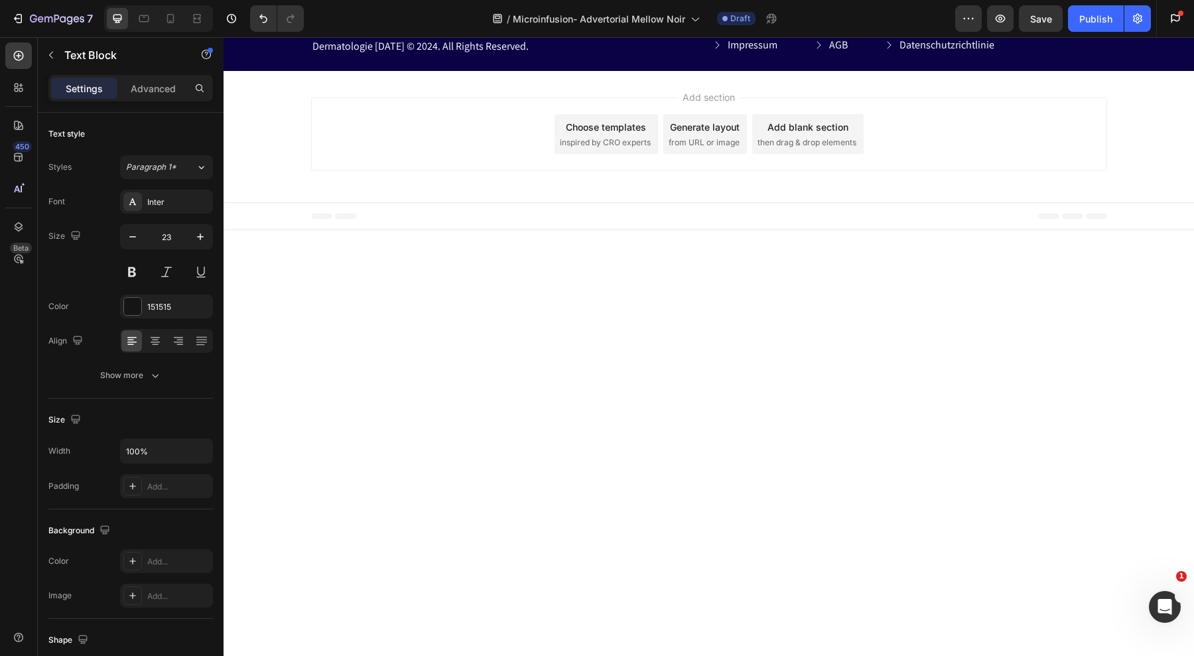
scroll to position [9659, 0]
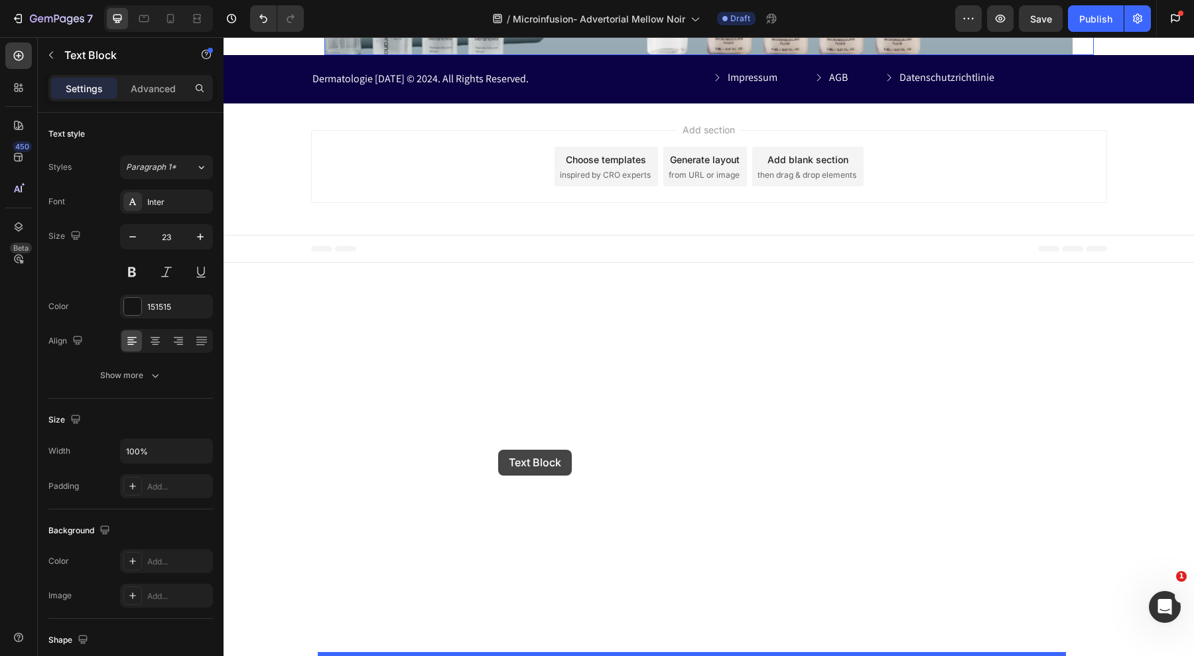
drag, startPoint x: 329, startPoint y: 228, endPoint x: 498, endPoint y: 450, distance: 278.8
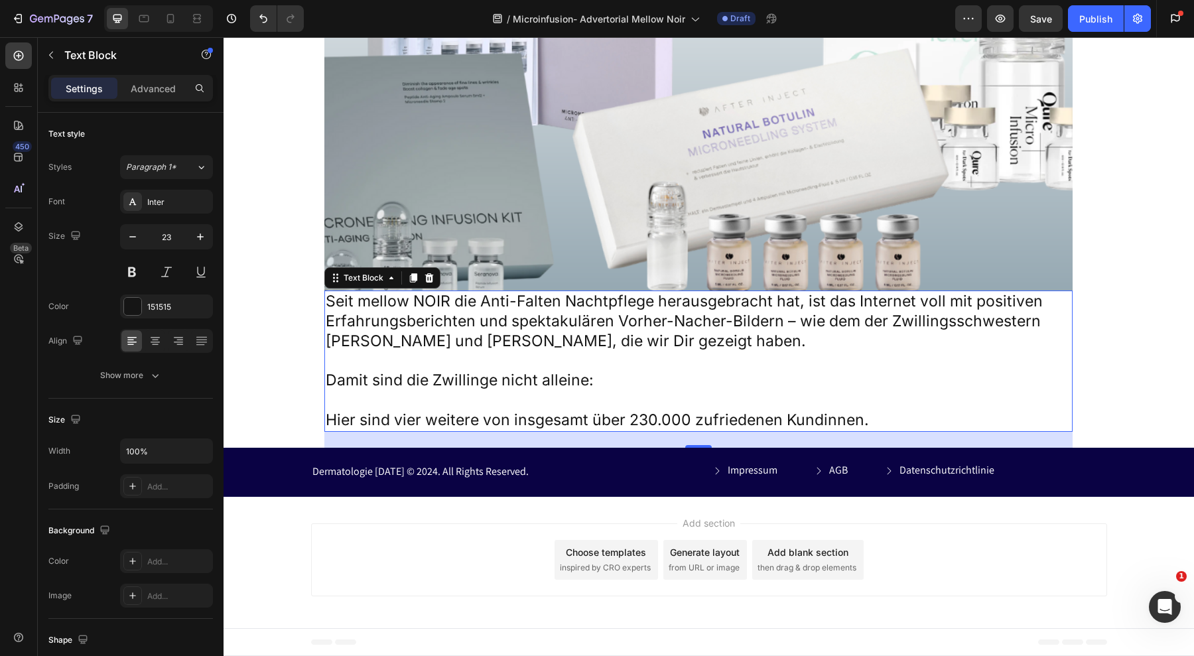
click at [488, 352] on p "Seit mellow NOIR die Anti-Falten Nachtpflege herausgebracht hat, ist das Intern…" at bounding box center [699, 322] width 746 height 60
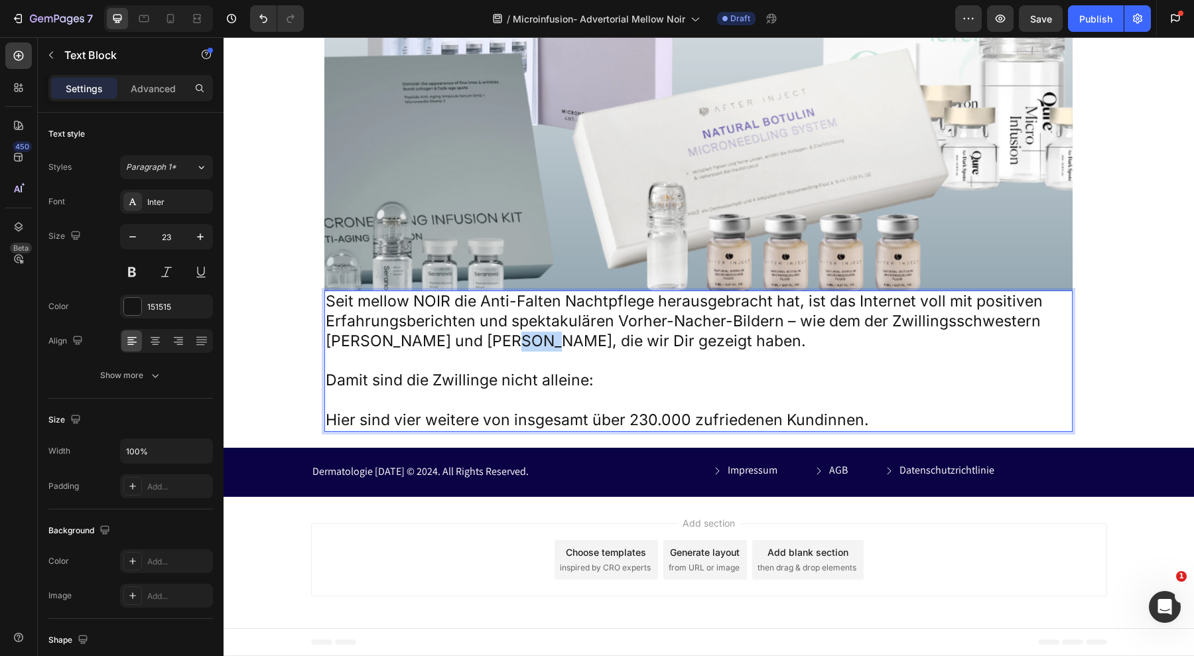
click at [488, 352] on p "Seit mellow NOIR die Anti-Falten Nachtpflege herausgebracht hat, ist das Intern…" at bounding box center [699, 322] width 746 height 60
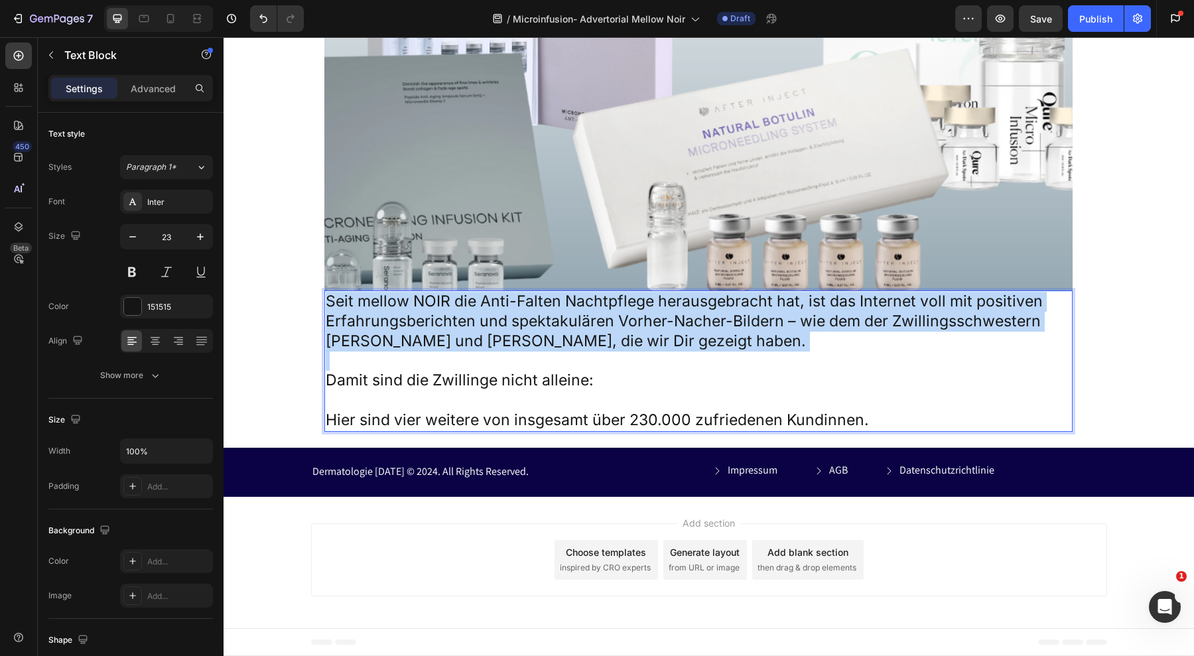
click at [488, 352] on p "Seit mellow NOIR die Anti-Falten Nachtpflege herausgebracht hat, ist das Intern…" at bounding box center [699, 322] width 746 height 60
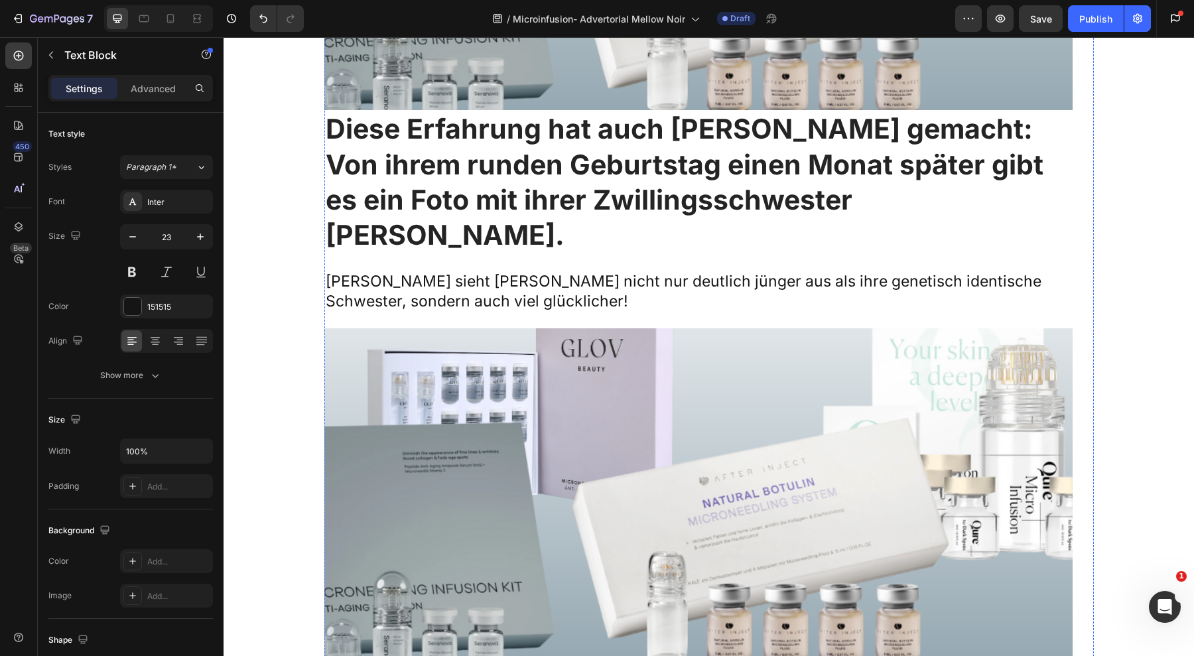
scroll to position [8201, 0]
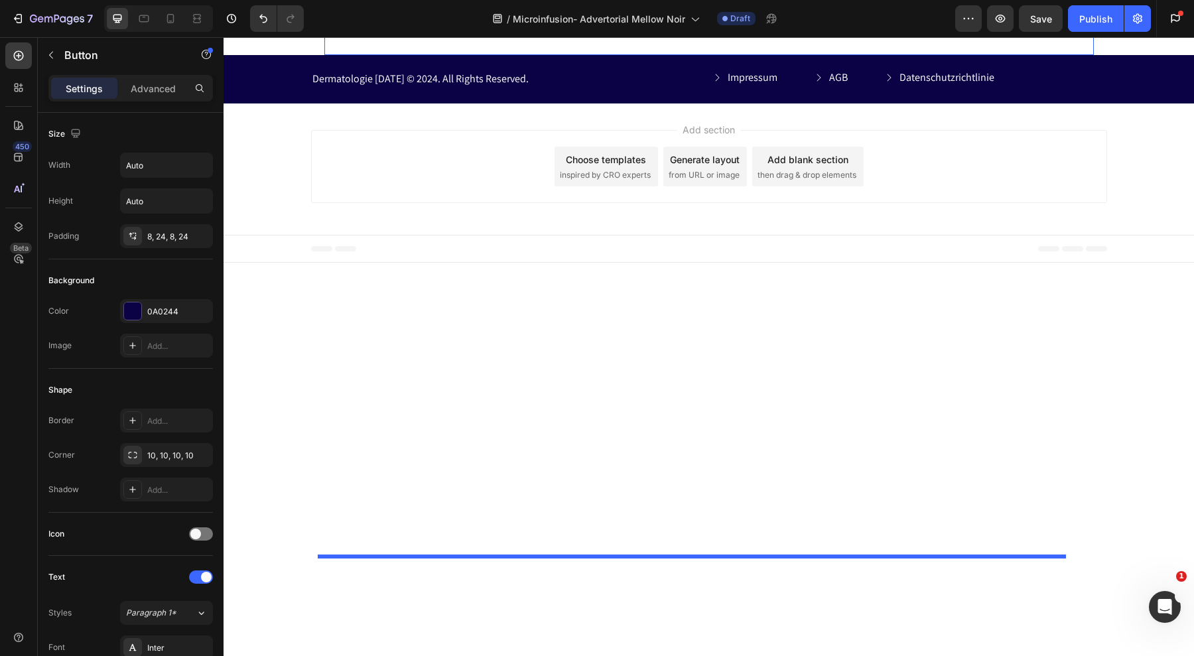
scroll to position [9681, 0]
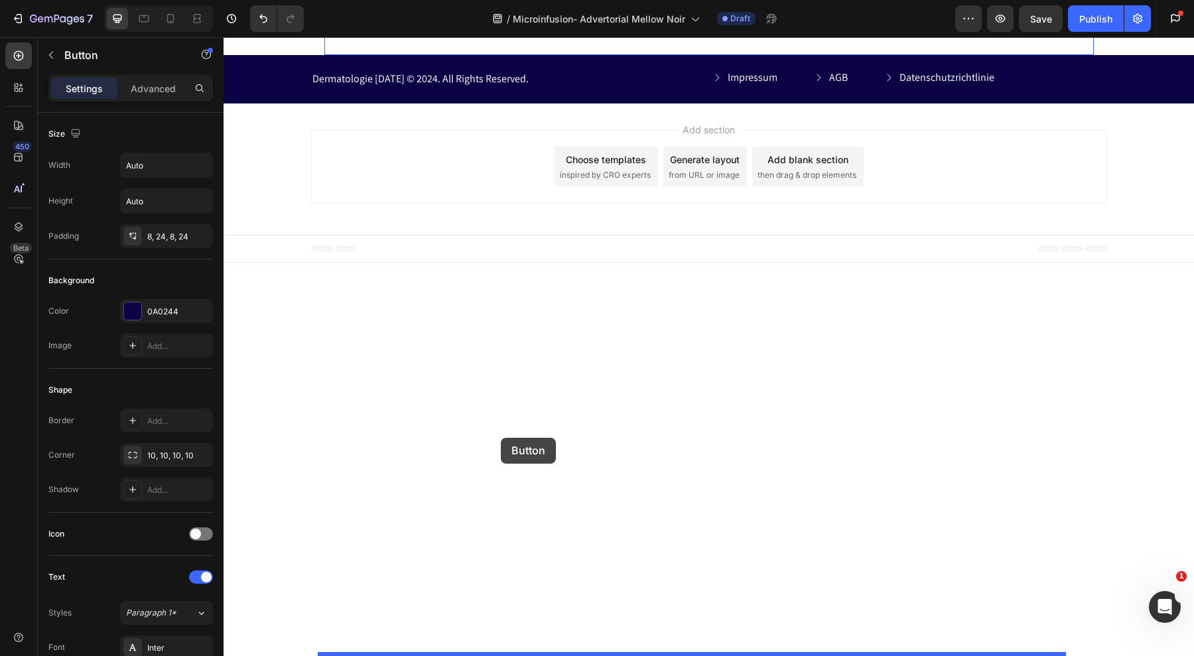
drag, startPoint x: 332, startPoint y: 407, endPoint x: 501, endPoint y: 438, distance: 171.9
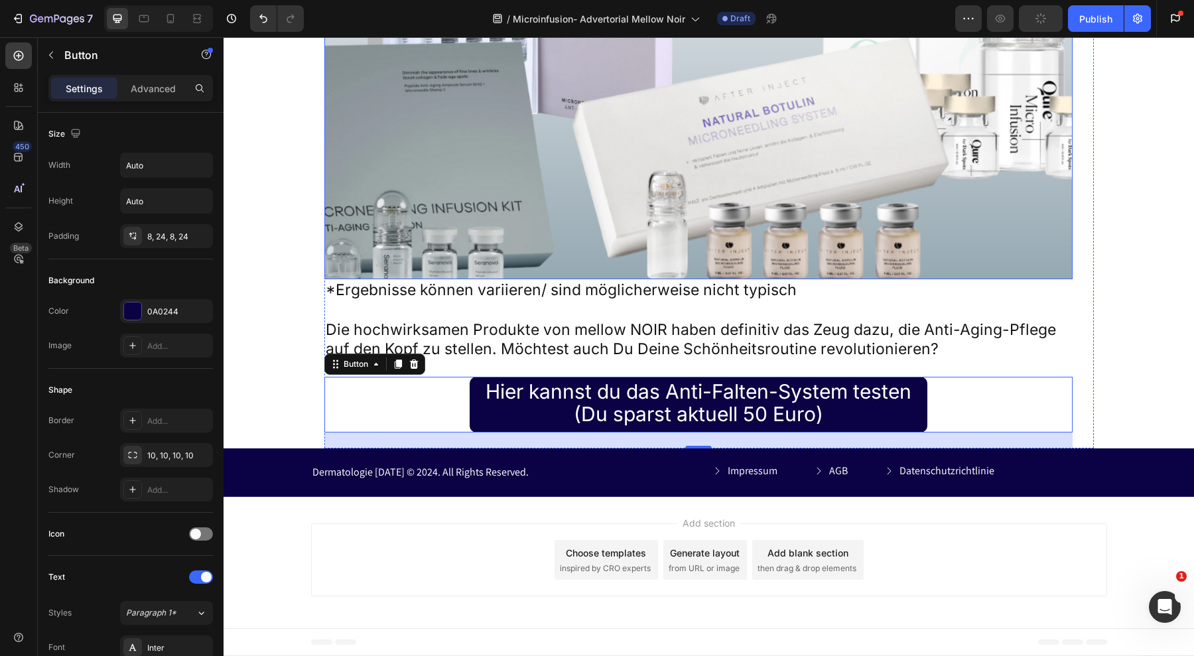
scroll to position [9487, 0]
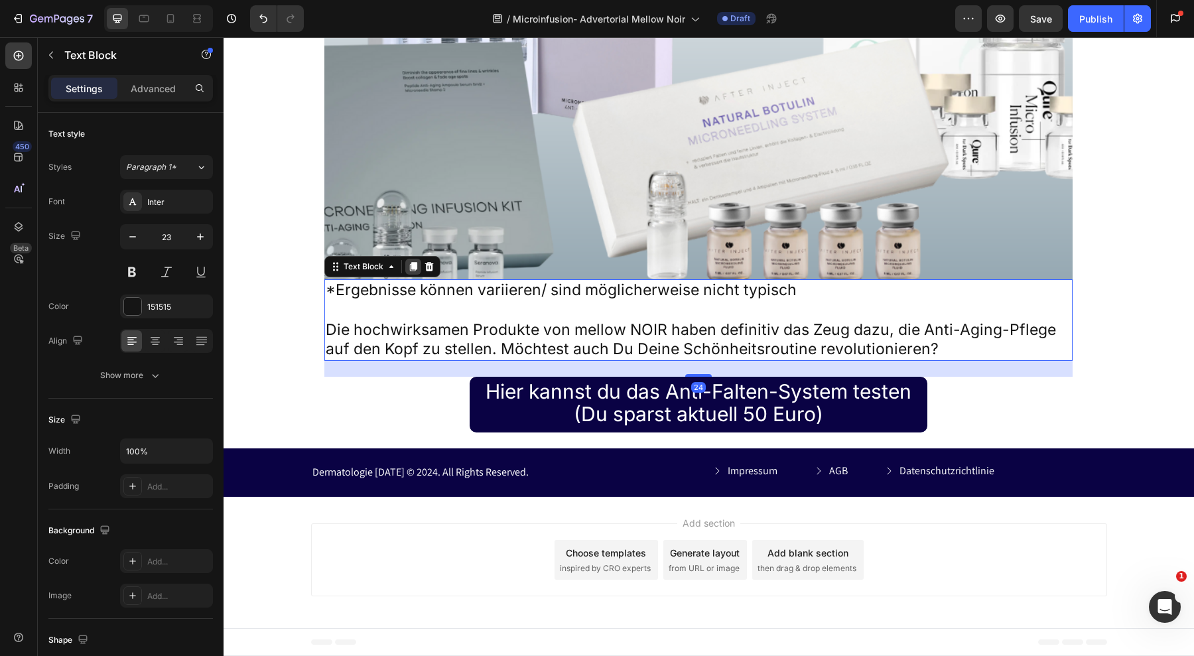
click at [409, 271] on icon at bounding box center [412, 266] width 7 height 9
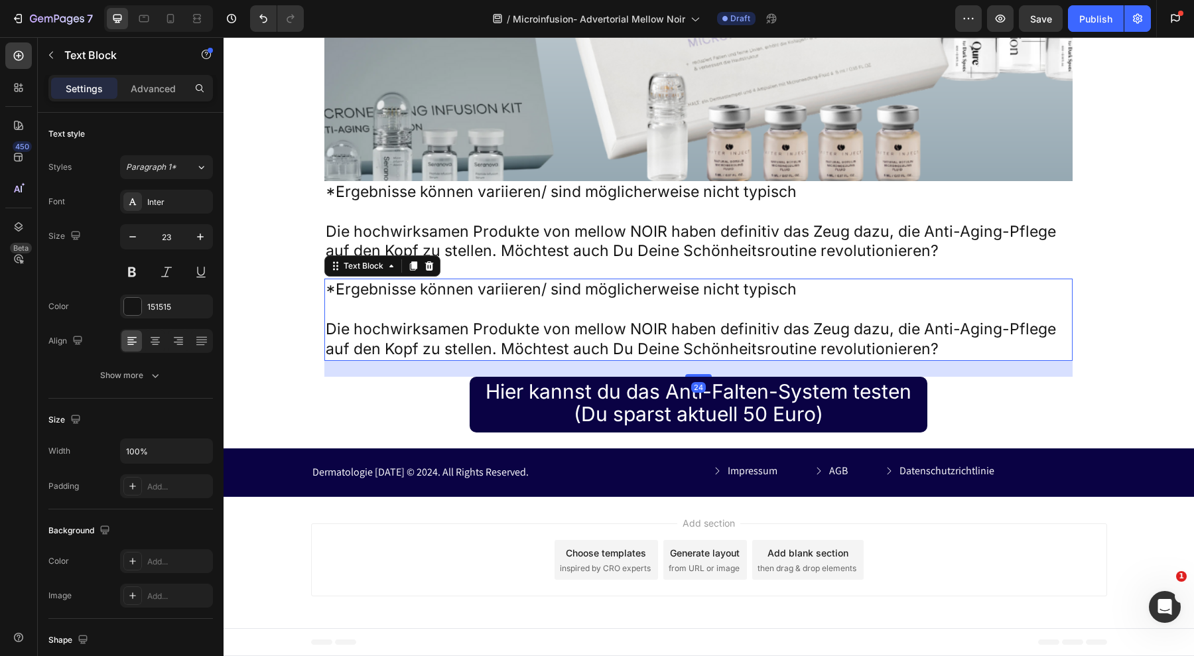
scroll to position [9641, 0]
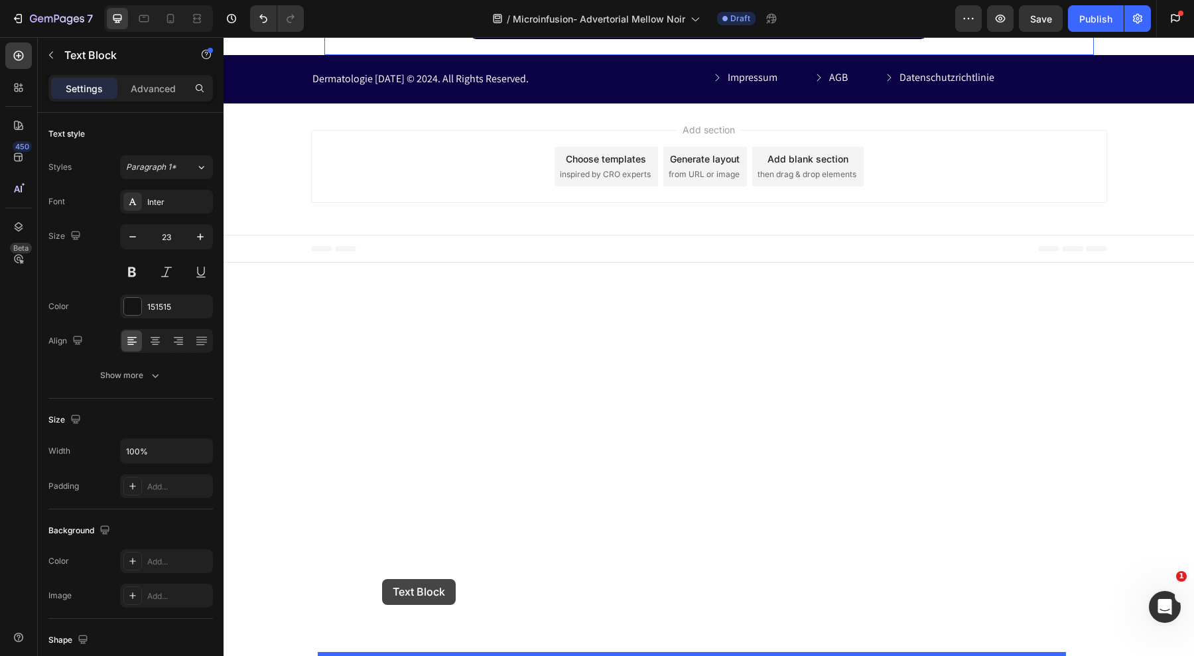
drag, startPoint x: 327, startPoint y: 406, endPoint x: 384, endPoint y: 579, distance: 182.3
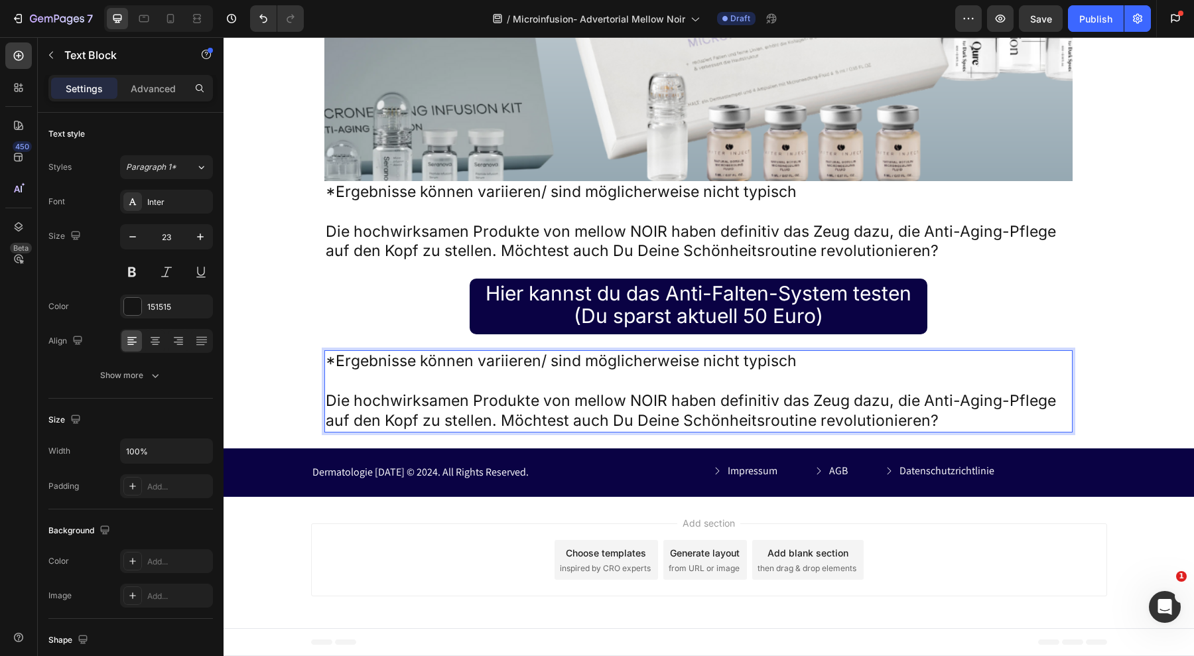
click at [419, 431] on p "Die hochwirksamen Produkte von mellow NOIR haben definitiv das Zeug dazu, die A…" at bounding box center [699, 411] width 746 height 40
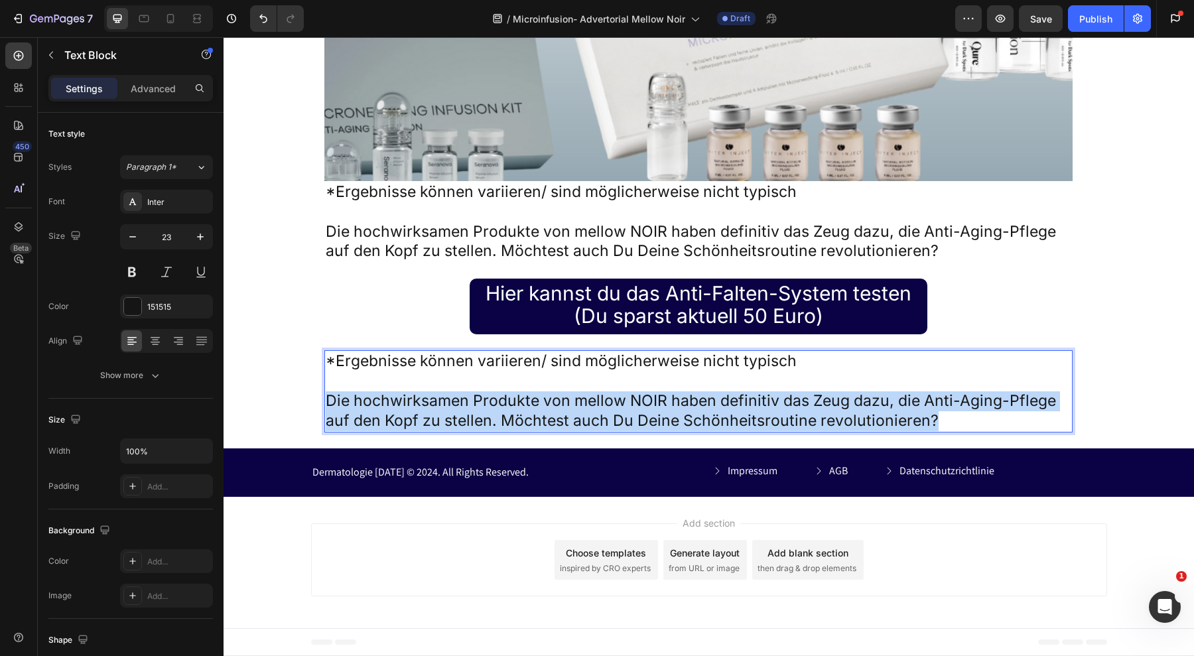
click at [419, 431] on p "Die hochwirksamen Produkte von mellow NOIR haben definitiv das Zeug dazu, die A…" at bounding box center [699, 411] width 746 height 40
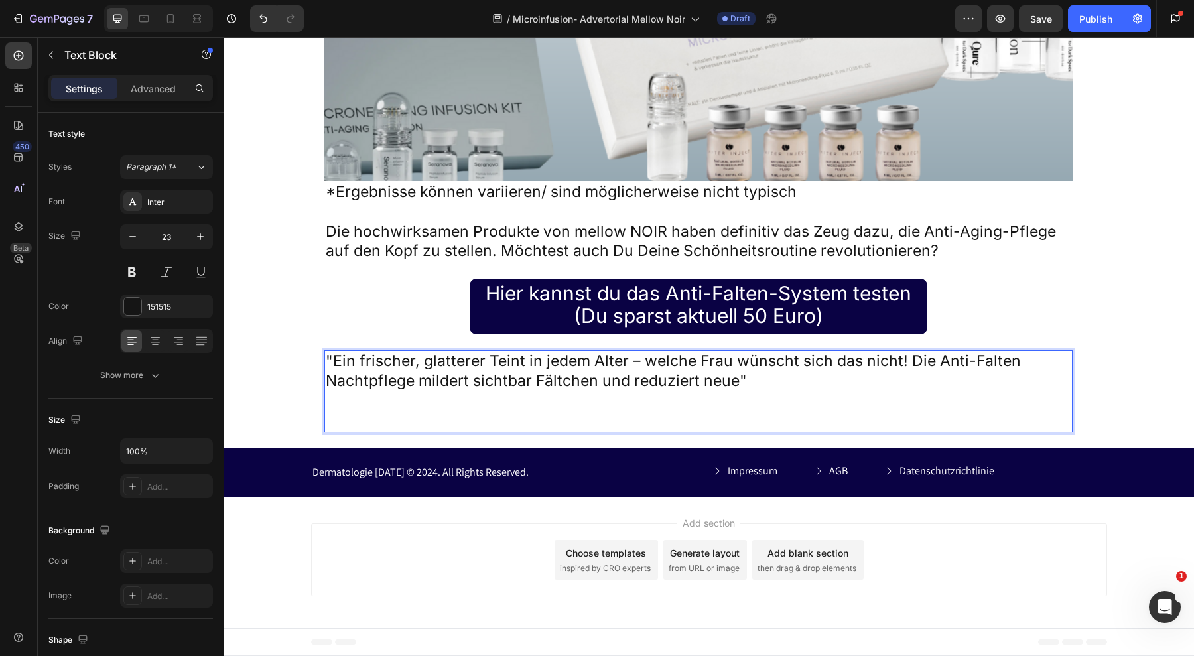
drag, startPoint x: 419, startPoint y: 563, endPoint x: 352, endPoint y: 555, distance: 67.4
click at [352, 431] on p "Rich Text Editor. Editing area: main" at bounding box center [699, 411] width 746 height 40
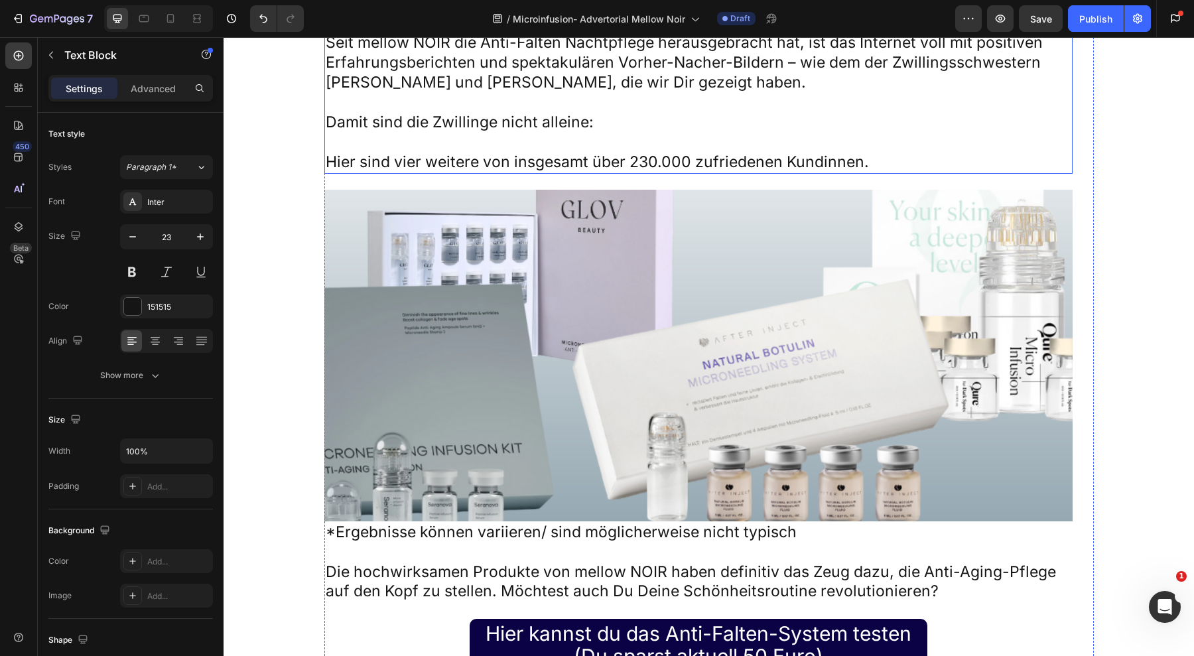
scroll to position [8840, 0]
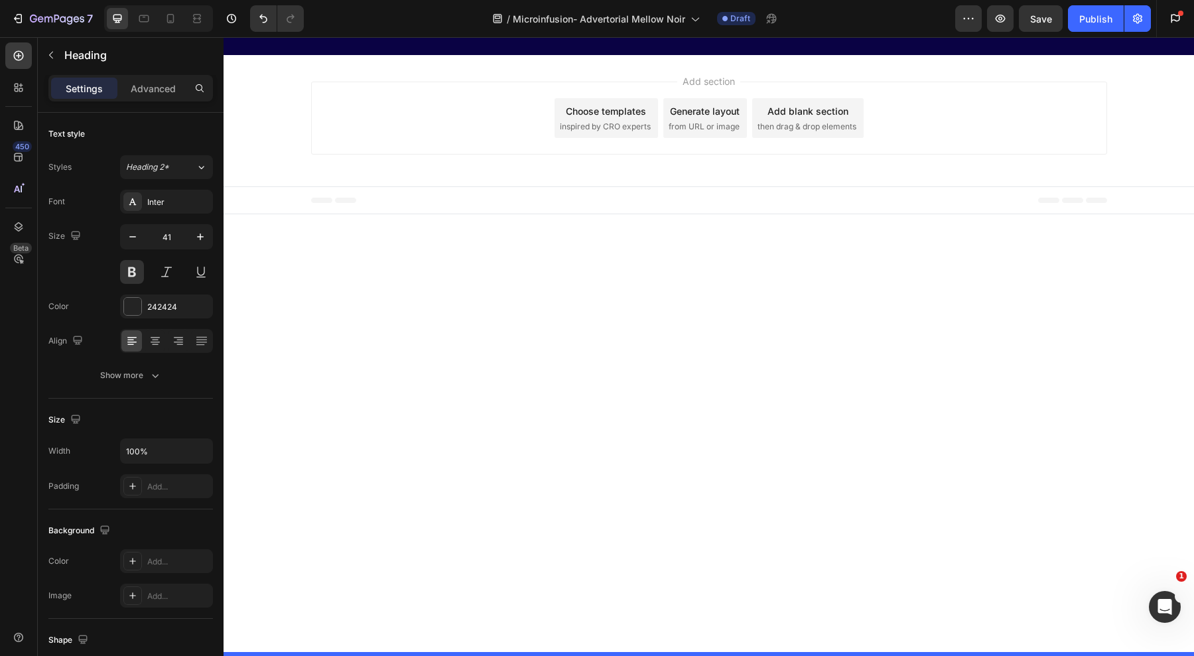
scroll to position [9864, 0]
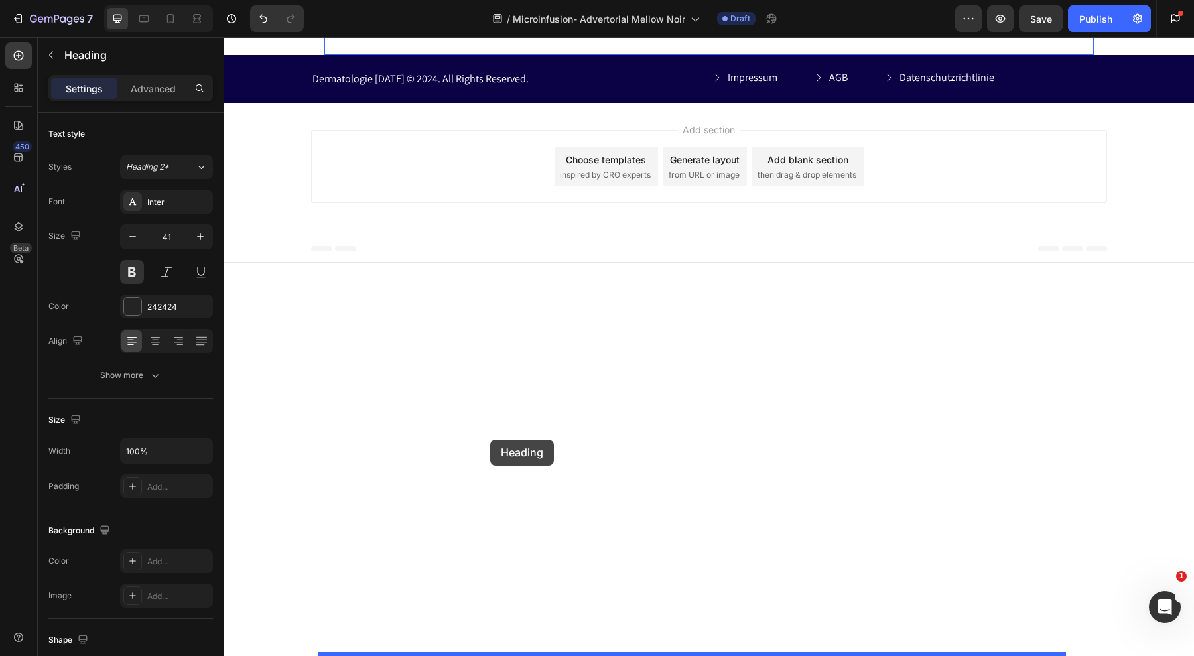
drag, startPoint x: 328, startPoint y: 233, endPoint x: 490, endPoint y: 440, distance: 262.8
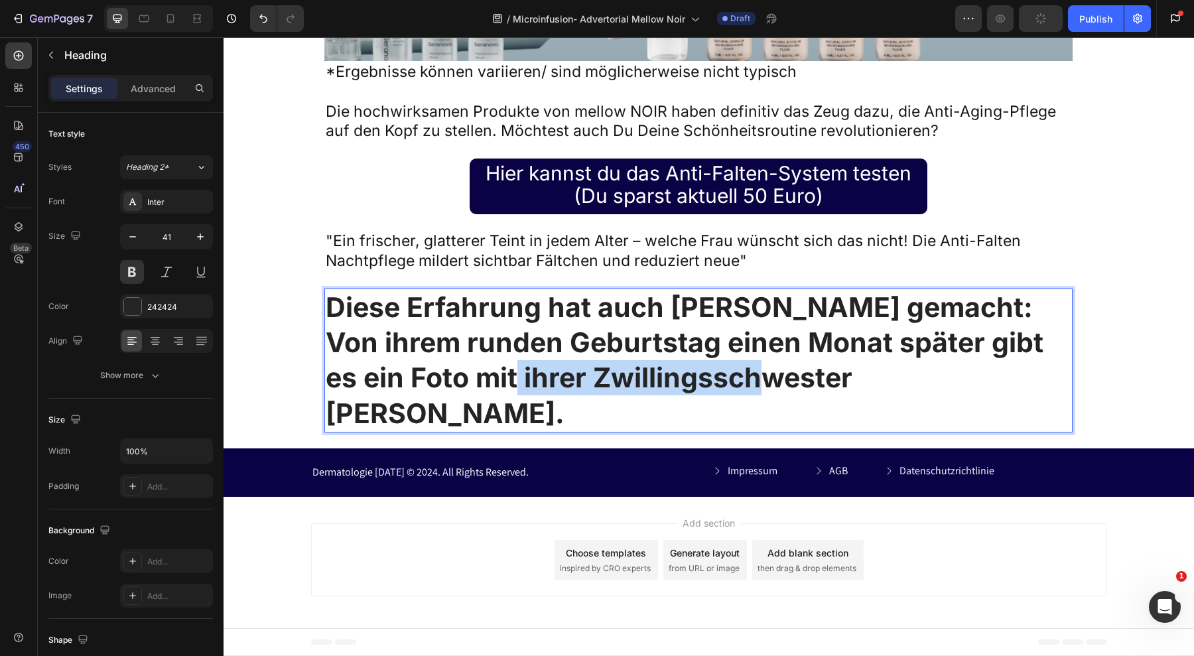
click at [537, 430] on strong "Diese Erfahrung hat auch [PERSON_NAME] gemacht: Von ihrem runden Geburtstag ein…" at bounding box center [685, 360] width 718 height 139
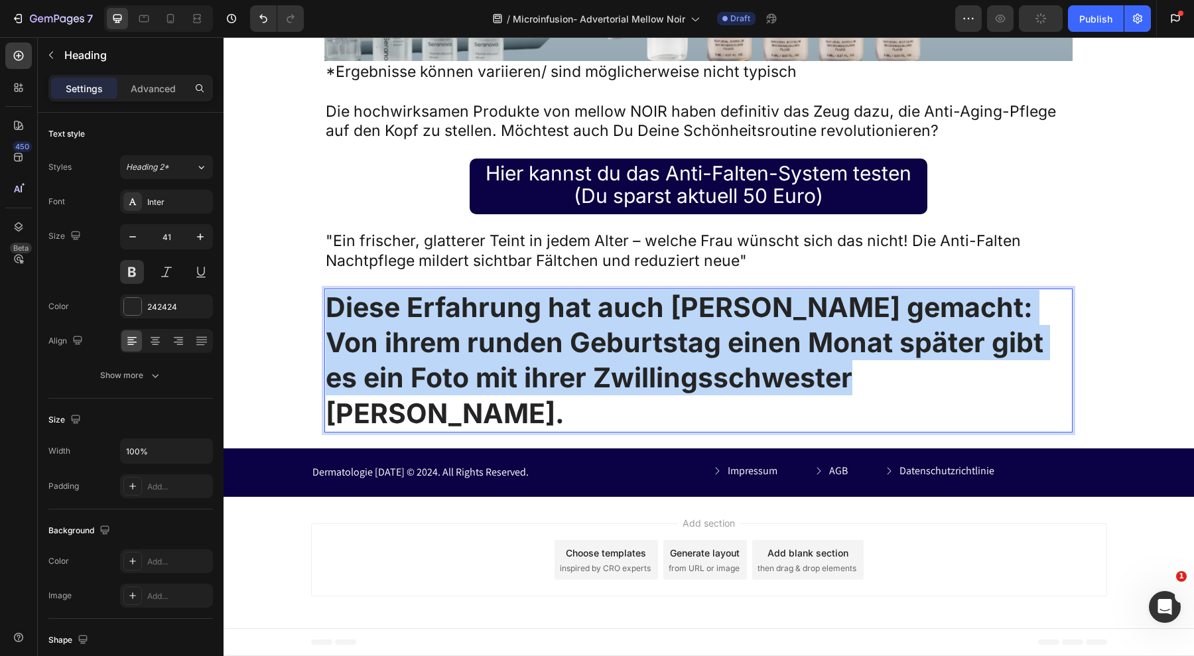
click at [537, 430] on strong "Diese Erfahrung hat auch [PERSON_NAME] gemacht: Von ihrem runden Geburtstag ein…" at bounding box center [685, 360] width 718 height 139
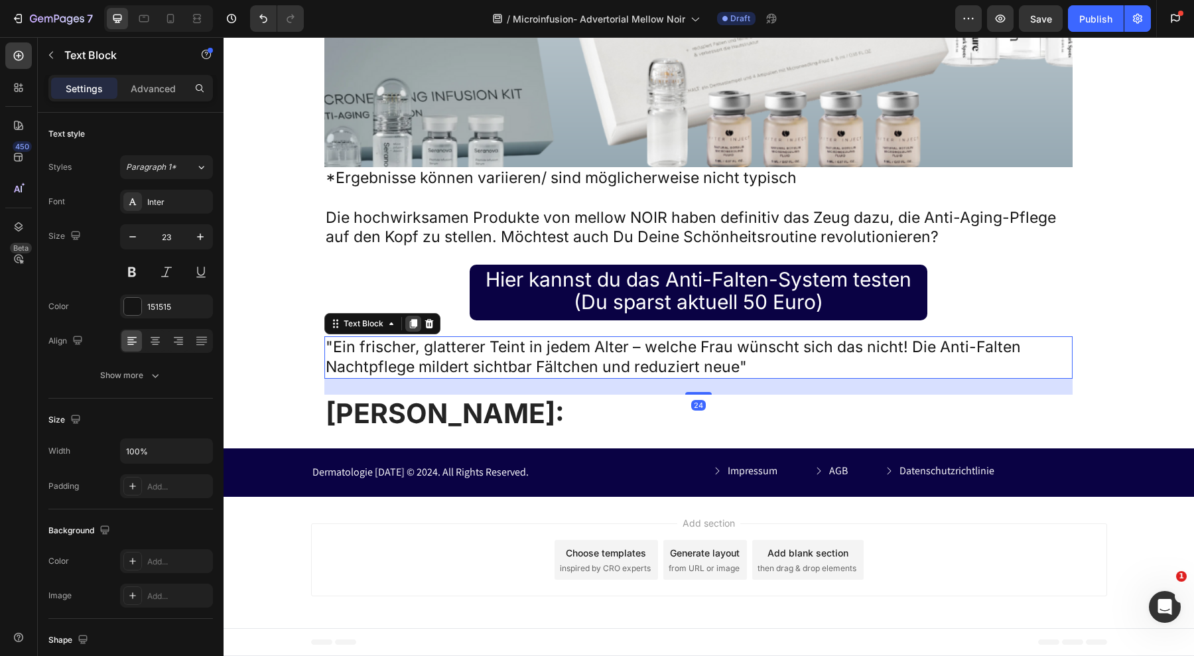
click at [408, 329] on icon at bounding box center [413, 323] width 11 height 11
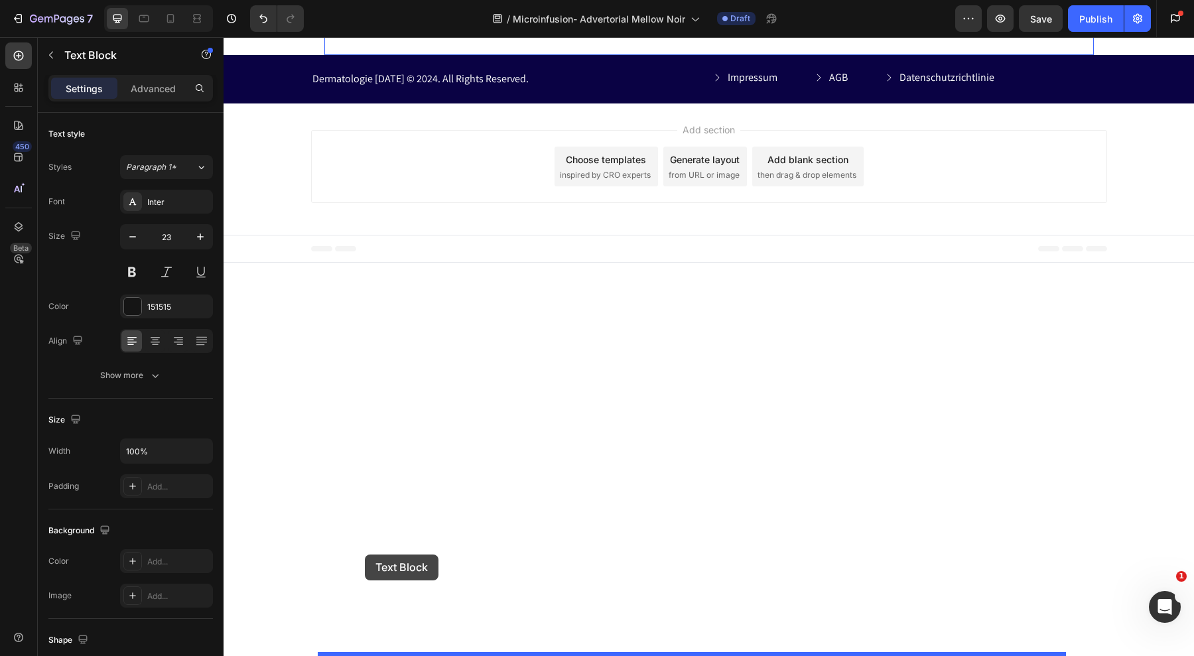
drag, startPoint x: 324, startPoint y: 438, endPoint x: 366, endPoint y: 555, distance: 124.0
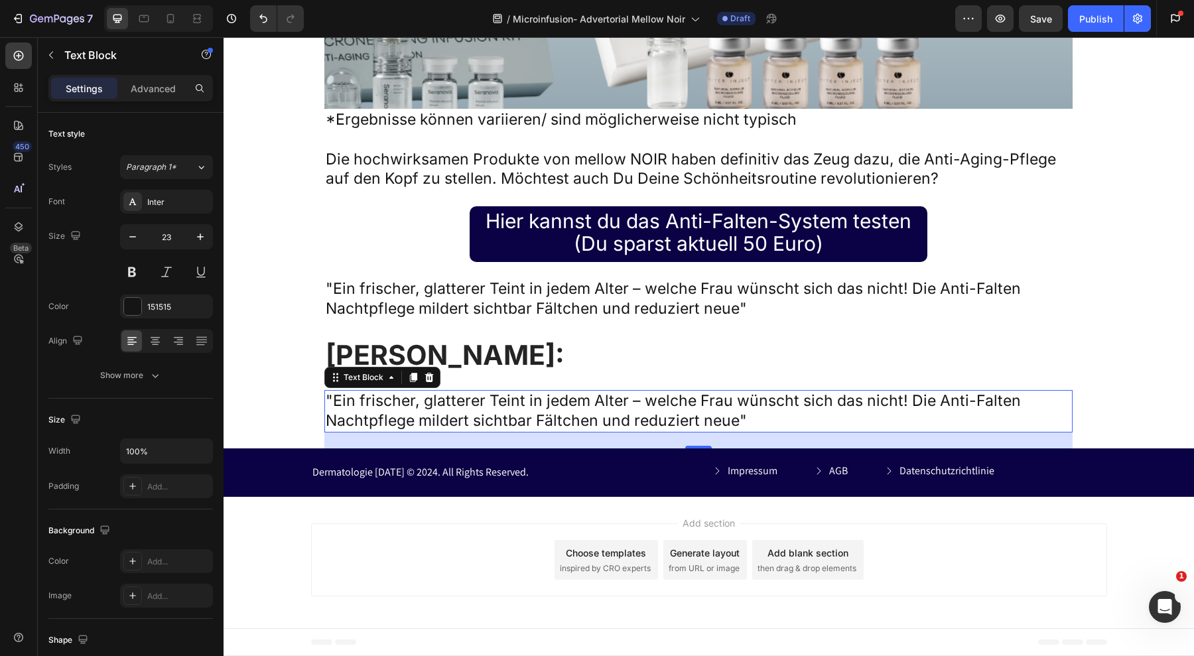
scroll to position [9788, 0]
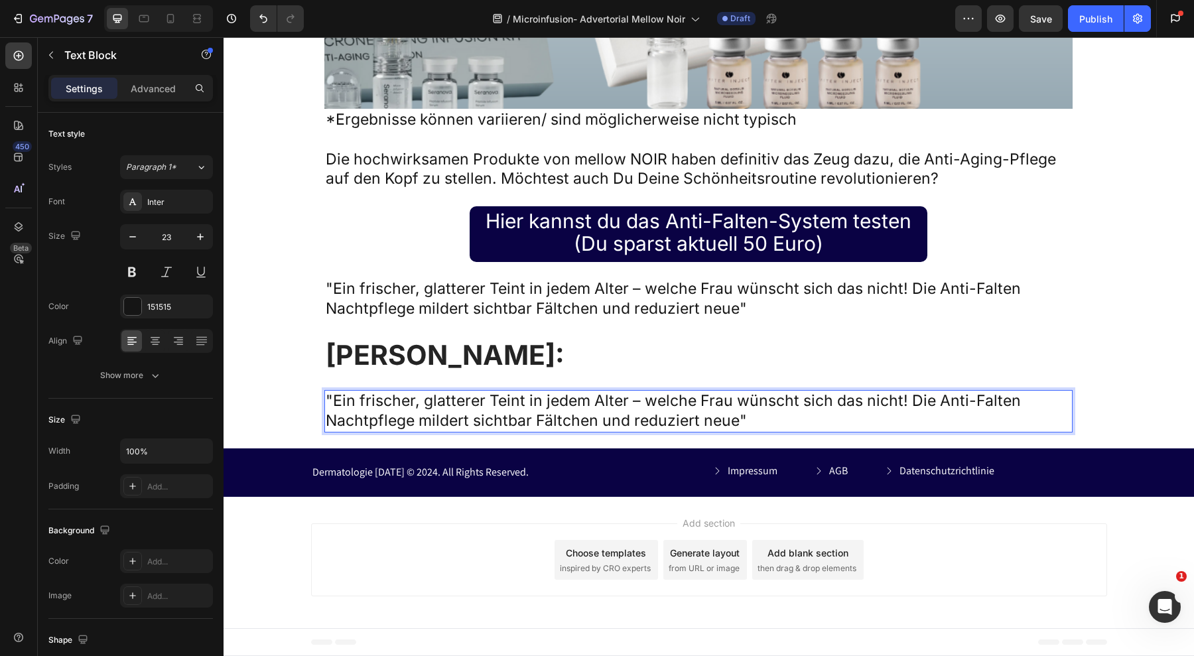
click at [528, 431] on p ""Ein frischer, glatterer Teint in jedem Alter – welche Frau wünscht sich das ni…" at bounding box center [699, 411] width 746 height 40
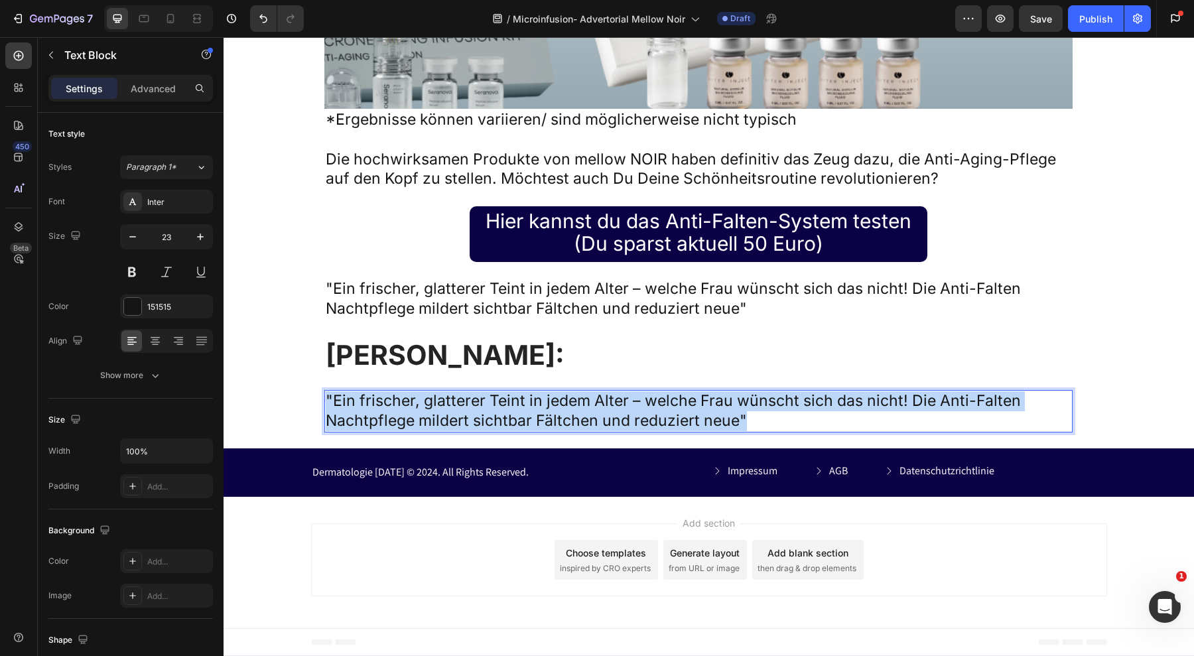
click at [528, 431] on p ""Ein frischer, glatterer Teint in jedem Alter – welche Frau wünscht sich das ni…" at bounding box center [699, 411] width 746 height 40
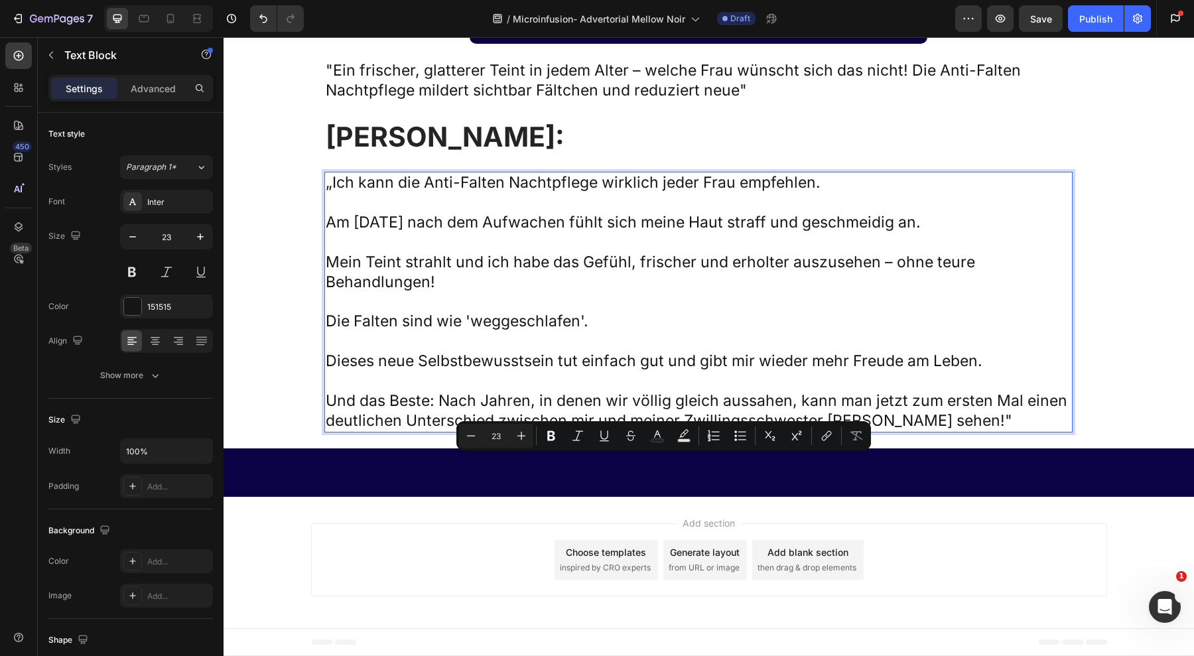
scroll to position [9858, 0]
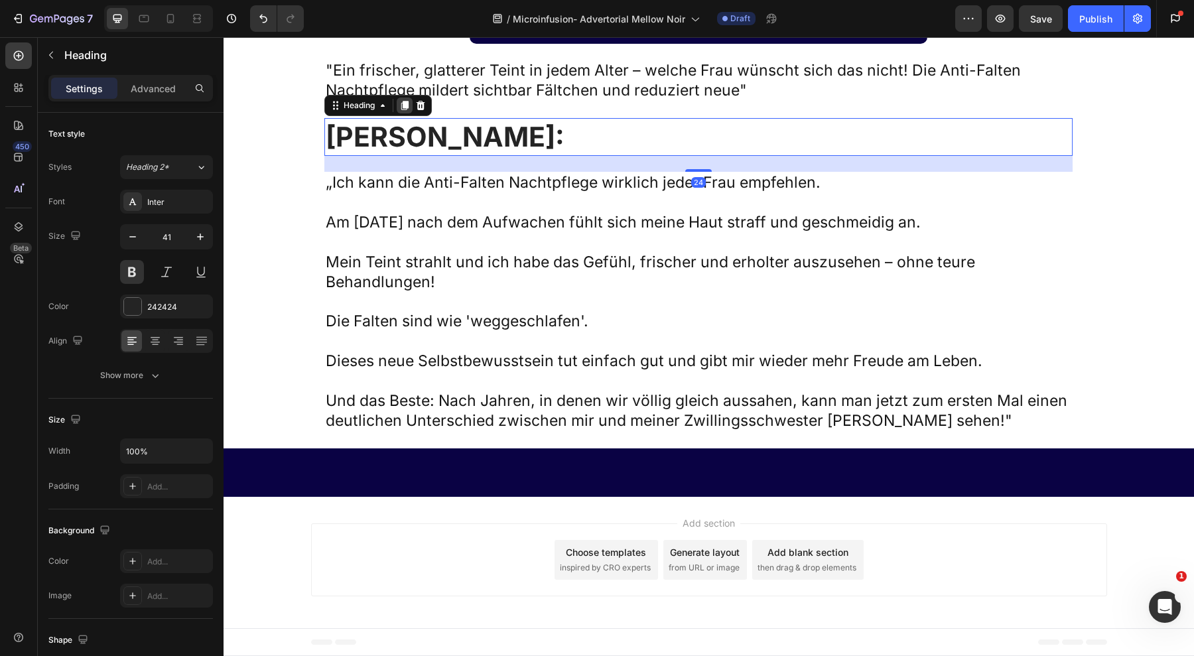
click at [401, 110] on icon at bounding box center [404, 105] width 7 height 9
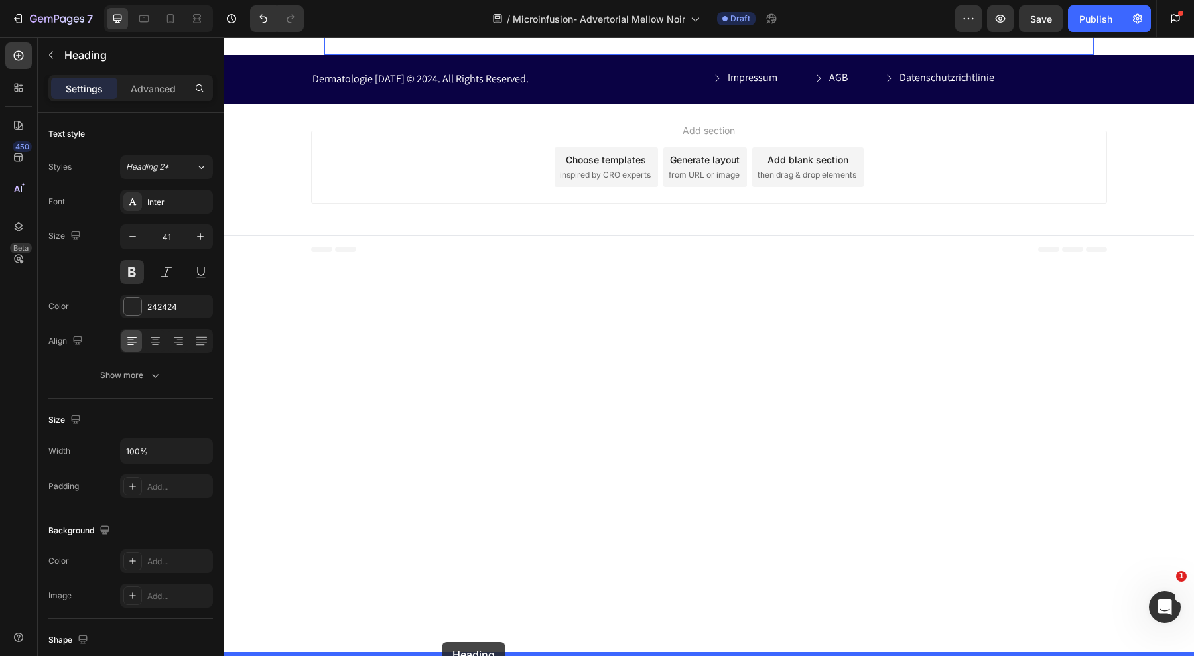
scroll to position [10074, 0]
drag, startPoint x: 333, startPoint y: 371, endPoint x: 451, endPoint y: 490, distance: 168.0
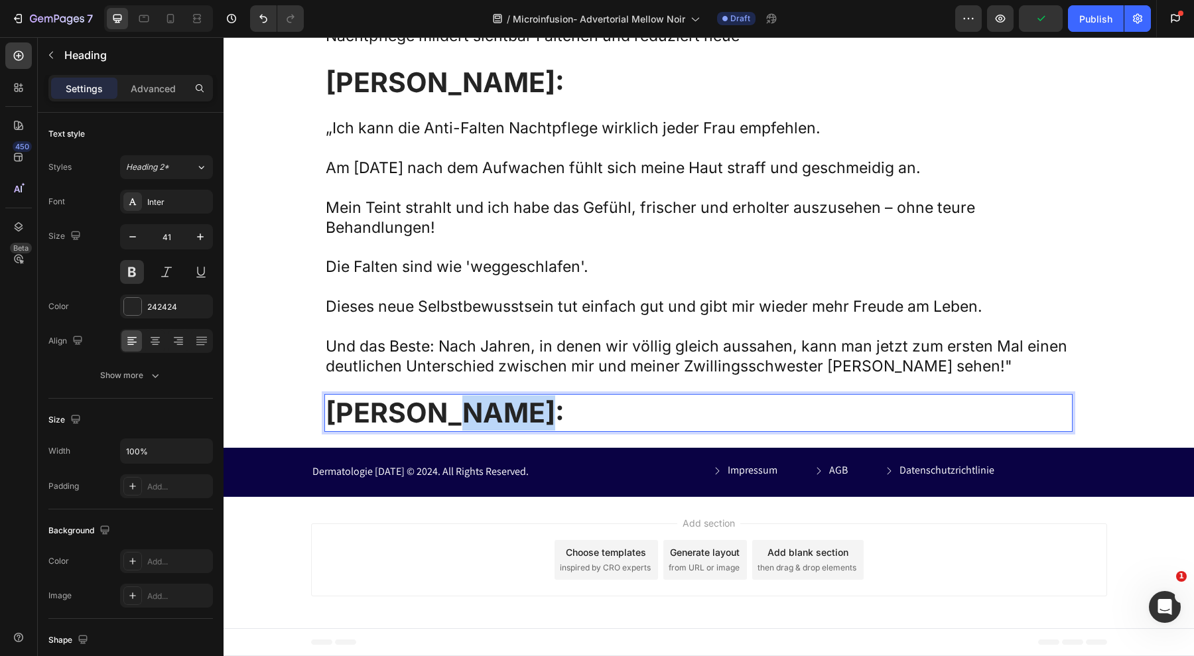
click at [470, 429] on strong "[PERSON_NAME]:" at bounding box center [445, 412] width 239 height 33
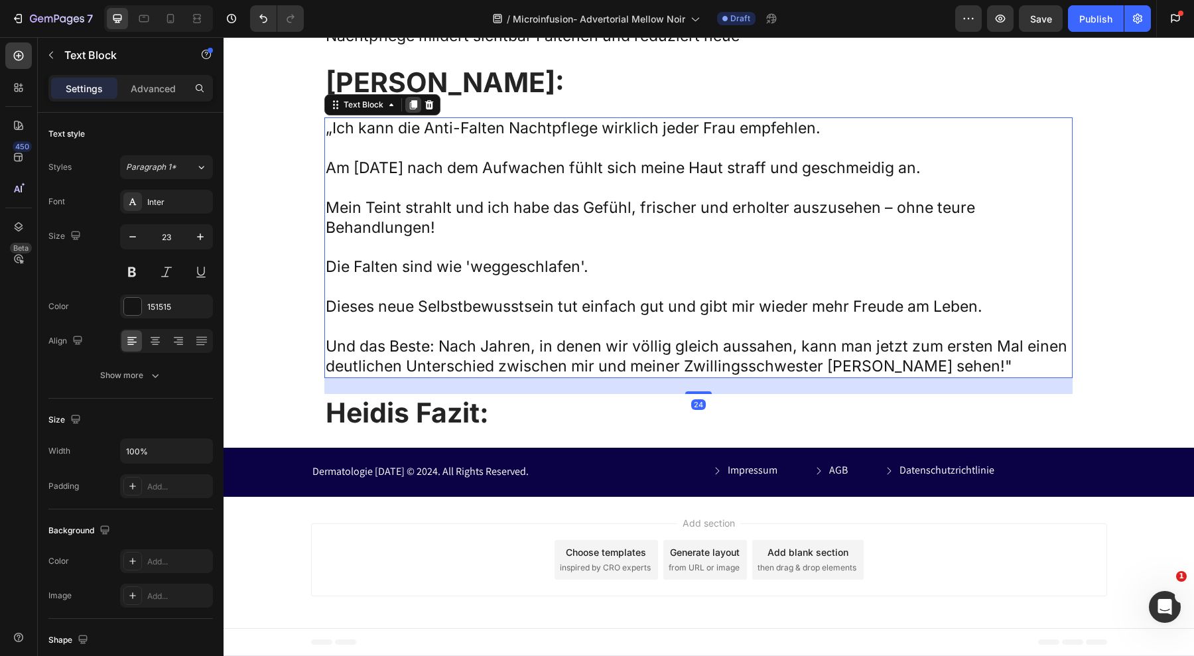
click at [408, 110] on icon at bounding box center [413, 105] width 11 height 11
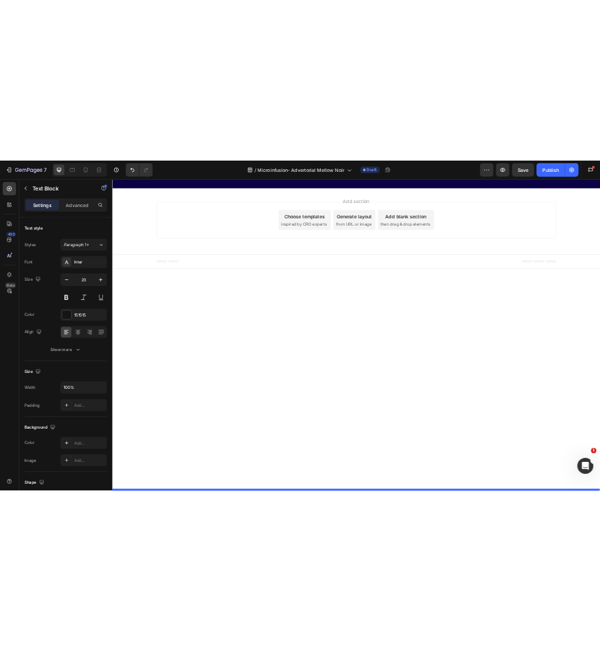
scroll to position [10400, 0]
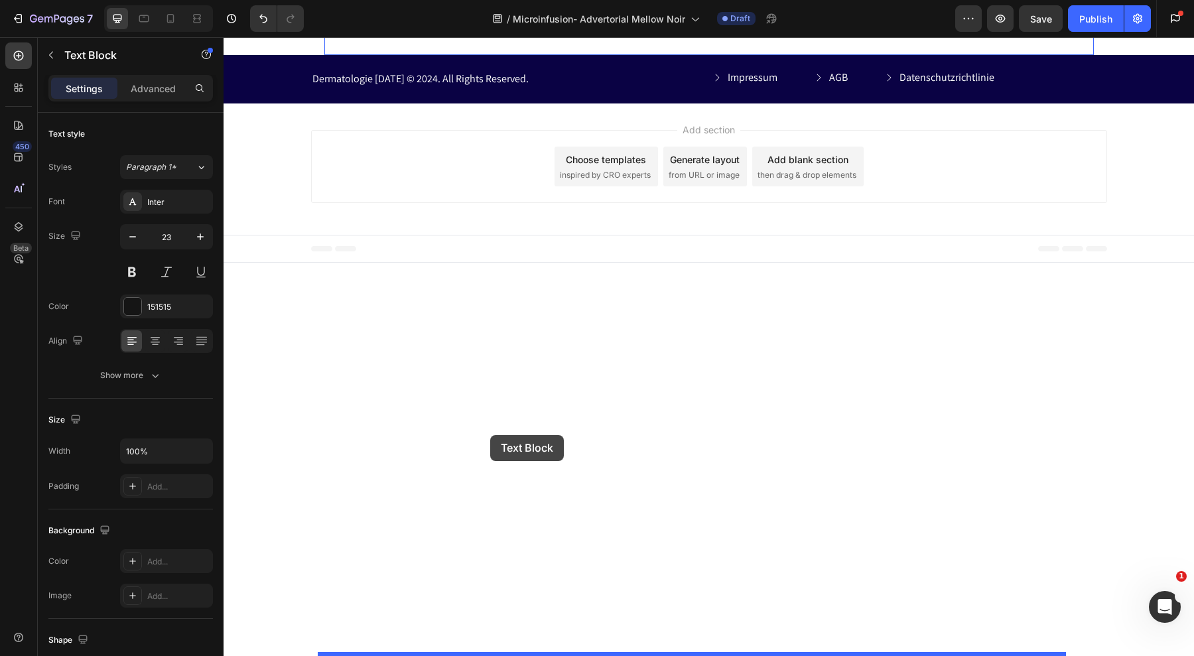
drag, startPoint x: 328, startPoint y: 437, endPoint x: 490, endPoint y: 435, distance: 162.6
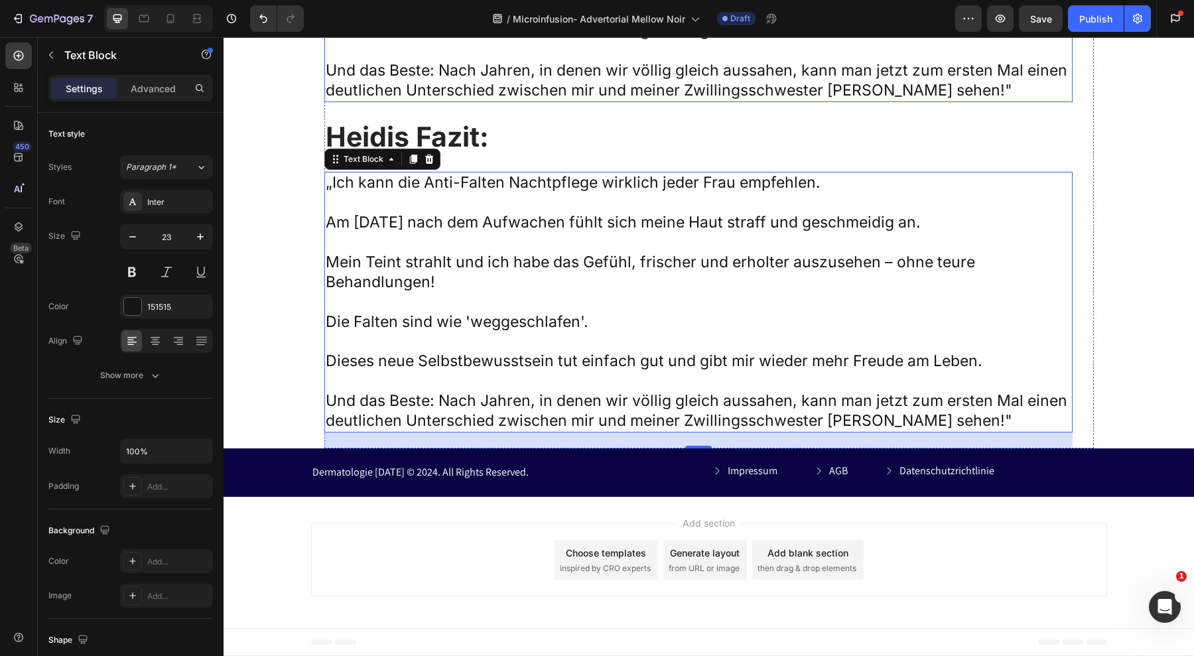
scroll to position [10329, 0]
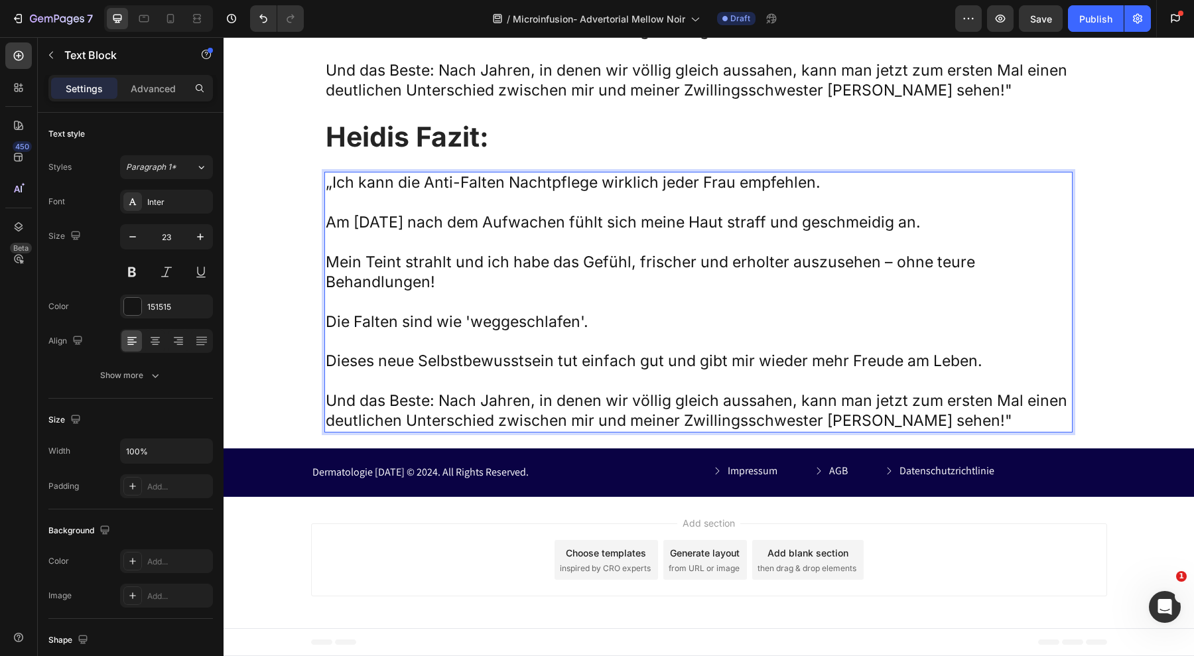
click at [456, 313] on p "Rich Text Editor. Editing area: main" at bounding box center [699, 303] width 746 height 20
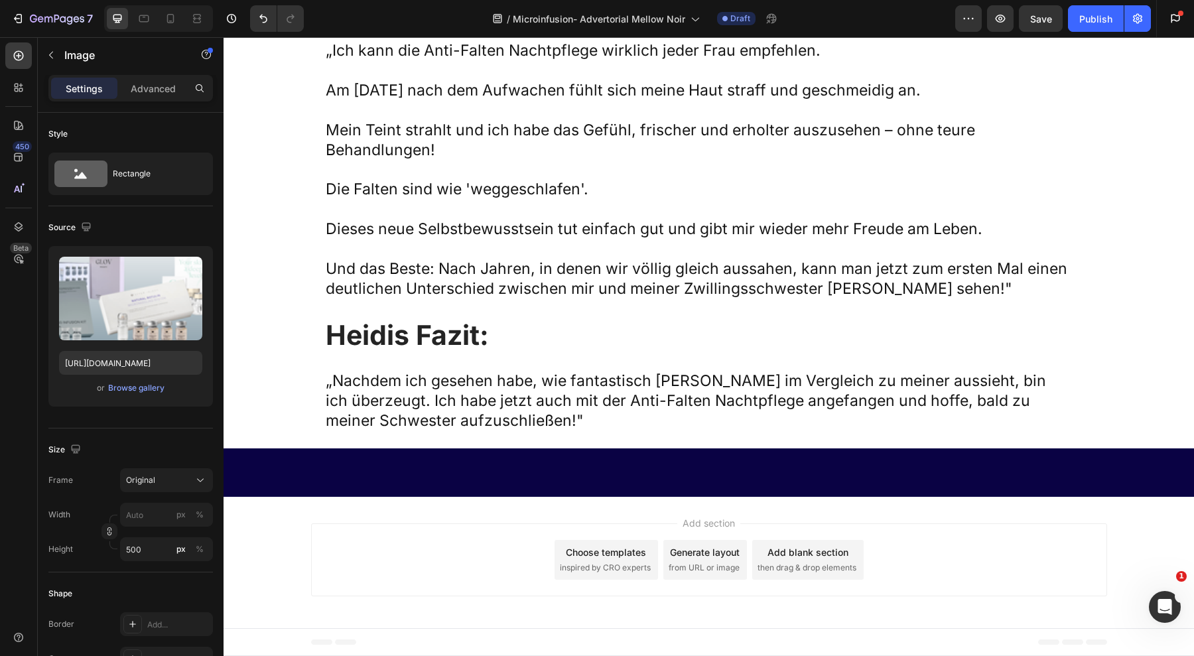
scroll to position [9495, 0]
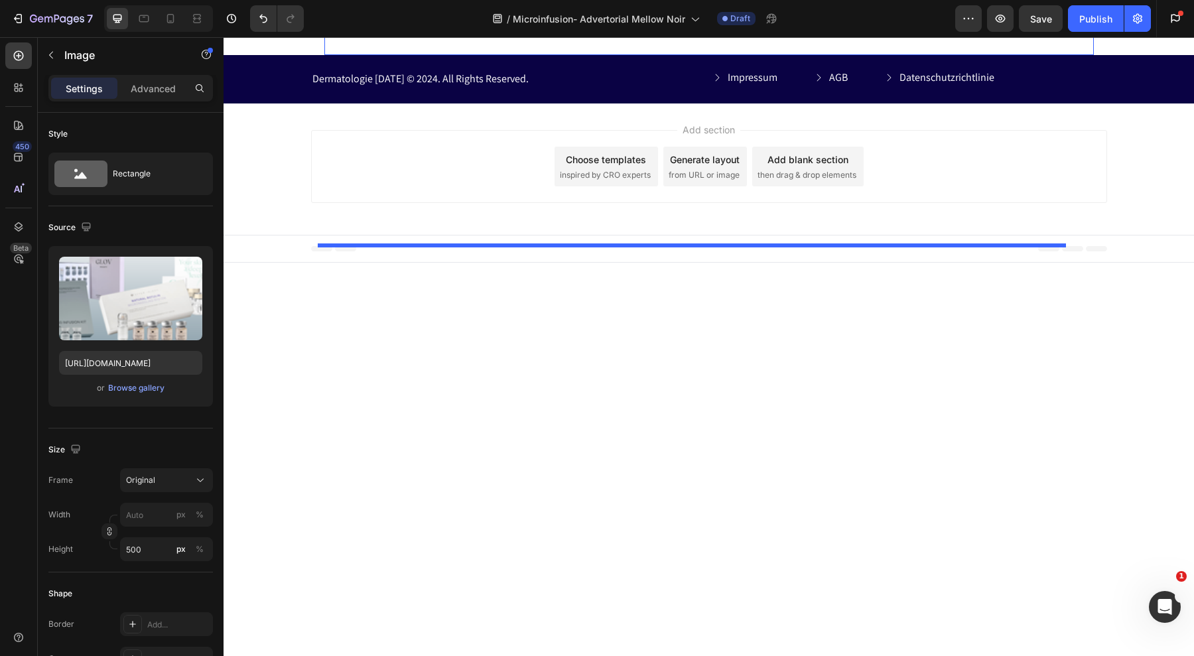
scroll to position [10533, 0]
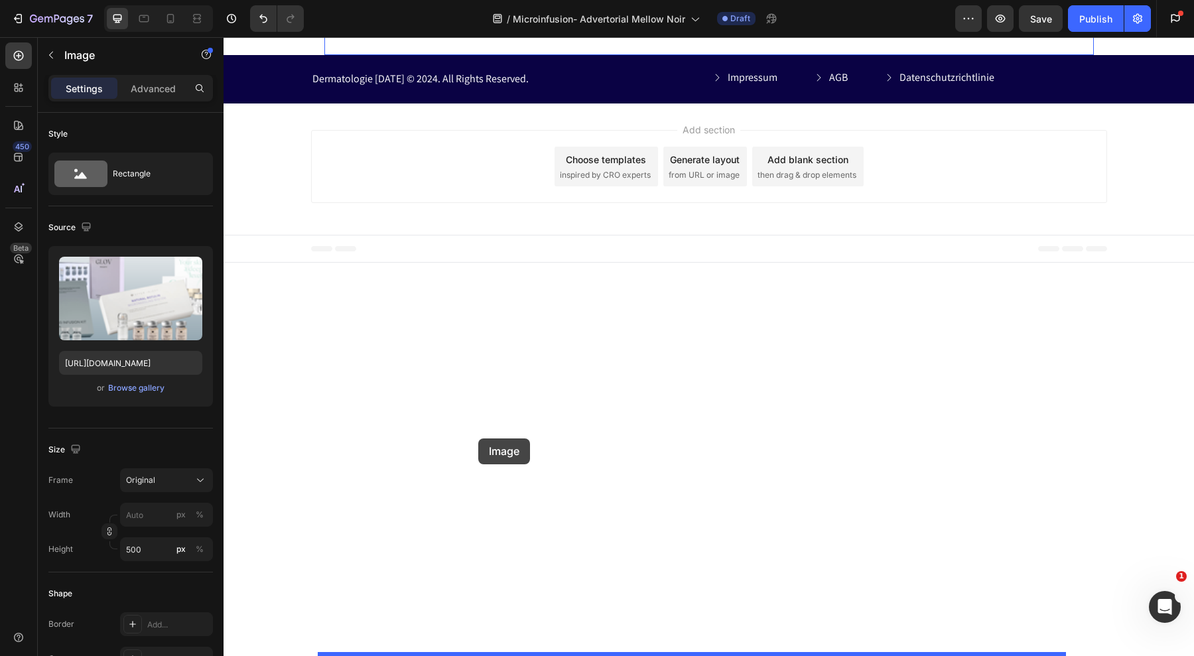
drag, startPoint x: 328, startPoint y: 72, endPoint x: 478, endPoint y: 439, distance: 396.4
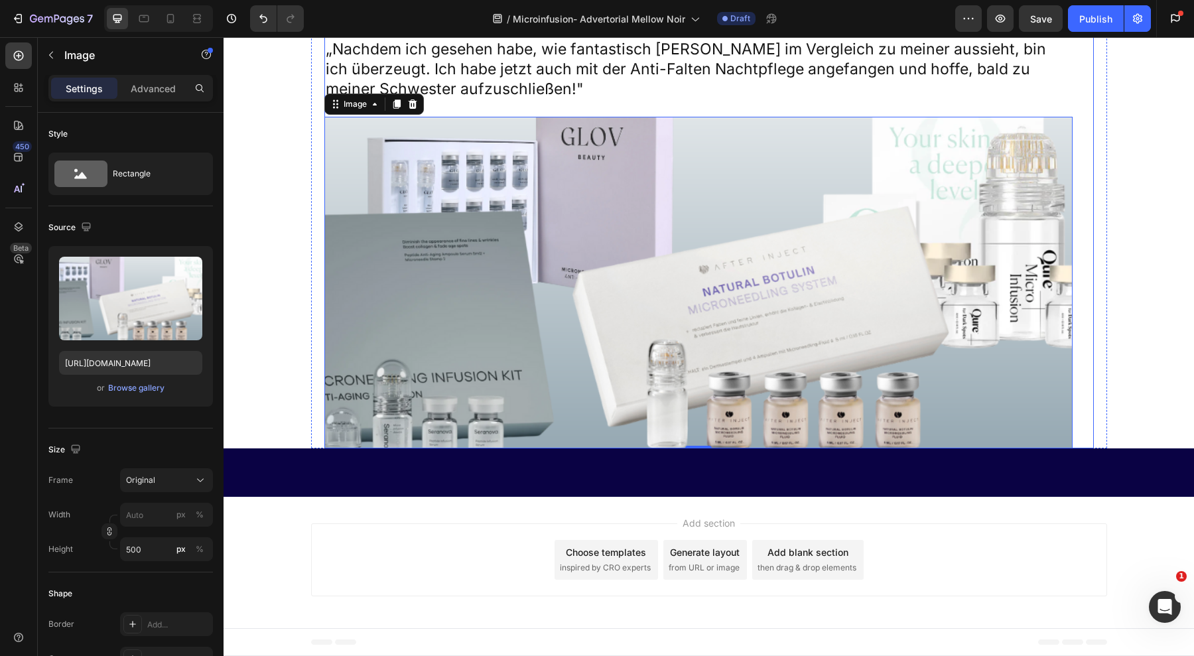
scroll to position [10201, 0]
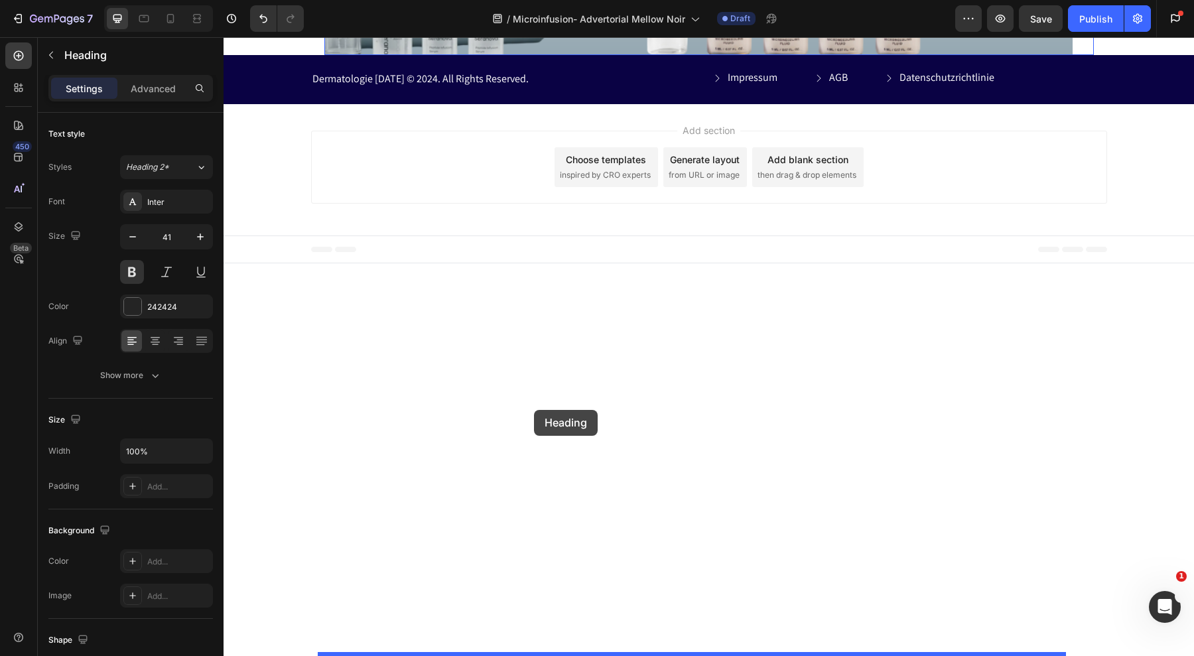
drag, startPoint x: 330, startPoint y: 364, endPoint x: 540, endPoint y: 410, distance: 214.7
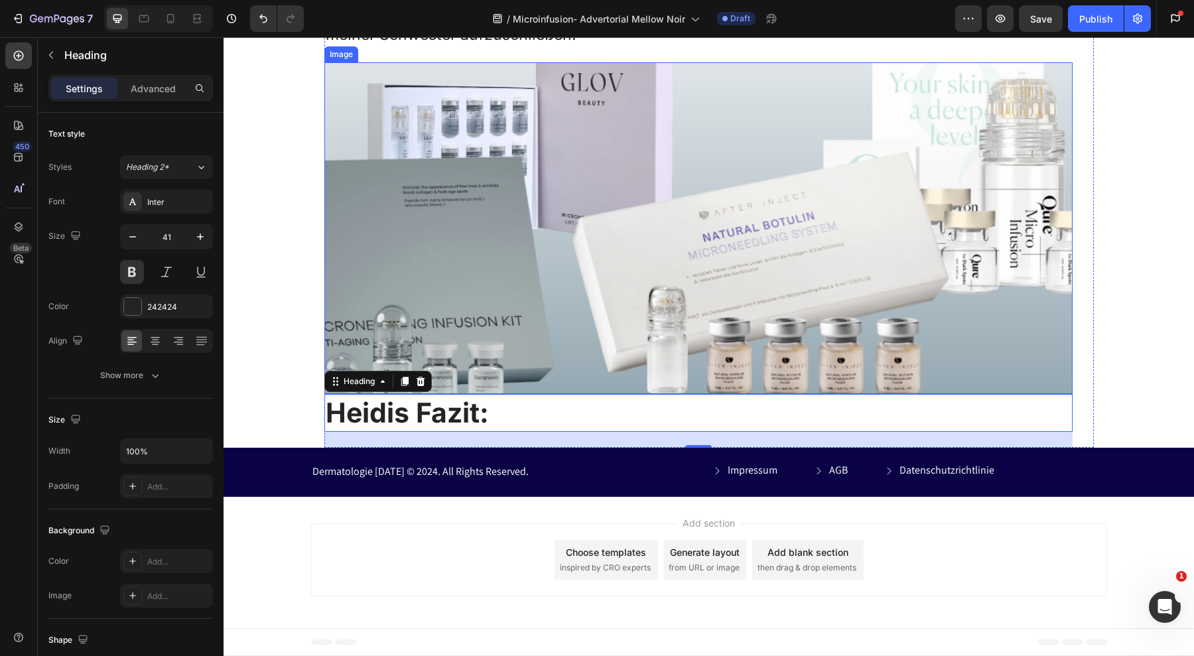
scroll to position [10533, 0]
click at [522, 432] on h2 "Heidis Fazit:" at bounding box center [698, 413] width 748 height 38
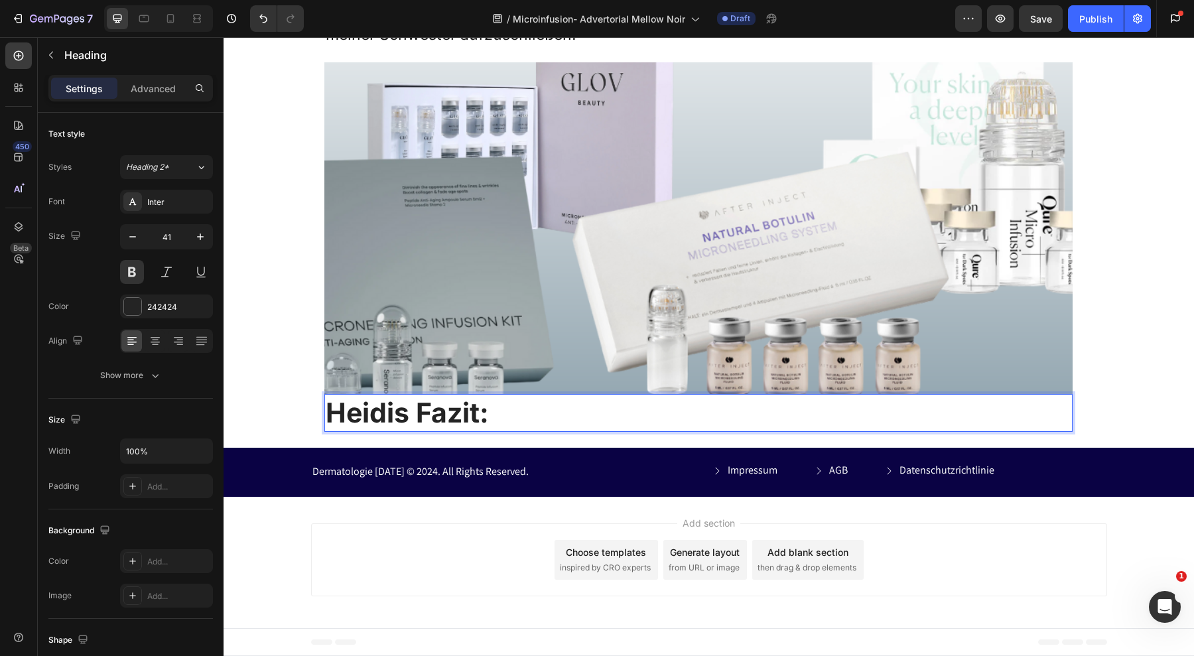
click at [522, 431] on p "Heidis Fazit:" at bounding box center [699, 412] width 746 height 35
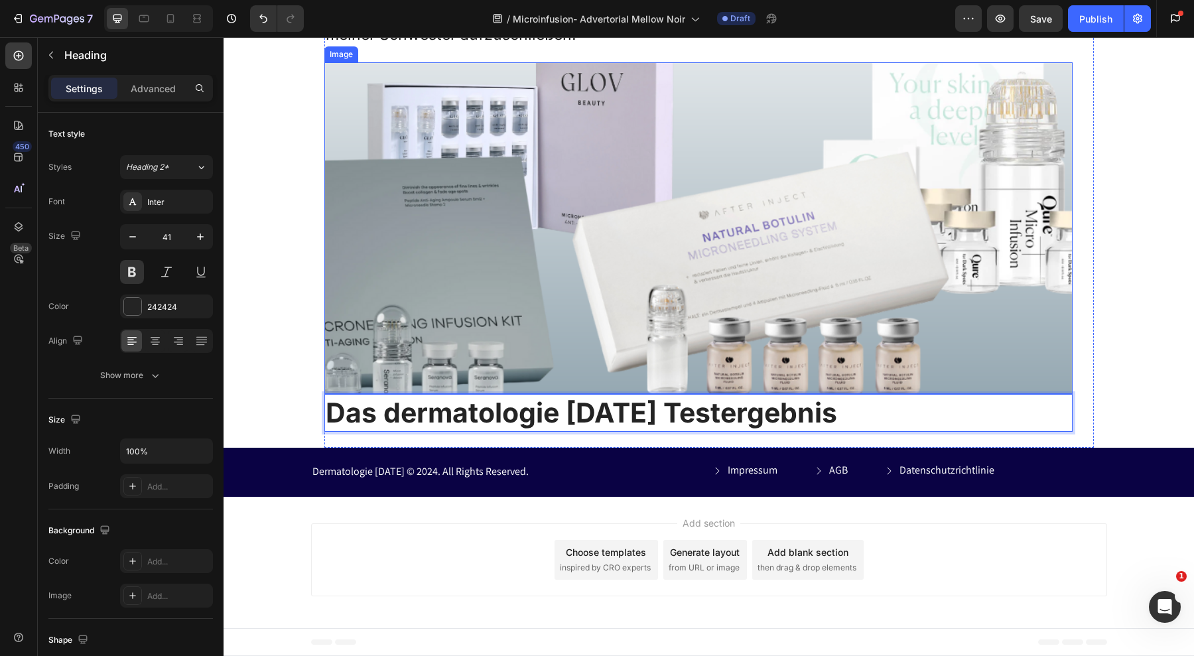
scroll to position [10321, 0]
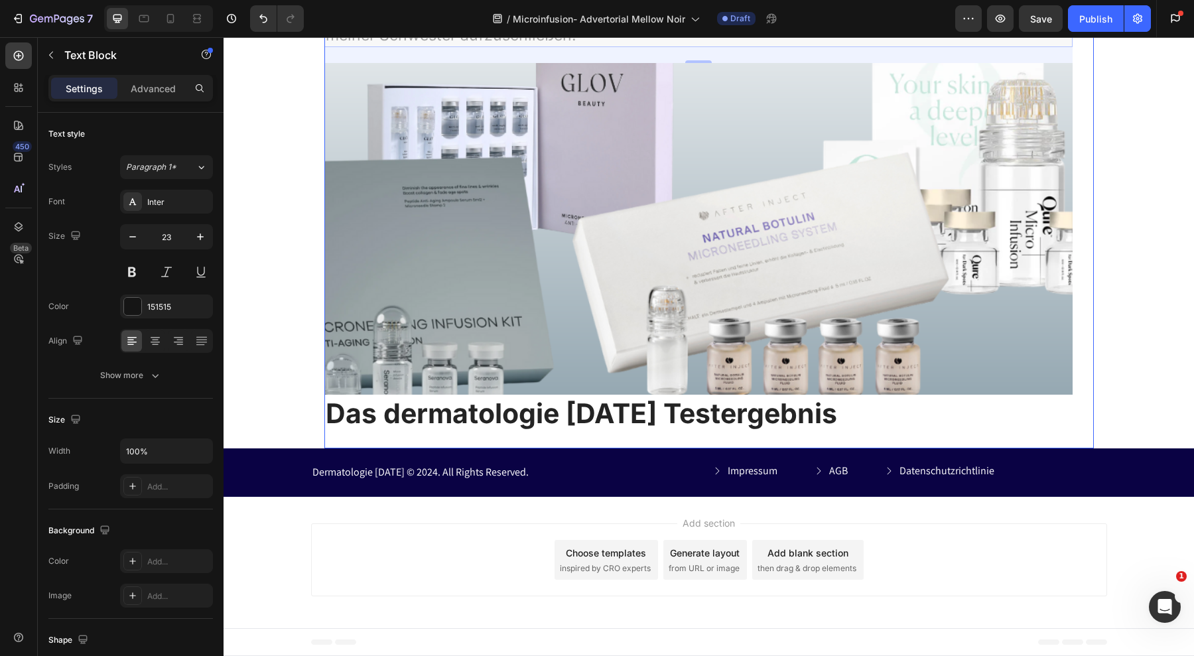
scroll to position [10666, 0]
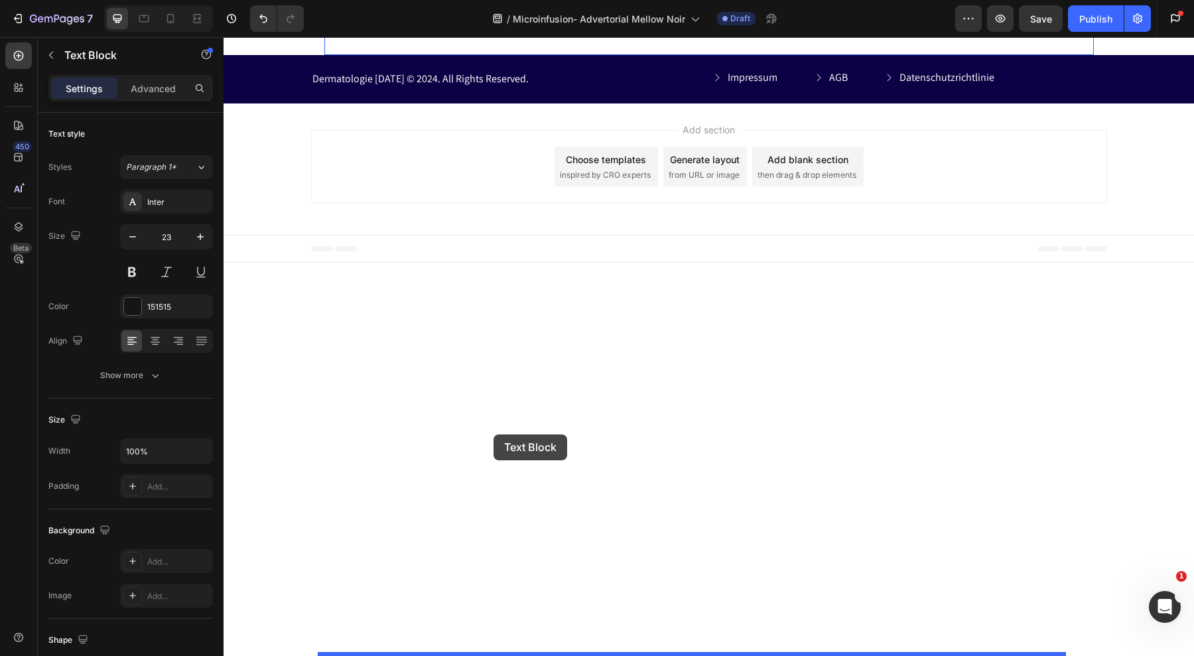
drag, startPoint x: 330, startPoint y: 316, endPoint x: 494, endPoint y: 435, distance: 201.5
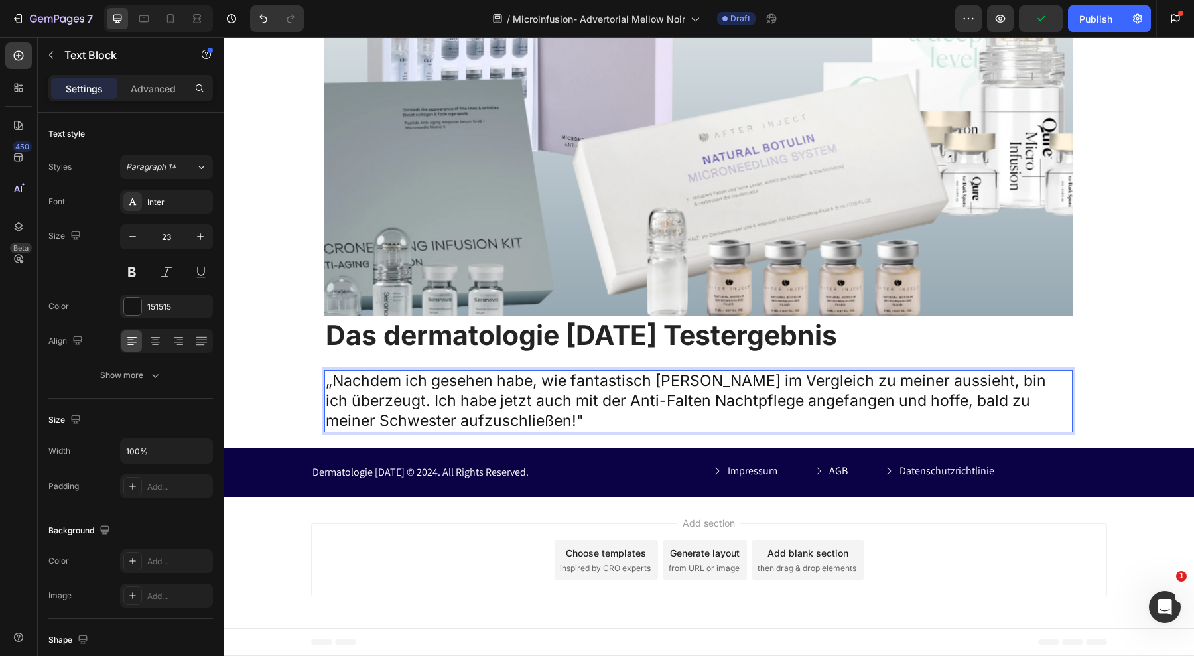
click at [492, 431] on p "„Nachdem ich gesehen habe, wie fantastisch [PERSON_NAME] im Vergleich zu meiner…" at bounding box center [699, 402] width 746 height 60
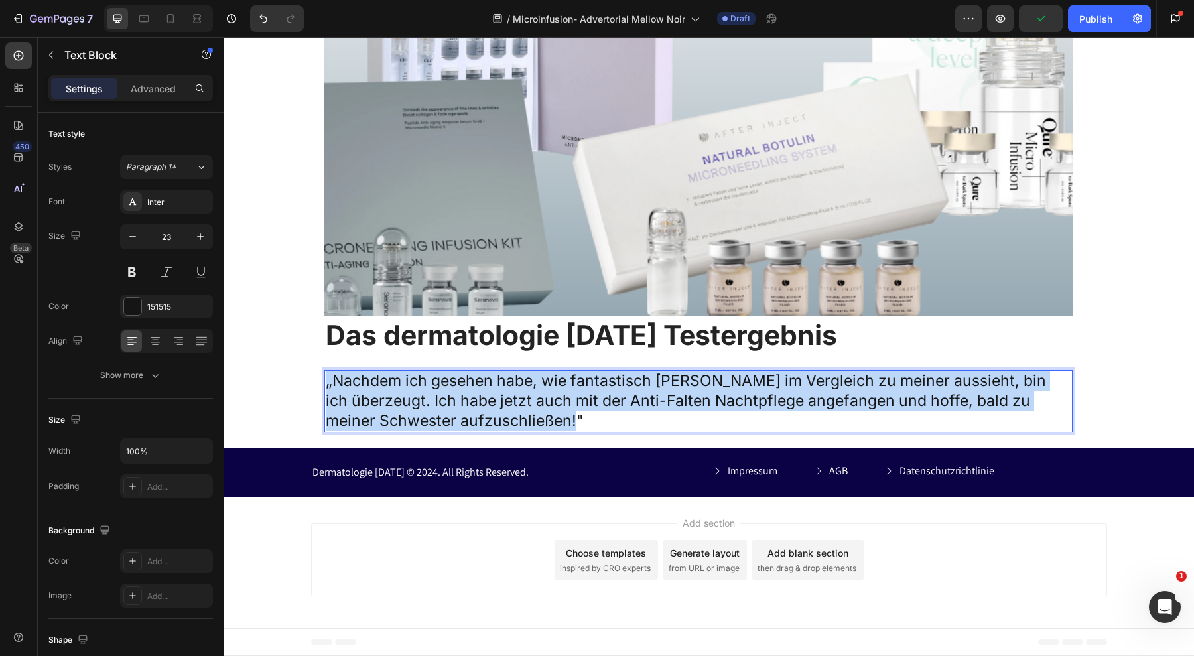
click at [492, 431] on p "„Nachdem ich gesehen habe, wie fantastisch [PERSON_NAME] im Vergleich zu meiner…" at bounding box center [699, 402] width 746 height 60
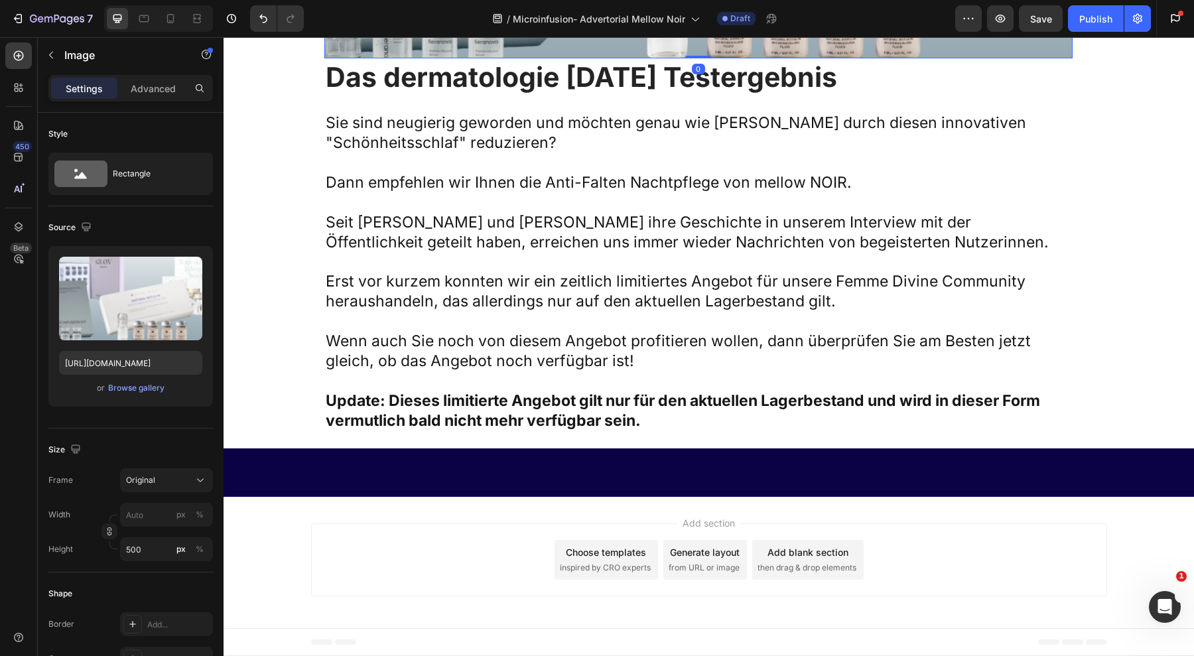
scroll to position [10514, 0]
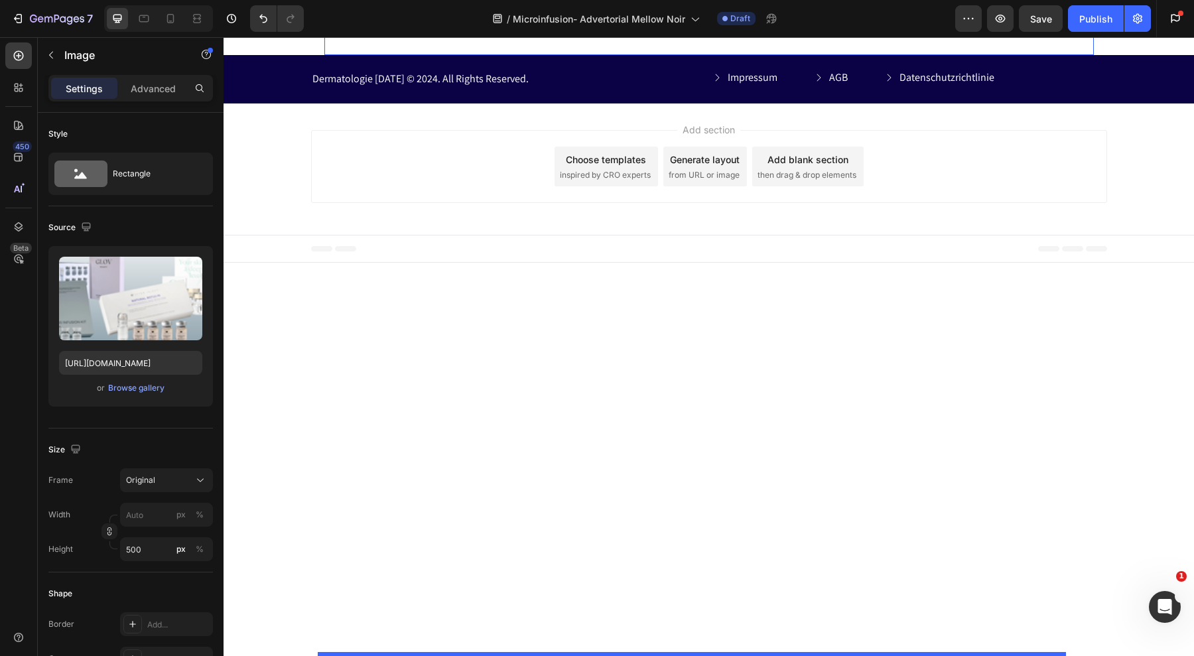
scroll to position [11255, 0]
drag, startPoint x: 332, startPoint y: 72, endPoint x: 444, endPoint y: 439, distance: 383.7
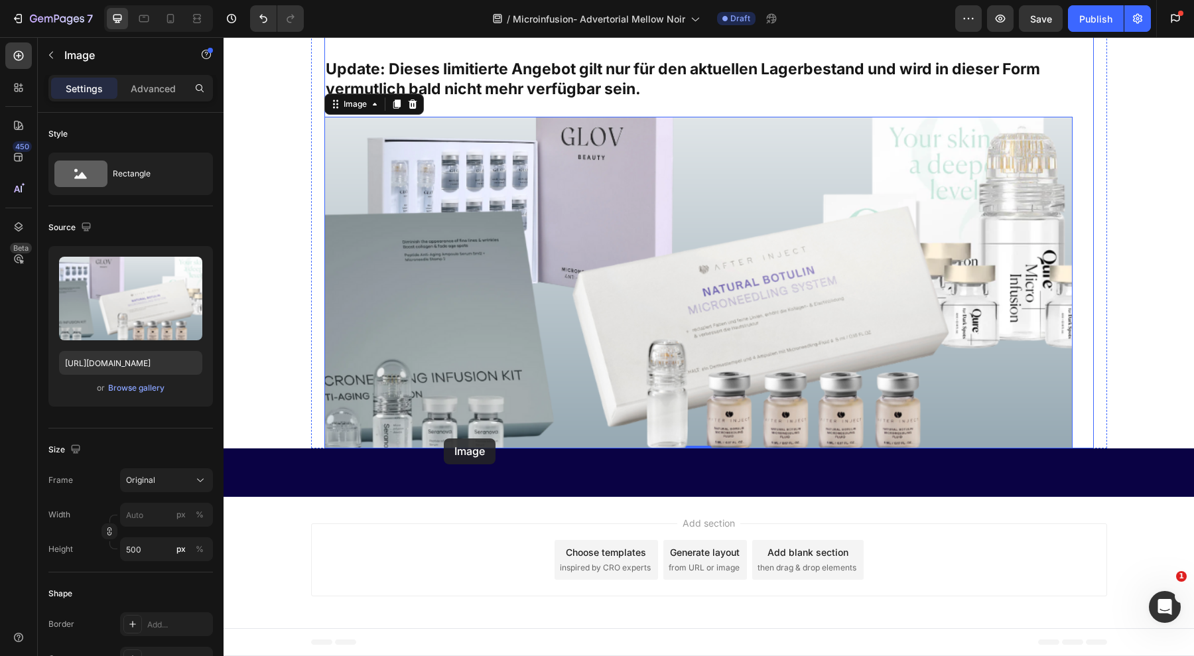
scroll to position [10923, 0]
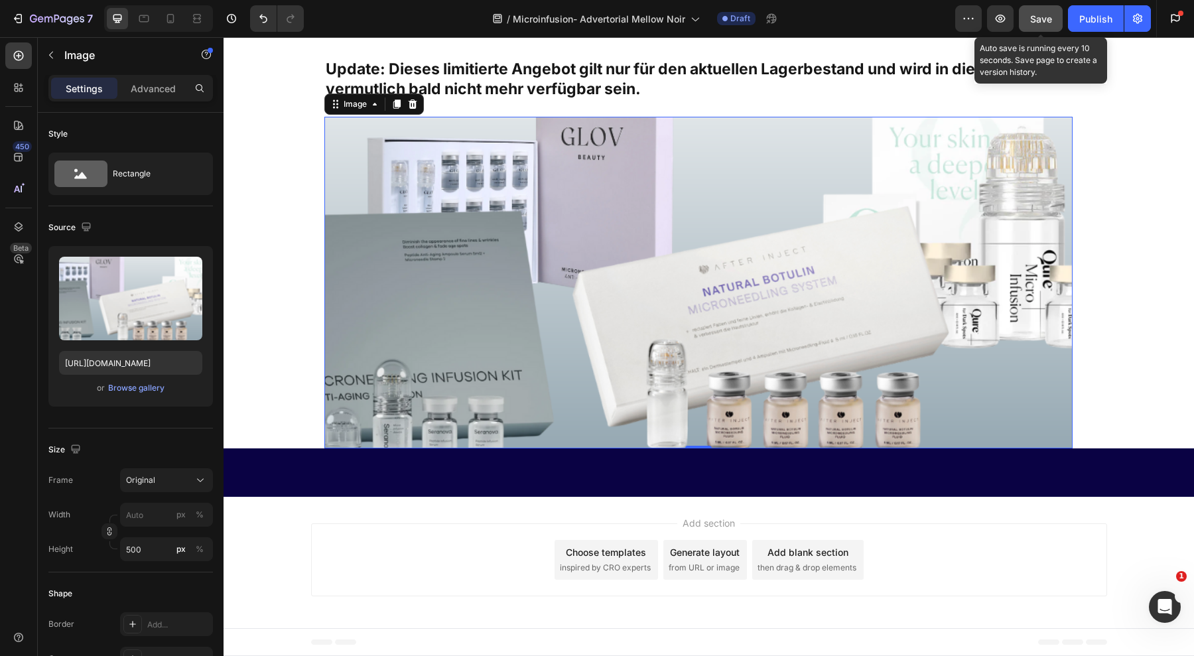
click at [1048, 16] on span "Save" at bounding box center [1041, 18] width 22 height 11
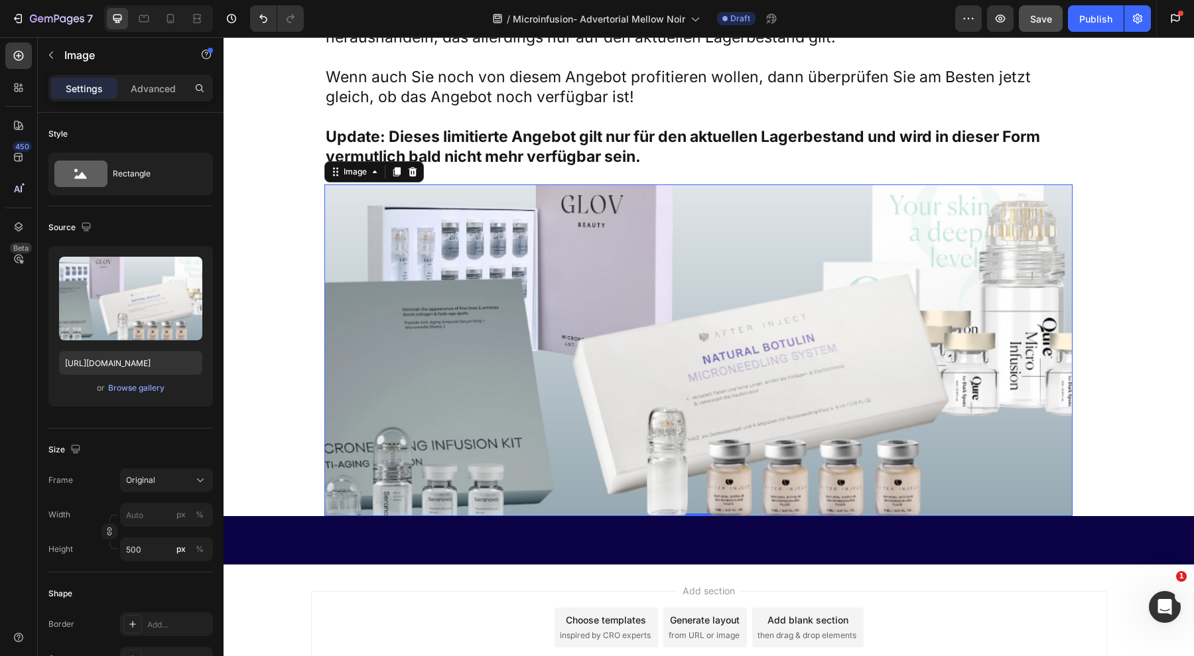
scroll to position [10577, 0]
